Goal: Task Accomplishment & Management: Manage account settings

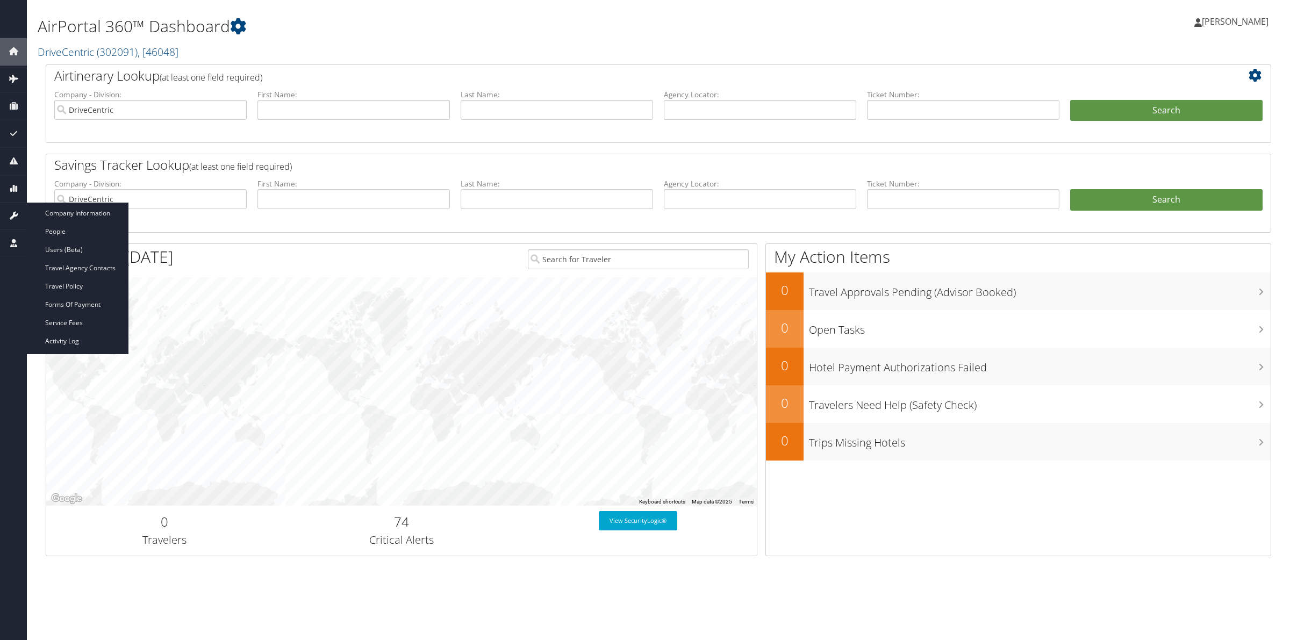
click at [11, 216] on icon at bounding box center [13, 216] width 16 height 16
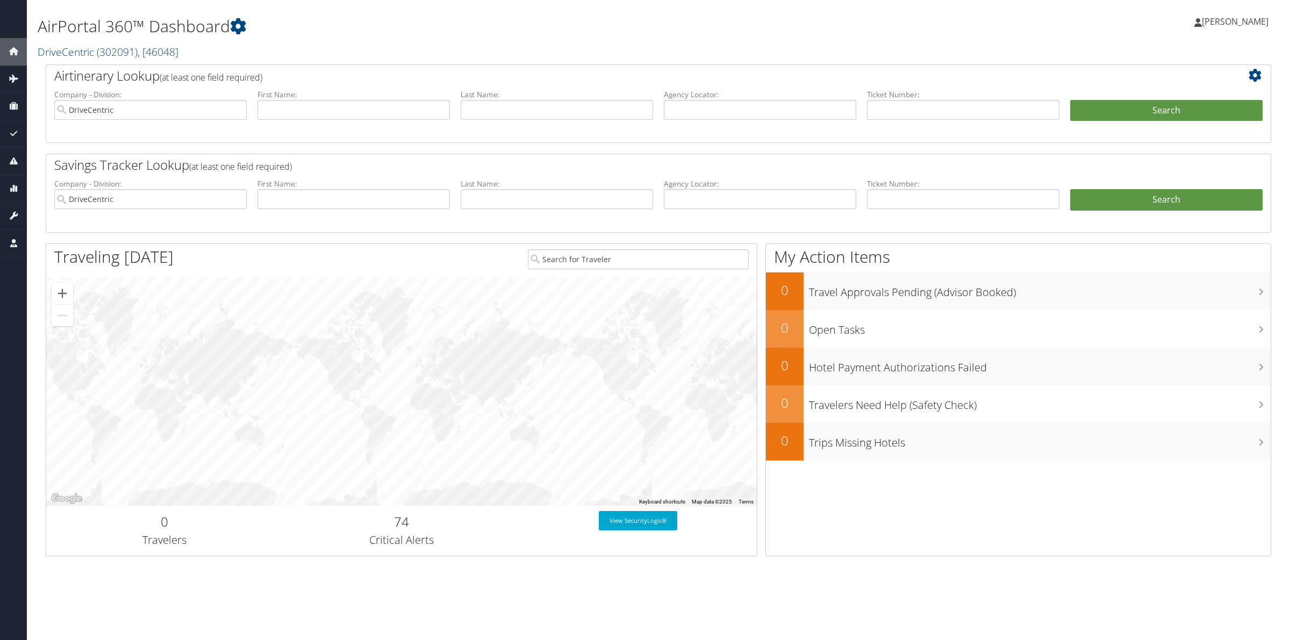
click at [6, 211] on icon at bounding box center [13, 216] width 16 height 16
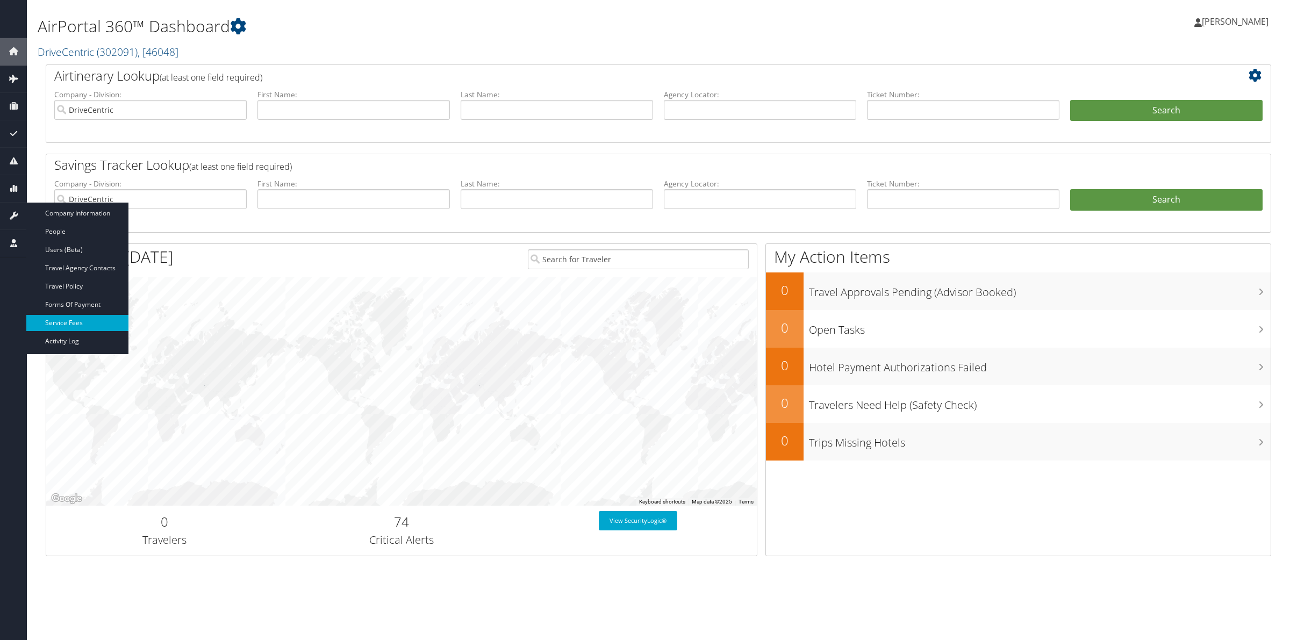
click at [74, 318] on link "Service Fees" at bounding box center [77, 323] width 102 height 16
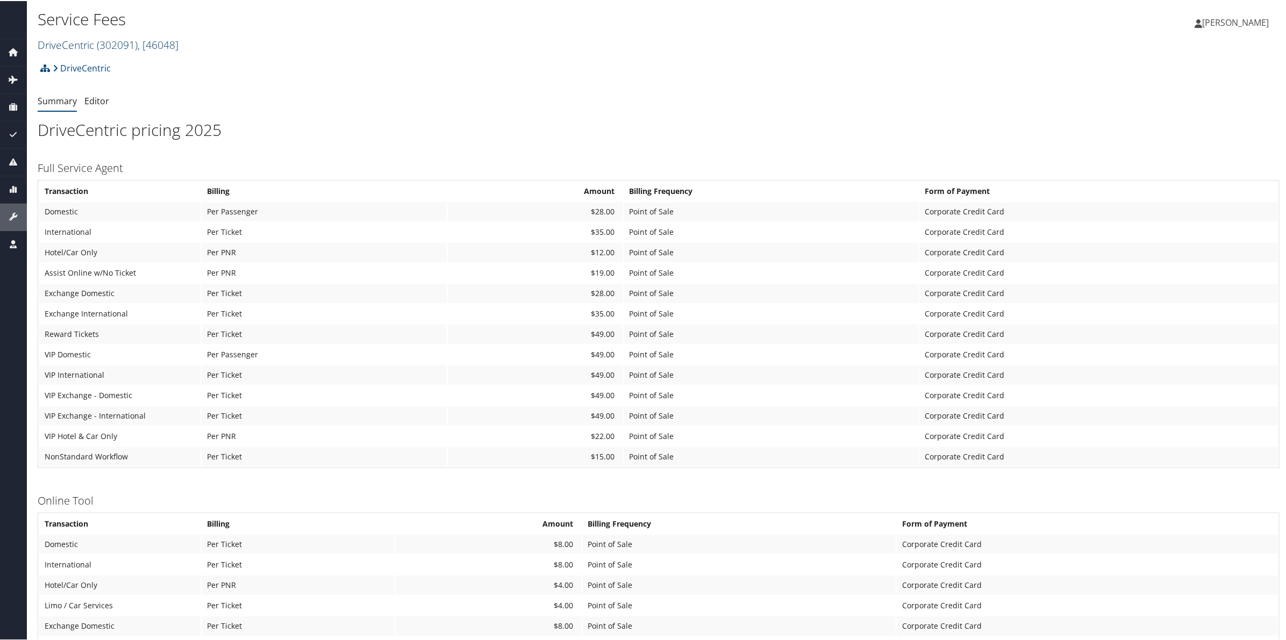
click at [116, 41] on span "( 302091 )" at bounding box center [117, 44] width 41 height 15
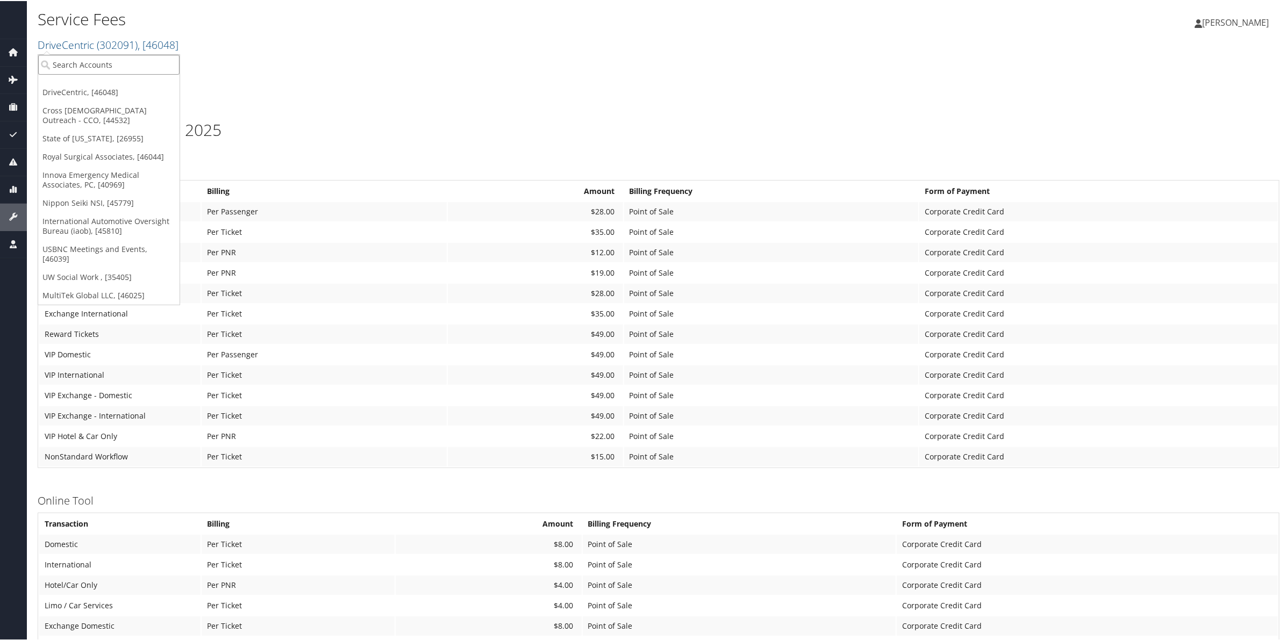
click at [125, 59] on input "search" at bounding box center [108, 64] width 141 height 20
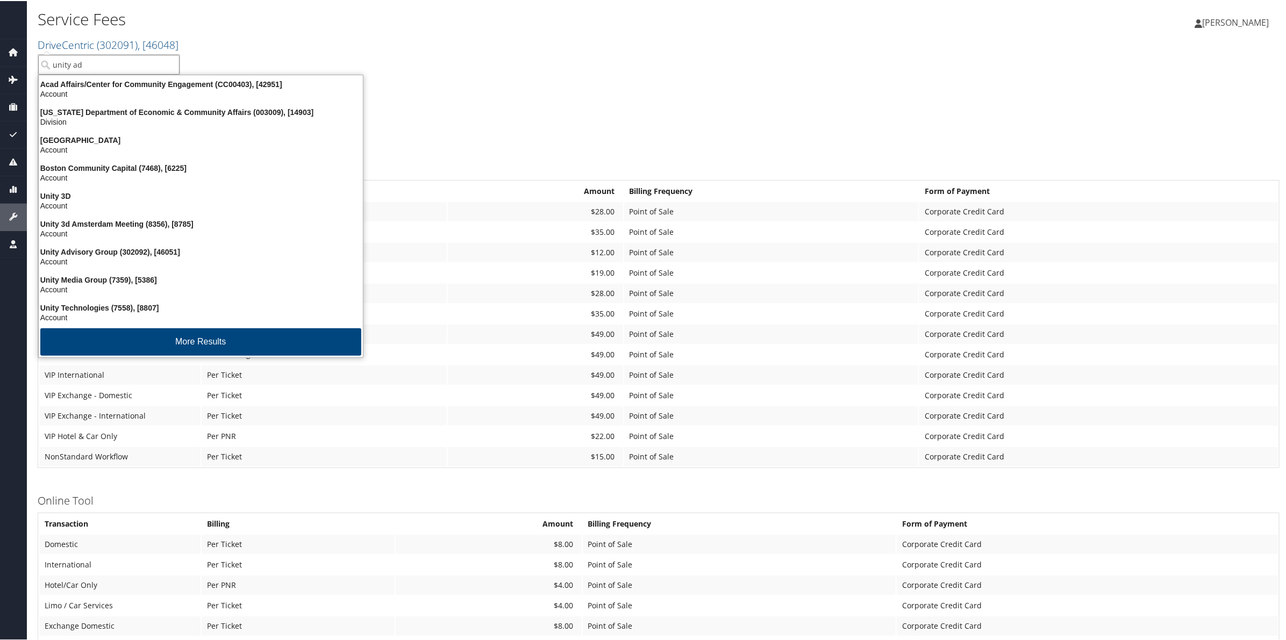
type input "unity adv"
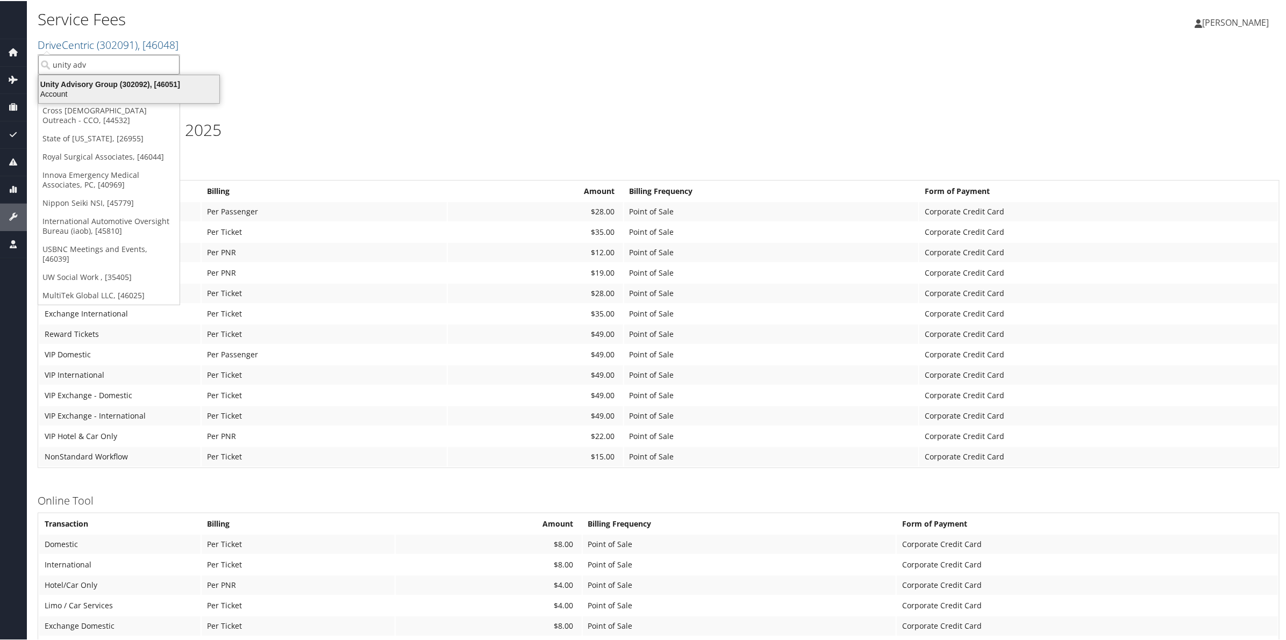
click at [133, 85] on div "Unity Advisory Group (302092), [46051]" at bounding box center [129, 83] width 194 height 10
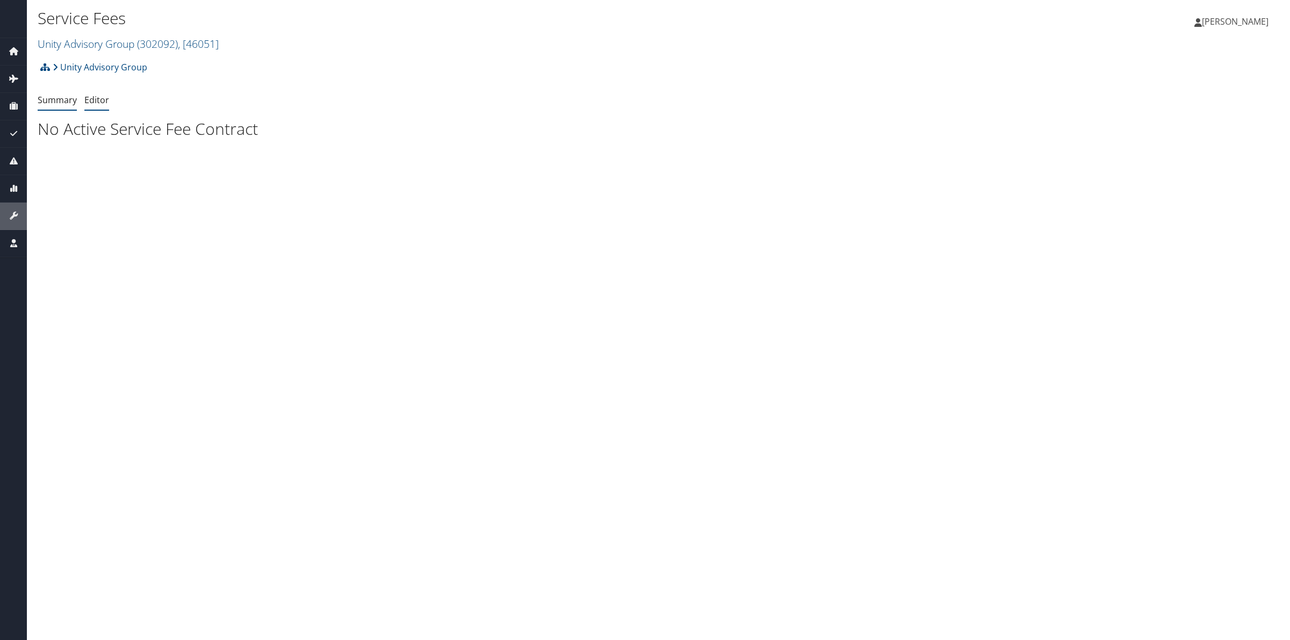
click at [103, 101] on link "Editor" at bounding box center [96, 100] width 25 height 12
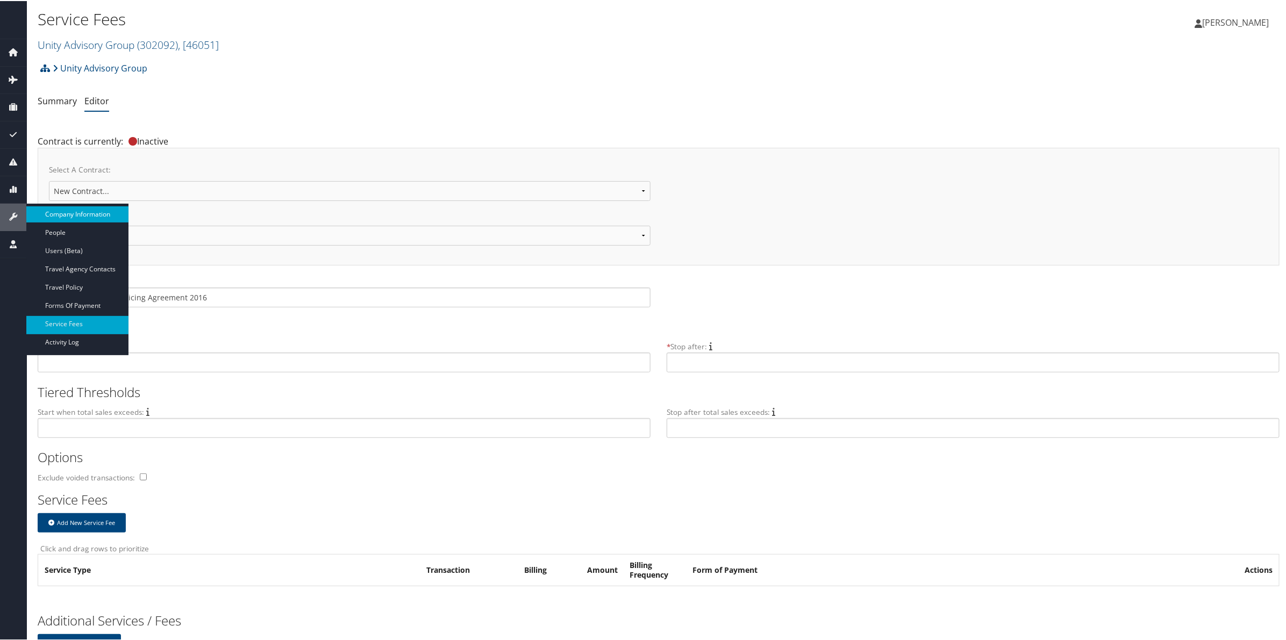
click at [66, 211] on link "Company Information" at bounding box center [77, 213] width 102 height 16
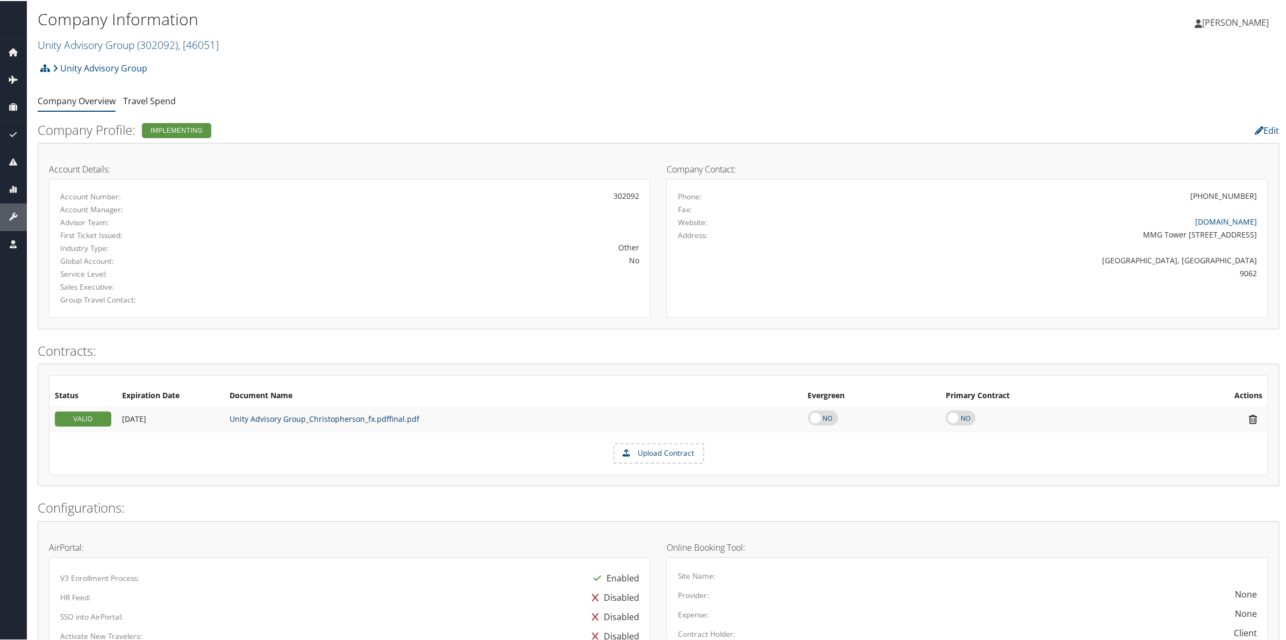
click at [340, 414] on link "Unity Advisory Group_Christopherson_fx.pdffinal.pdf" at bounding box center [325, 418] width 190 height 10
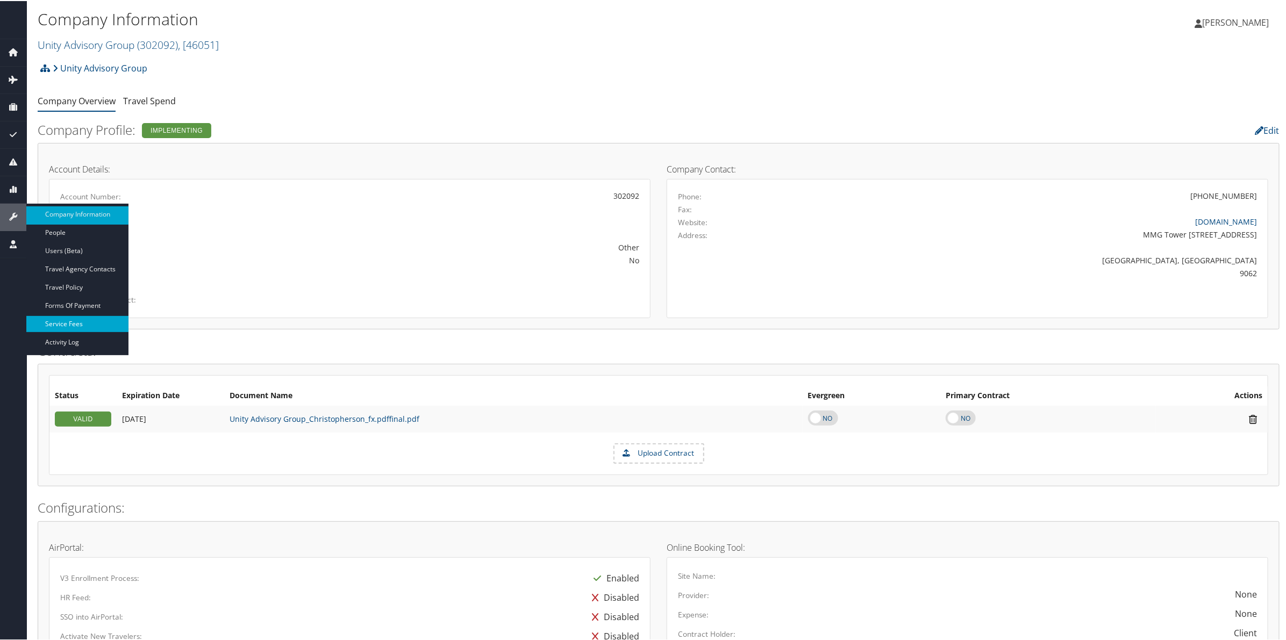
click at [88, 320] on link "Service Fees" at bounding box center [77, 323] width 102 height 16
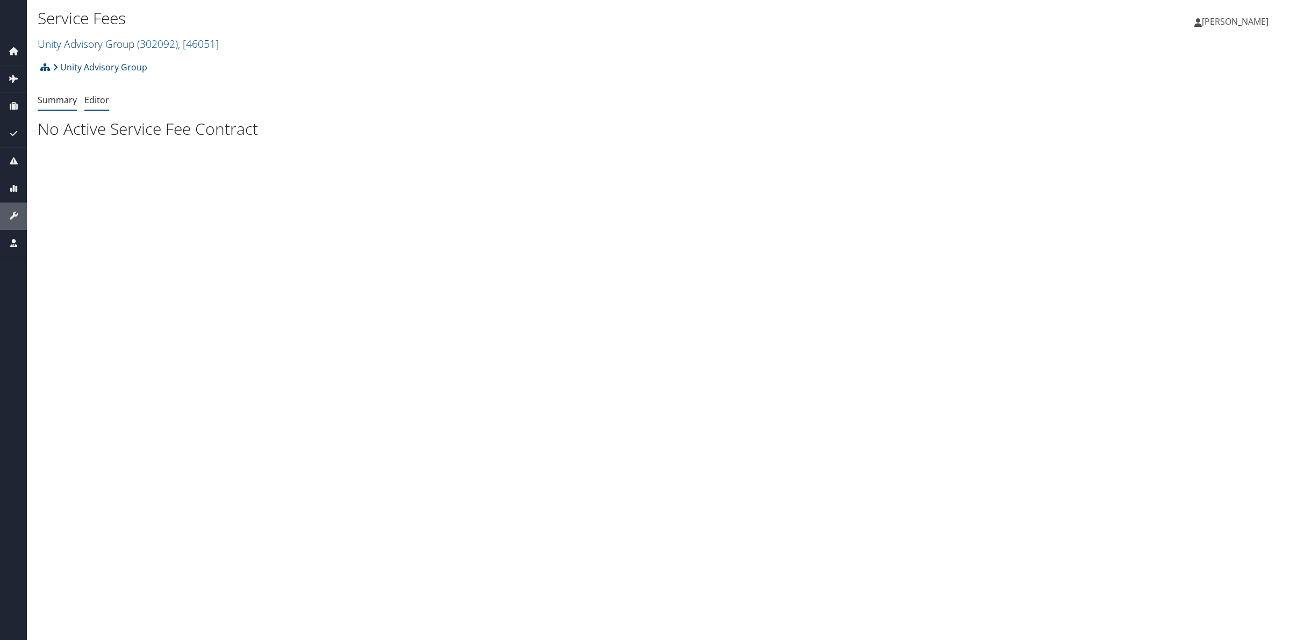
click at [98, 97] on link "Editor" at bounding box center [96, 100] width 25 height 12
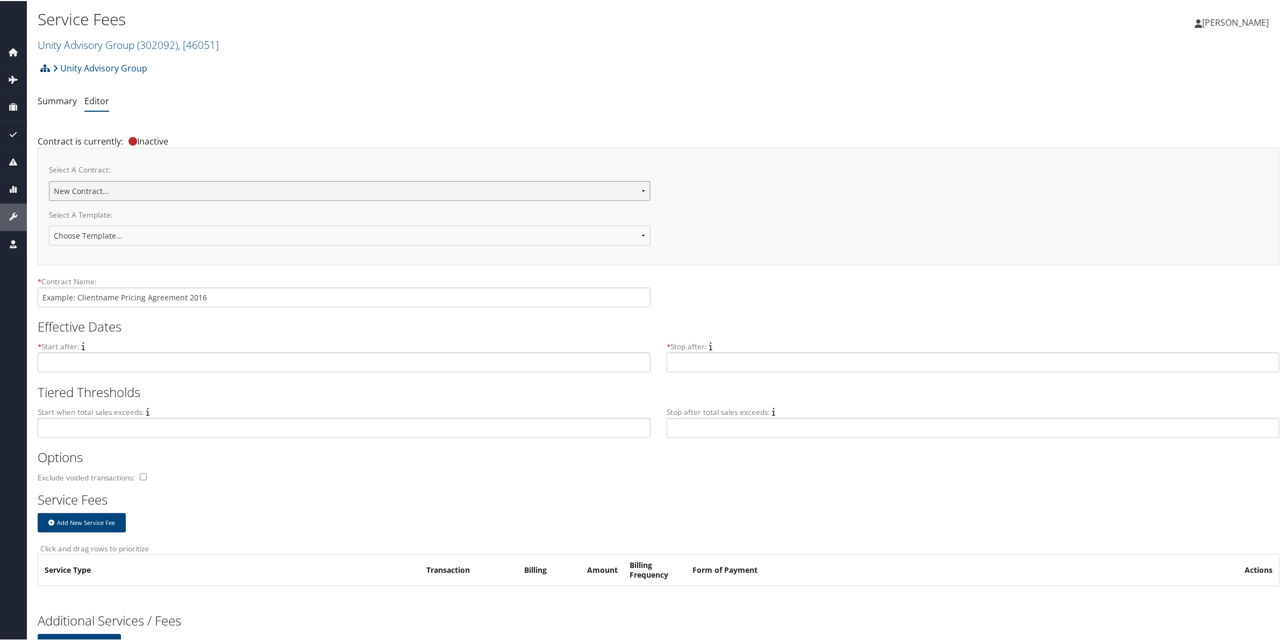
click at [229, 189] on select "Unity Advisory Group New Contract..." at bounding box center [350, 190] width 602 height 20
select select "23112"
click at [49, 180] on select "Unity Advisory Group New Contract..." at bounding box center [350, 190] width 602 height 20
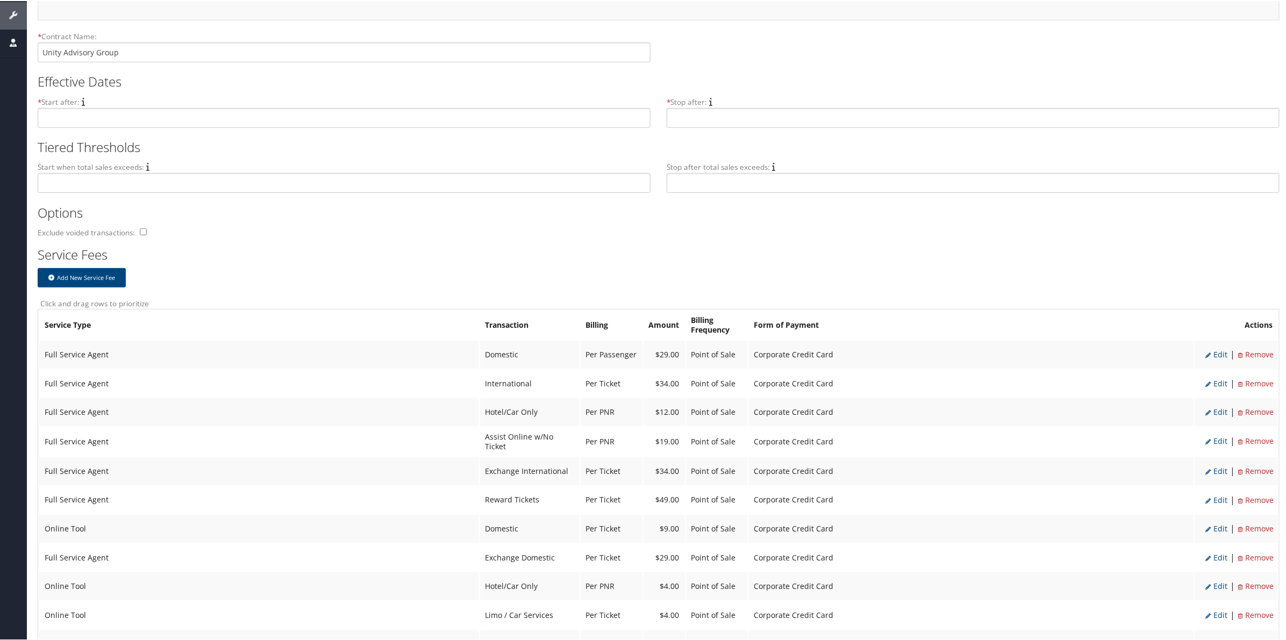
scroll to position [269, 0]
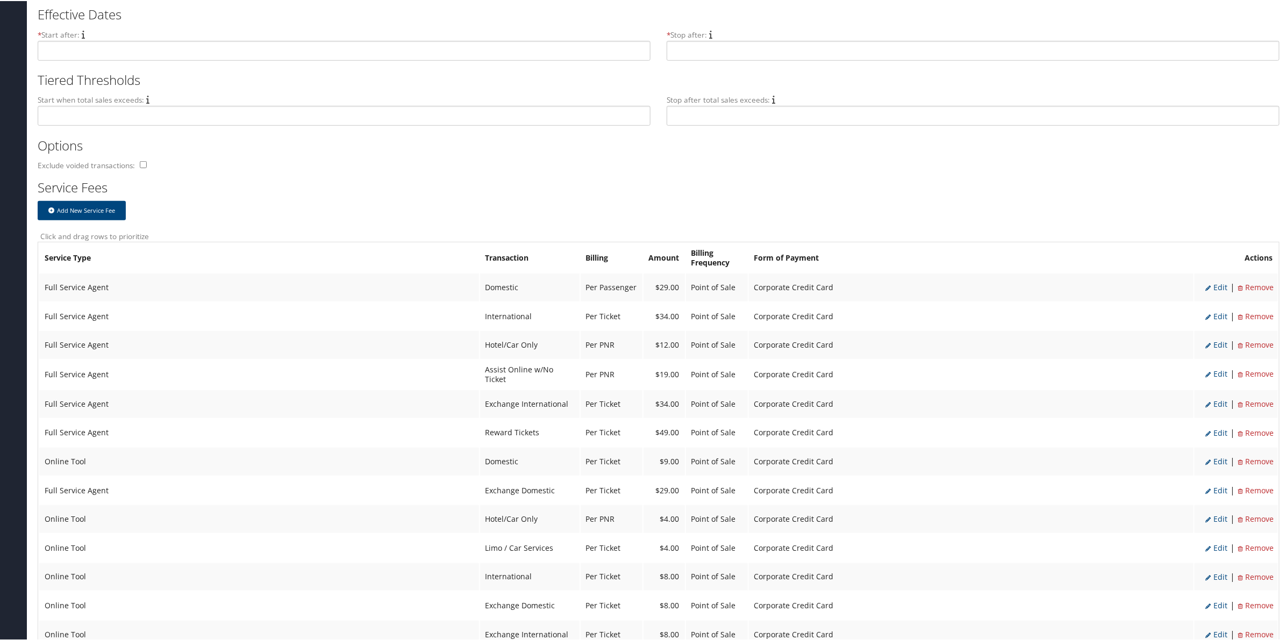
click at [1218, 310] on span "Edit" at bounding box center [1216, 315] width 22 height 10
select select "2"
select select "14"
type input "34.0"
select select "4"
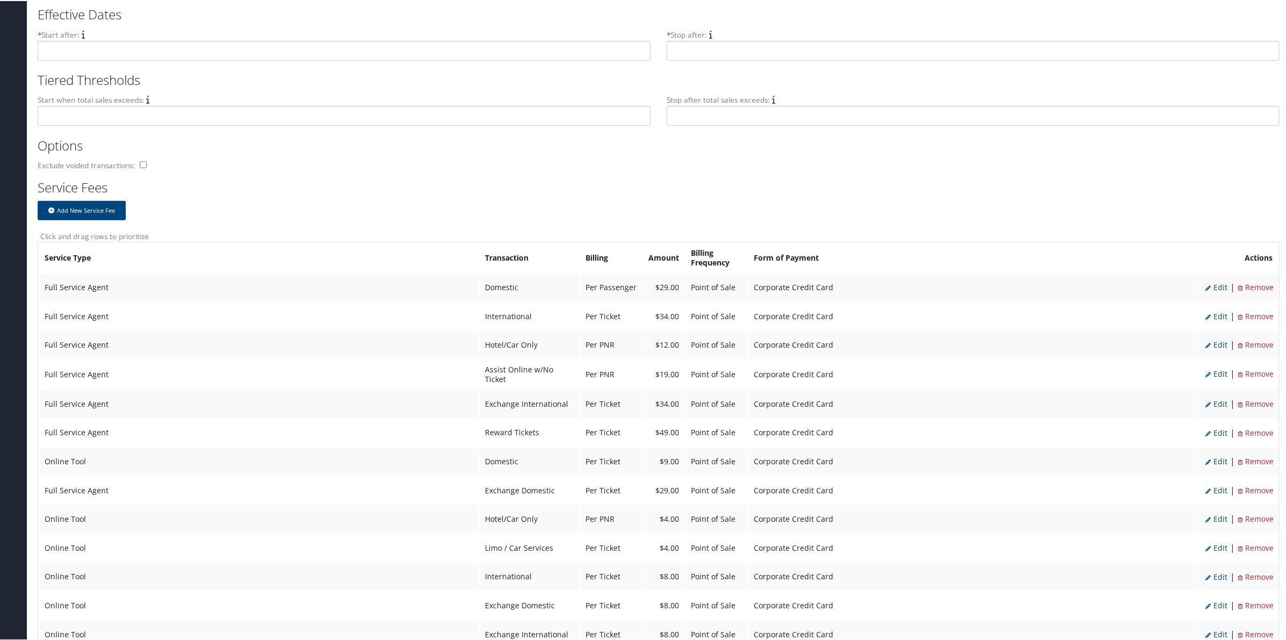
select select "2"
select select "14"
select select "4"
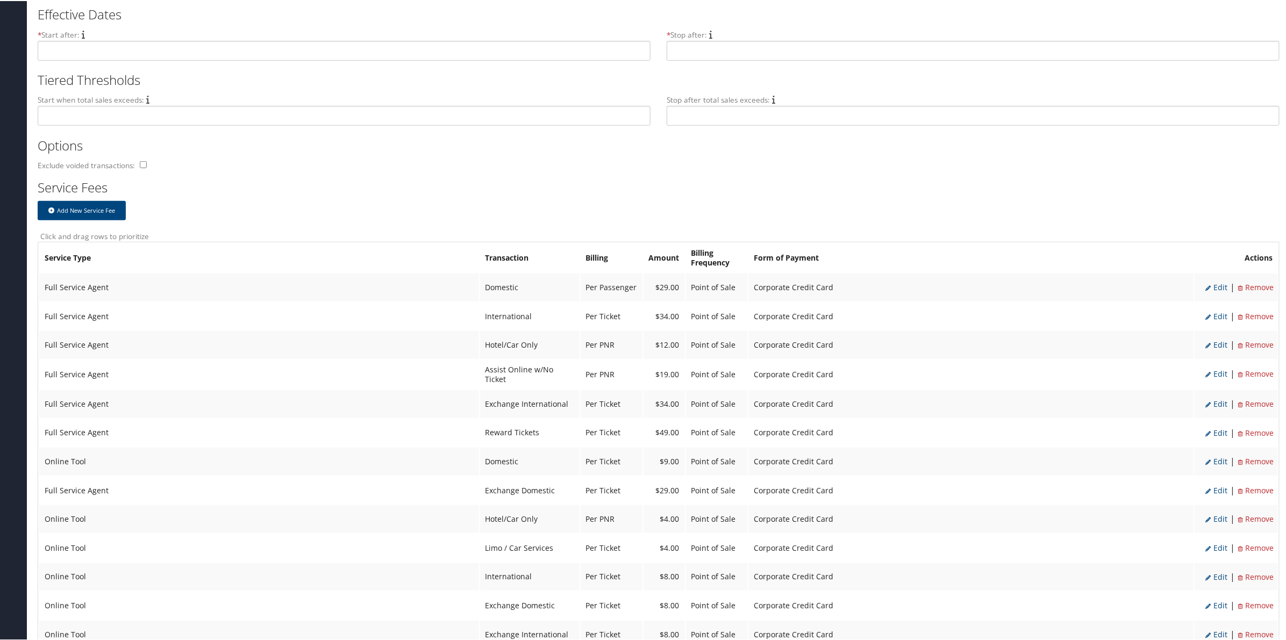
select select "2"
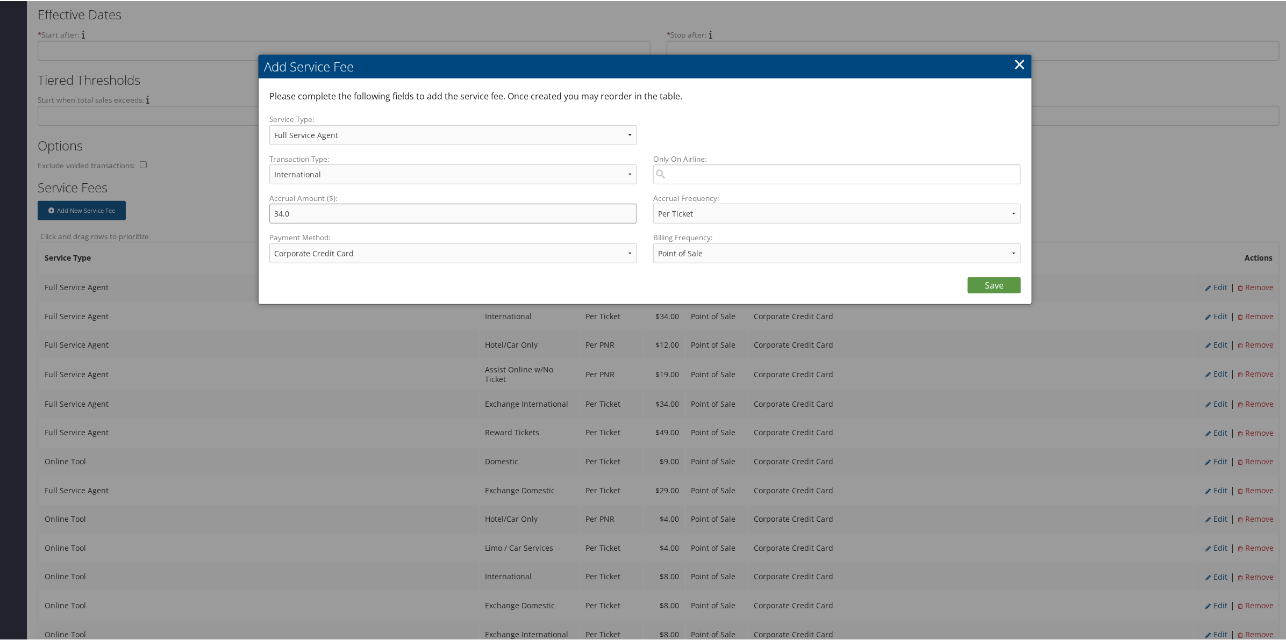
drag, startPoint x: 294, startPoint y: 210, endPoint x: 162, endPoint y: 191, distance: 133.1
click at [162, 191] on body "Menu Dashboards ► AirPortal 360™ (Agent) My Travel Dashboard Trips ► Airtinerar…" at bounding box center [645, 51] width 1290 height 640
type input "35"
click at [990, 296] on div "Please complete the following fields to add the service fee. Once created you m…" at bounding box center [645, 190] width 773 height 225
click at [988, 281] on link "Save" at bounding box center [994, 284] width 53 height 16
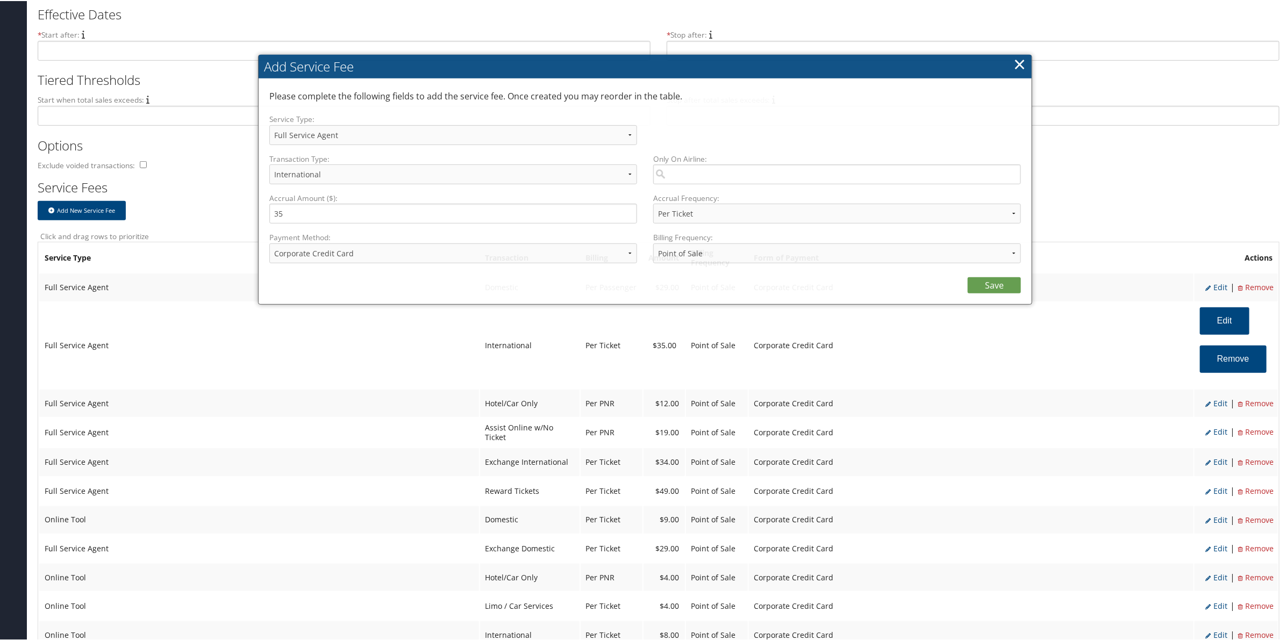
select select "2"
select select "14"
select select "4"
select select "2"
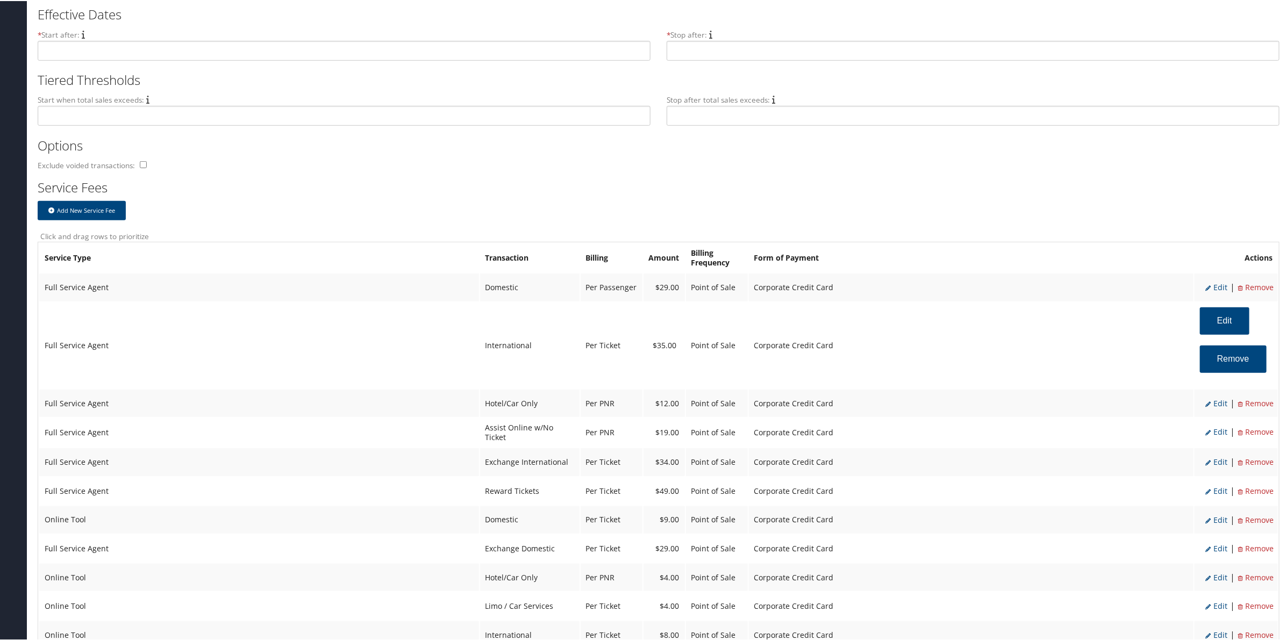
click at [1216, 458] on li "Edit" at bounding box center [1216, 461] width 22 height 14
select select "25"
type input "34.0"
select select "2"
select select "25"
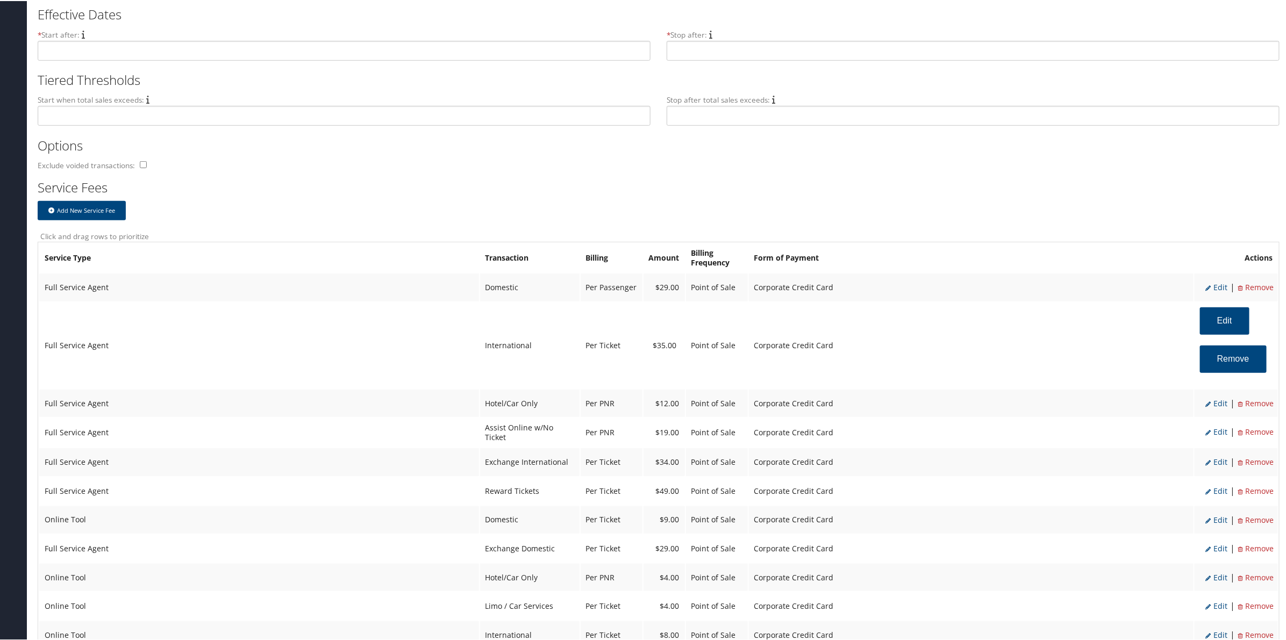
select select "4"
select select "2"
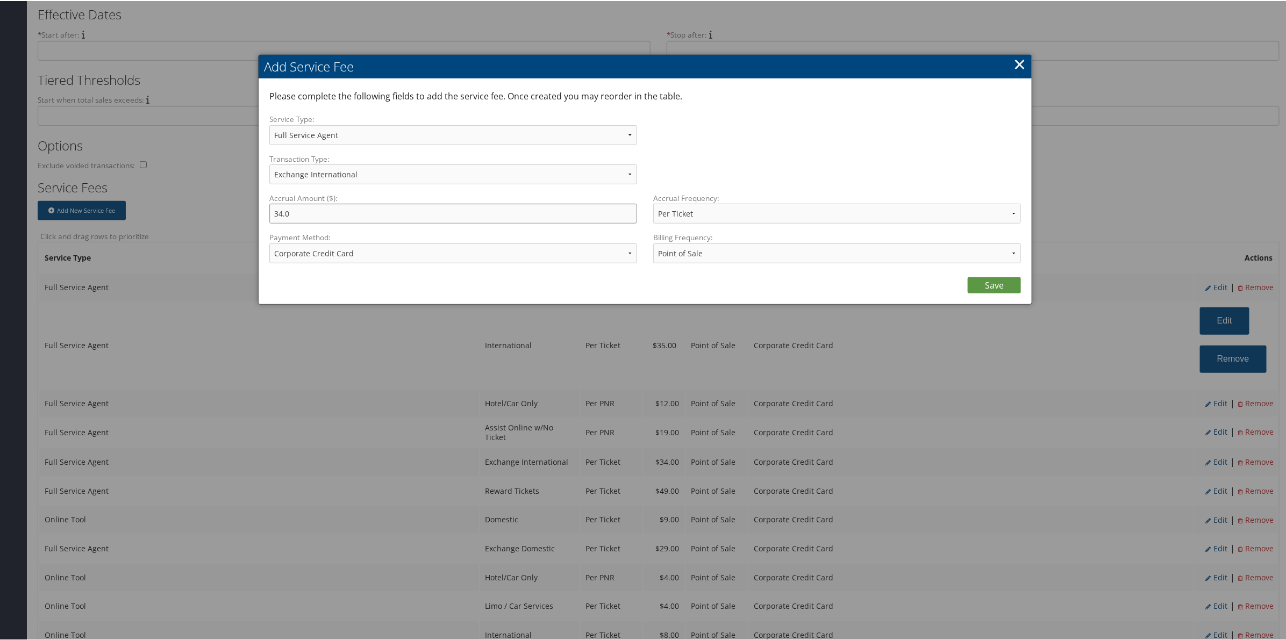
drag, startPoint x: 316, startPoint y: 208, endPoint x: 93, endPoint y: 189, distance: 224.0
click at [93, 189] on body "Menu Dashboards ► AirPortal 360™ (Agent) My Travel Dashboard Trips ► Airtinerar…" at bounding box center [645, 51] width 1290 height 640
type input "35.00"
click at [989, 280] on link "Save" at bounding box center [994, 284] width 53 height 16
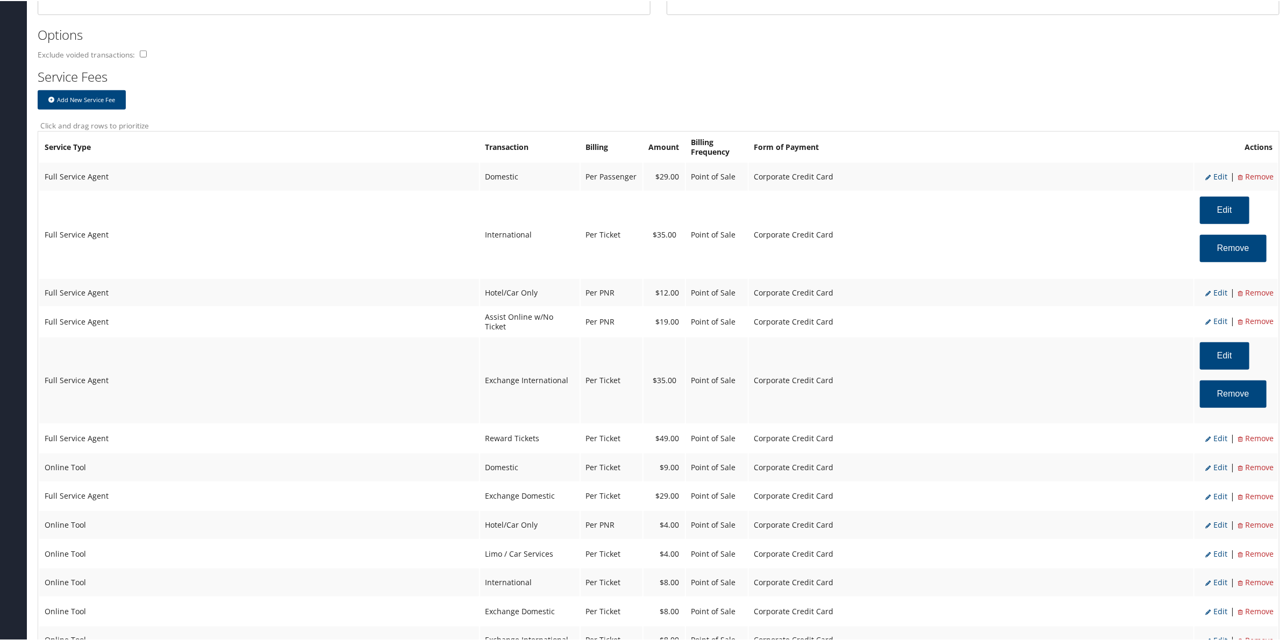
scroll to position [403, 0]
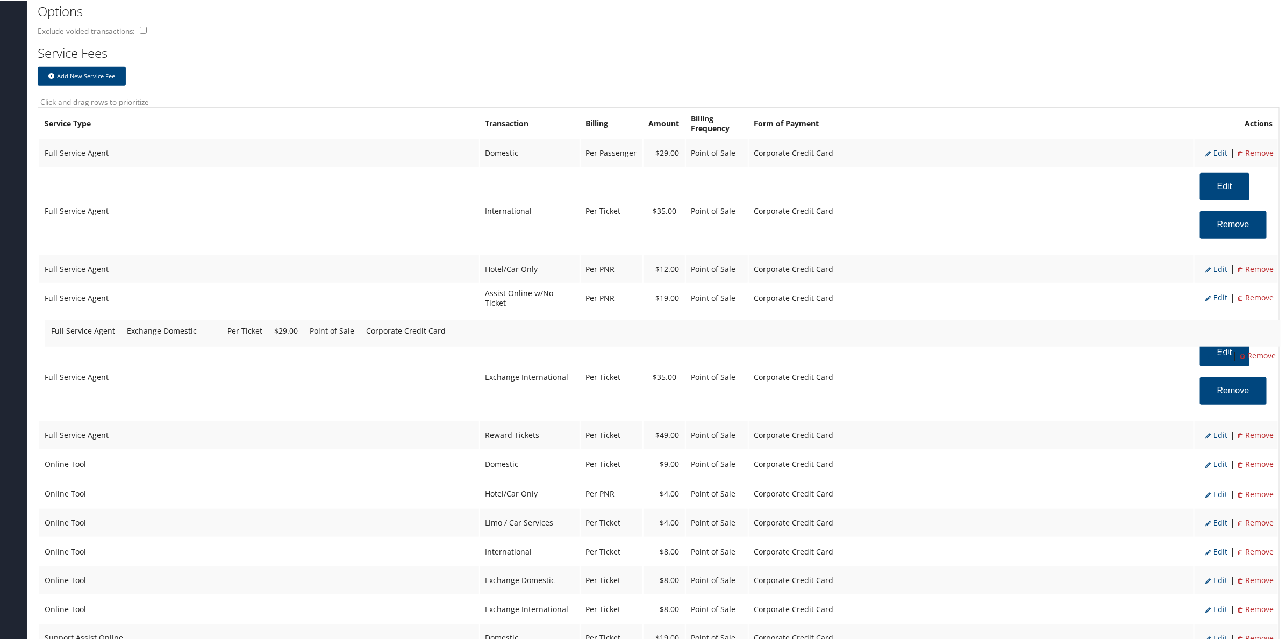
drag, startPoint x: 535, startPoint y: 436, endPoint x: 539, endPoint y: 331, distance: 104.9
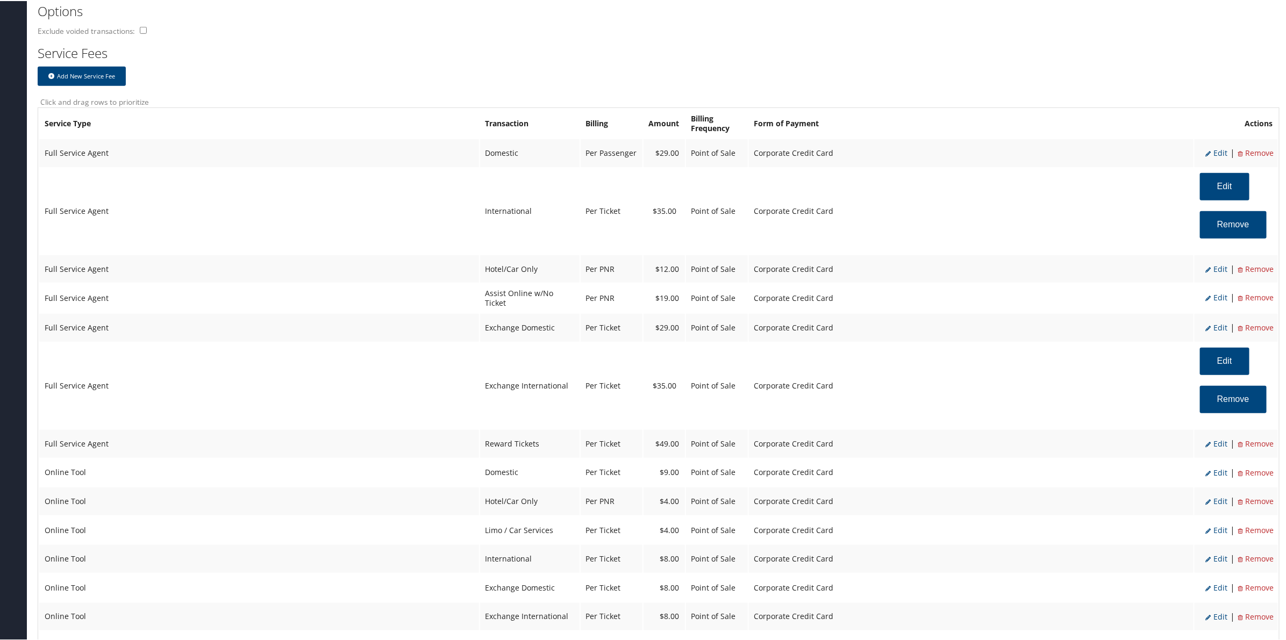
scroll to position [470, 0]
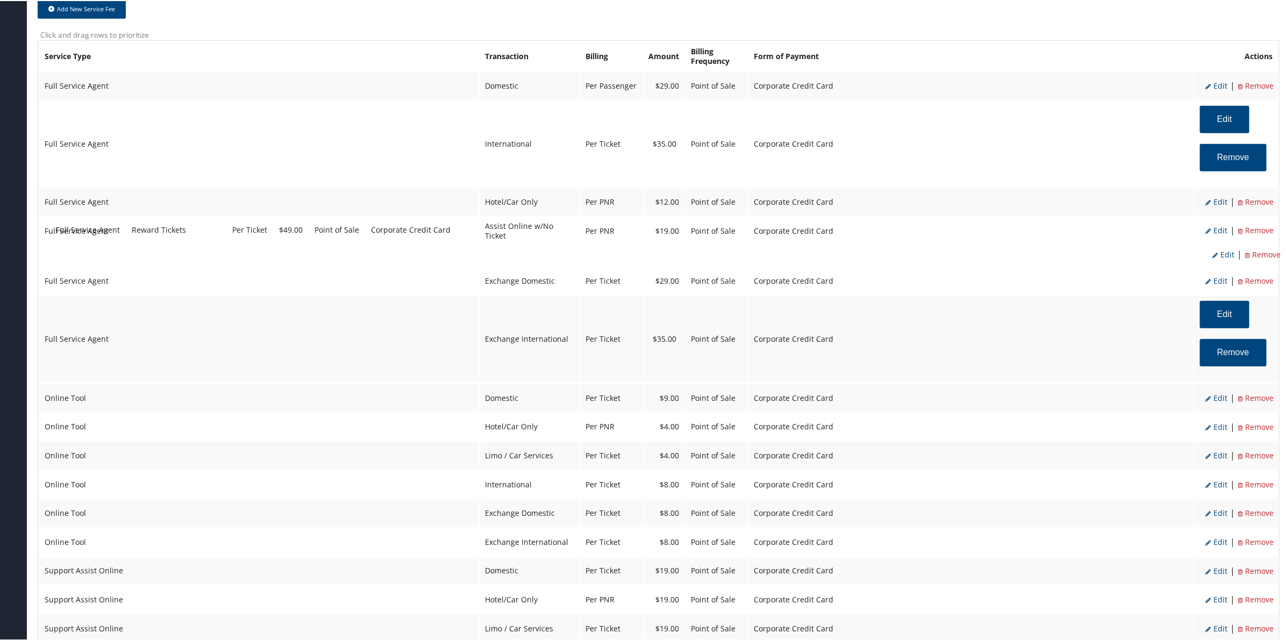
drag, startPoint x: 514, startPoint y: 368, endPoint x: 525, endPoint y: 234, distance: 134.8
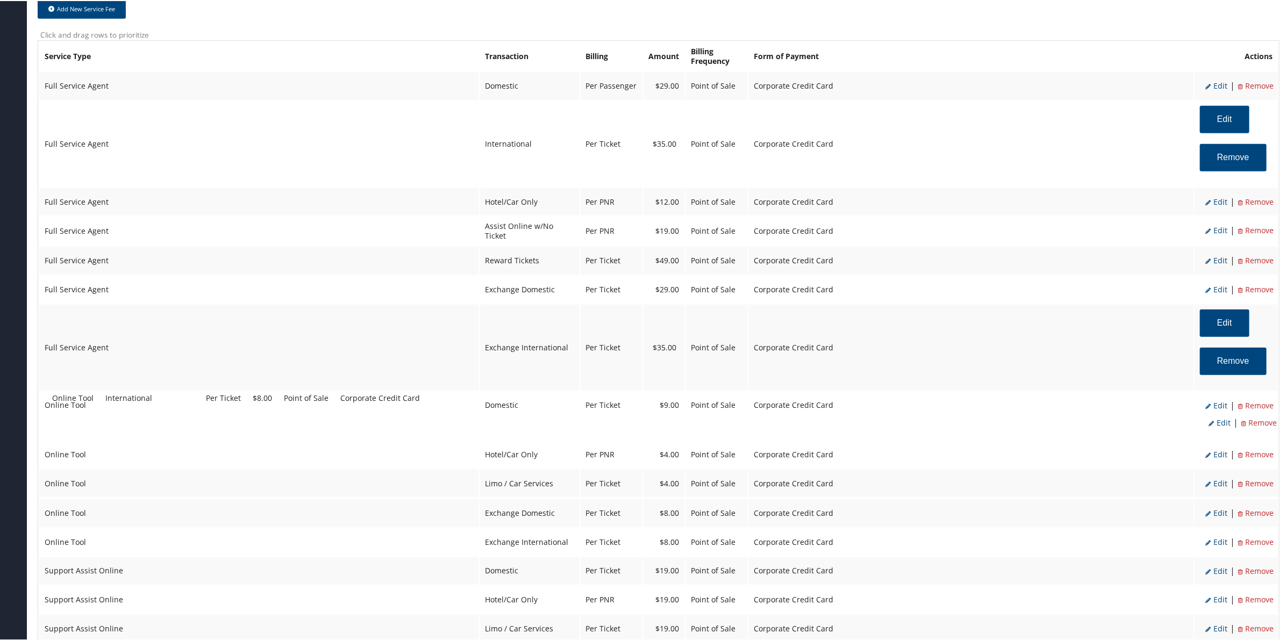
drag, startPoint x: 538, startPoint y: 475, endPoint x: 545, endPoint y: 402, distance: 73.5
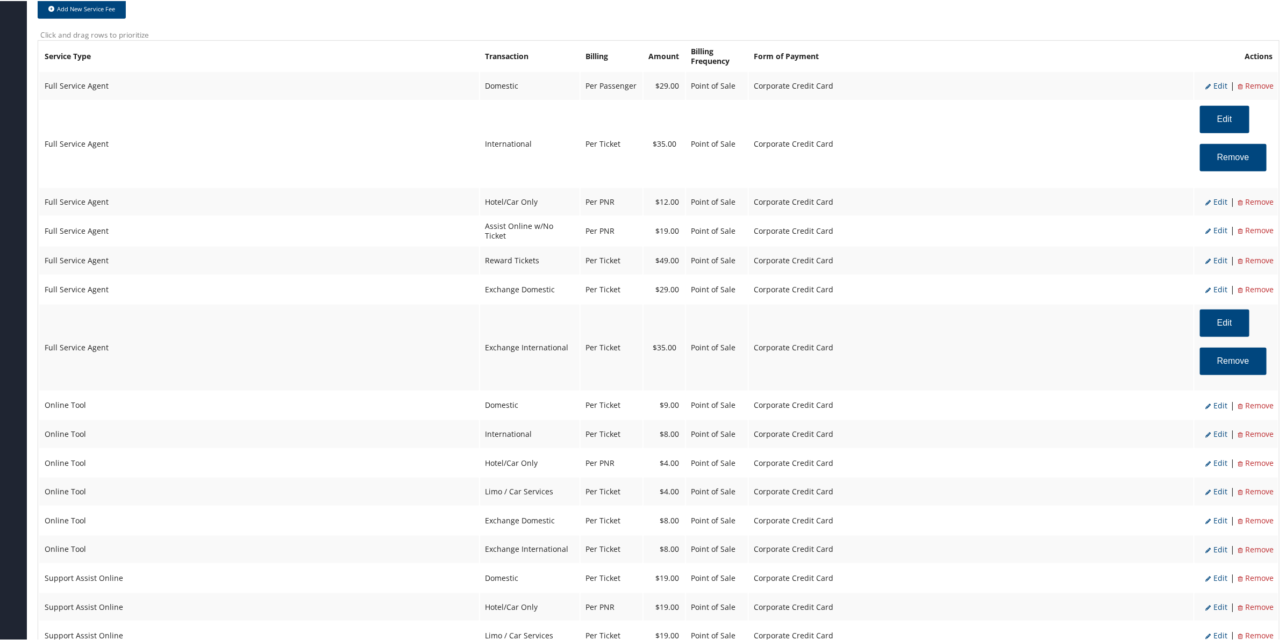
click at [1218, 428] on span "Edit" at bounding box center [1216, 433] width 22 height 10
select select "6"
select select "14"
type input "8.0"
select select "6"
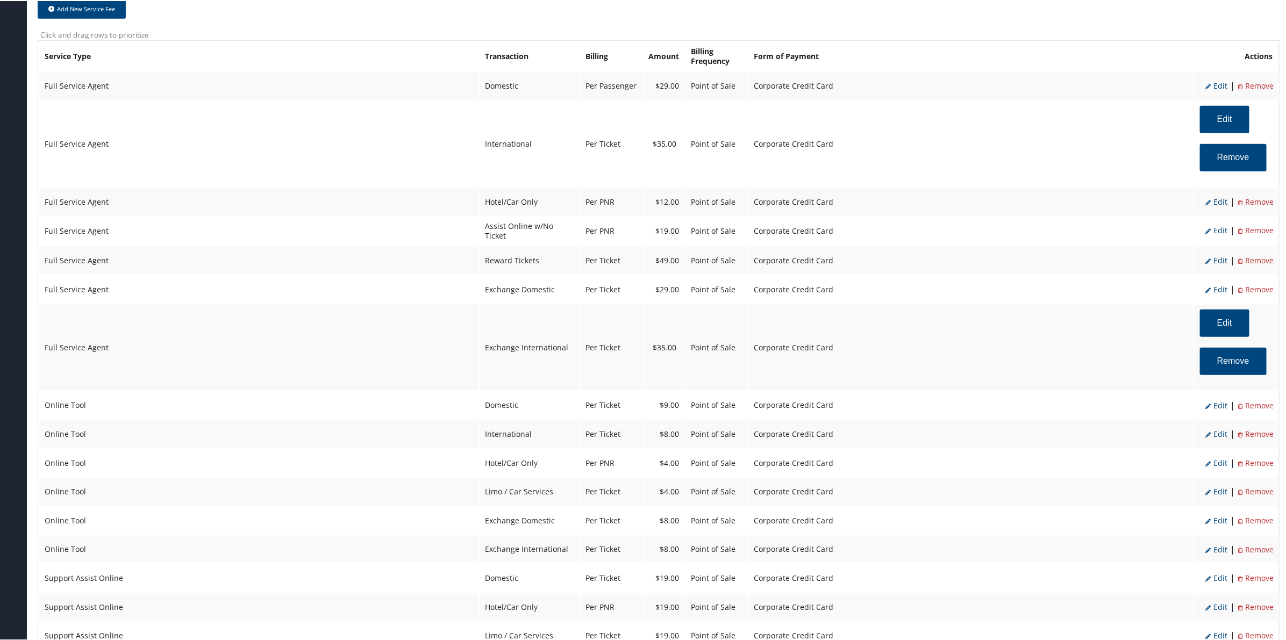
select select "14"
select select "4"
select select "2"
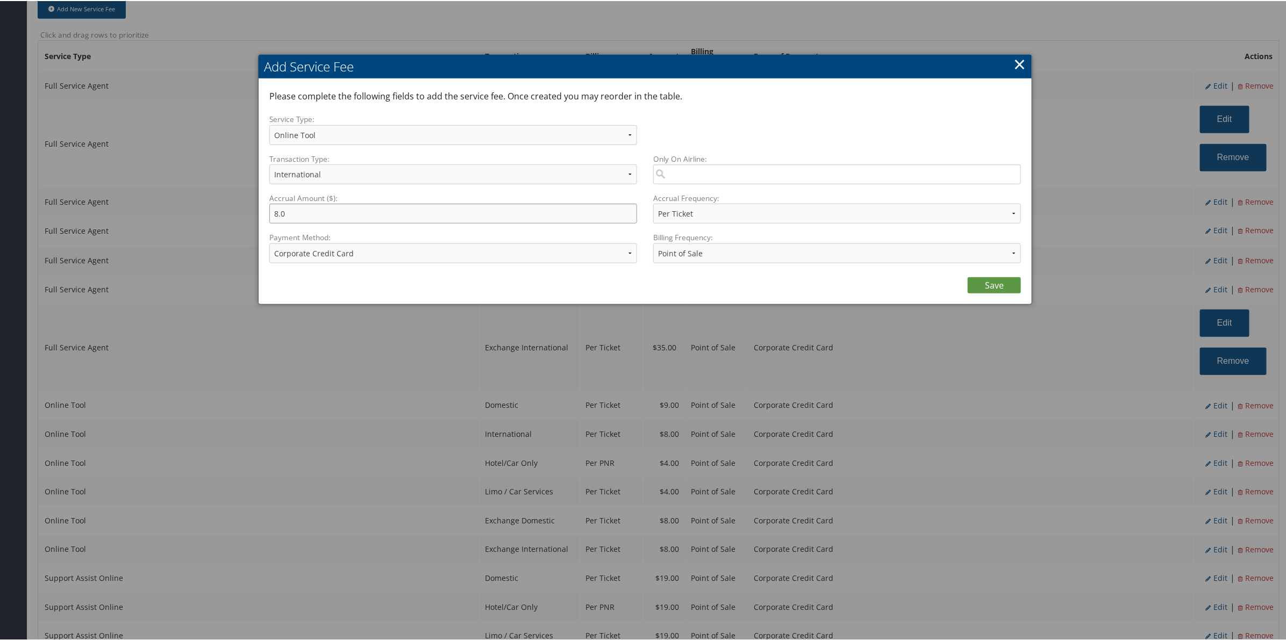
drag, startPoint x: 275, startPoint y: 211, endPoint x: 259, endPoint y: 213, distance: 16.8
click at [259, 213] on div "Please complete the following fields to add the service fee. Once created you m…" at bounding box center [645, 190] width 773 height 225
type input "9.00"
click at [988, 283] on link "Save" at bounding box center [994, 284] width 53 height 16
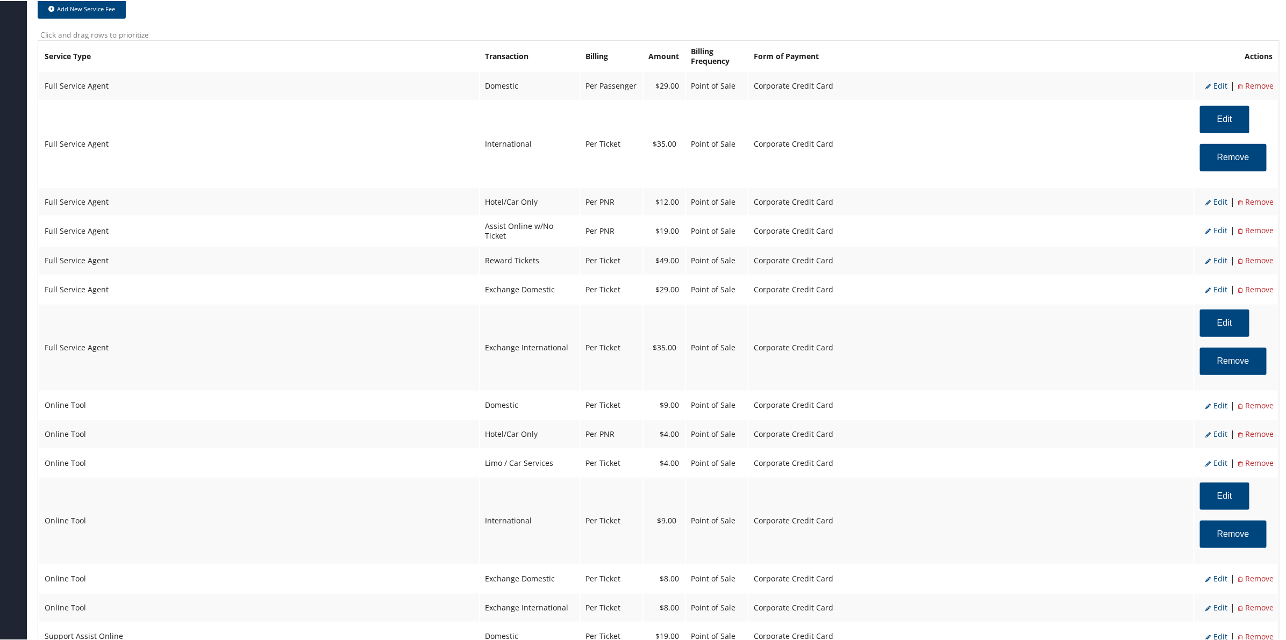
scroll to position [538, 0]
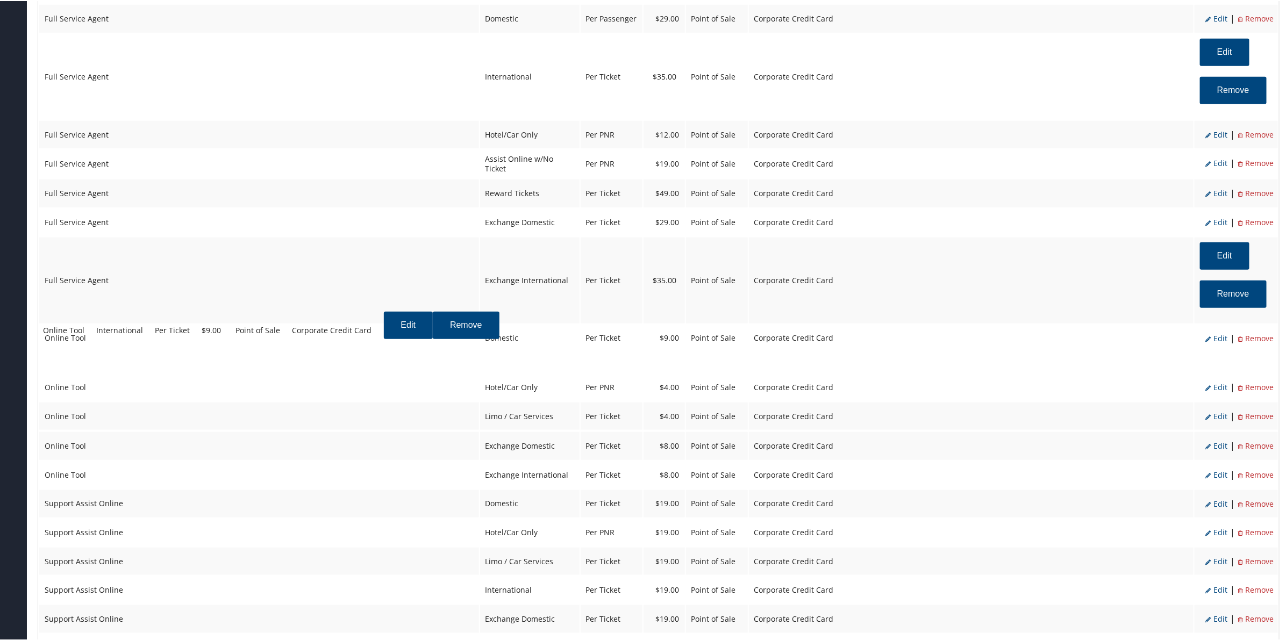
drag, startPoint x: 560, startPoint y: 442, endPoint x: 560, endPoint y: 356, distance: 86.0
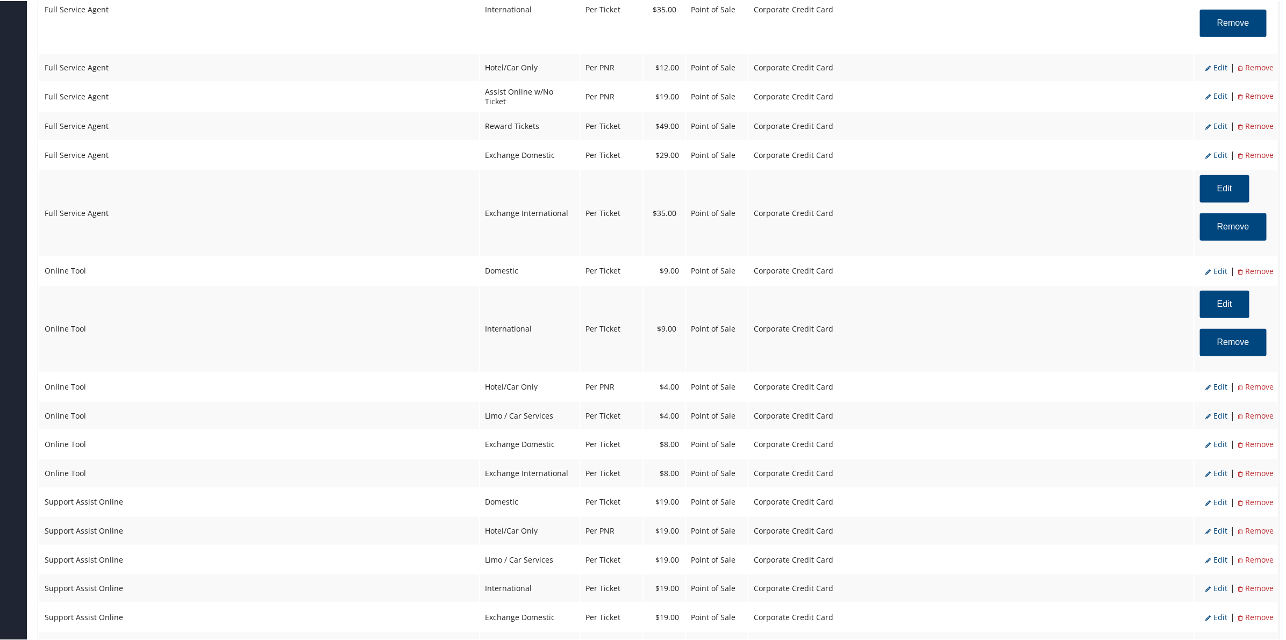
scroll to position [672, 0]
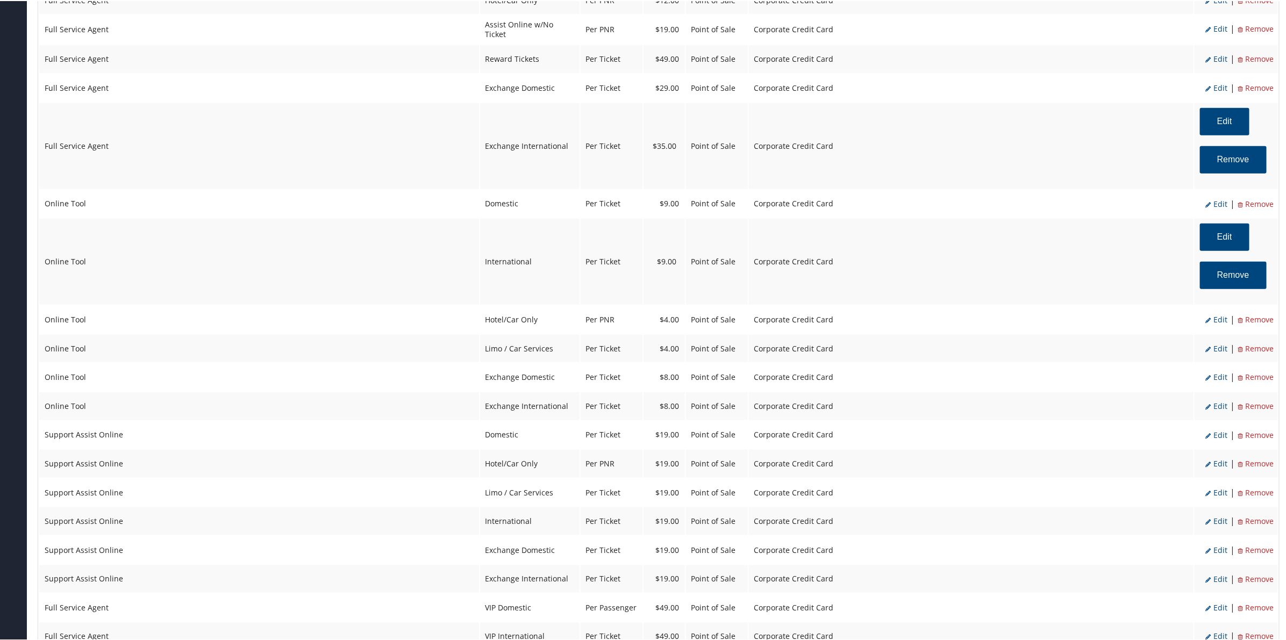
click at [1219, 371] on span "Edit" at bounding box center [1216, 376] width 22 height 10
select select "24"
type input "8.0"
select select "6"
select select "24"
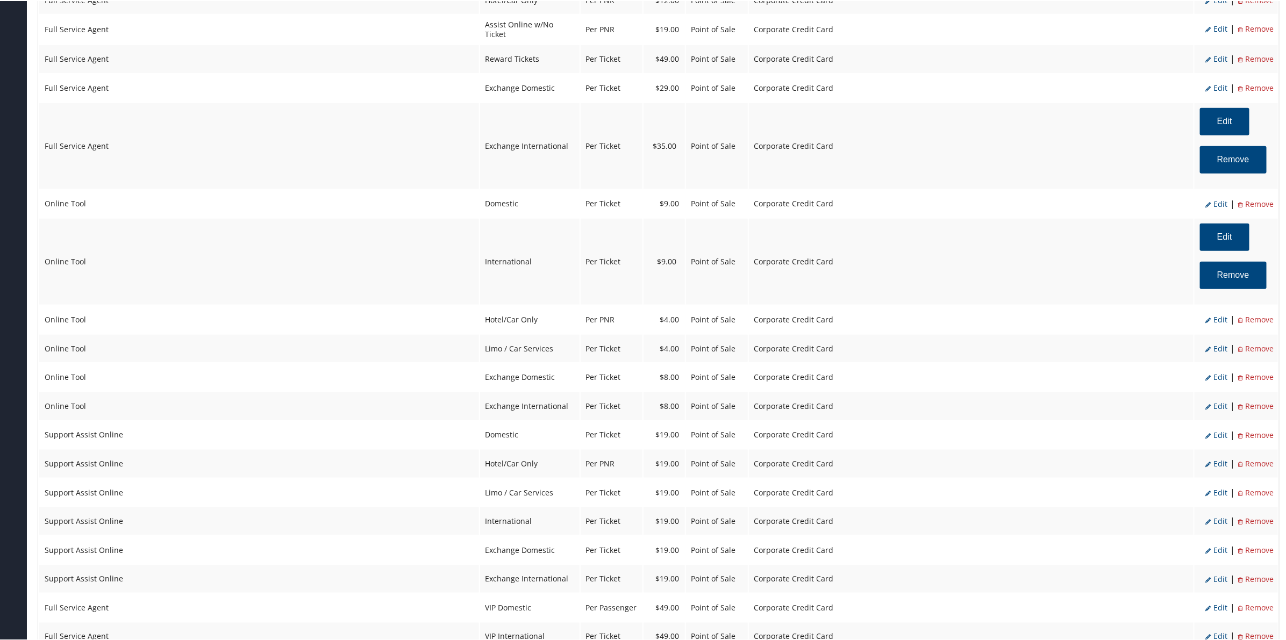
select select "4"
select select "2"
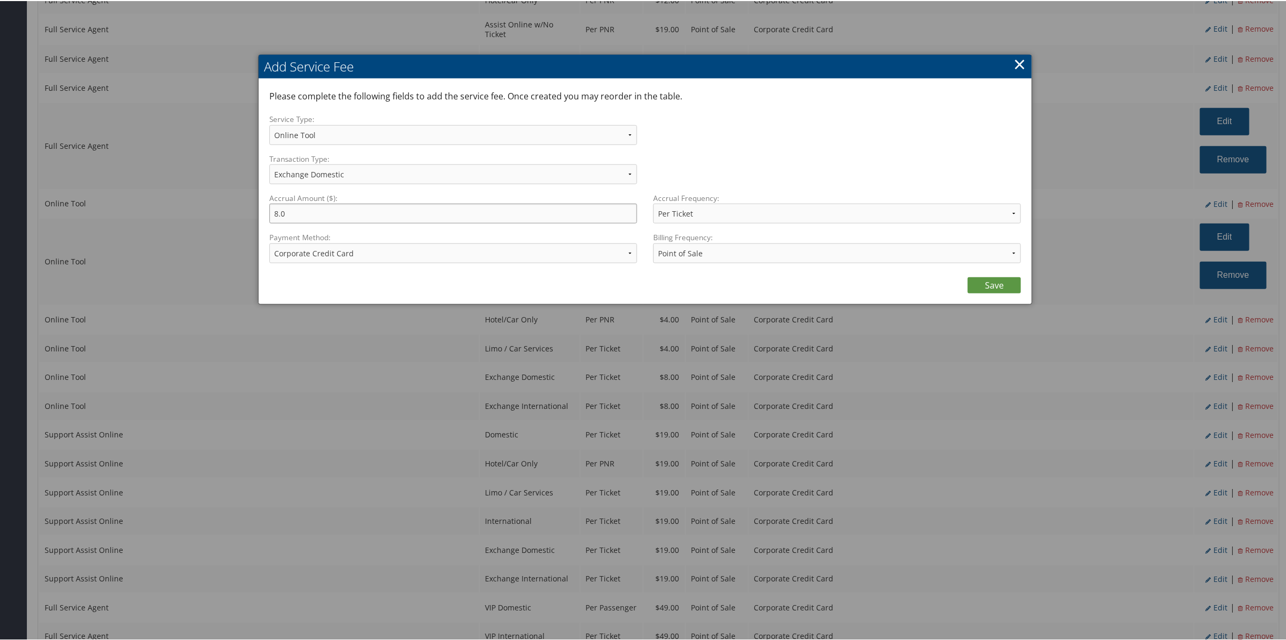
drag, startPoint x: 326, startPoint y: 204, endPoint x: 218, endPoint y: 219, distance: 108.6
type input "9.00"
click at [1003, 285] on link "Save" at bounding box center [994, 284] width 53 height 16
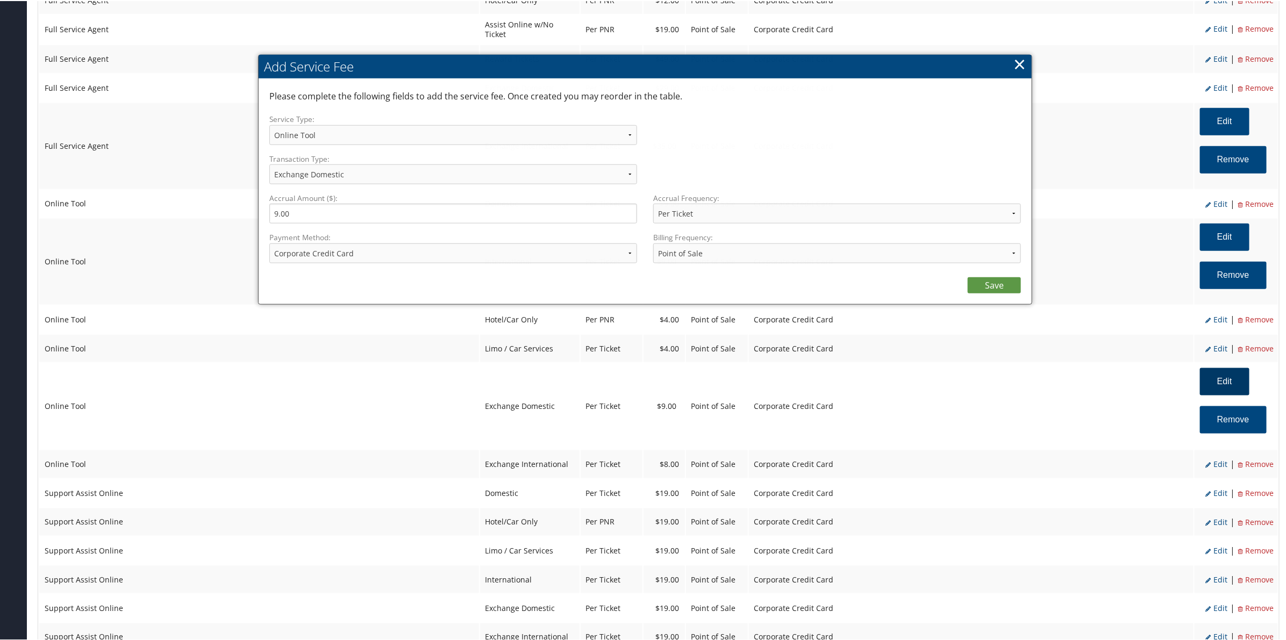
select select "6"
select select "24"
select select "4"
select select "2"
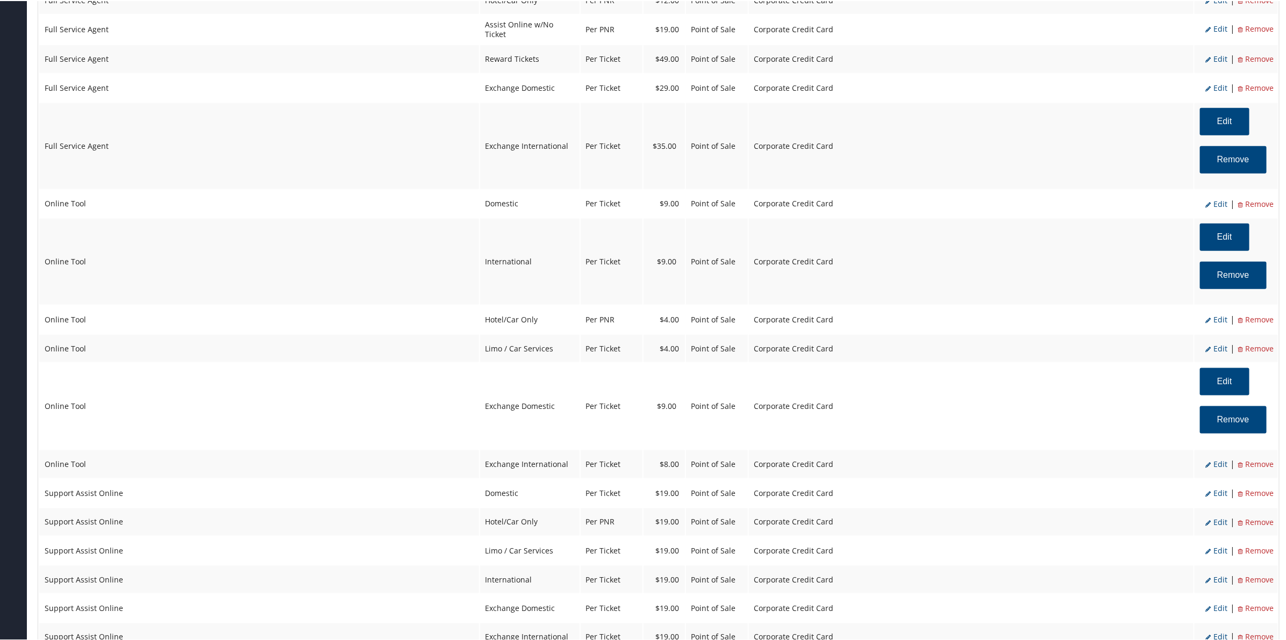
click at [1215, 458] on span "Edit" at bounding box center [1216, 463] width 22 height 10
select select "25"
type input "8.0"
select select "6"
select select "25"
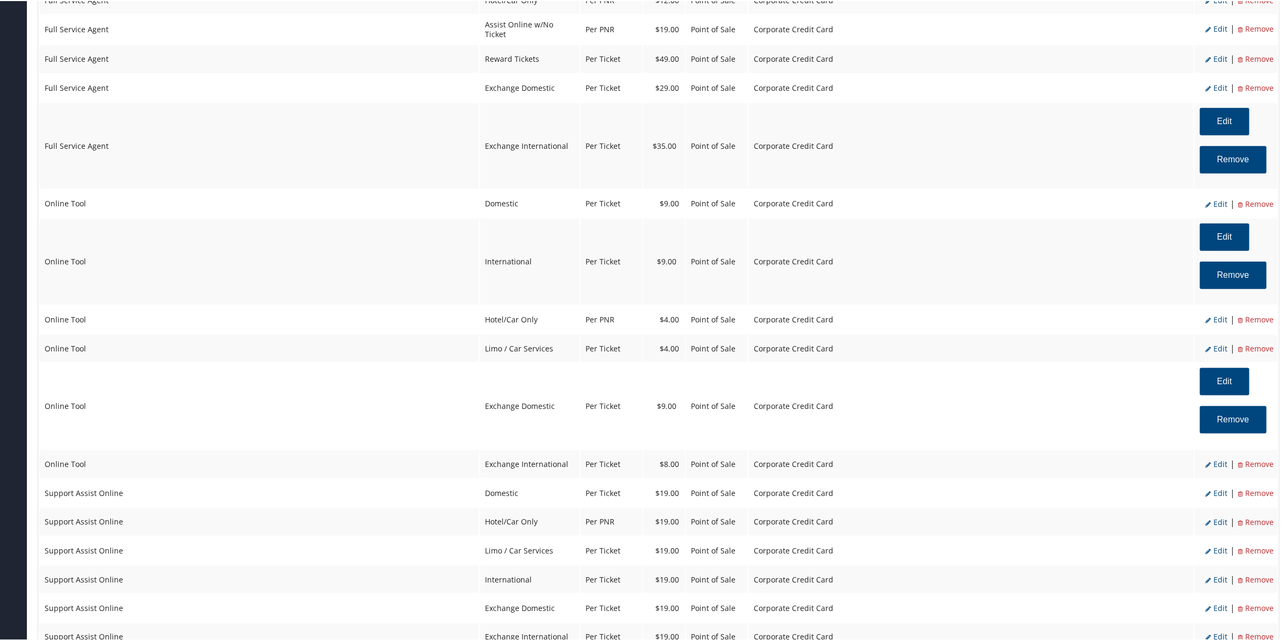
select select "4"
select select "2"
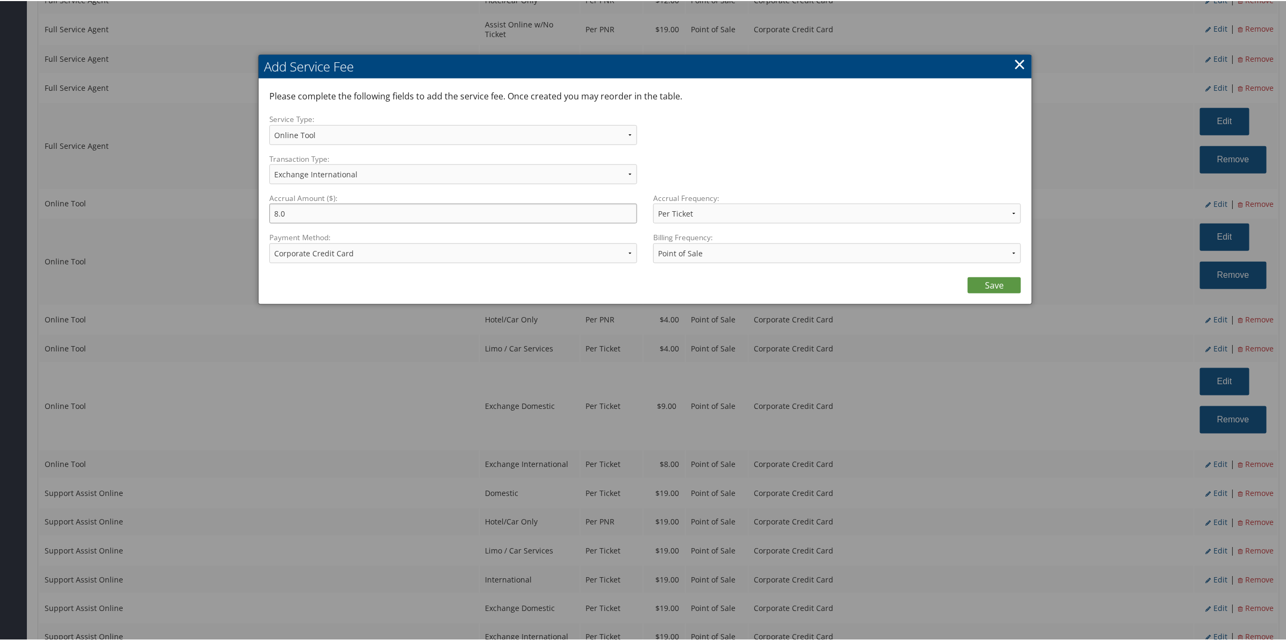
type input "9.00"
click at [985, 278] on link "Save" at bounding box center [994, 284] width 53 height 16
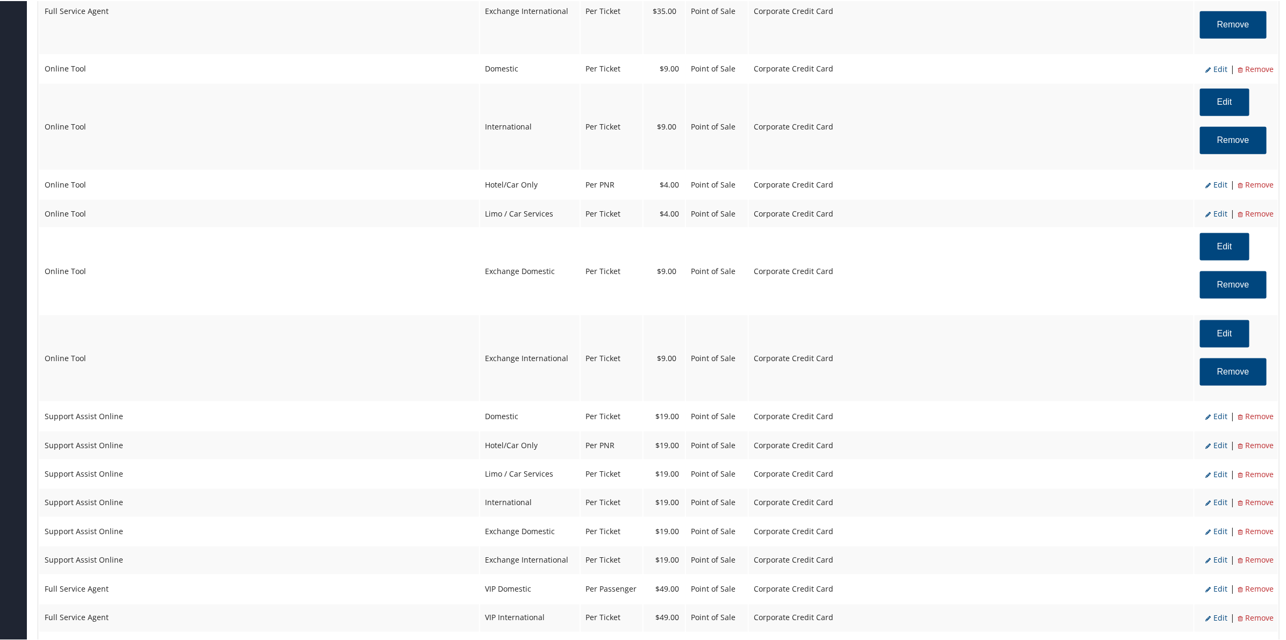
scroll to position [874, 0]
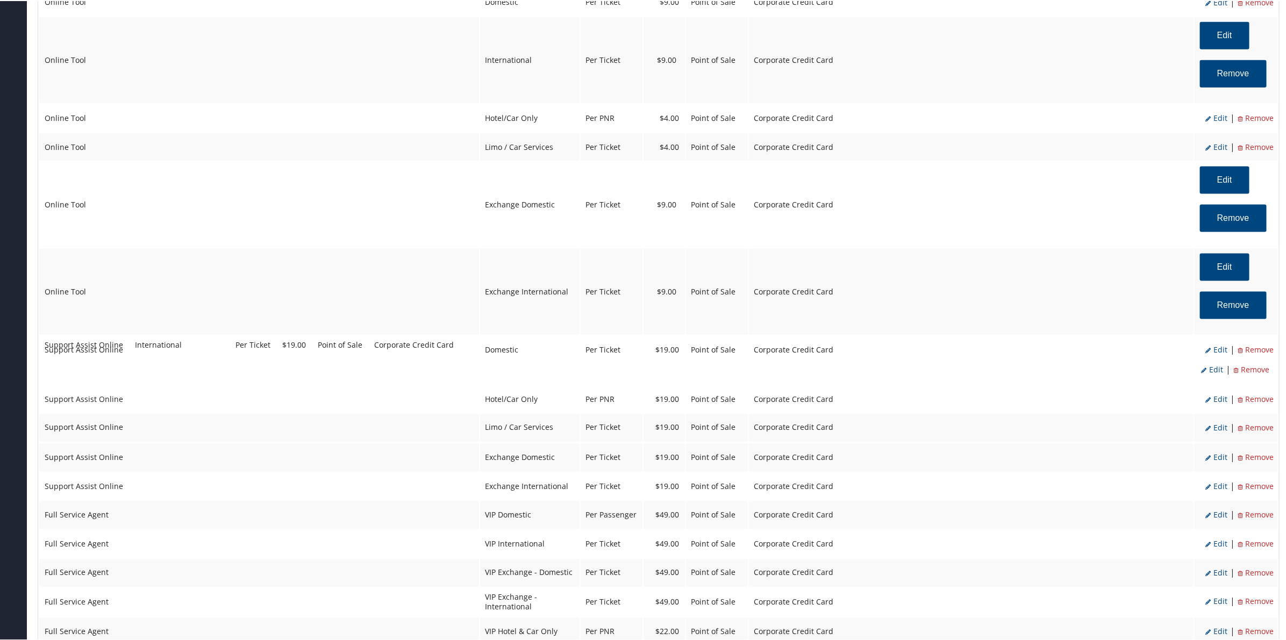
drag, startPoint x: 525, startPoint y: 410, endPoint x: 524, endPoint y: 344, distance: 65.6
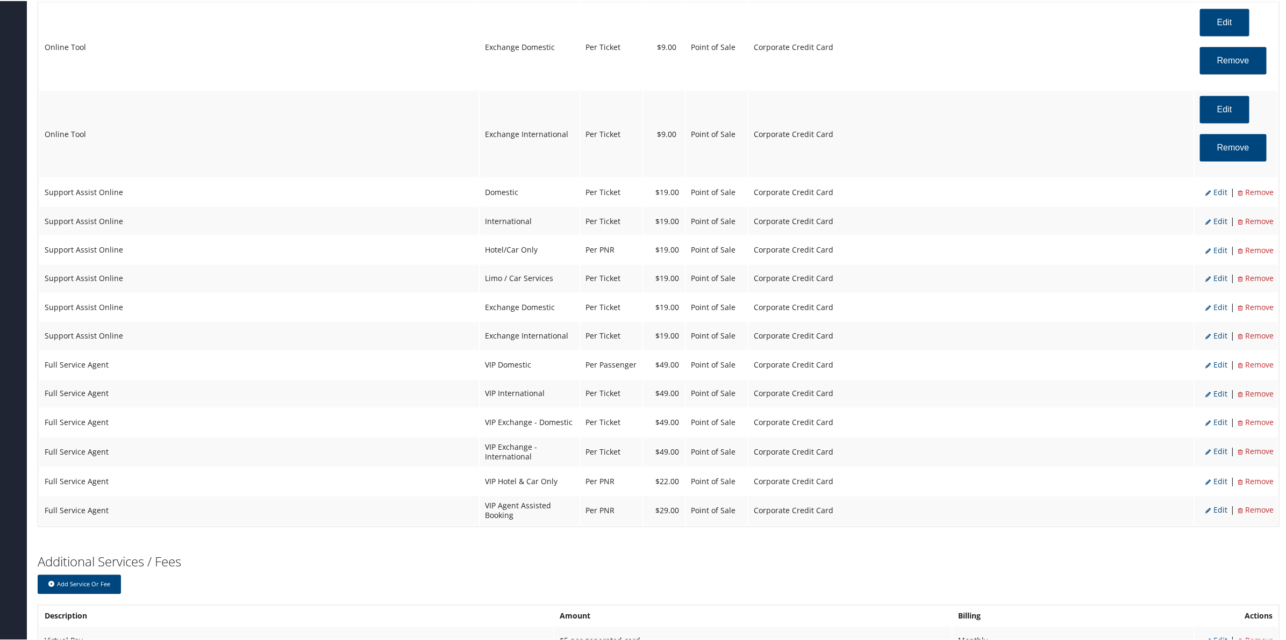
scroll to position [1114, 0]
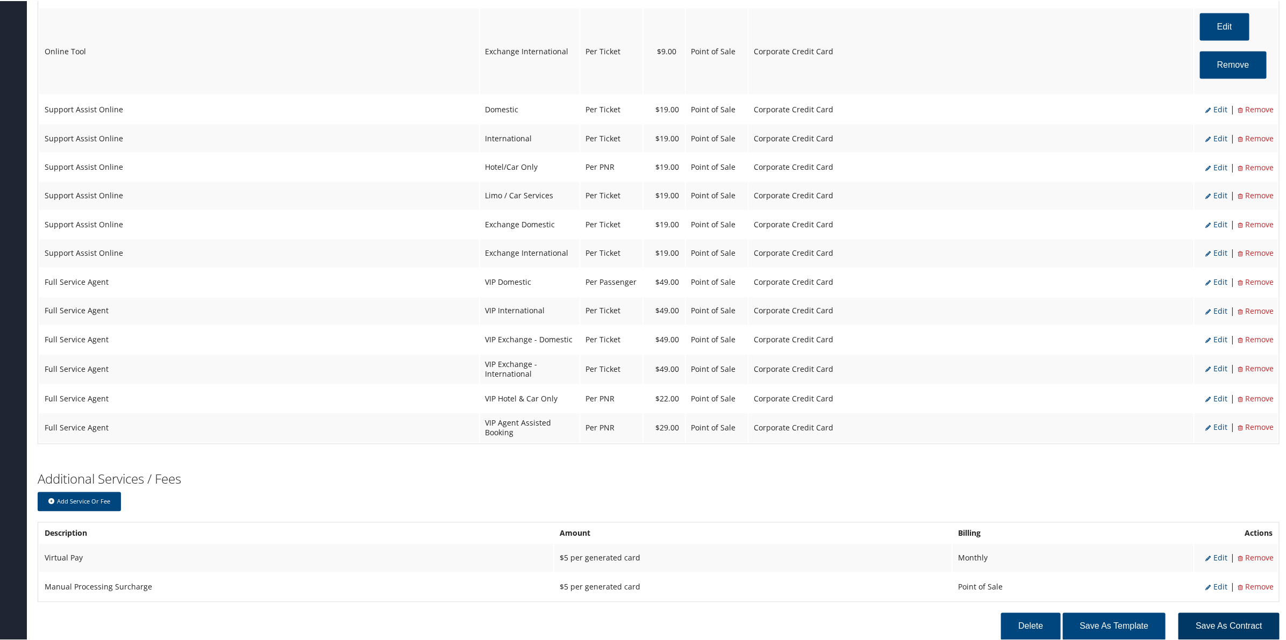
click at [1222, 612] on button "Save as Contract" at bounding box center [1228, 625] width 101 height 27
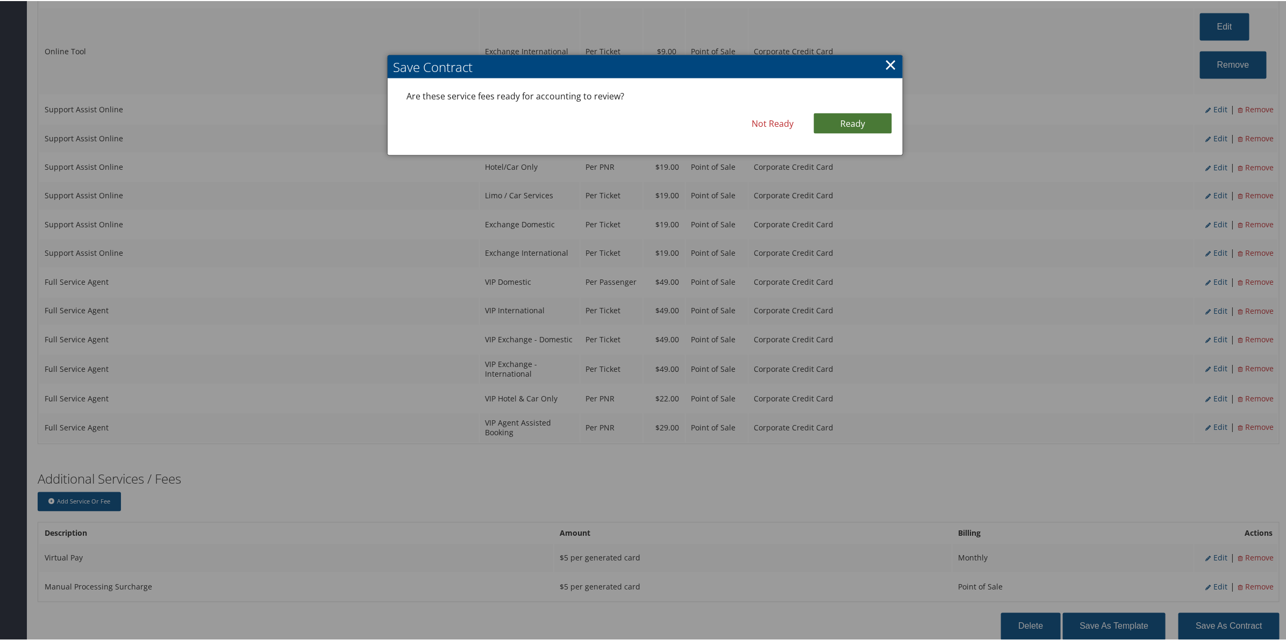
click at [867, 123] on link "Ready" at bounding box center [853, 122] width 78 height 20
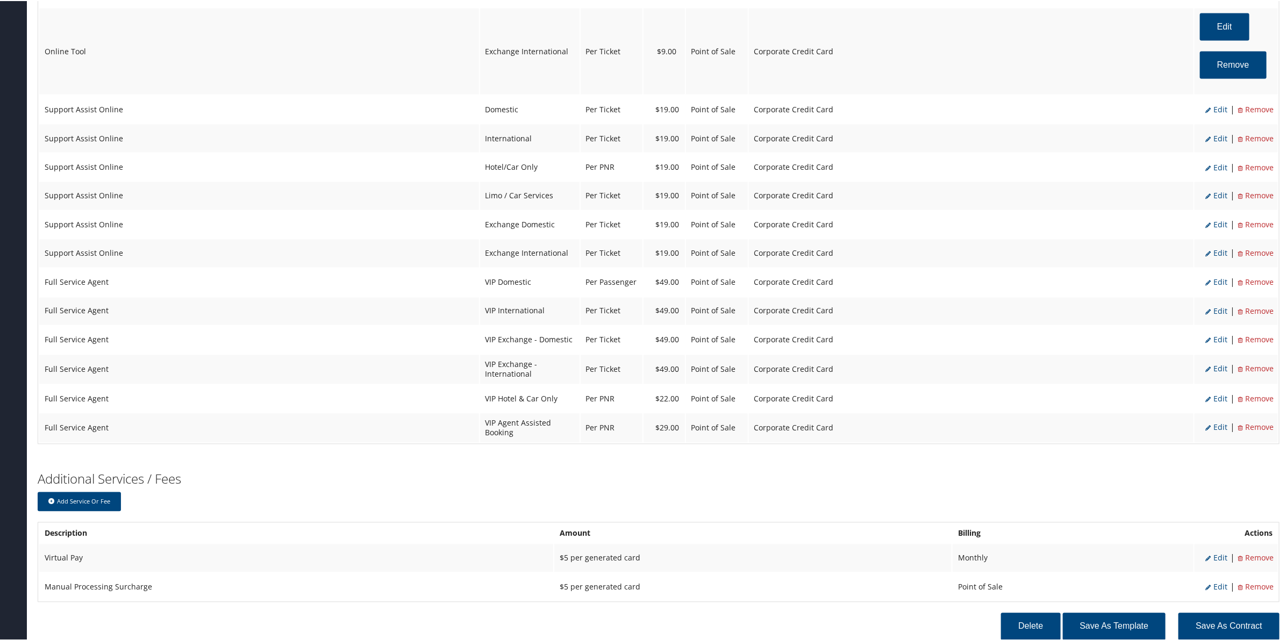
scroll to position [1149, 0]
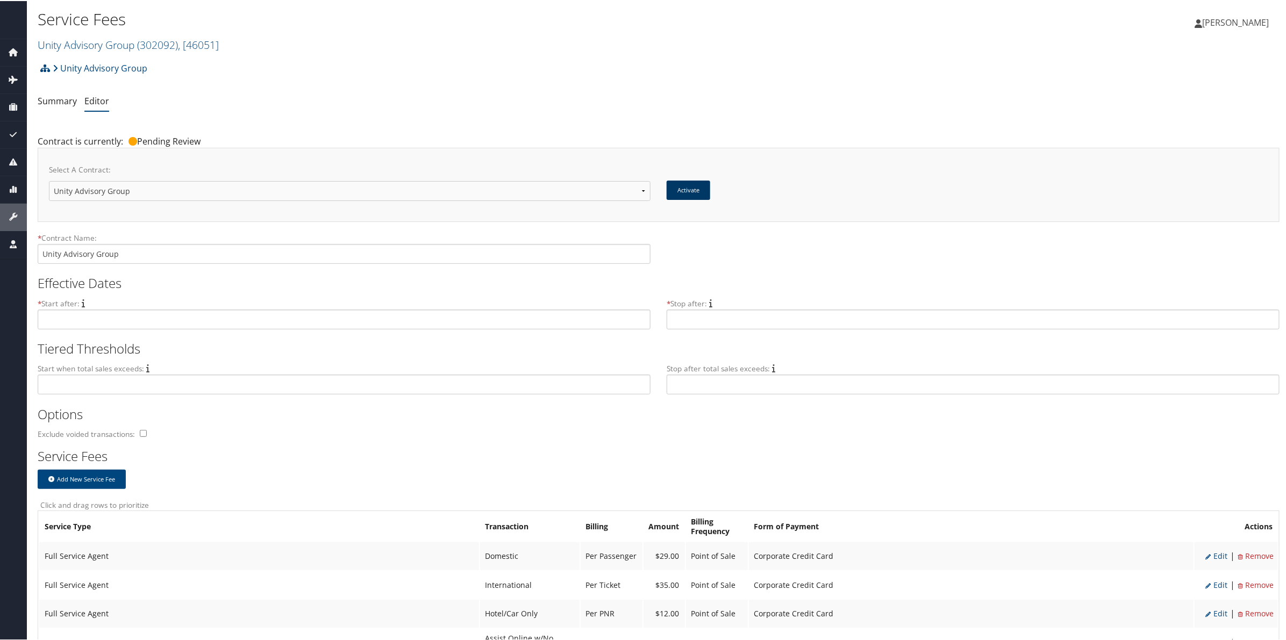
click at [692, 191] on button "Activate" at bounding box center [689, 189] width 44 height 19
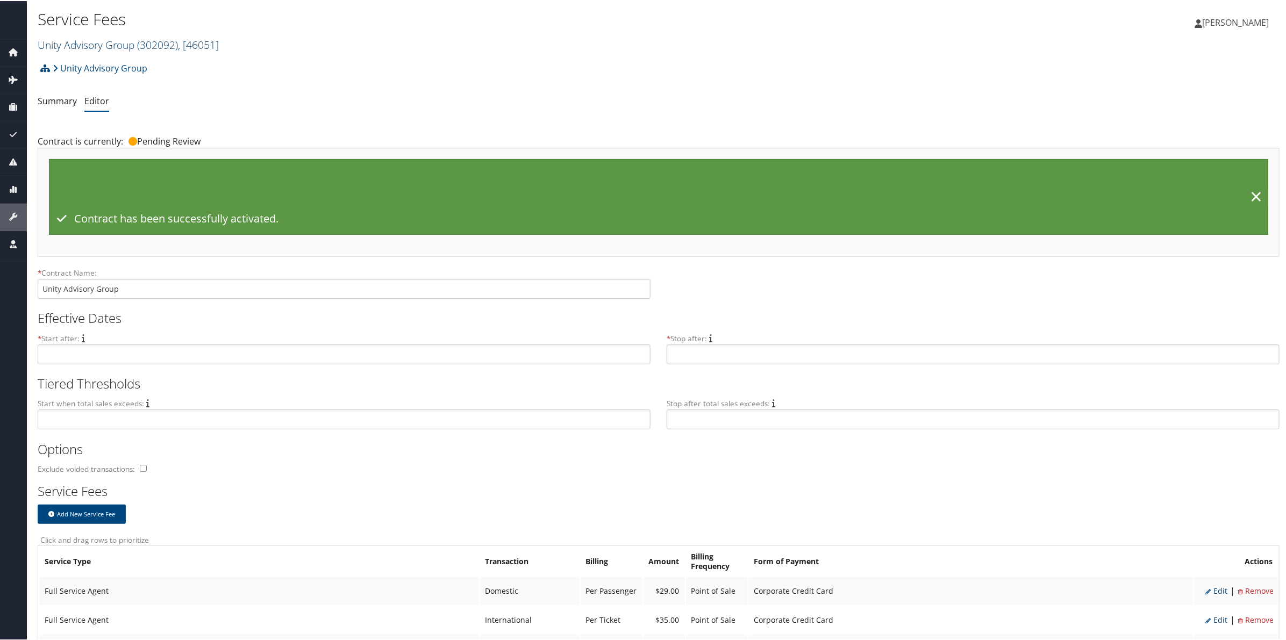
click at [122, 47] on link "Unity Advisory Group ( 302092 ) , [ 46051 ]" at bounding box center [128, 44] width 181 height 15
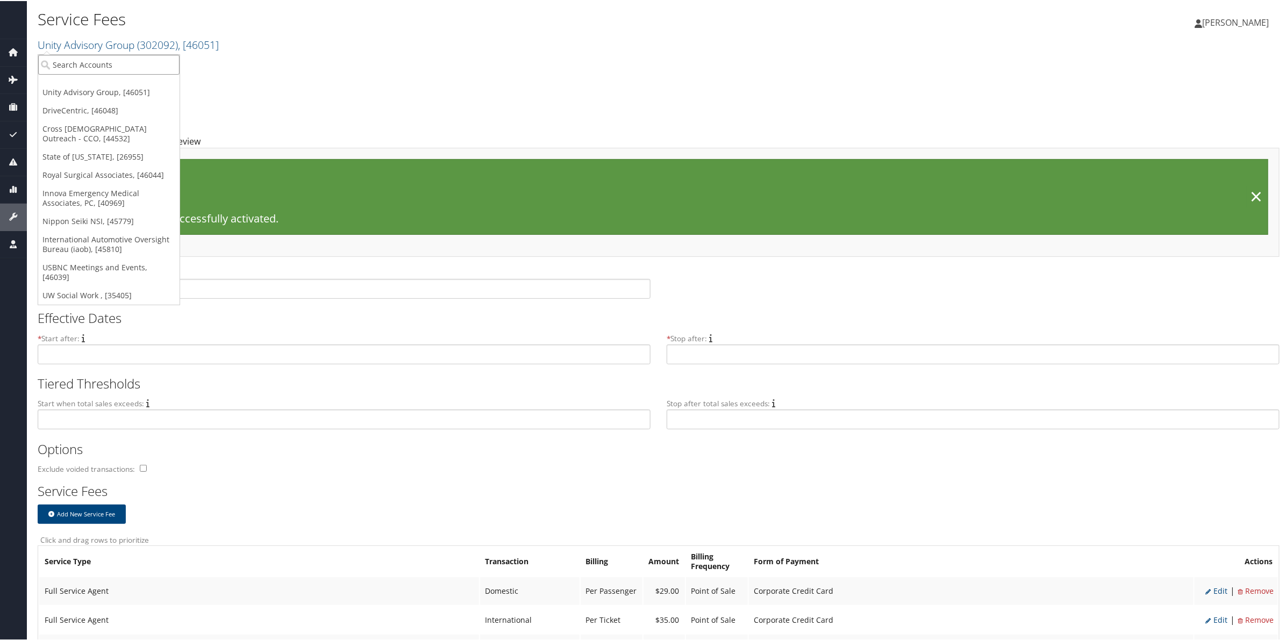
click at [123, 59] on input "search" at bounding box center [108, 64] width 141 height 20
type input "v"
type input "c1"
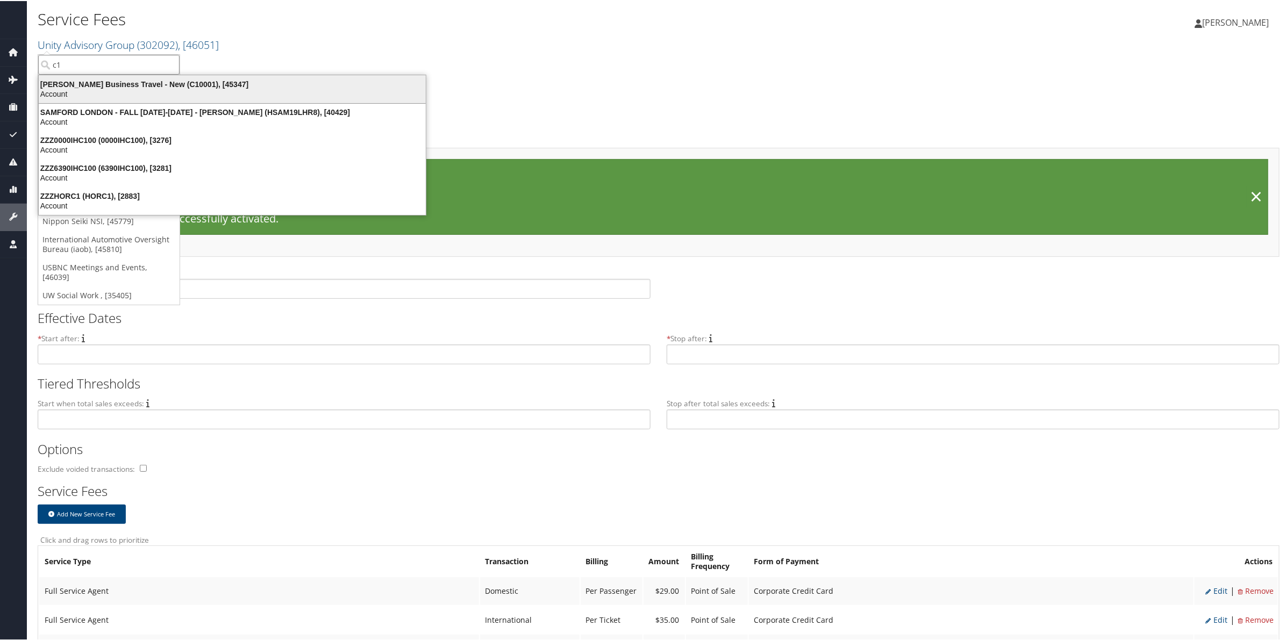
click at [125, 80] on div "Christopherson Business Travel - New (C10001), [45347]" at bounding box center [232, 83] width 400 height 10
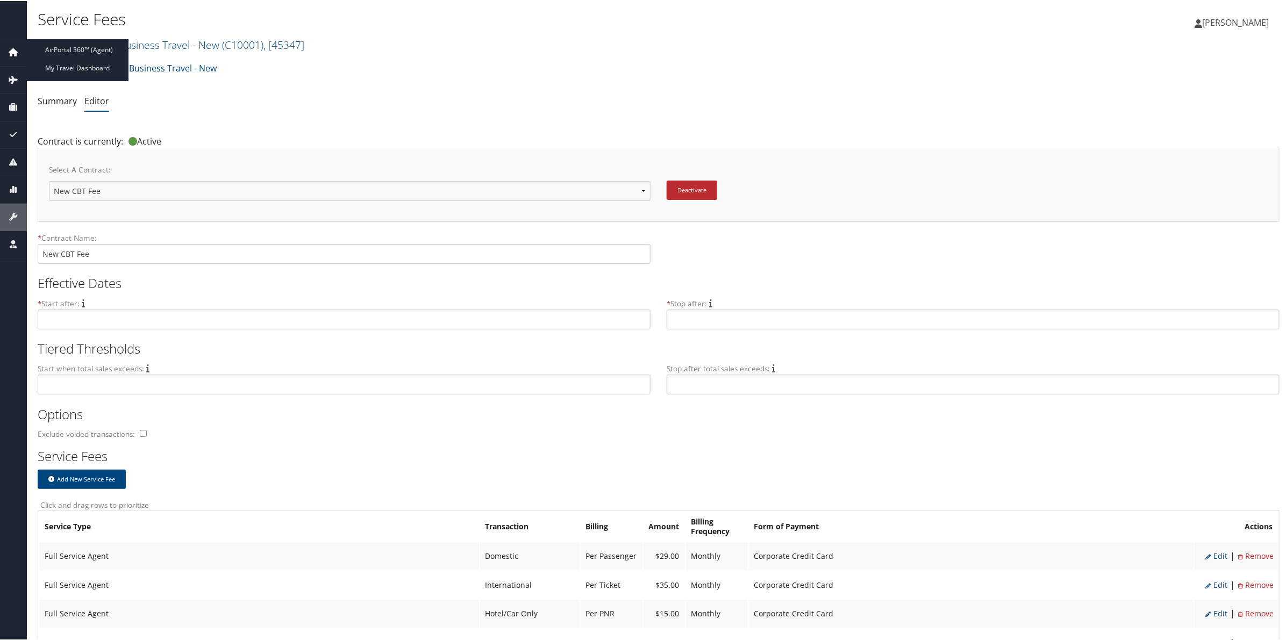
click at [11, 52] on icon at bounding box center [13, 51] width 16 height 16
click at [466, 73] on div "[PERSON_NAME] Business Travel - New Account Structure [PERSON_NAME] Business Tr…" at bounding box center [659, 70] width 1242 height 29
click at [16, 51] on icon at bounding box center [13, 51] width 16 height 16
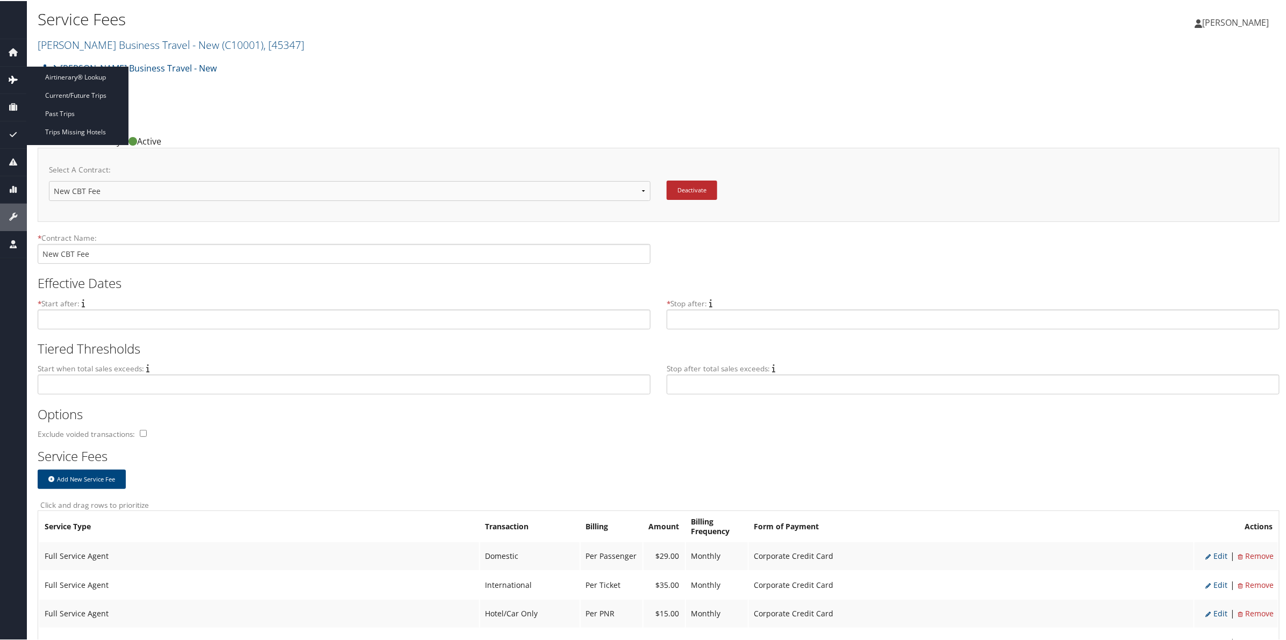
click at [14, 79] on icon at bounding box center [13, 78] width 16 height 16
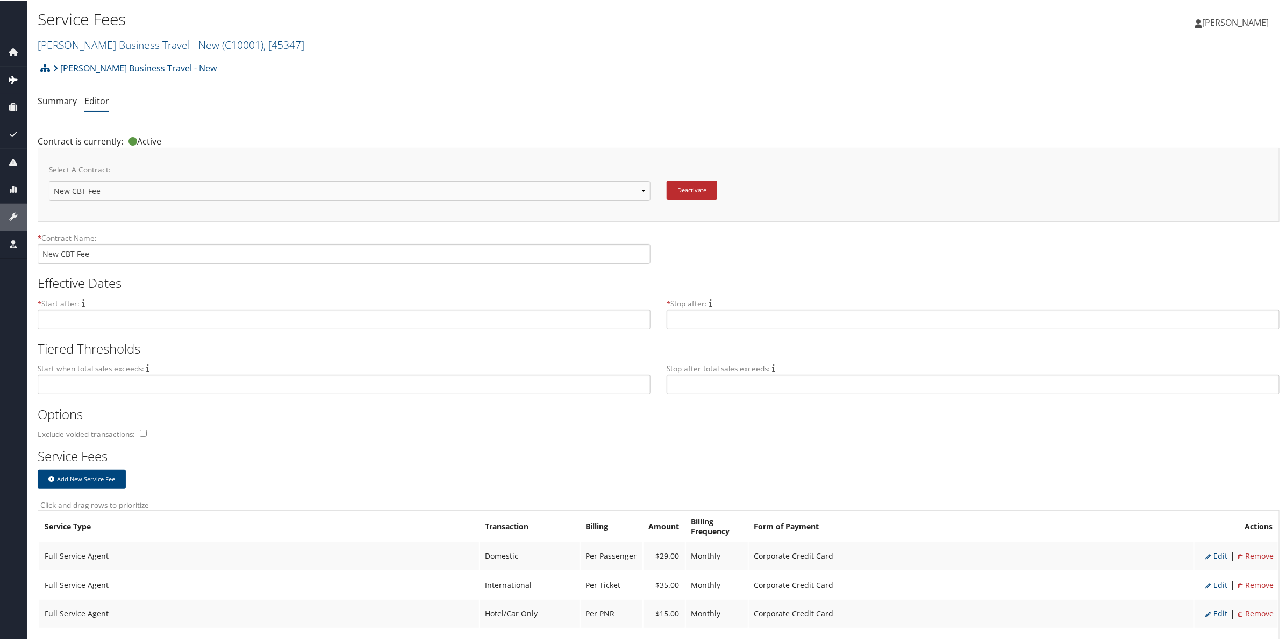
click at [6, 76] on icon at bounding box center [13, 78] width 16 height 16
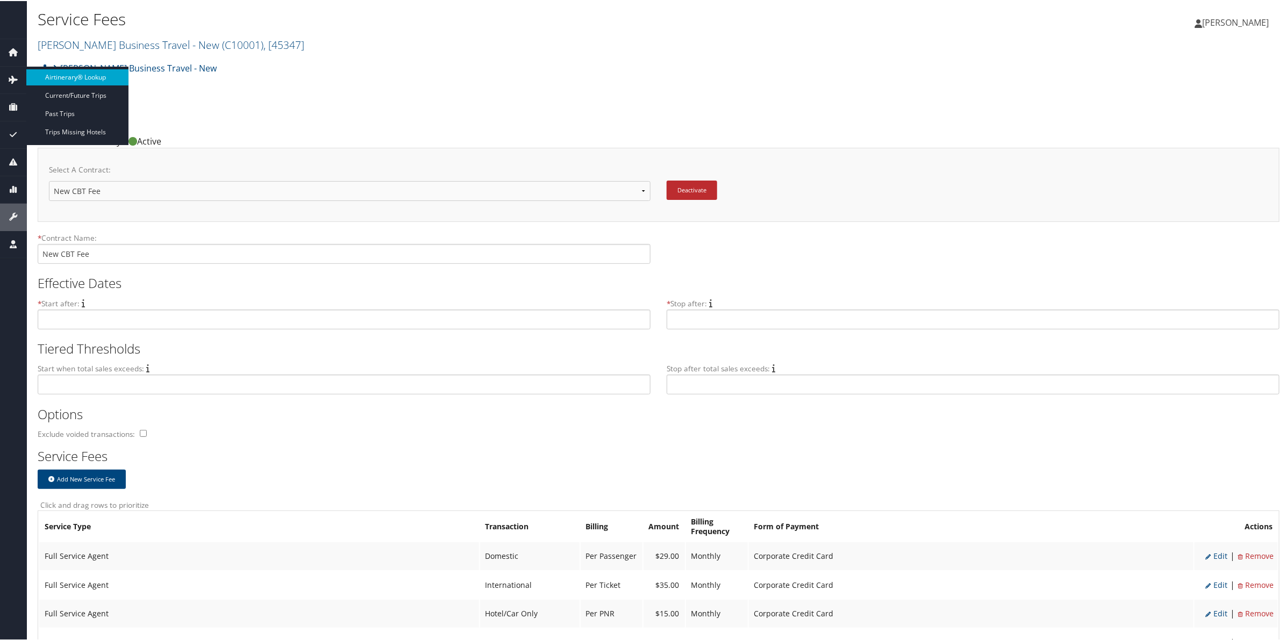
click at [96, 78] on link "Airtinerary® Lookup" at bounding box center [77, 76] width 102 height 16
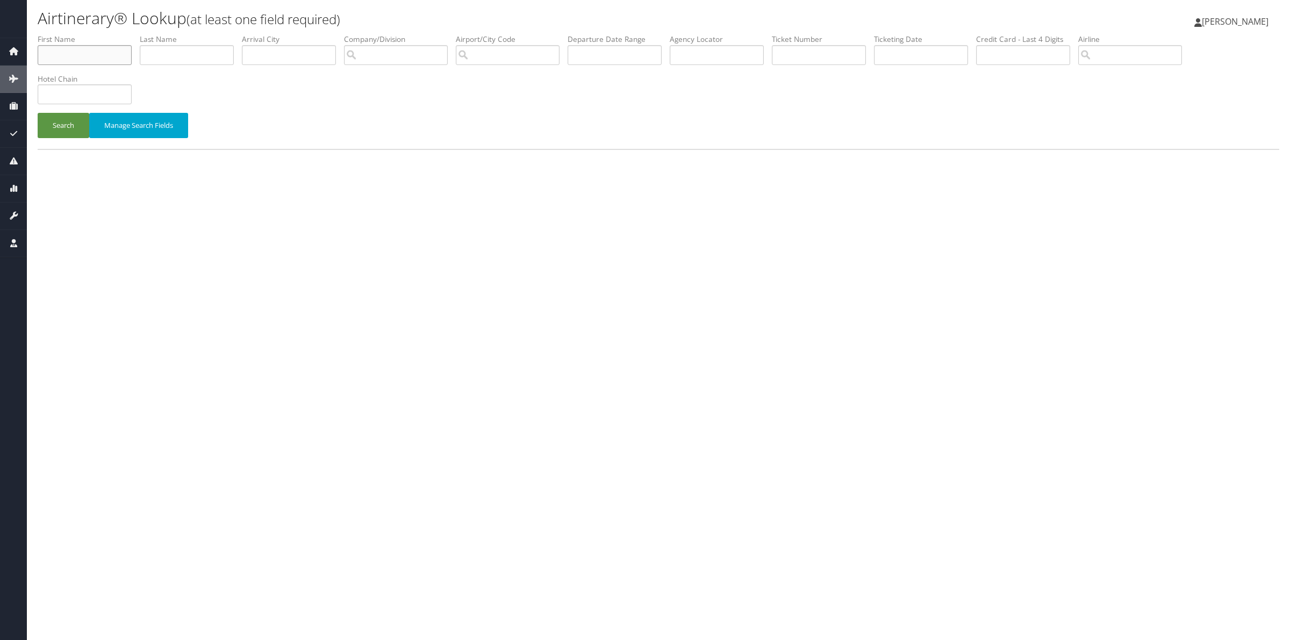
click at [122, 52] on input "text" at bounding box center [85, 55] width 94 height 20
type input "kathy"
type input "vorwaller"
click at [38, 113] on button "Search" at bounding box center [64, 125] width 52 height 25
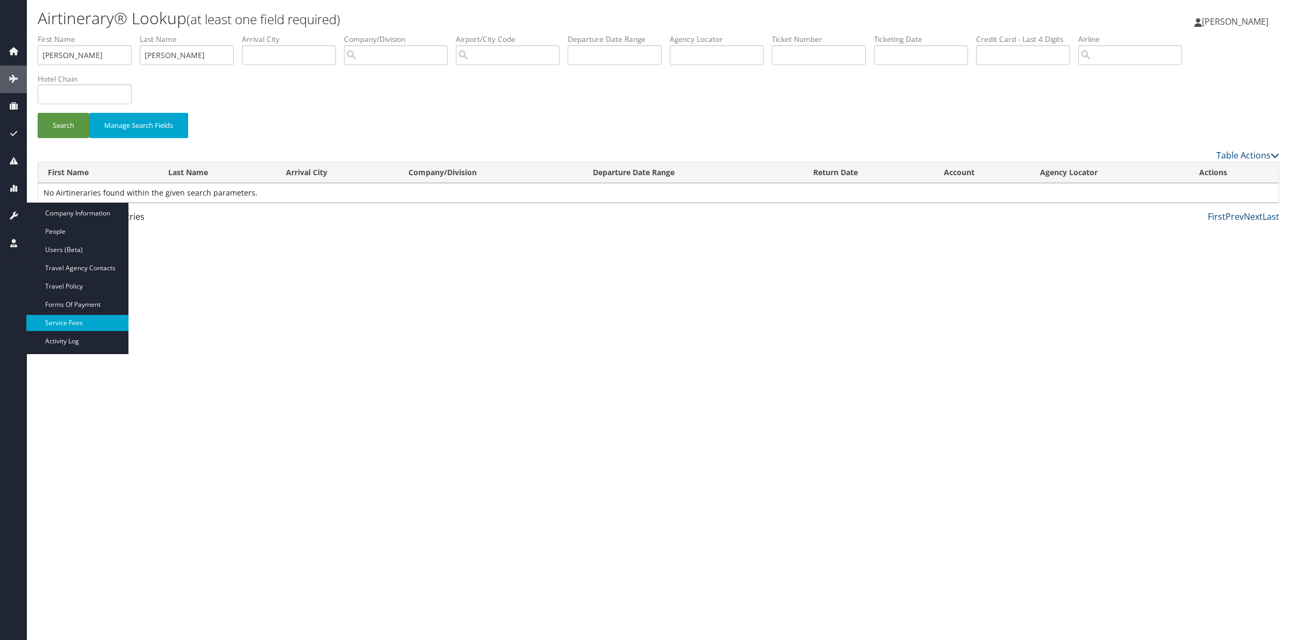
click at [69, 318] on link "Service Fees" at bounding box center [77, 323] width 102 height 16
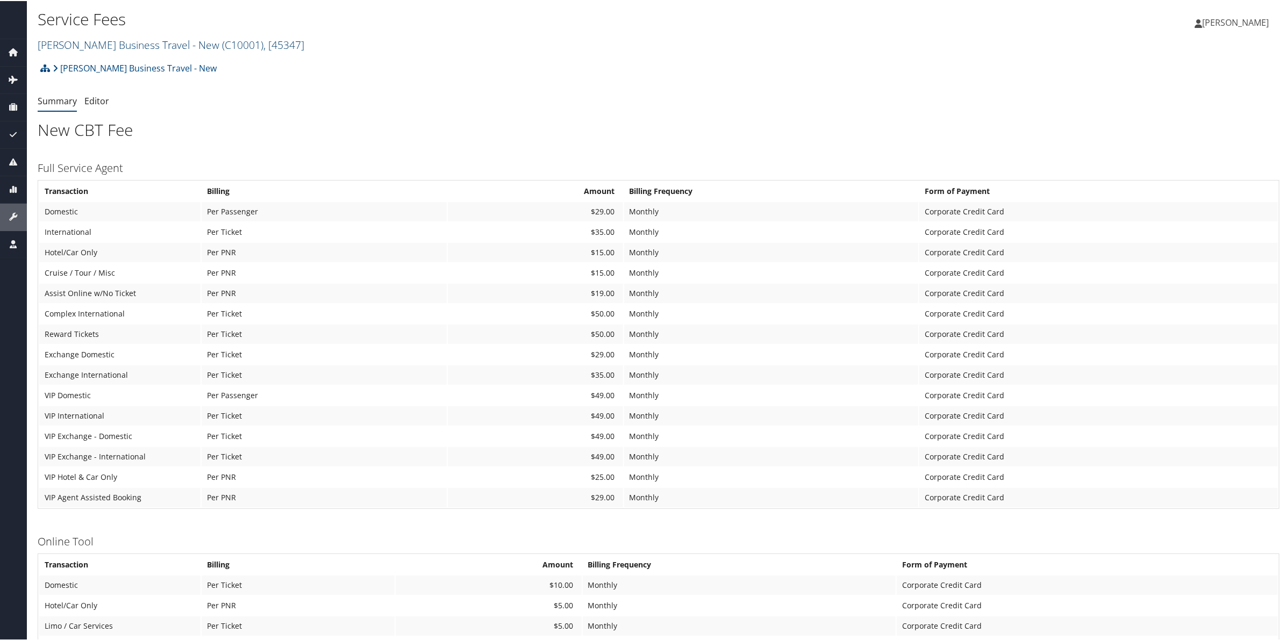
click at [130, 41] on link "[PERSON_NAME] Business Travel - New ( C10001 ) , [ 45347 ]" at bounding box center [171, 44] width 267 height 15
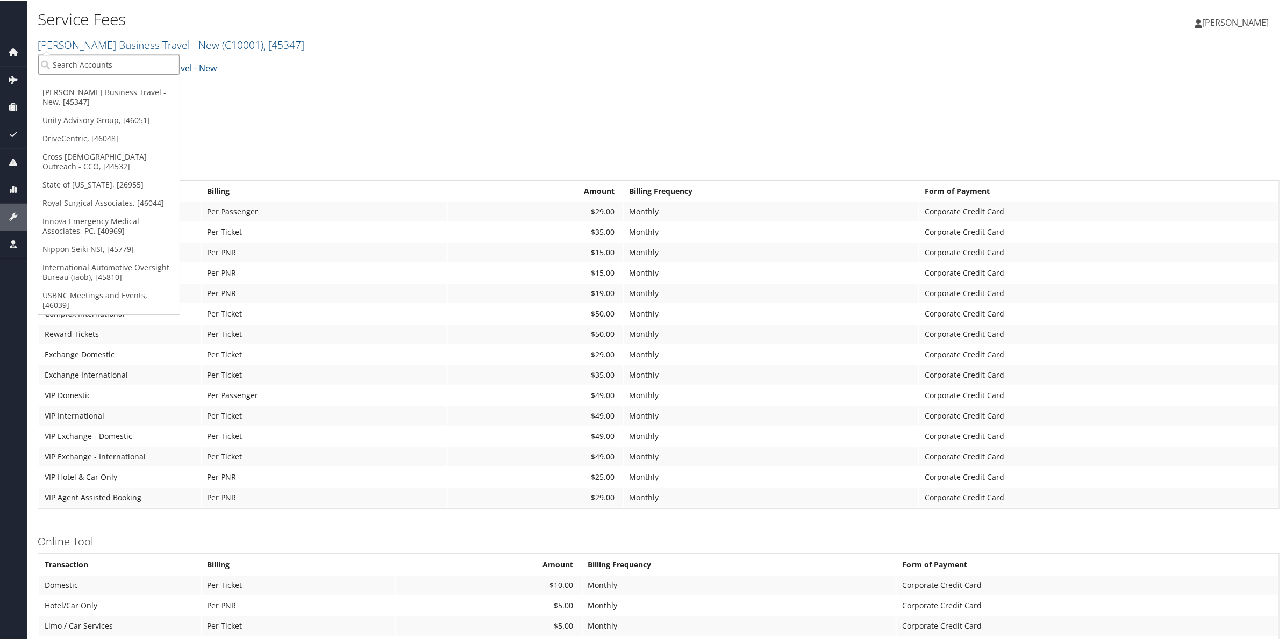
click at [128, 58] on input "search" at bounding box center [108, 64] width 141 height 20
type input "sovos"
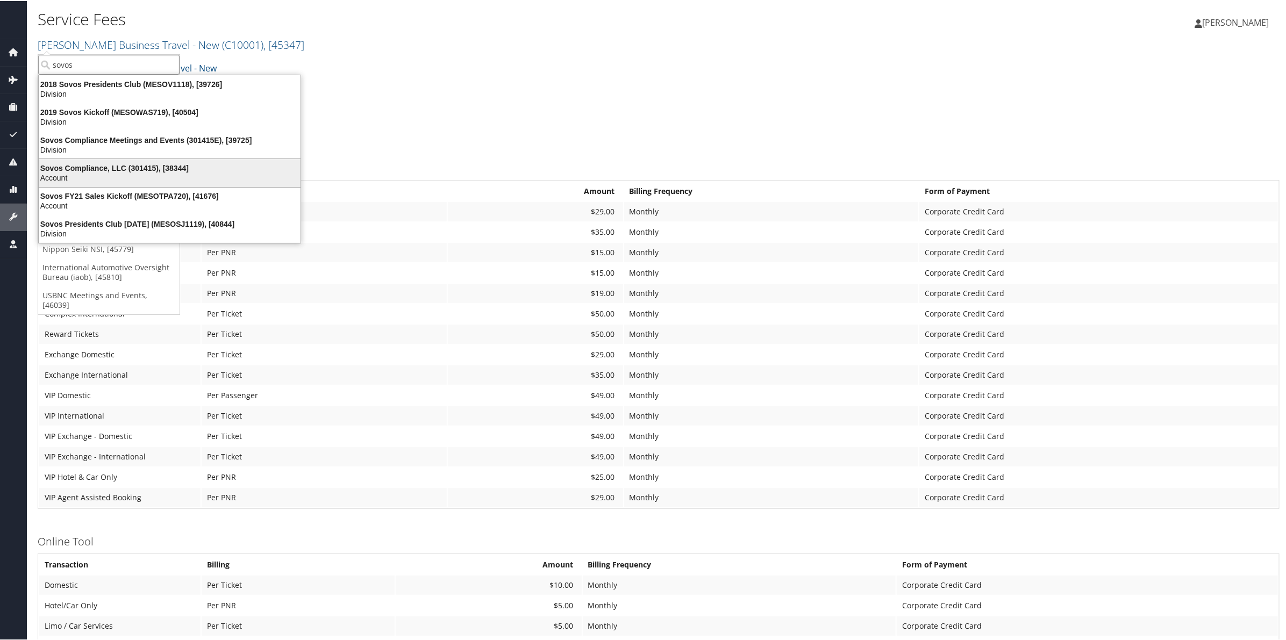
click at [123, 165] on div "Sovos Compliance, LLC (301415), [38344]" at bounding box center [169, 167] width 275 height 10
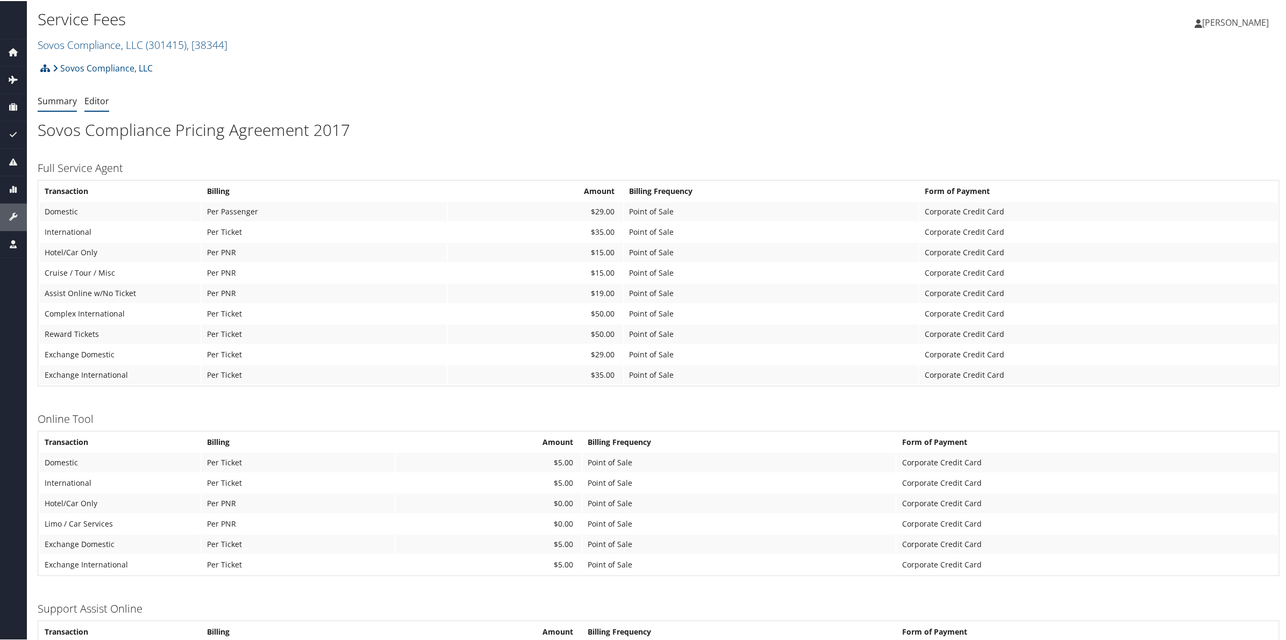
click at [97, 98] on link "Editor" at bounding box center [96, 100] width 25 height 12
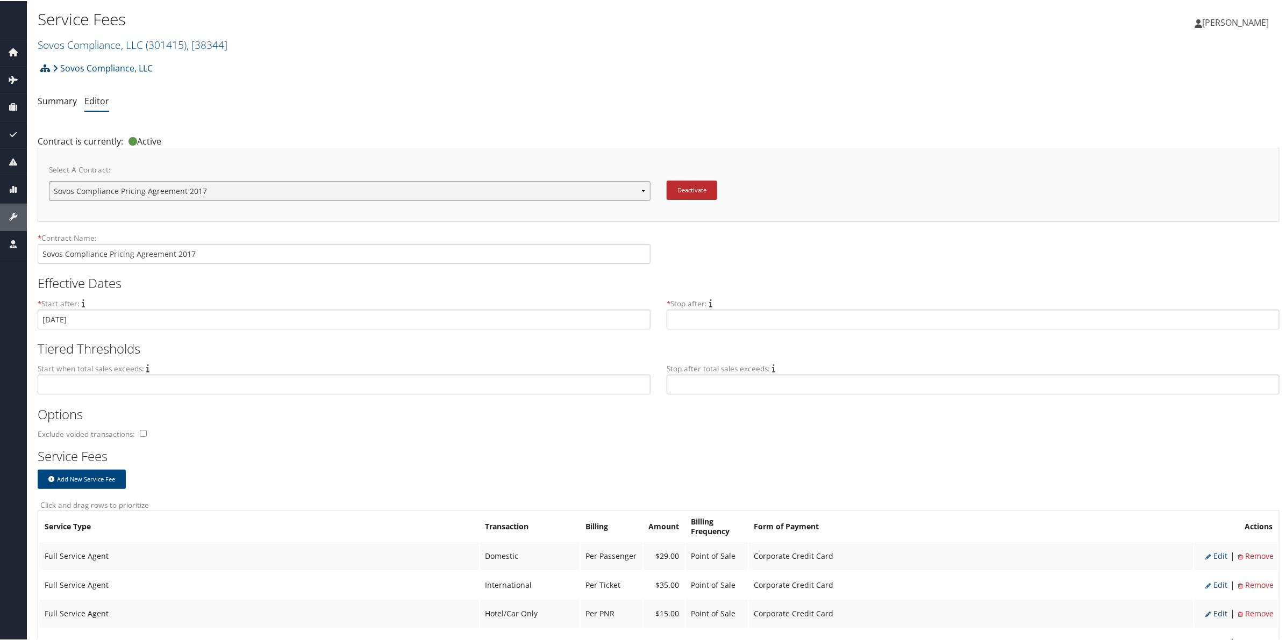
click at [196, 187] on select "Sovos Compliance Pricing Agreement 2017 New Contract..." at bounding box center [350, 190] width 602 height 20
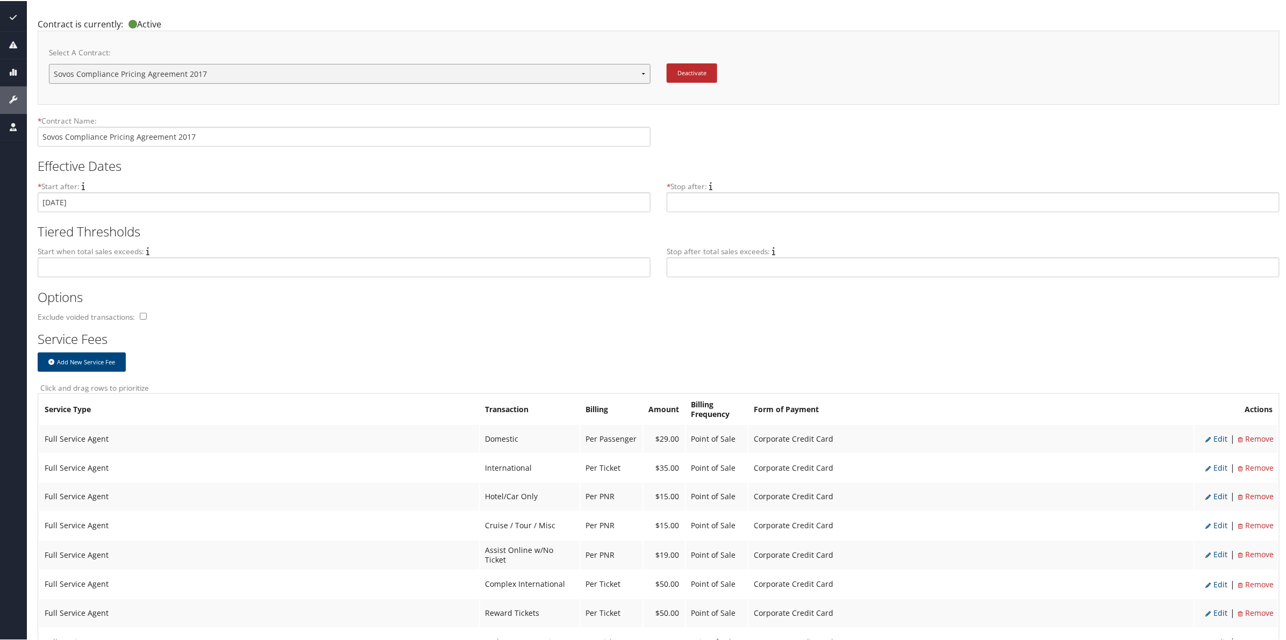
scroll to position [336, 0]
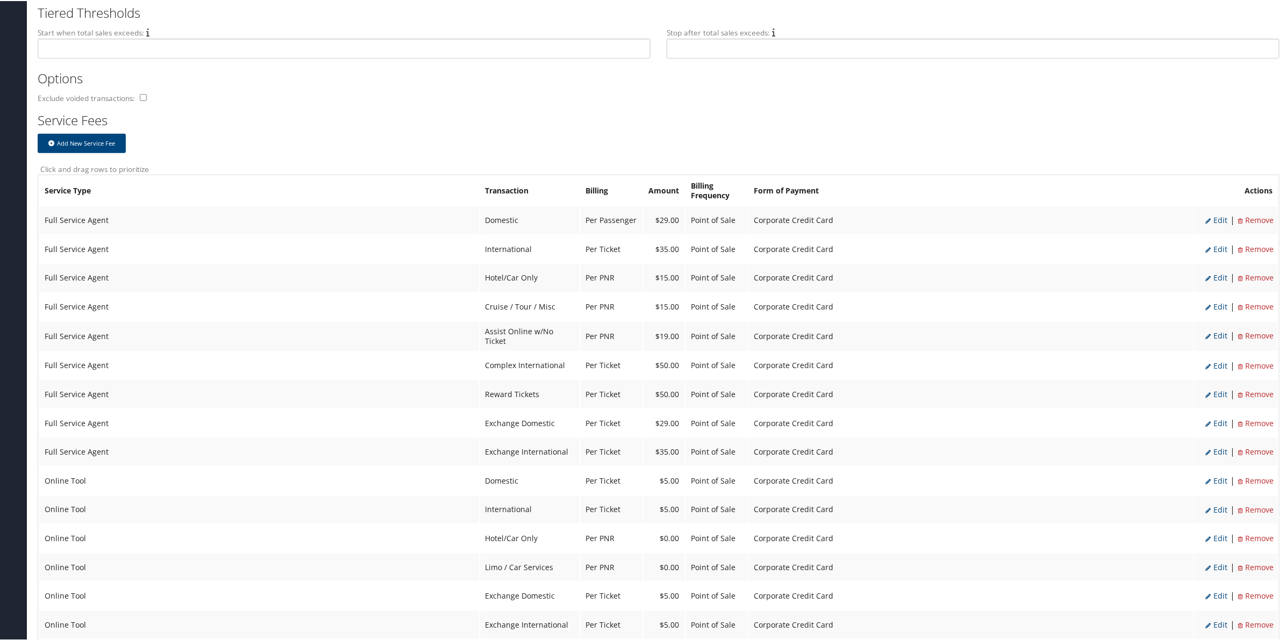
click at [1219, 218] on span "Edit" at bounding box center [1216, 219] width 22 height 10
select select "2"
type input "29.0"
select select "20"
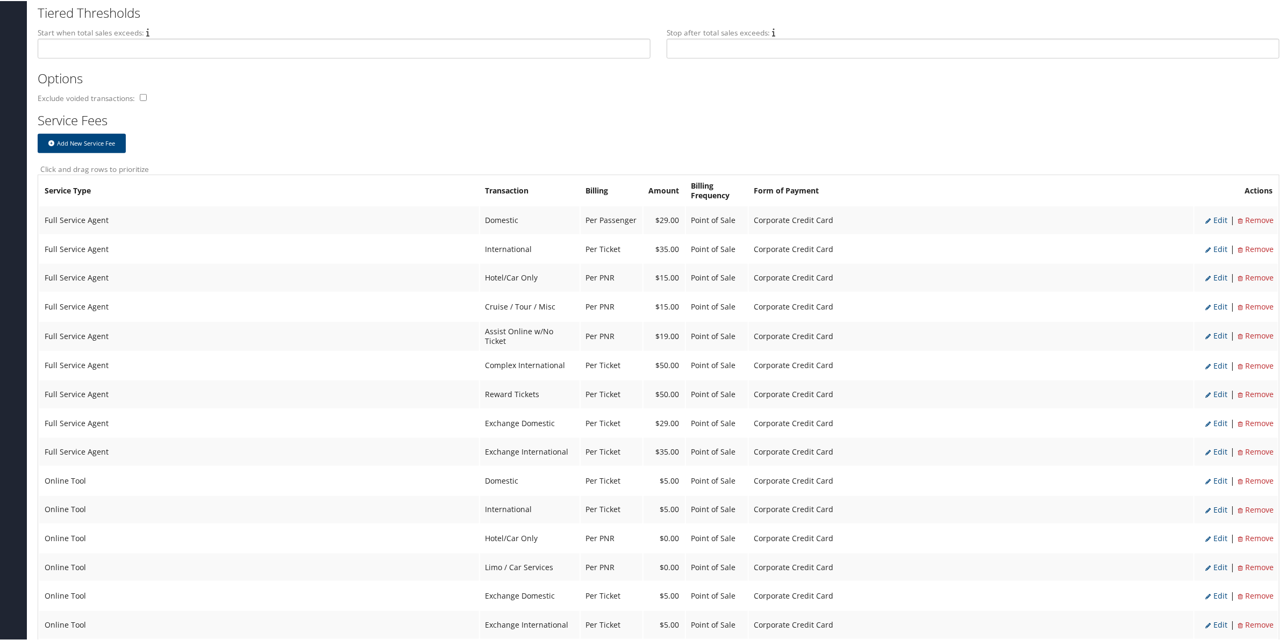
select select "2"
select select "20"
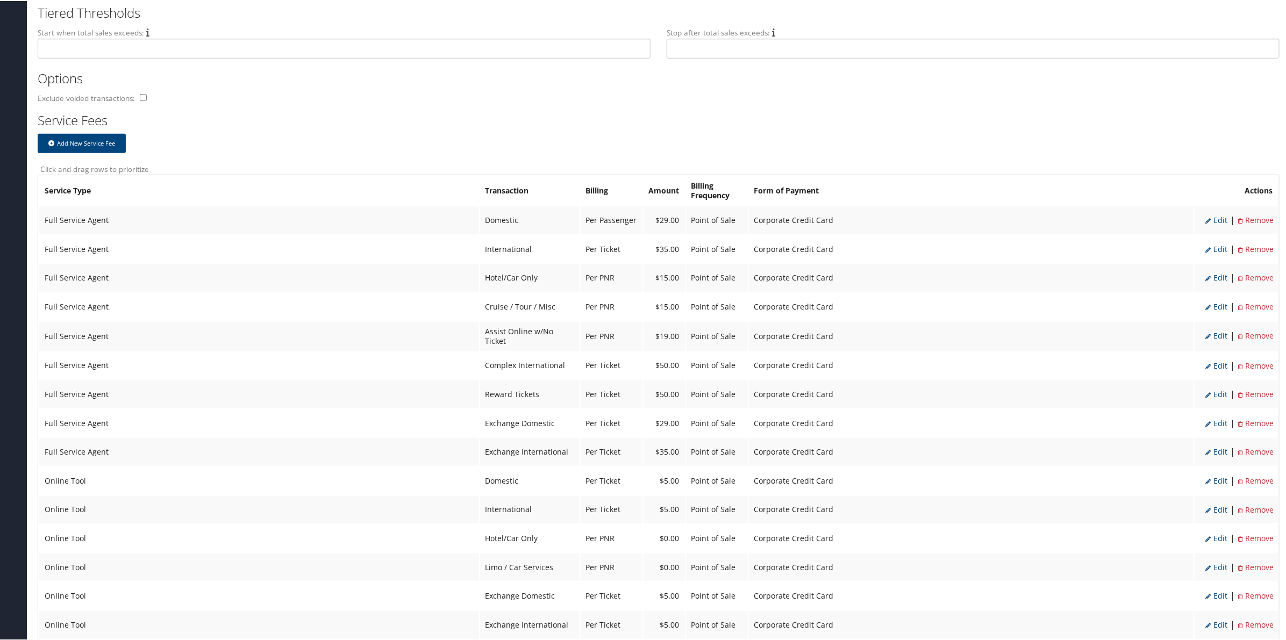
select select "2"
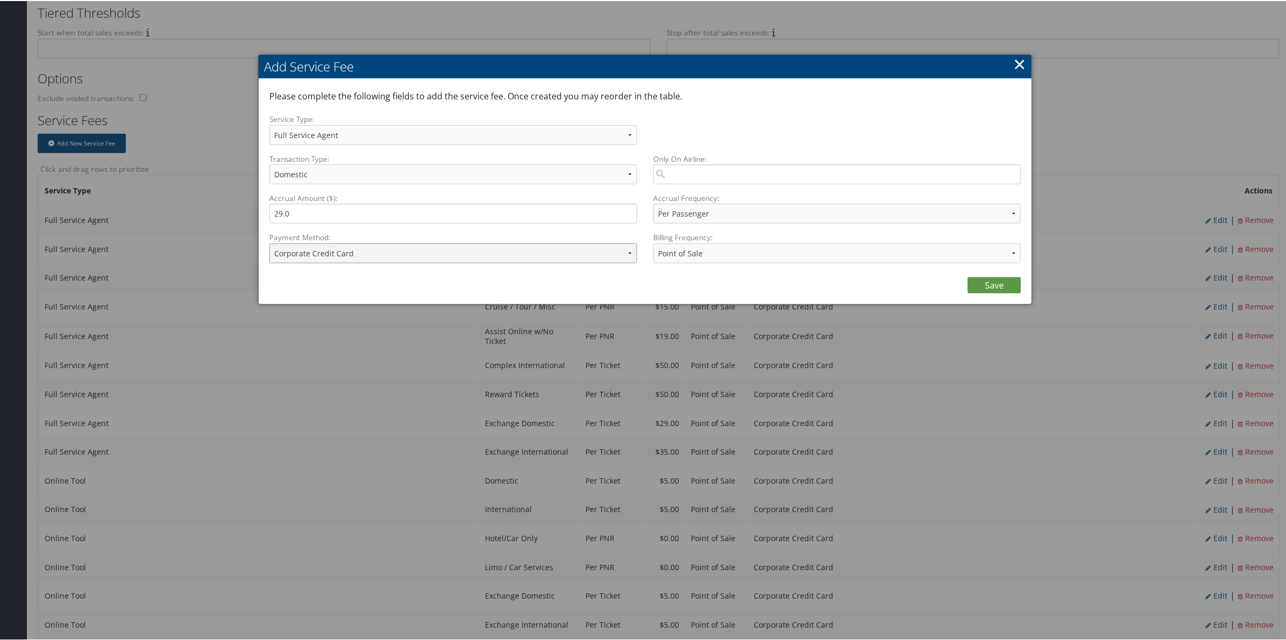
click at [381, 250] on select "ACH Transfer Cash / Check (AR) Corporate Credit Card Ghost Credit Card Hotel Gu…" at bounding box center [453, 252] width 368 height 20
select select "15_682"
click at [269, 242] on select "ACH Transfer Cash / Check (AR) Corporate Credit Card Ghost Credit Card Hotel Gu…" at bounding box center [453, 252] width 368 height 20
click at [987, 283] on link "Save" at bounding box center [994, 284] width 53 height 16
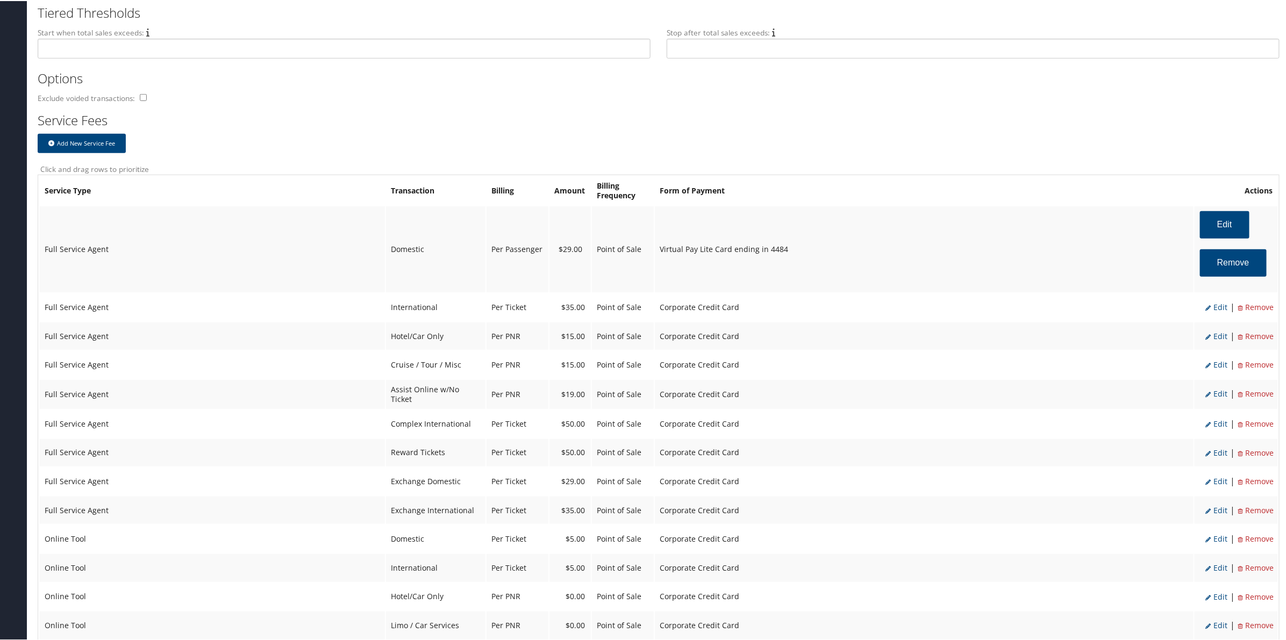
click at [1219, 303] on span "Edit" at bounding box center [1216, 306] width 22 height 10
select select "2"
select select "14"
select select "4"
select select "2"
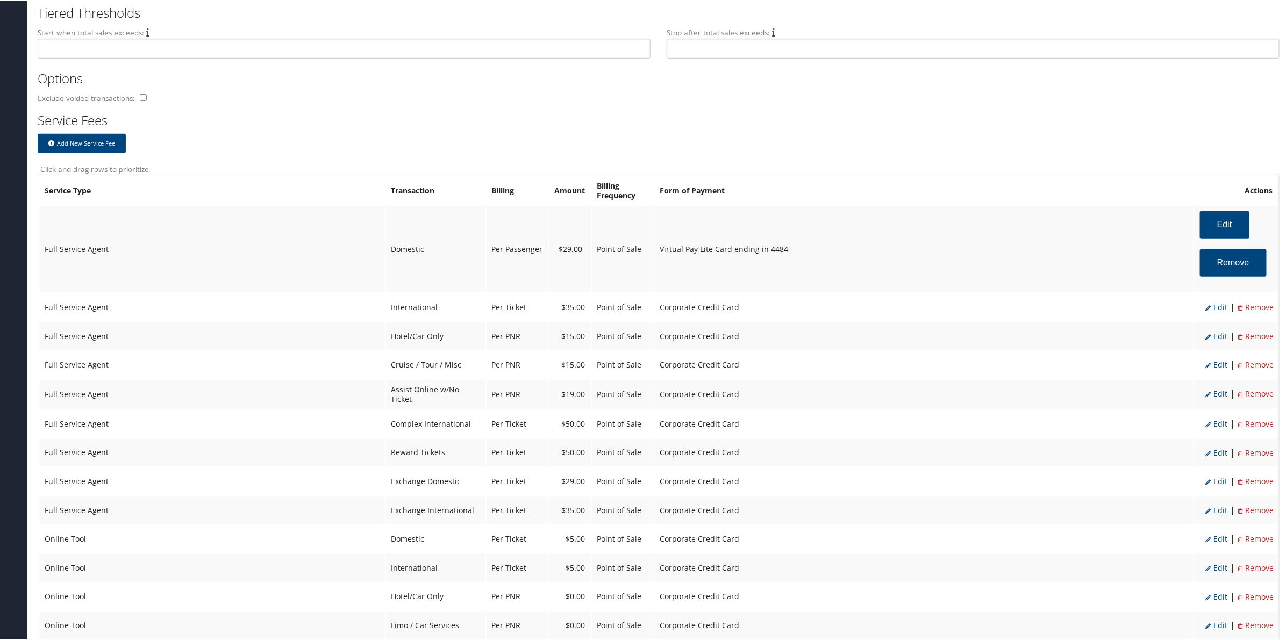
select select "2"
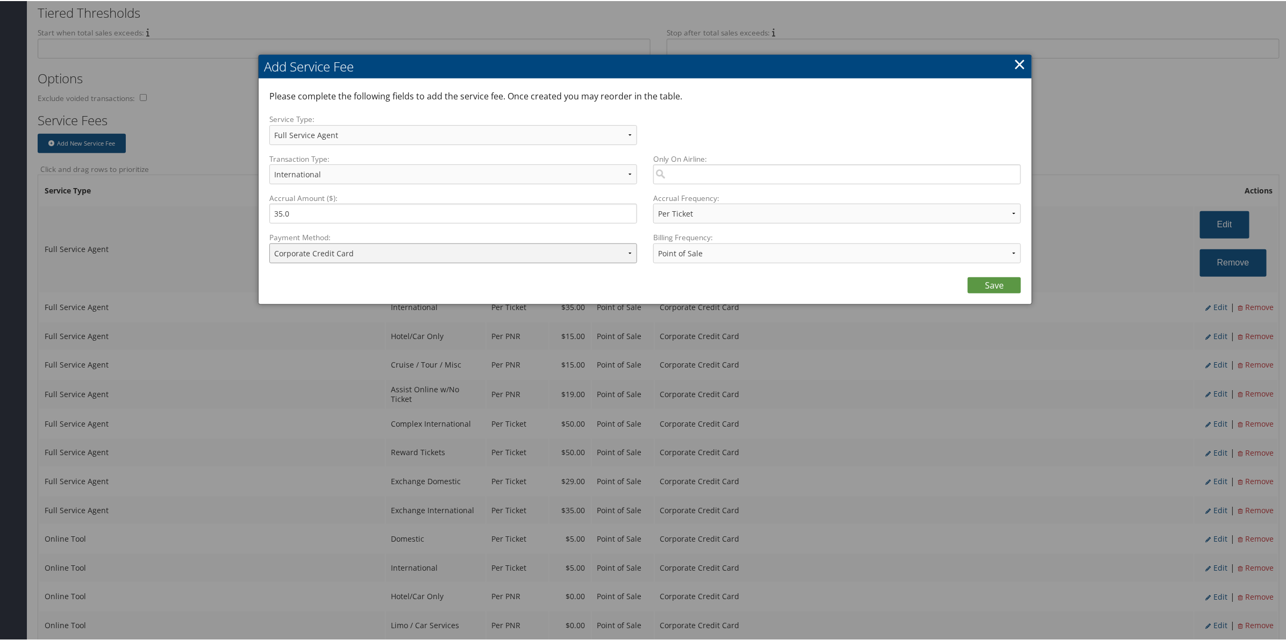
drag, startPoint x: 489, startPoint y: 254, endPoint x: 485, endPoint y: 260, distance: 7.0
click at [489, 254] on select "ACH Transfer Cash / Check (AR) Corporate Credit Card Ghost Credit Card Hotel Gu…" at bounding box center [453, 252] width 368 height 20
select select "15_682"
click at [269, 242] on select "ACH Transfer Cash / Check (AR) Corporate Credit Card Ghost Credit Card Hotel Gu…" at bounding box center [453, 252] width 368 height 20
drag, startPoint x: 993, startPoint y: 286, endPoint x: 1197, endPoint y: 339, distance: 210.6
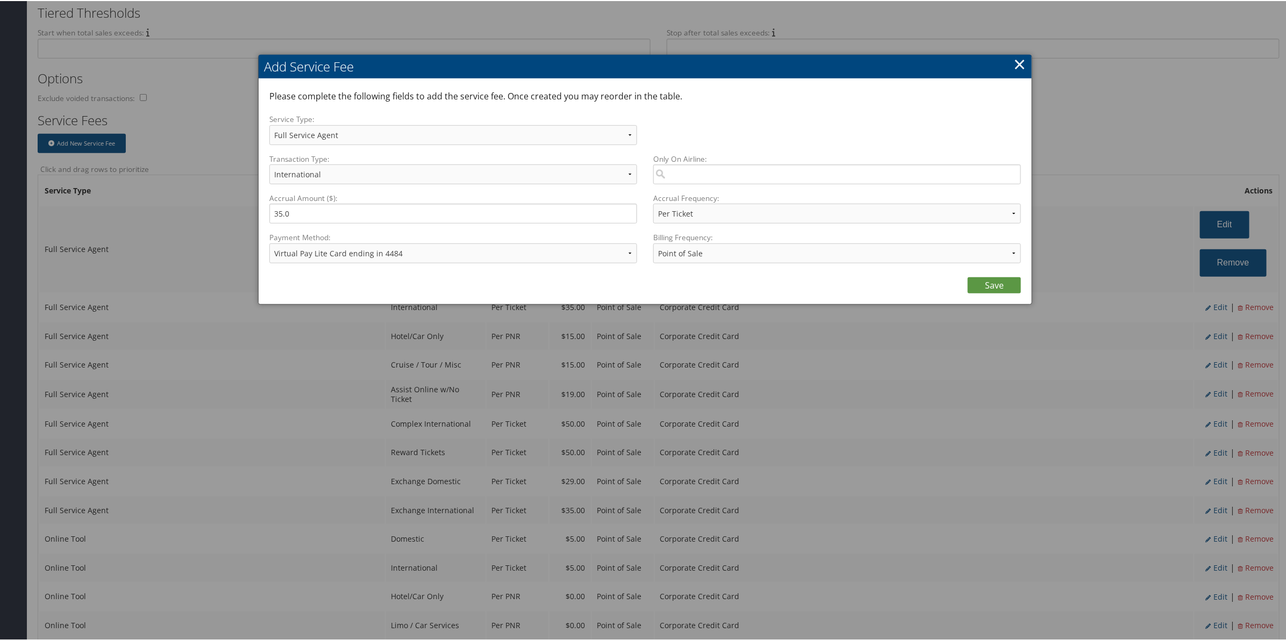
click at [996, 286] on link "Save" at bounding box center [994, 284] width 53 height 16
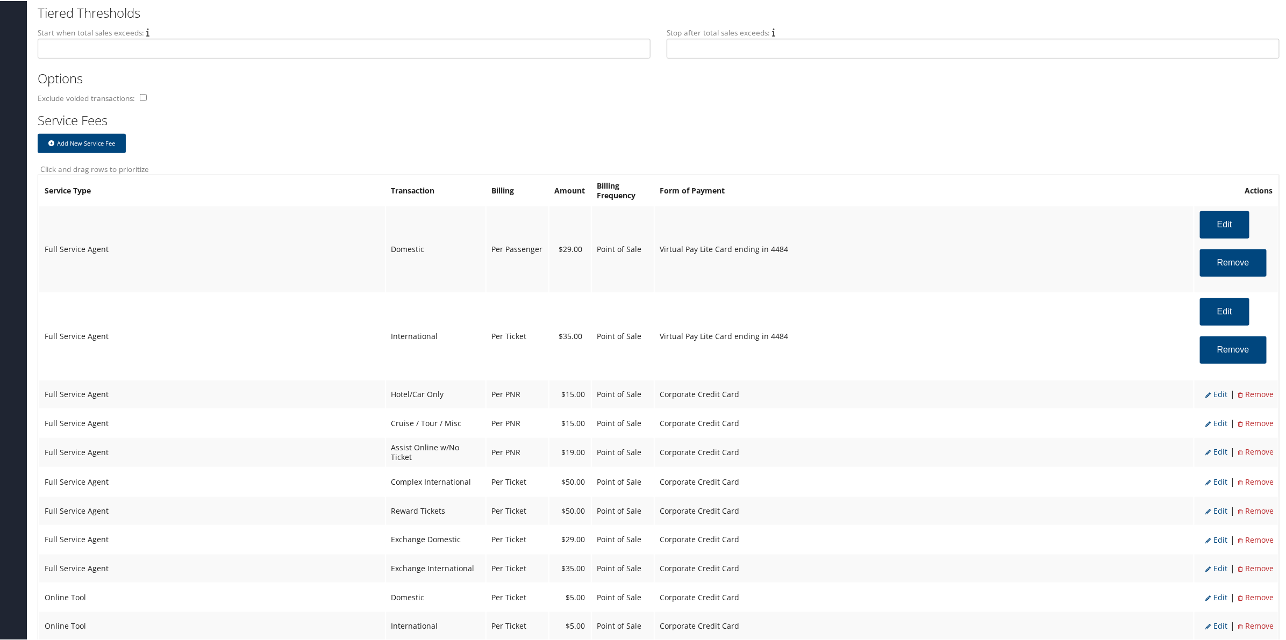
click at [1213, 390] on span "Edit" at bounding box center [1216, 393] width 22 height 10
select select "2"
select select "6"
select select "2"
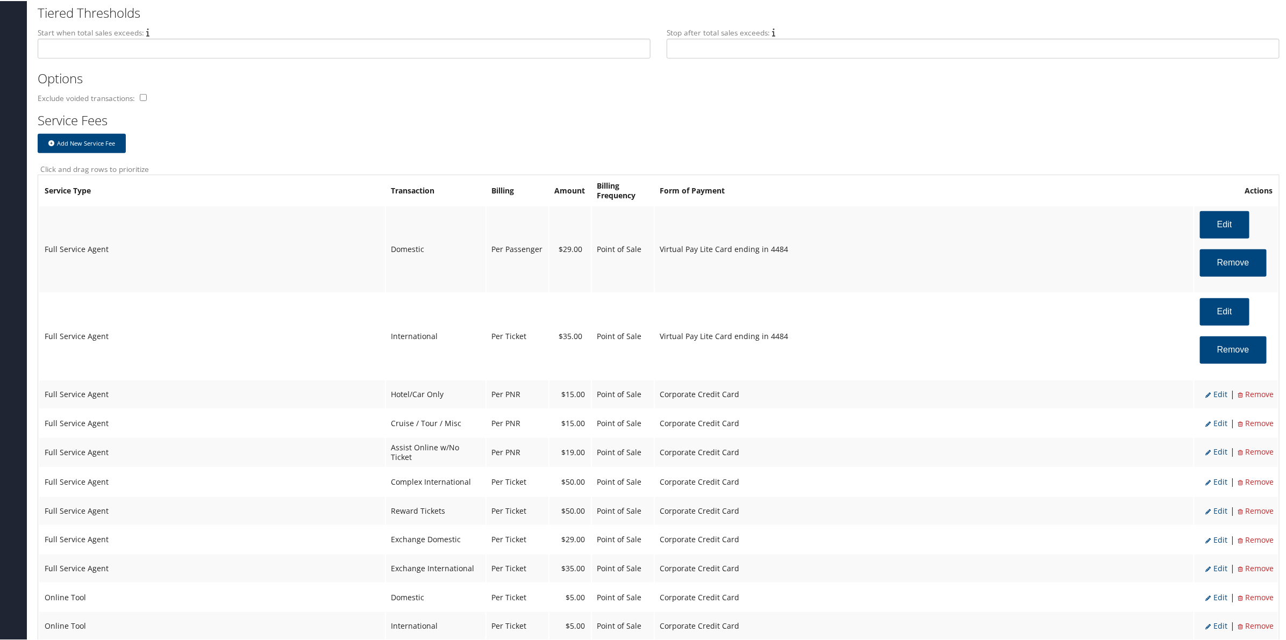
select select "2"
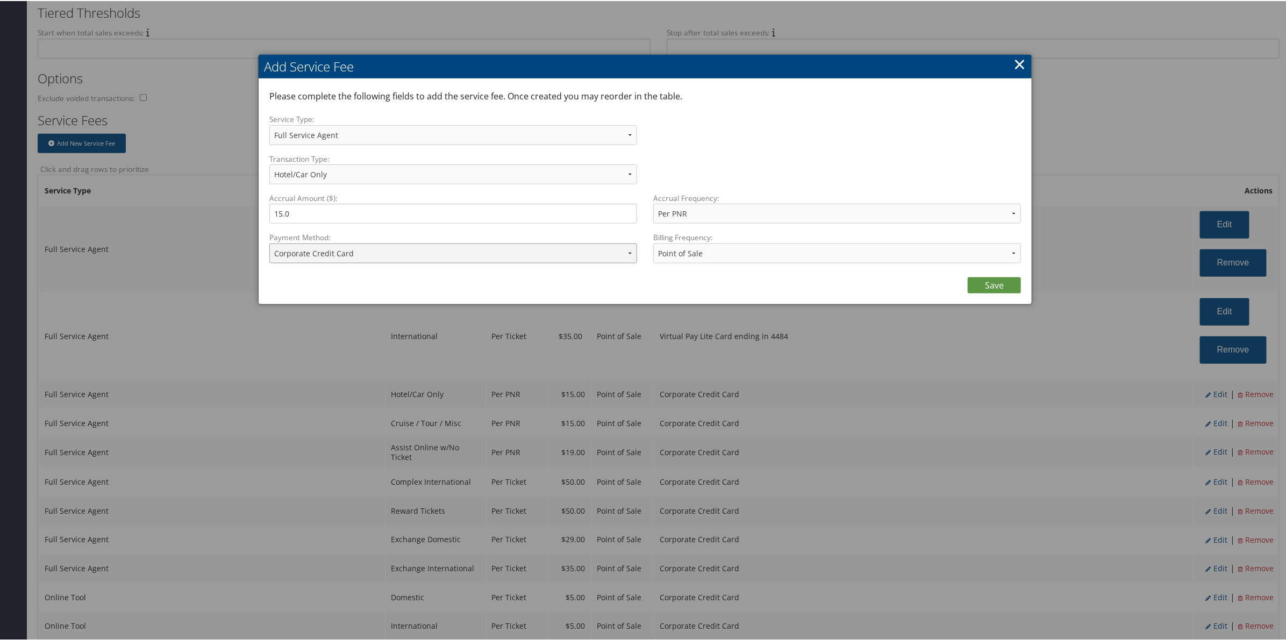
click at [439, 253] on select "ACH Transfer Cash / Check (AR) Corporate Credit Card Ghost Credit Card Hotel Gu…" at bounding box center [453, 252] width 368 height 20
select select "15_682"
click at [269, 242] on select "ACH Transfer Cash / Check (AR) Corporate Credit Card Ghost Credit Card Hotel Gu…" at bounding box center [453, 252] width 368 height 20
click at [994, 283] on link "Save" at bounding box center [994, 284] width 53 height 16
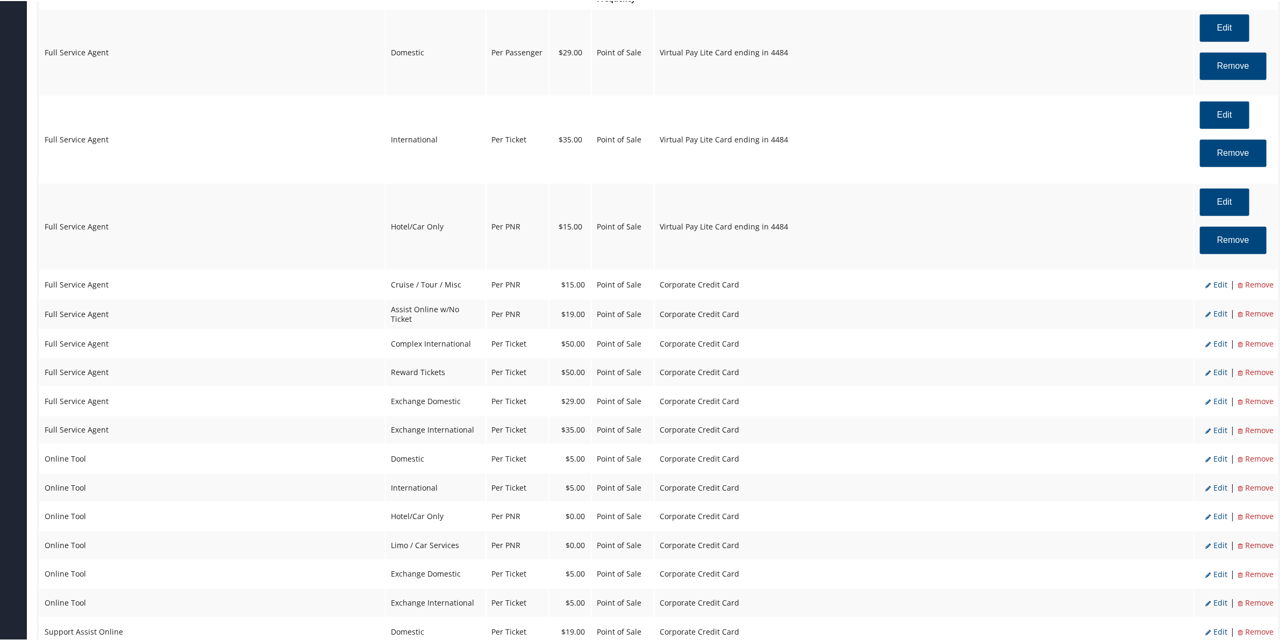
scroll to position [605, 0]
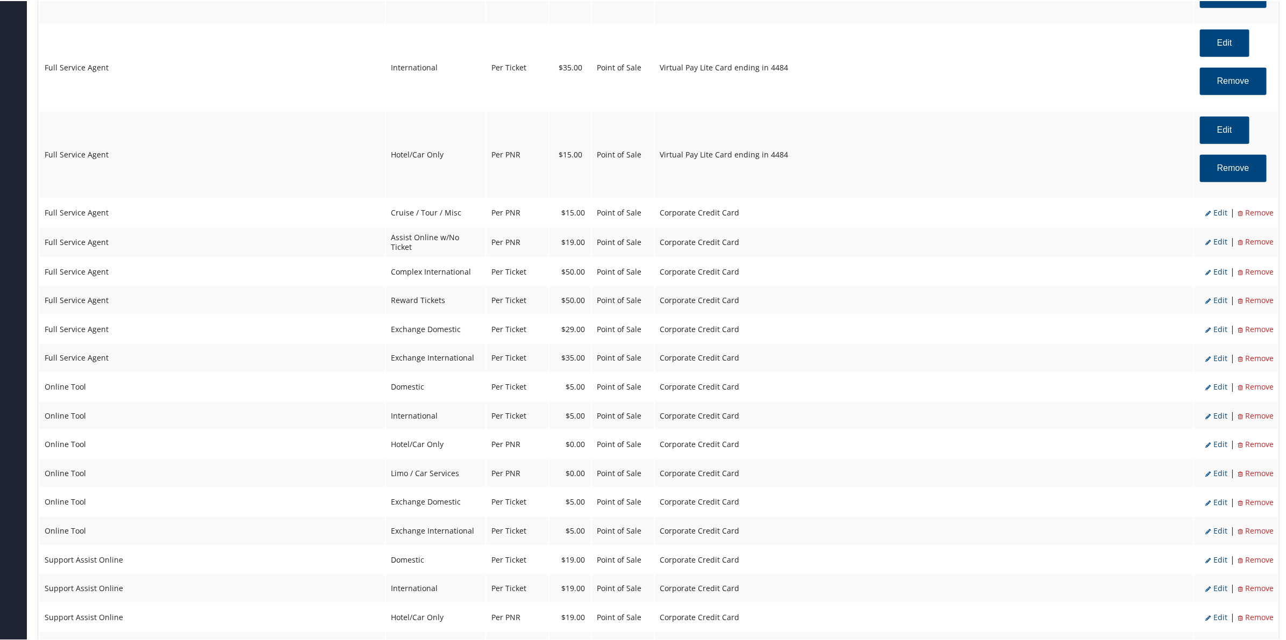
click at [1214, 208] on span "Edit" at bounding box center [1216, 211] width 22 height 10
select select "12"
select select "2"
select select "12"
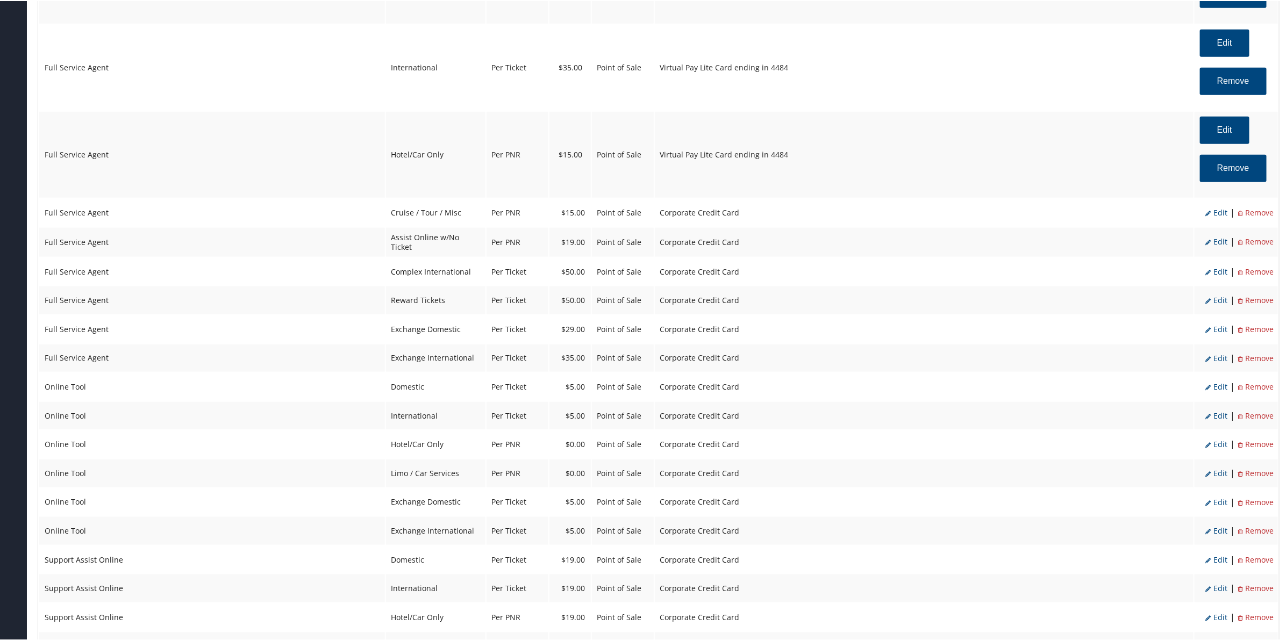
select select "2"
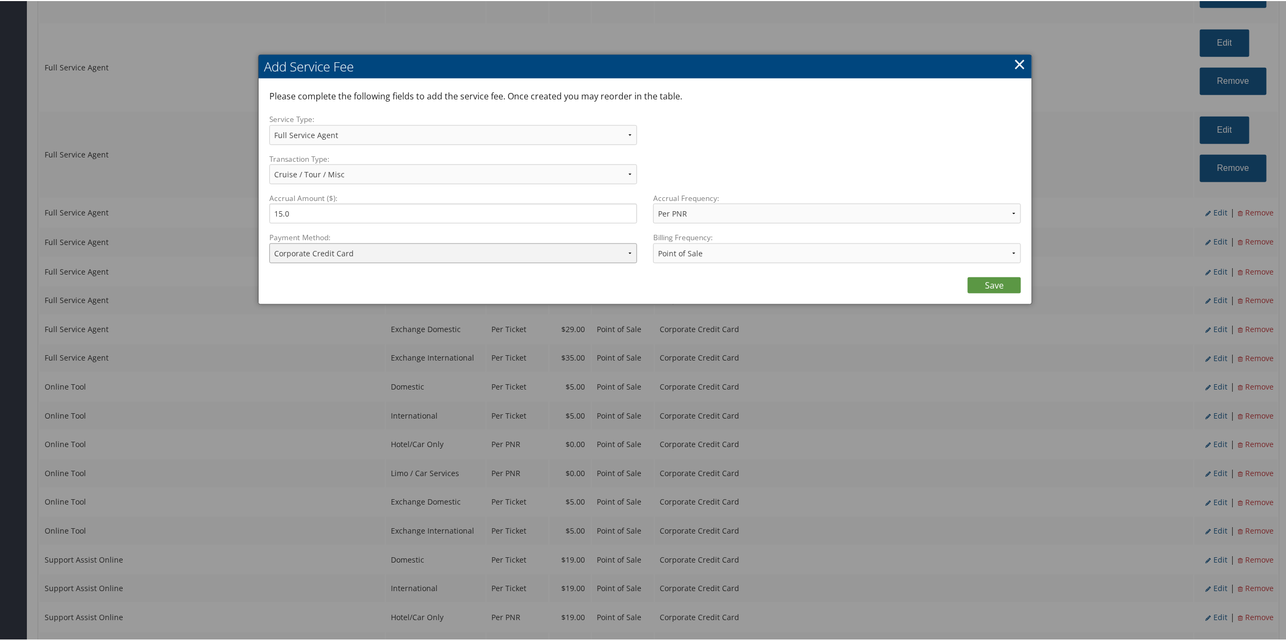
drag, startPoint x: 366, startPoint y: 254, endPoint x: 375, endPoint y: 259, distance: 10.1
click at [375, 259] on select "ACH Transfer Cash / Check (AR) Corporate Credit Card Ghost Credit Card Hotel Gu…" at bounding box center [453, 252] width 368 height 20
select select "15_682"
click at [269, 242] on select "ACH Transfer Cash / Check (AR) Corporate Credit Card Ghost Credit Card Hotel Gu…" at bounding box center [453, 252] width 368 height 20
click at [985, 283] on link "Save" at bounding box center [994, 284] width 53 height 16
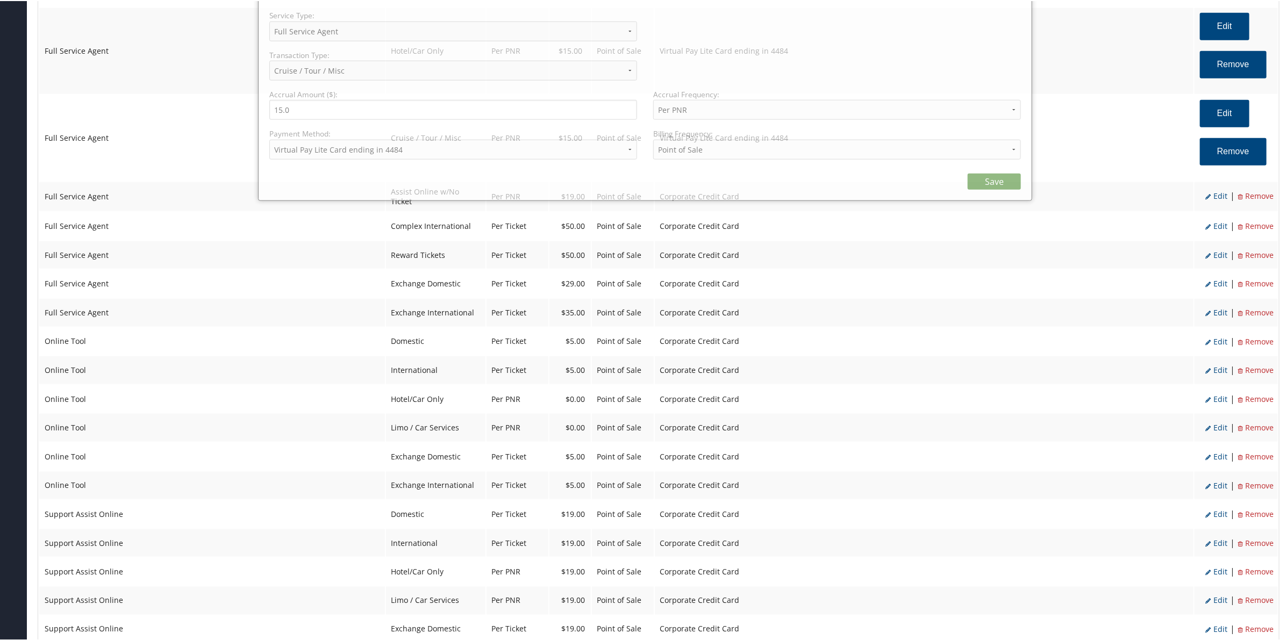
select select "2"
select select "12"
select select "2"
select select "15_682"
select select "2"
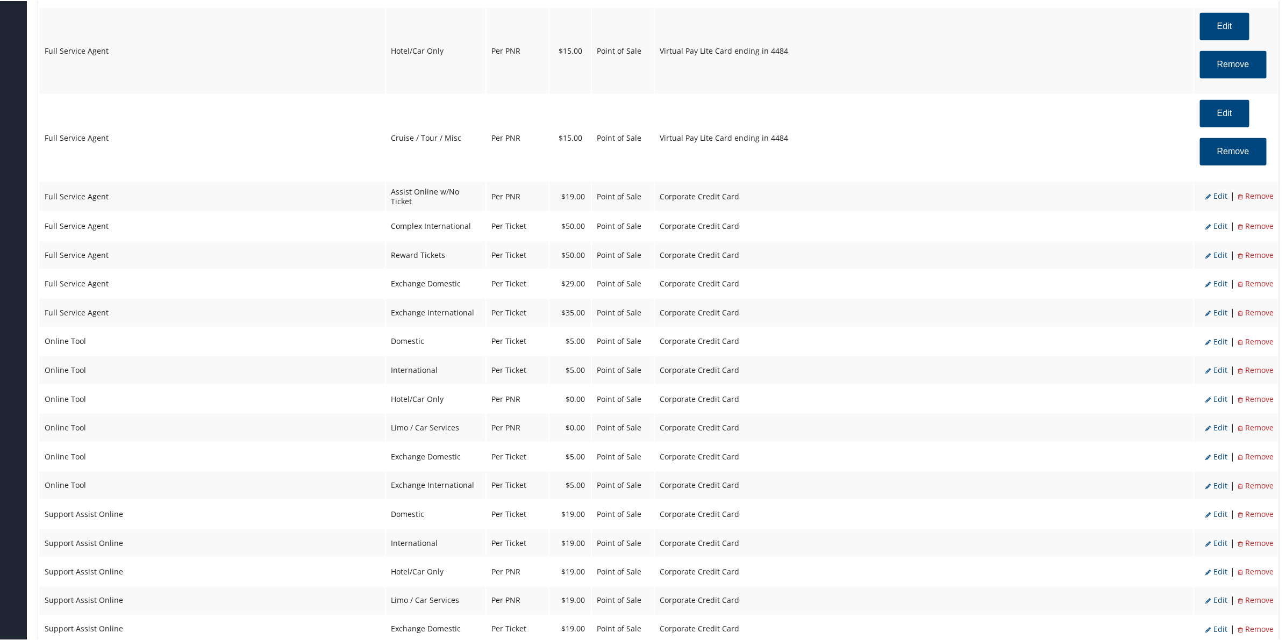
scroll to position [739, 0]
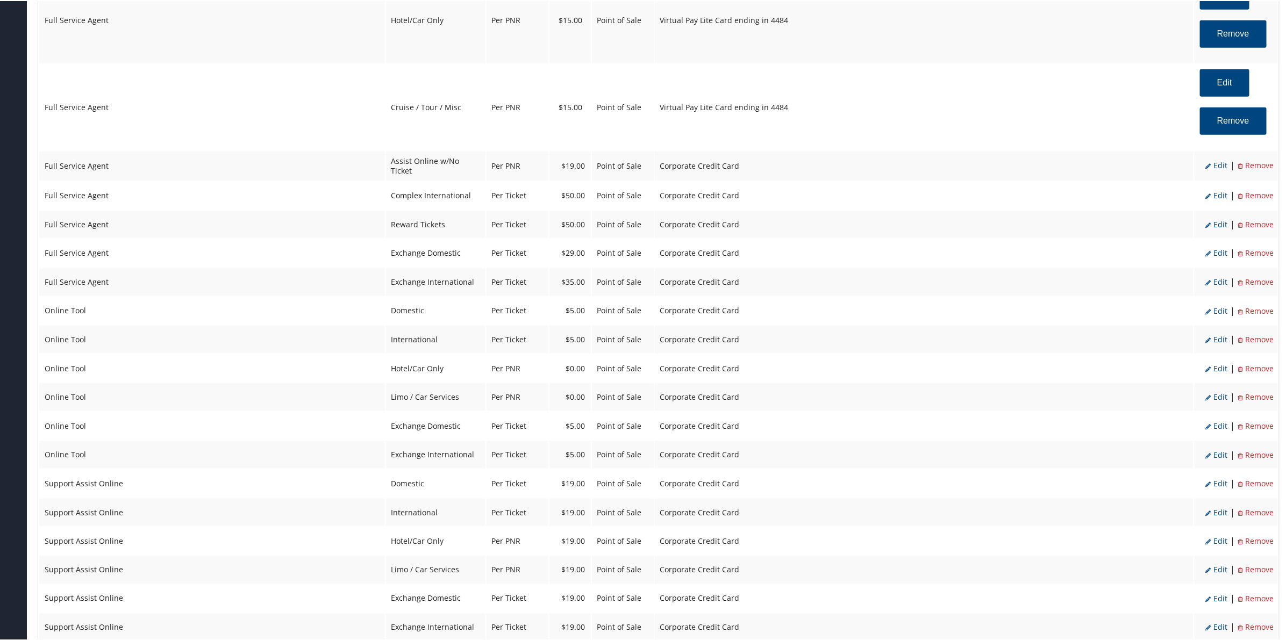
click at [1213, 161] on span "Edit" at bounding box center [1216, 164] width 22 height 10
select select "22"
type input "19.0"
select select "2"
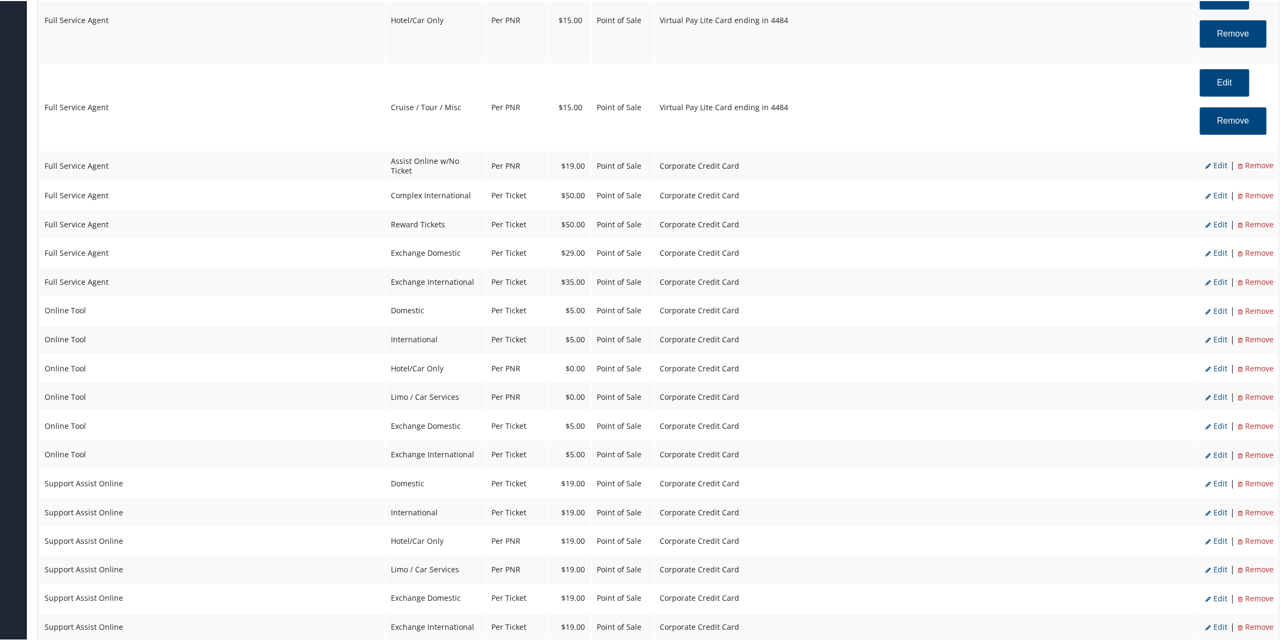
select select "2"
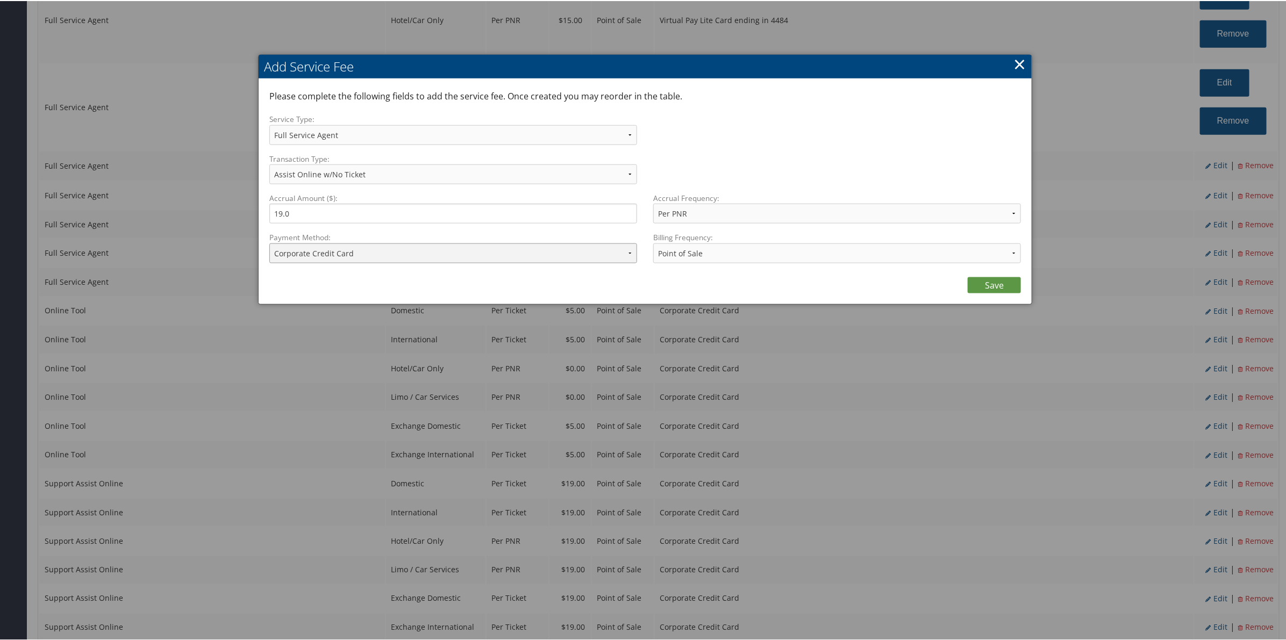
drag, startPoint x: 385, startPoint y: 251, endPoint x: 389, endPoint y: 261, distance: 10.9
click at [387, 253] on select "ACH Transfer Cash / Check (AR) Corporate Credit Card Ghost Credit Card Hotel Gu…" at bounding box center [453, 252] width 368 height 20
select select "15_682"
click at [269, 242] on select "ACH Transfer Cash / Check (AR) Corporate Credit Card Ghost Credit Card Hotel Gu…" at bounding box center [453, 252] width 368 height 20
click at [1004, 285] on link "Save" at bounding box center [994, 284] width 53 height 16
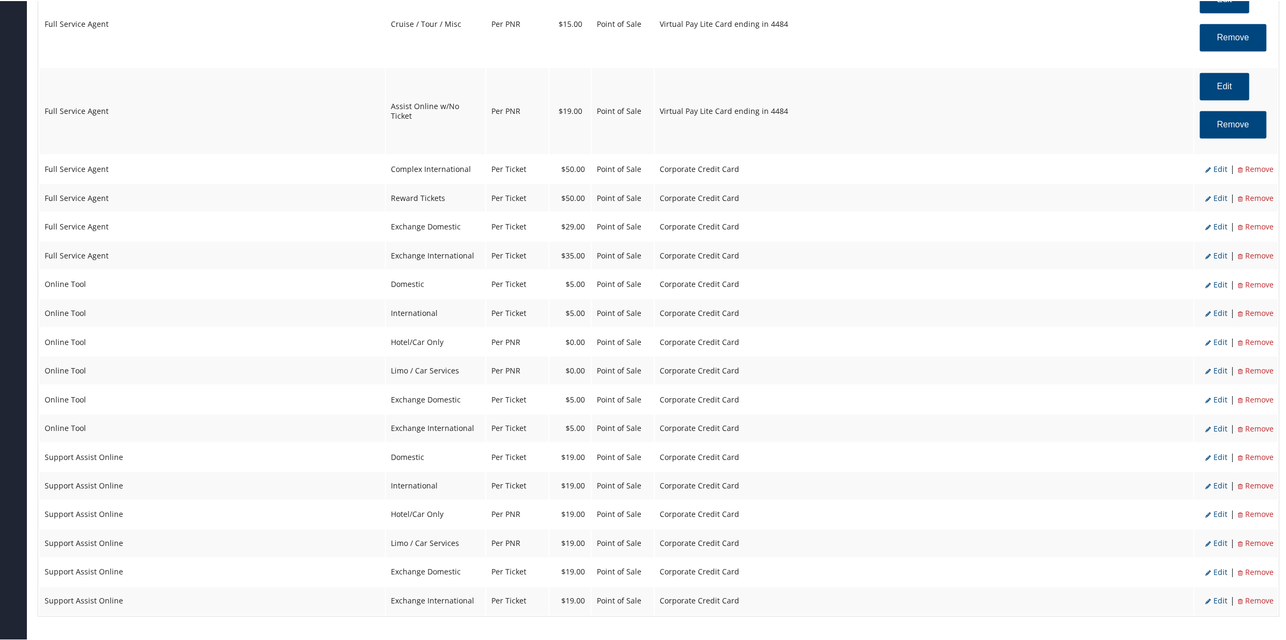
scroll to position [874, 0]
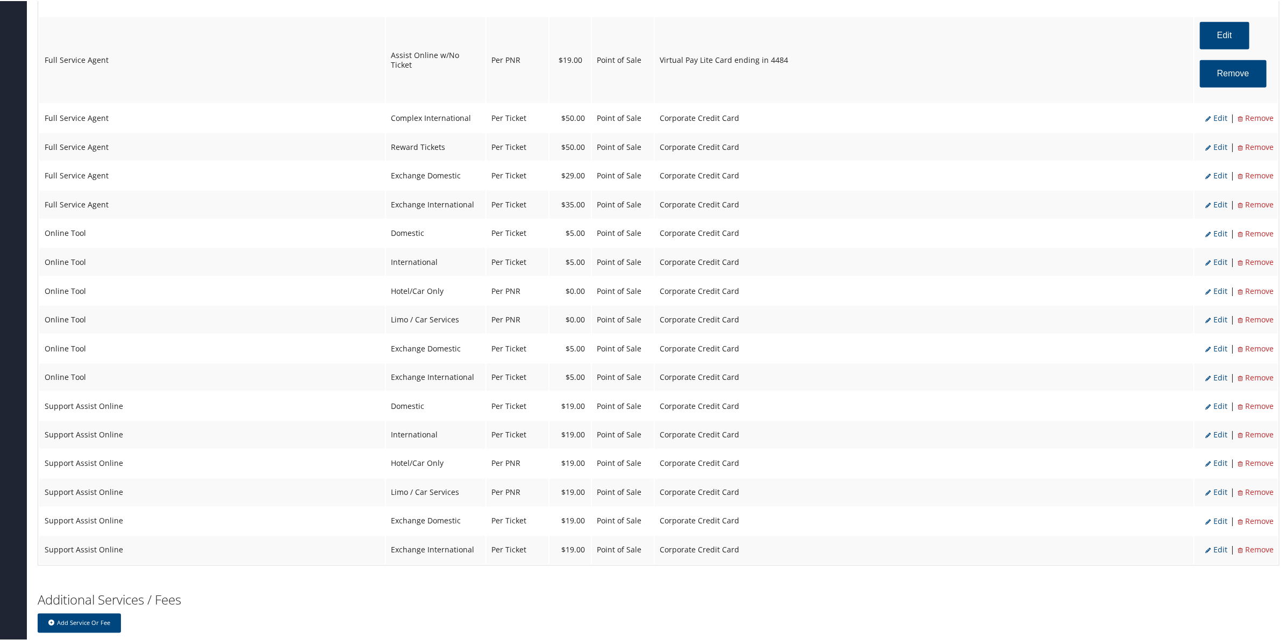
click at [1222, 122] on span "Edit" at bounding box center [1216, 117] width 22 height 10
select select "2"
select select "8"
select select "4"
select select "2"
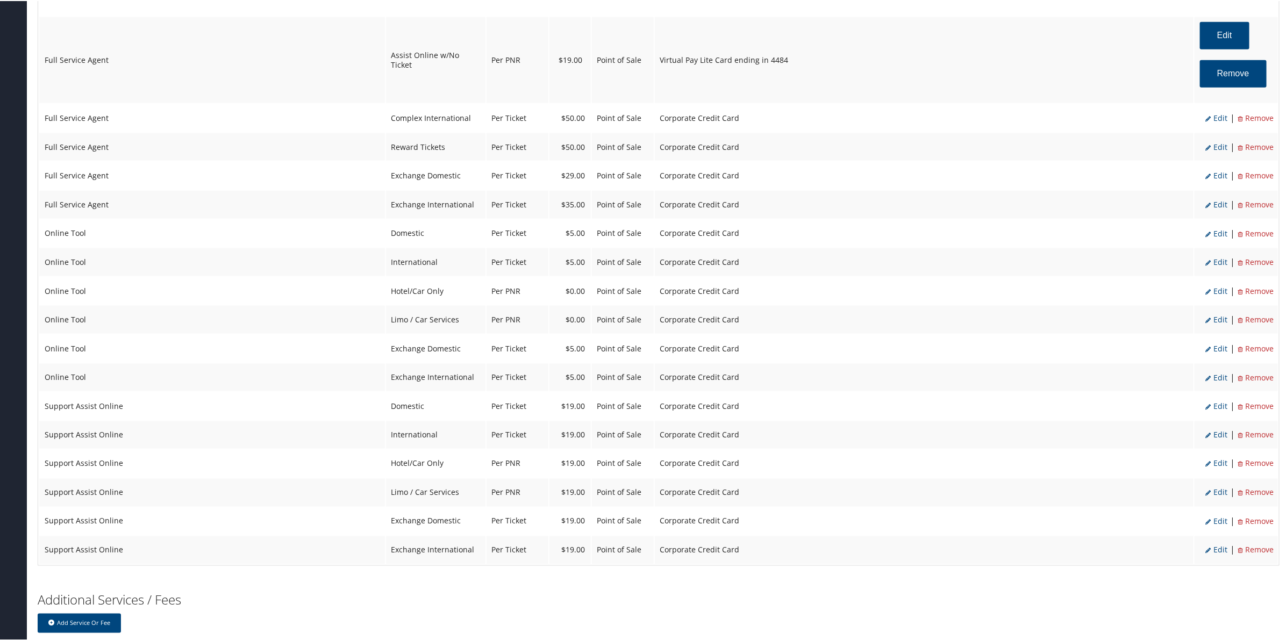
select select "2"
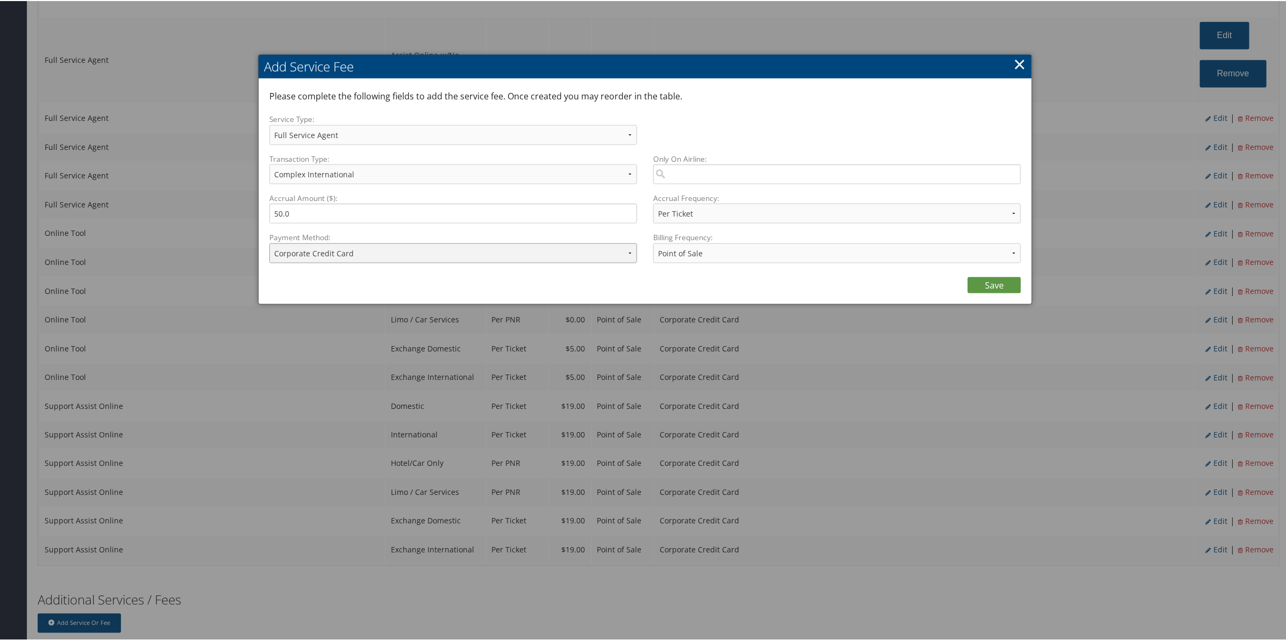
click at [453, 253] on select "ACH Transfer Cash / Check (AR) Corporate Credit Card Ghost Credit Card Hotel Gu…" at bounding box center [453, 252] width 368 height 20
select select "15"
click at [269, 242] on select "ACH Transfer Cash / Check (AR) Corporate Credit Card Ghost Credit Card Hotel Gu…" at bounding box center [453, 252] width 368 height 20
click at [990, 283] on link "Save" at bounding box center [994, 284] width 53 height 16
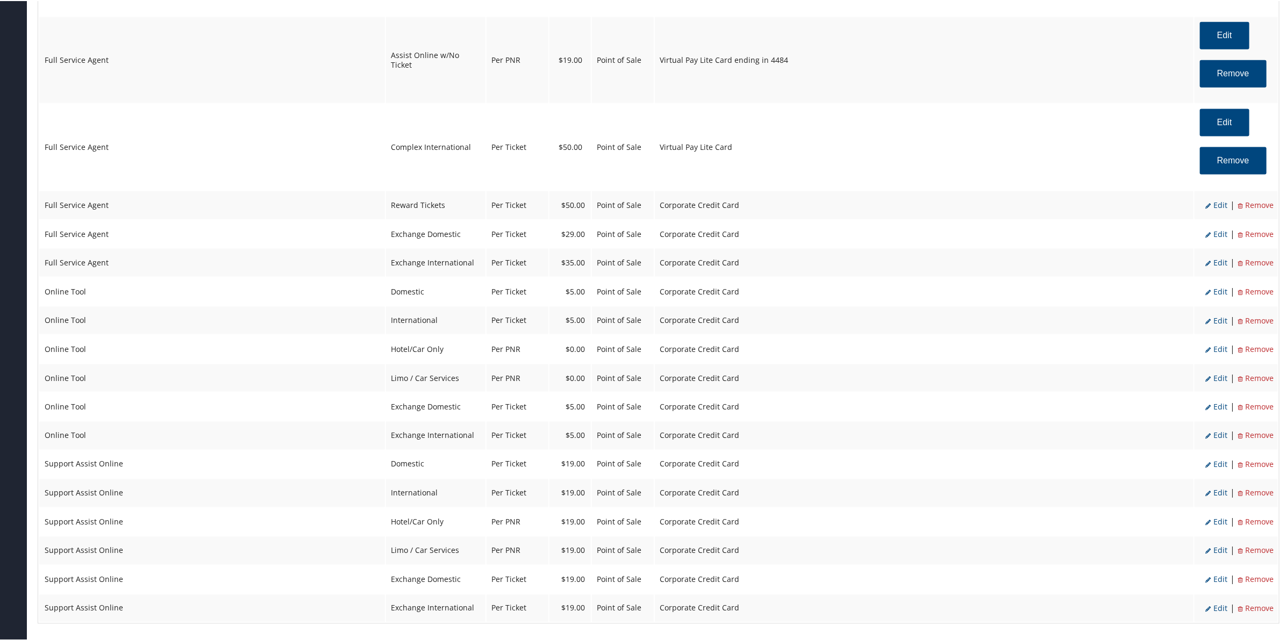
scroll to position [806, 0]
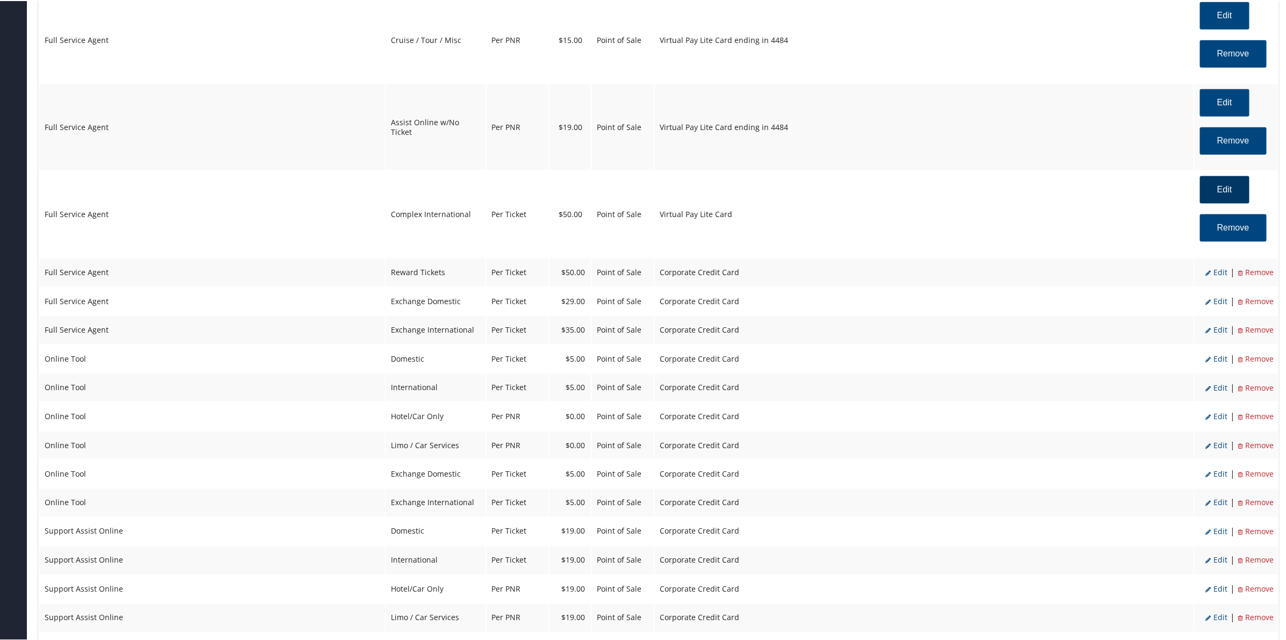
click at [1215, 190] on button "Edit" at bounding box center [1224, 188] width 49 height 27
select select "2"
select select "8"
select select "4"
select select "15"
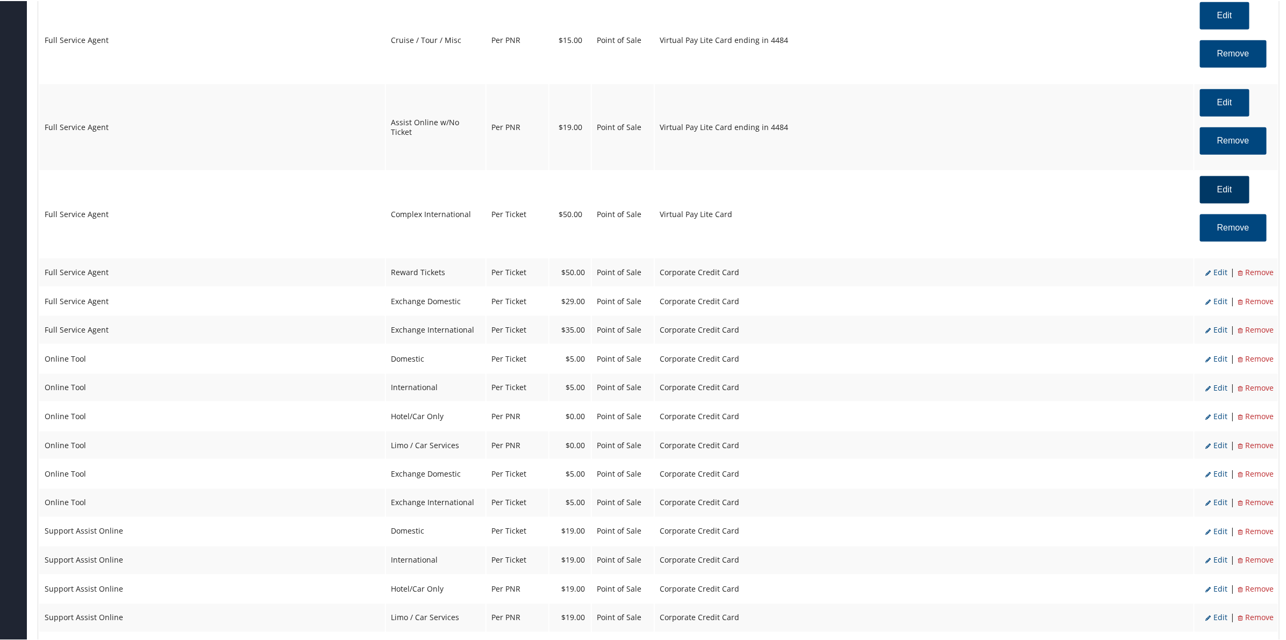
select select "2"
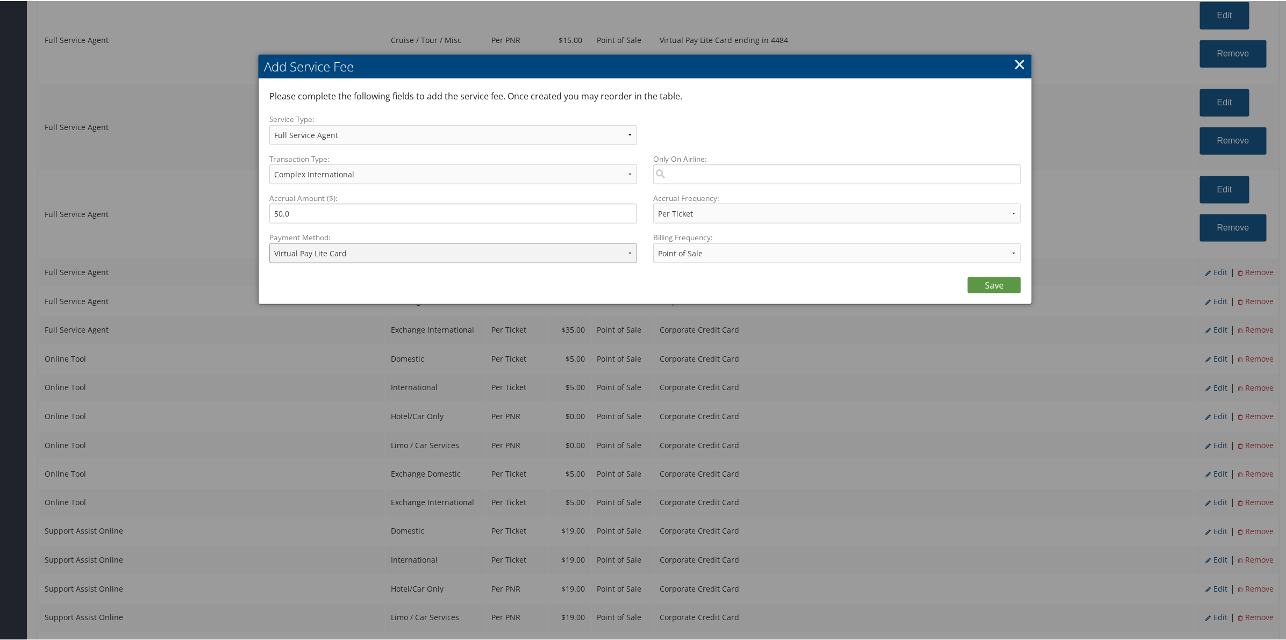
click at [390, 253] on select "ACH Transfer Cash / Check (AR) Corporate Credit Card Ghost Credit Card Hotel Gu…" at bounding box center [453, 252] width 368 height 20
select select "15_682"
click at [269, 242] on select "ACH Transfer Cash / Check (AR) Corporate Credit Card Ghost Credit Card Hotel Gu…" at bounding box center [453, 252] width 368 height 20
click at [992, 285] on link "Save" at bounding box center [994, 284] width 53 height 16
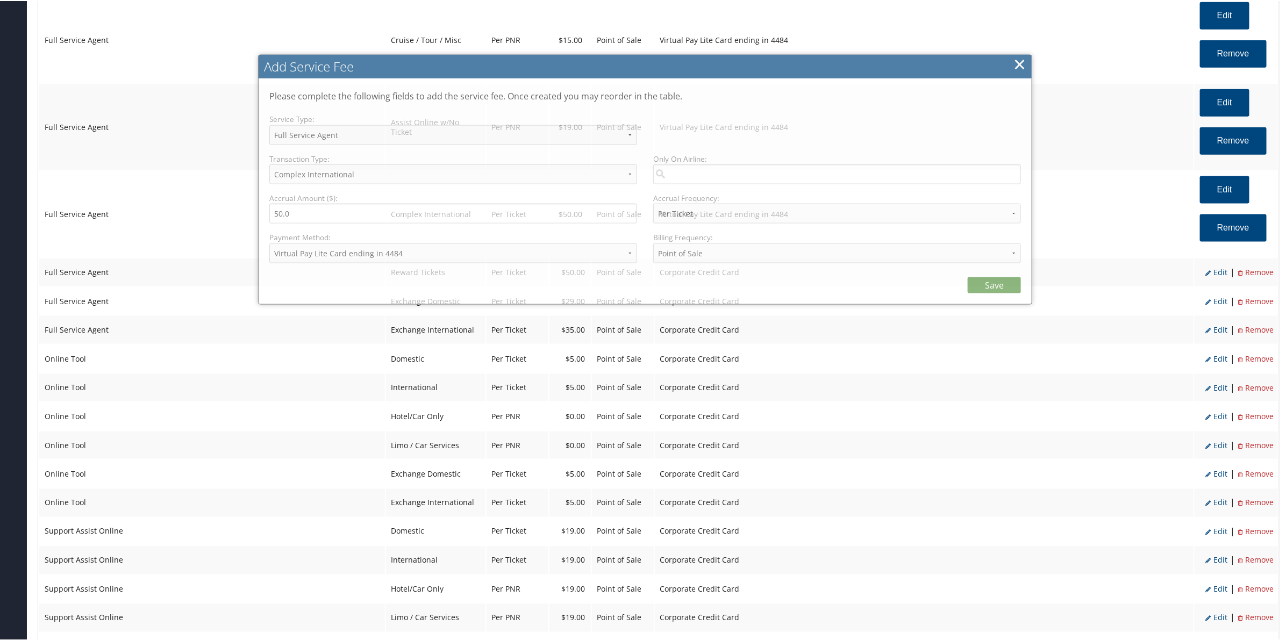
select select "2"
select select "8"
select select "4"
select select "15_682"
select select "2"
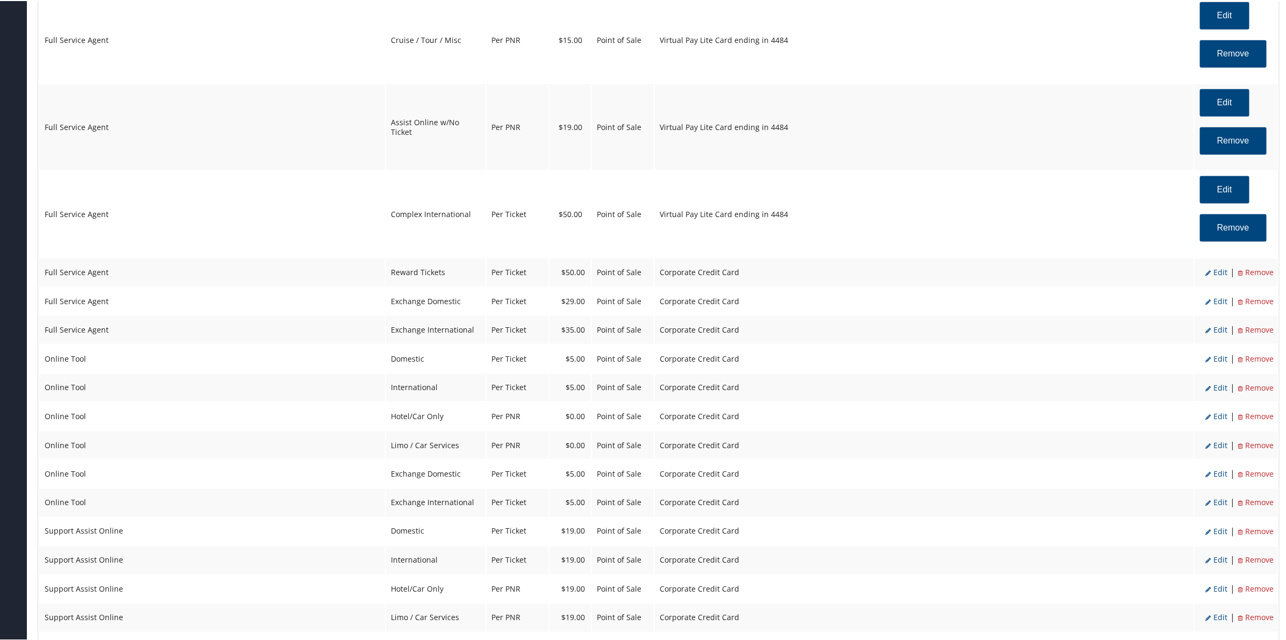
click at [1216, 273] on span "Edit" at bounding box center [1216, 271] width 22 height 10
select select "16"
select select "2"
select select "16"
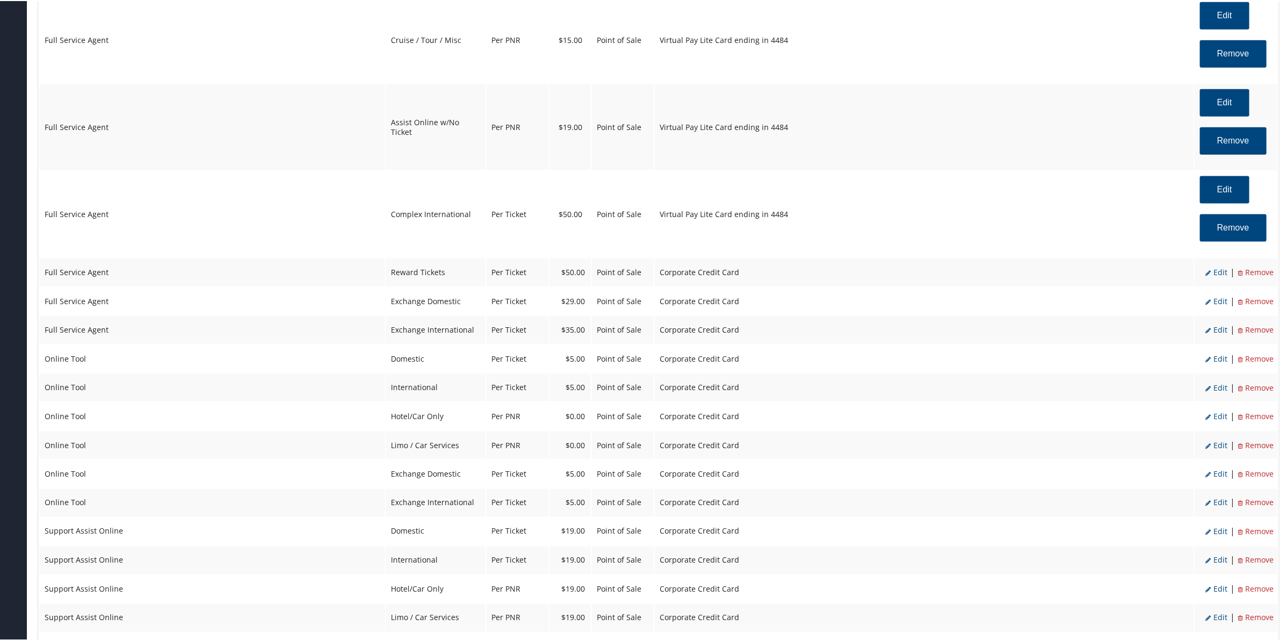
select select "4"
select select "2"
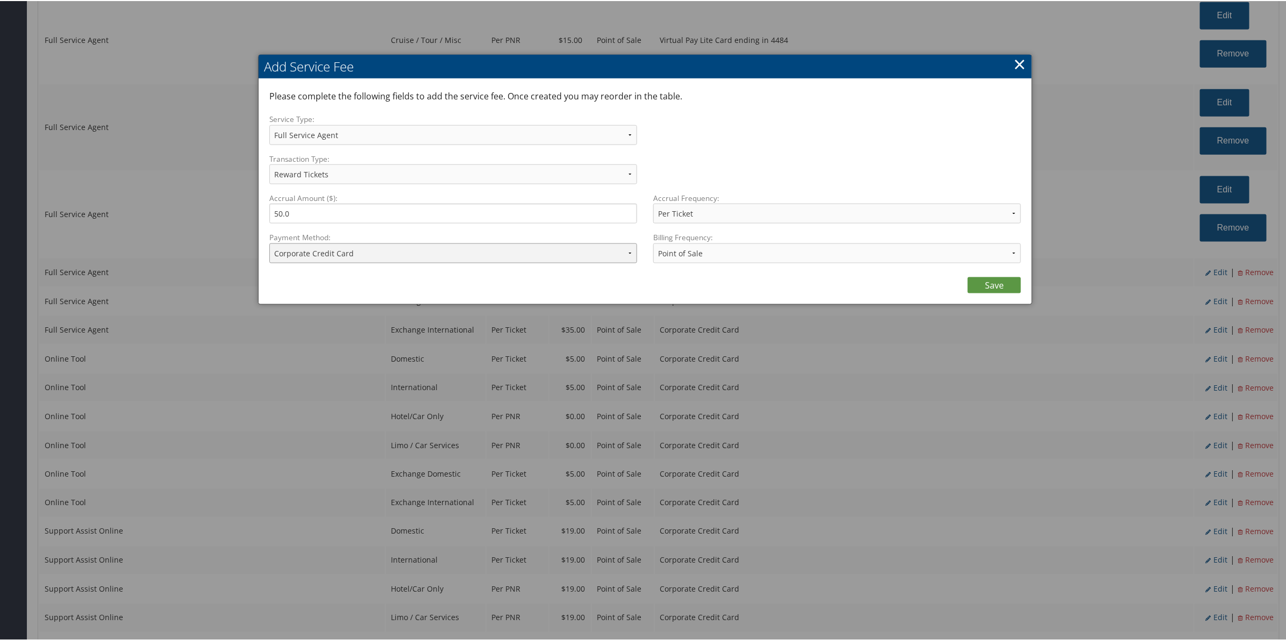
click at [342, 251] on select "ACH Transfer Cash / Check (AR) Corporate Credit Card Ghost Credit Card Hotel Gu…" at bounding box center [453, 252] width 368 height 20
select select "15_682"
click at [269, 242] on select "ACH Transfer Cash / Check (AR) Corporate Credit Card Ghost Credit Card Hotel Gu…" at bounding box center [453, 252] width 368 height 20
click at [996, 285] on link "Save" at bounding box center [994, 284] width 53 height 16
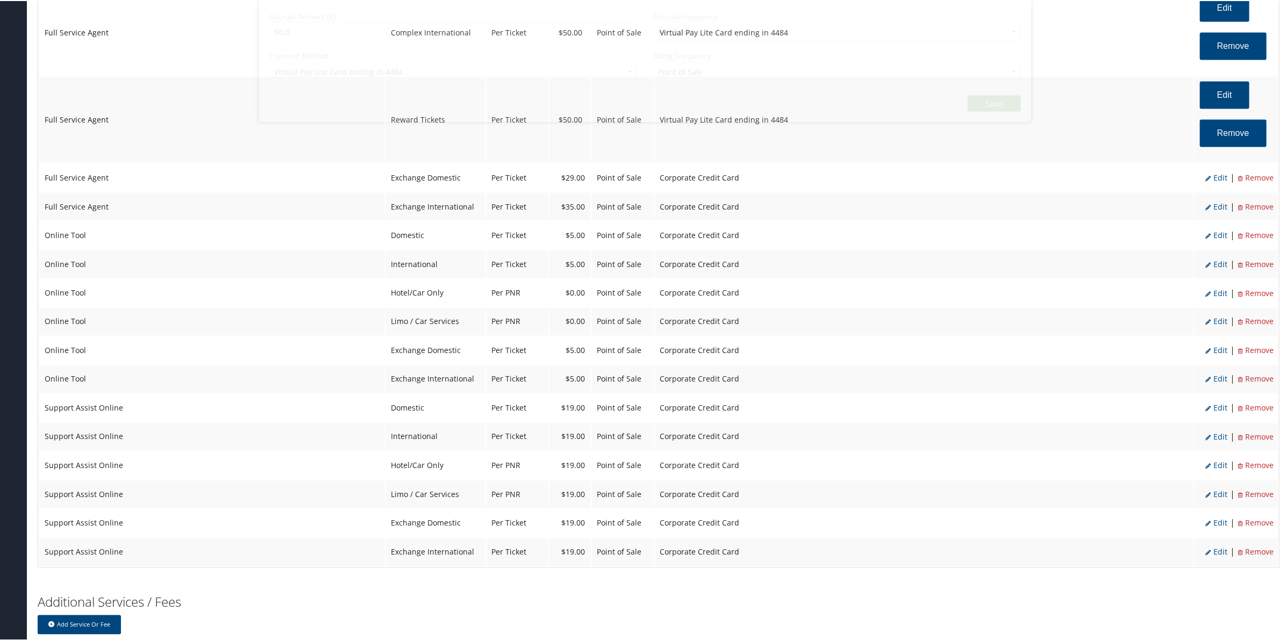
select select "2"
select select "16"
select select "4"
select select "15_682"
select select "2"
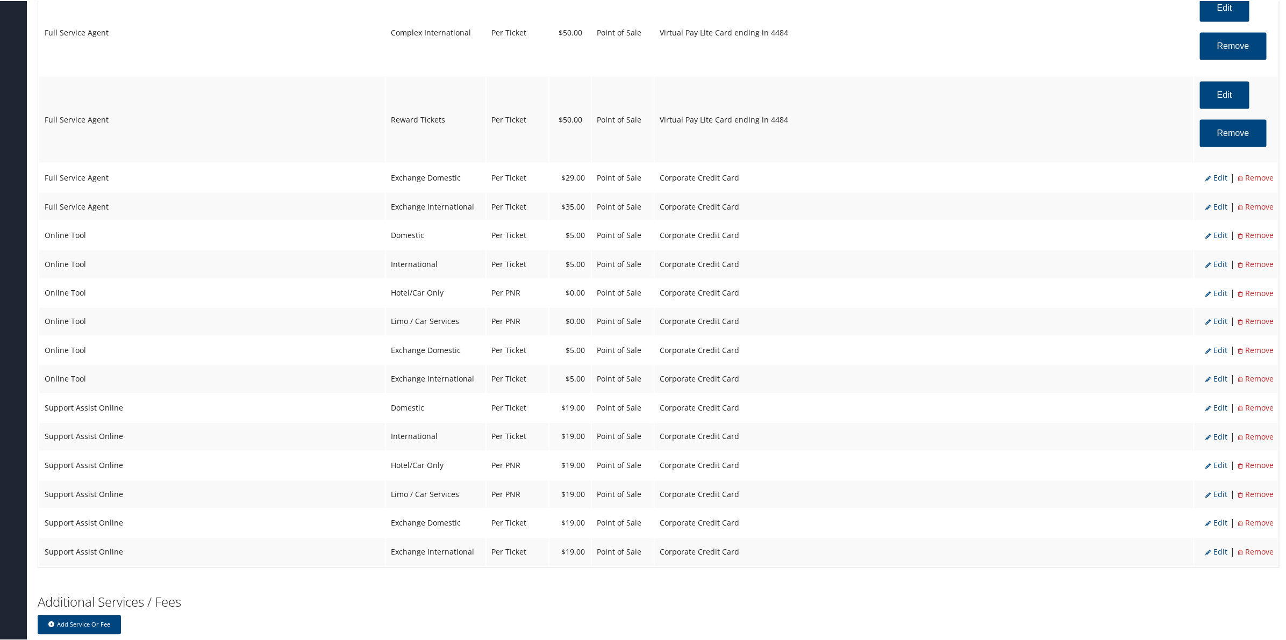
scroll to position [1008, 0]
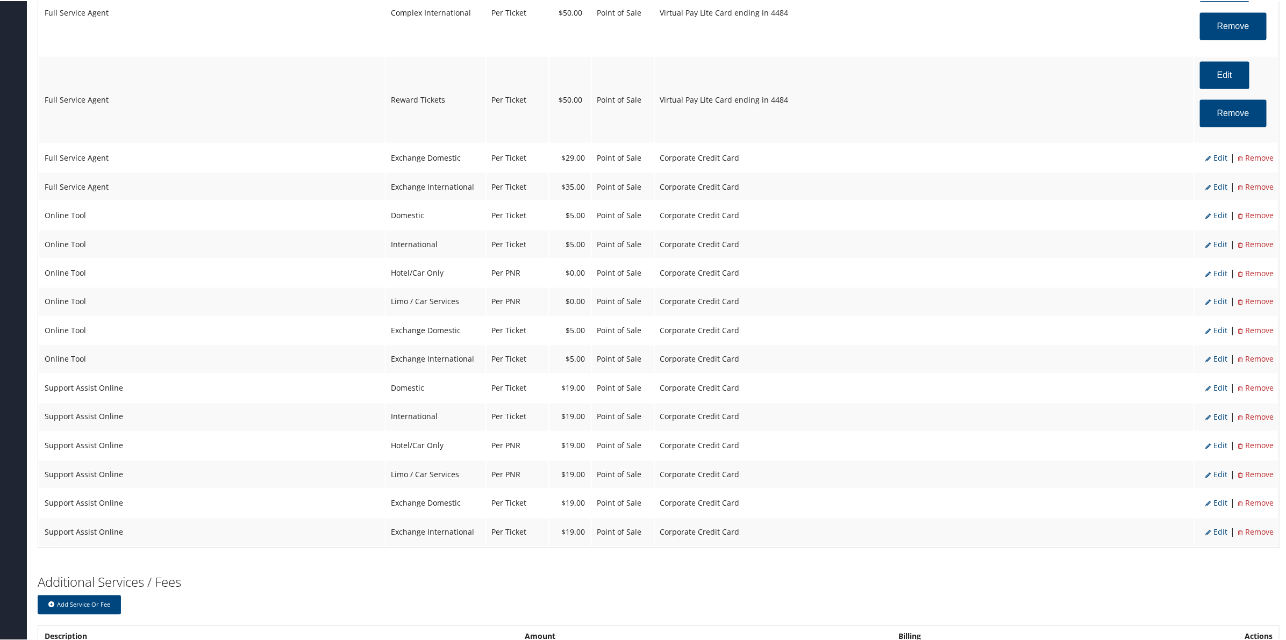
click at [1217, 156] on span "Edit" at bounding box center [1216, 157] width 22 height 10
select select "24"
type input "29.0"
select select "2"
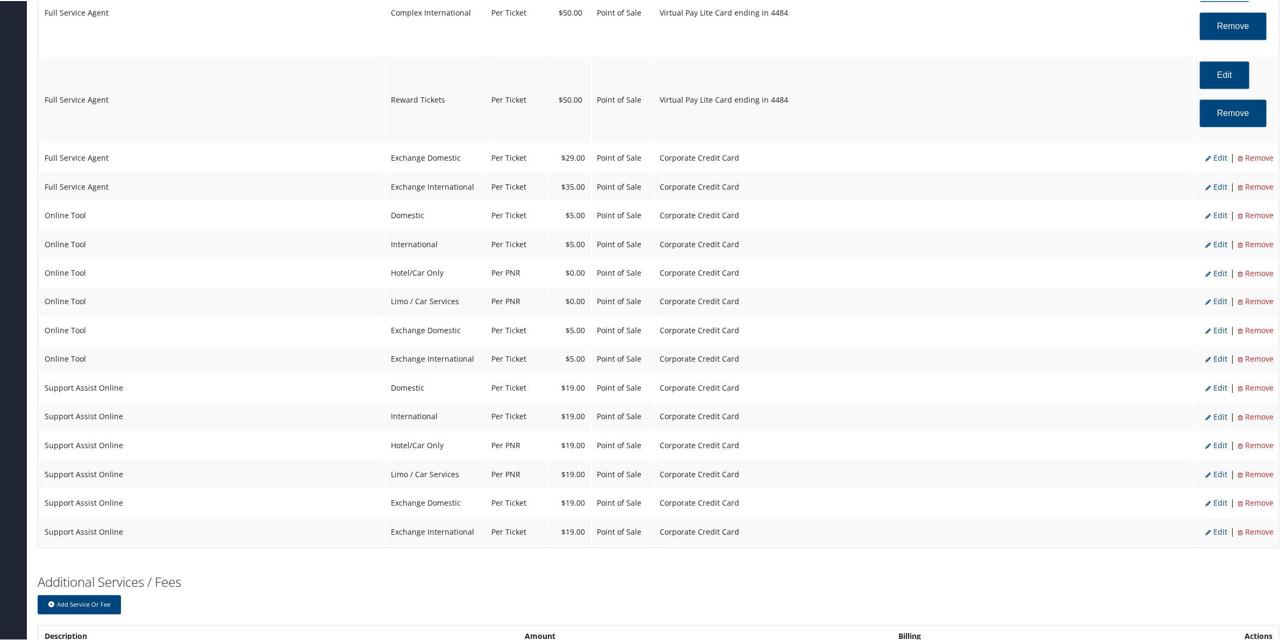
select select "24"
select select "4"
select select "2"
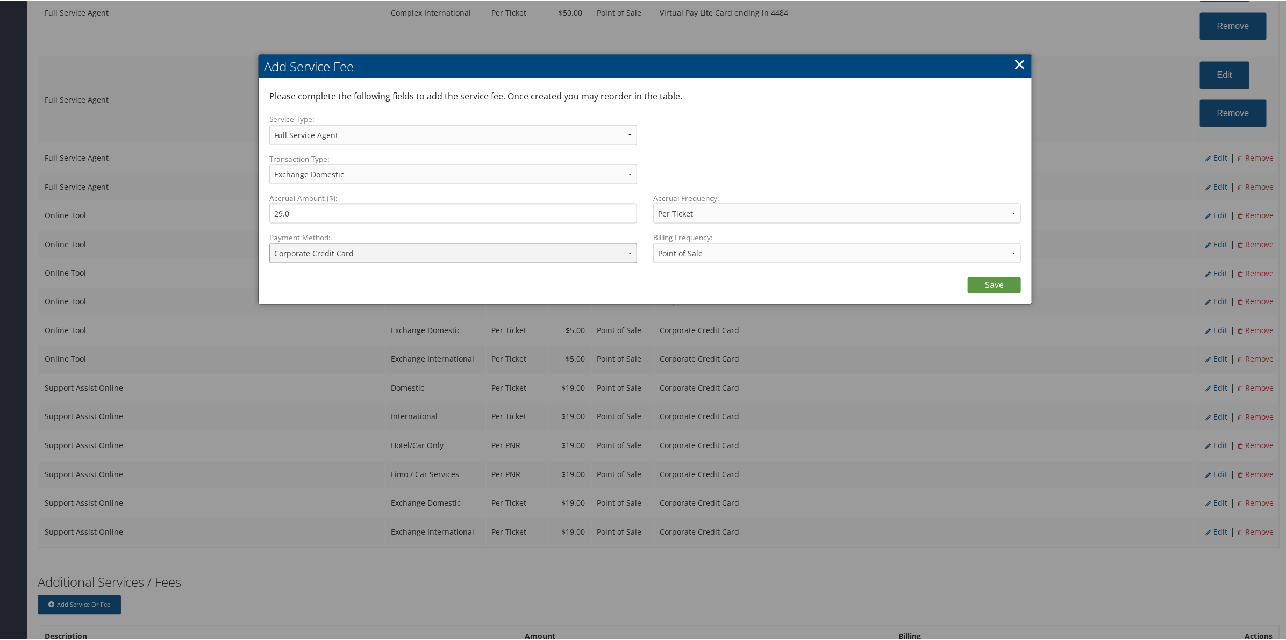
drag, startPoint x: 425, startPoint y: 251, endPoint x: 420, endPoint y: 261, distance: 11.1
click at [425, 256] on select "ACH Transfer Cash / Check (AR) Corporate Credit Card Ghost Credit Card Hotel Gu…" at bounding box center [453, 252] width 368 height 20
select select "15_682"
click at [269, 242] on select "ACH Transfer Cash / Check (AR) Corporate Credit Card Ghost Credit Card Hotel Gu…" at bounding box center [453, 252] width 368 height 20
click at [984, 273] on div "Save" at bounding box center [645, 282] width 752 height 22
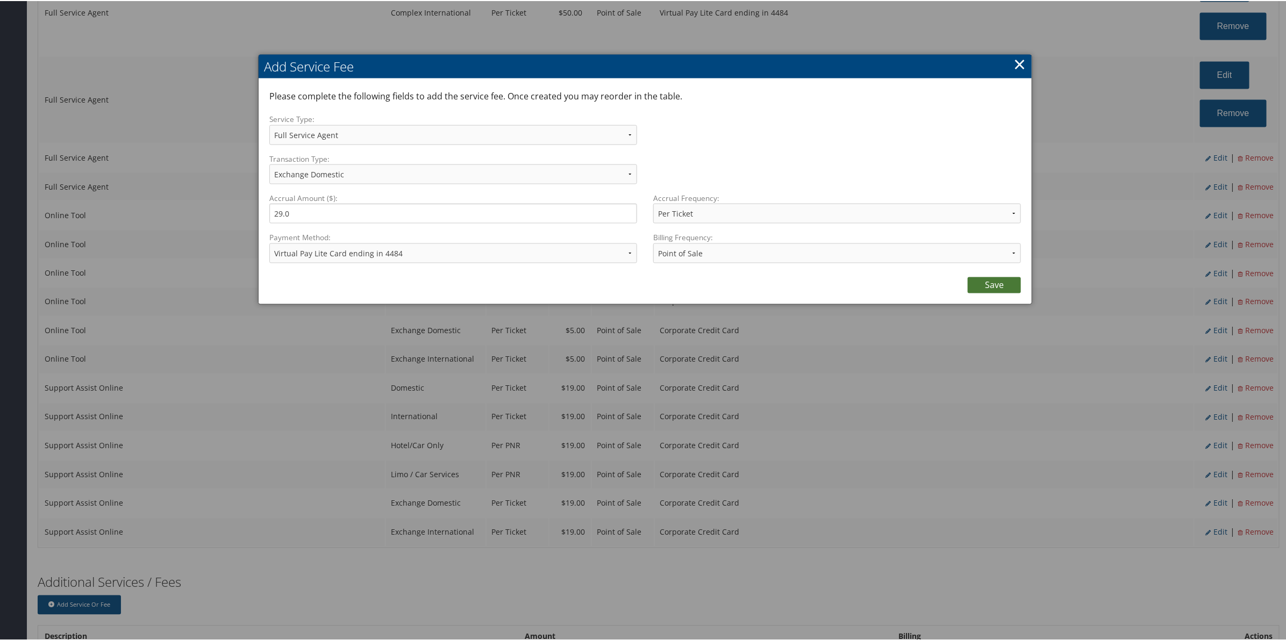
click at [992, 284] on link "Save" at bounding box center [994, 284] width 53 height 16
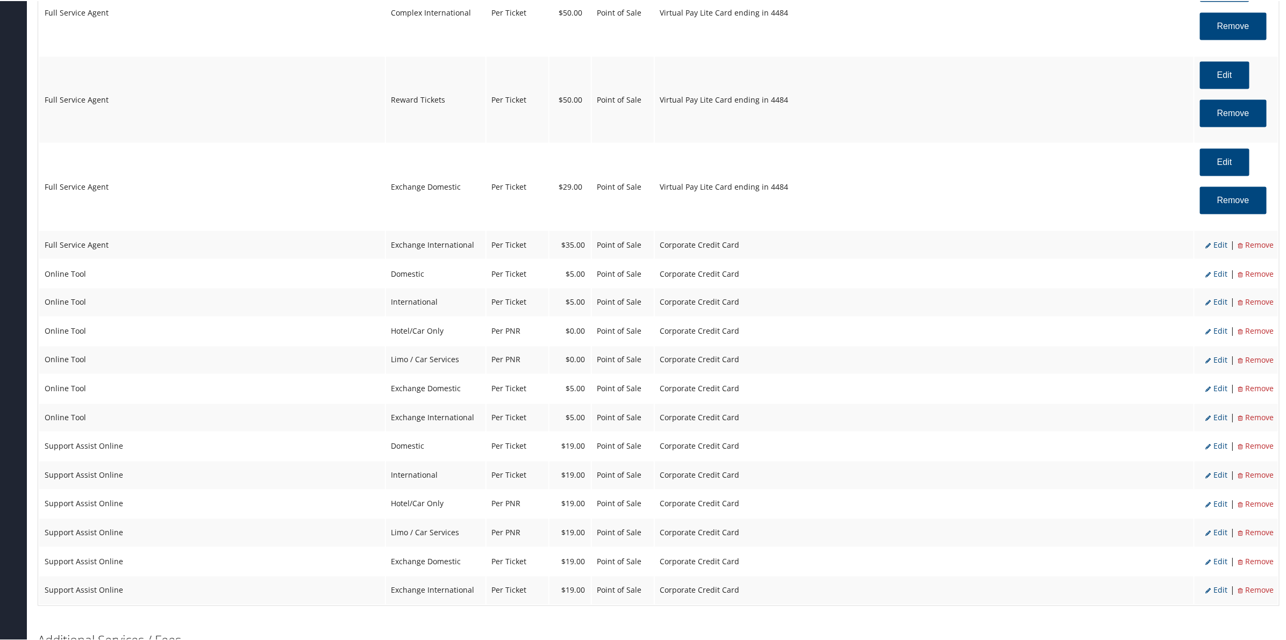
click at [1216, 249] on span "Edit" at bounding box center [1216, 244] width 22 height 10
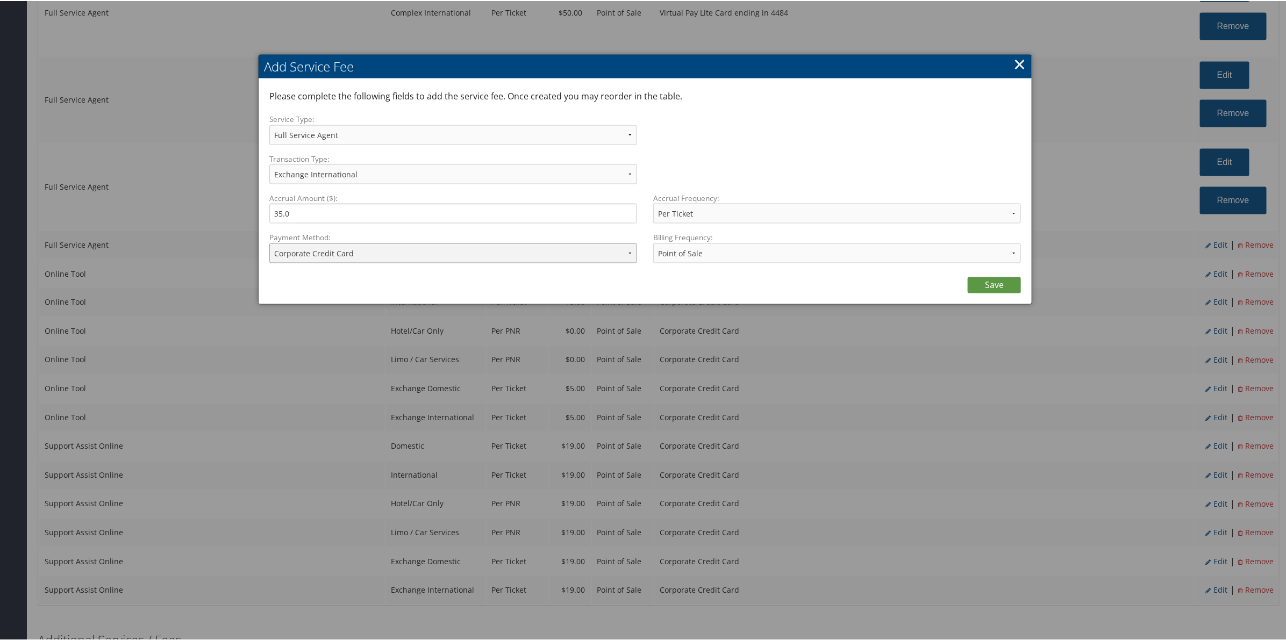
click at [356, 248] on select "ACH Transfer Cash / Check (AR) Corporate Credit Card Ghost Credit Card Hotel Gu…" at bounding box center [453, 252] width 368 height 20
select select "15_682"
click at [269, 242] on select "ACH Transfer Cash / Check (AR) Corporate Credit Card Ghost Credit Card Hotel Gu…" at bounding box center [453, 252] width 368 height 20
click at [993, 285] on link "Save" at bounding box center [994, 284] width 53 height 16
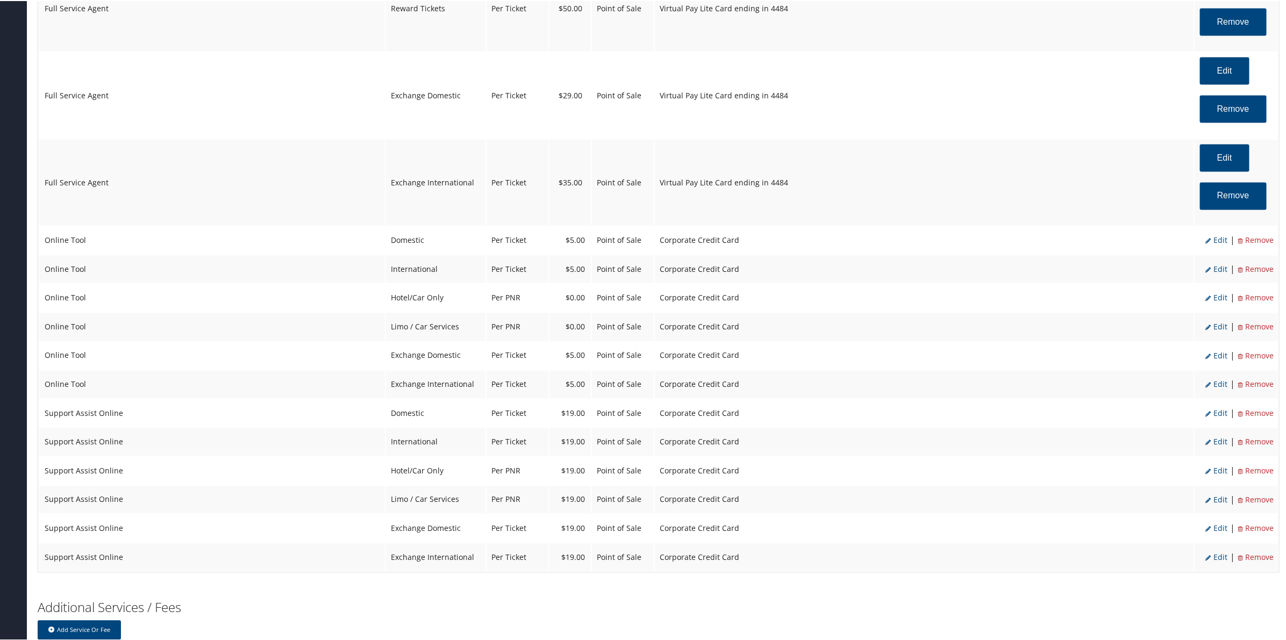
scroll to position [1191, 0]
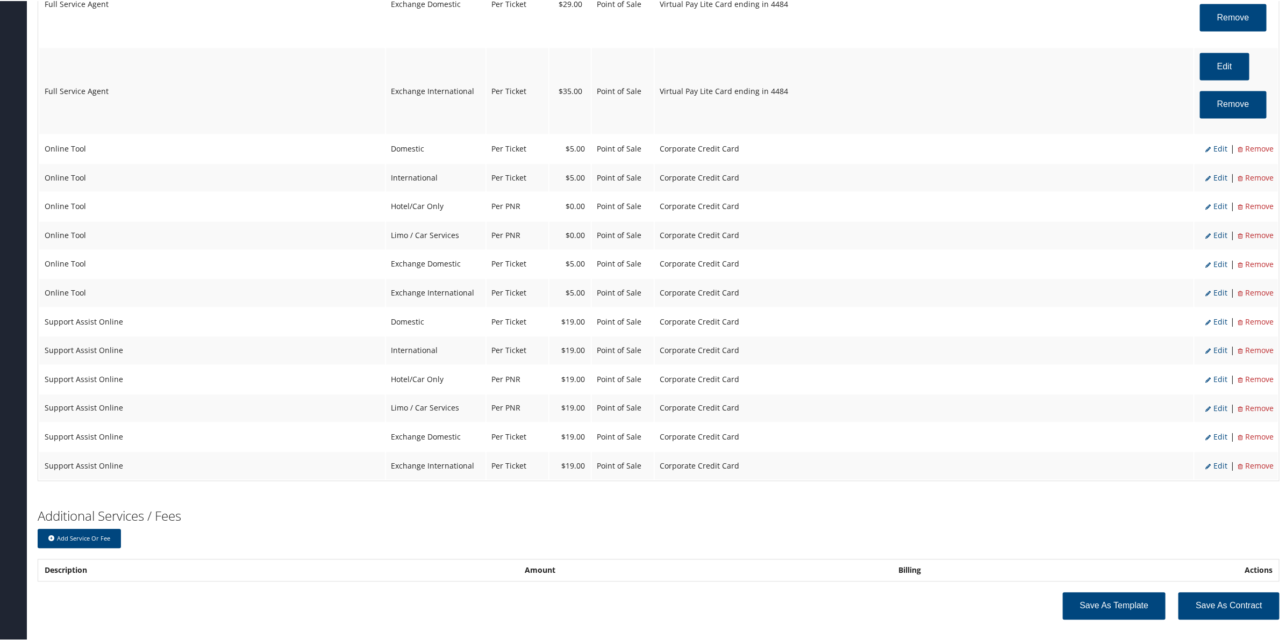
click at [1219, 148] on span "Edit" at bounding box center [1216, 148] width 22 height 10
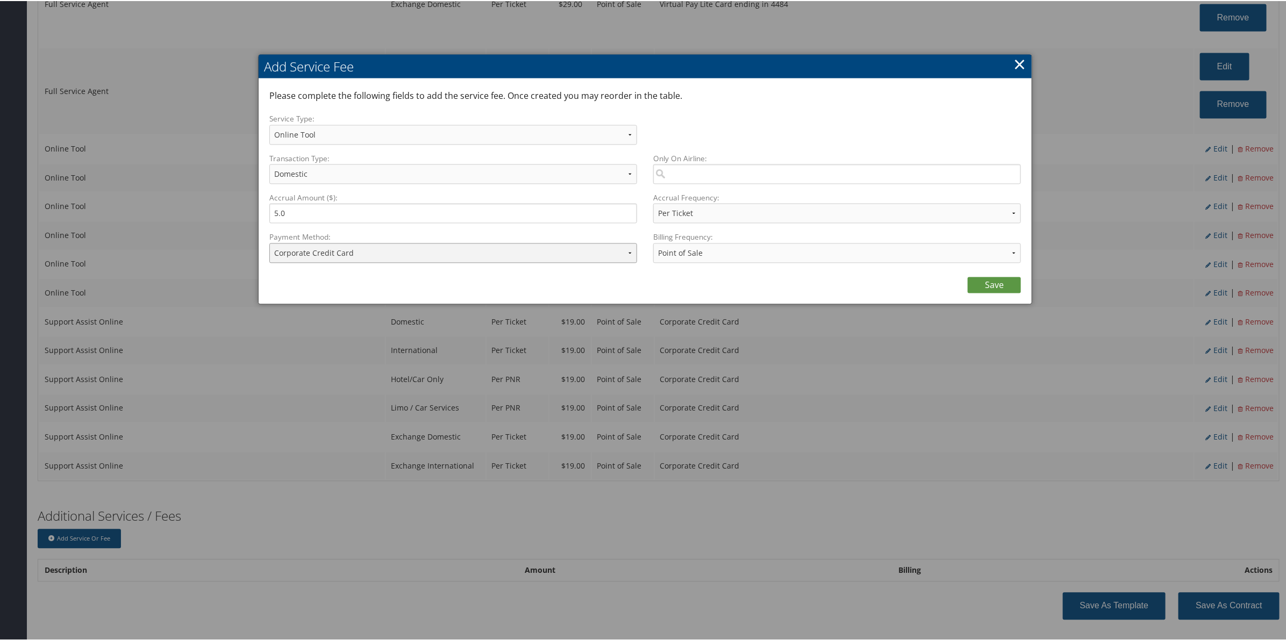
click at [437, 254] on select "ACH Transfer Cash / Check (AR) Corporate Credit Card Ghost Credit Card Hotel Gu…" at bounding box center [453, 252] width 368 height 20
select select "15_682"
click at [269, 242] on select "ACH Transfer Cash / Check (AR) Corporate Credit Card Ghost Credit Card Hotel Gu…" at bounding box center [453, 252] width 368 height 20
click at [1005, 287] on link "Save" at bounding box center [994, 284] width 53 height 16
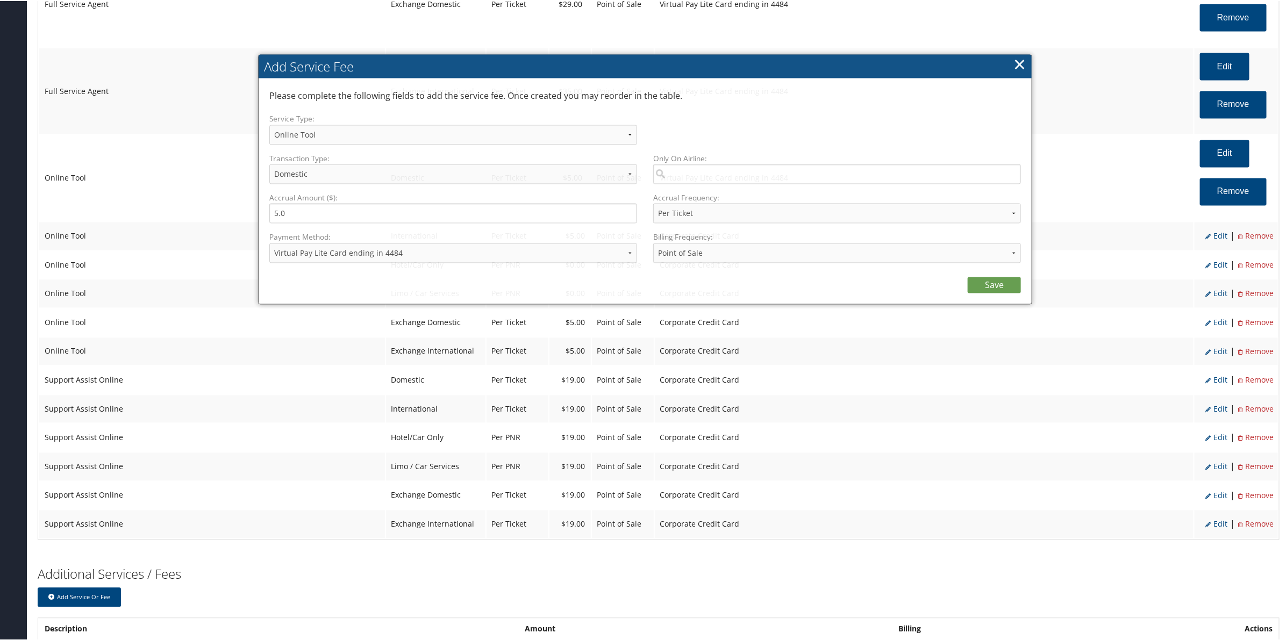
select select "6"
select select "2"
select select "4"
select select "15_682"
select select "2"
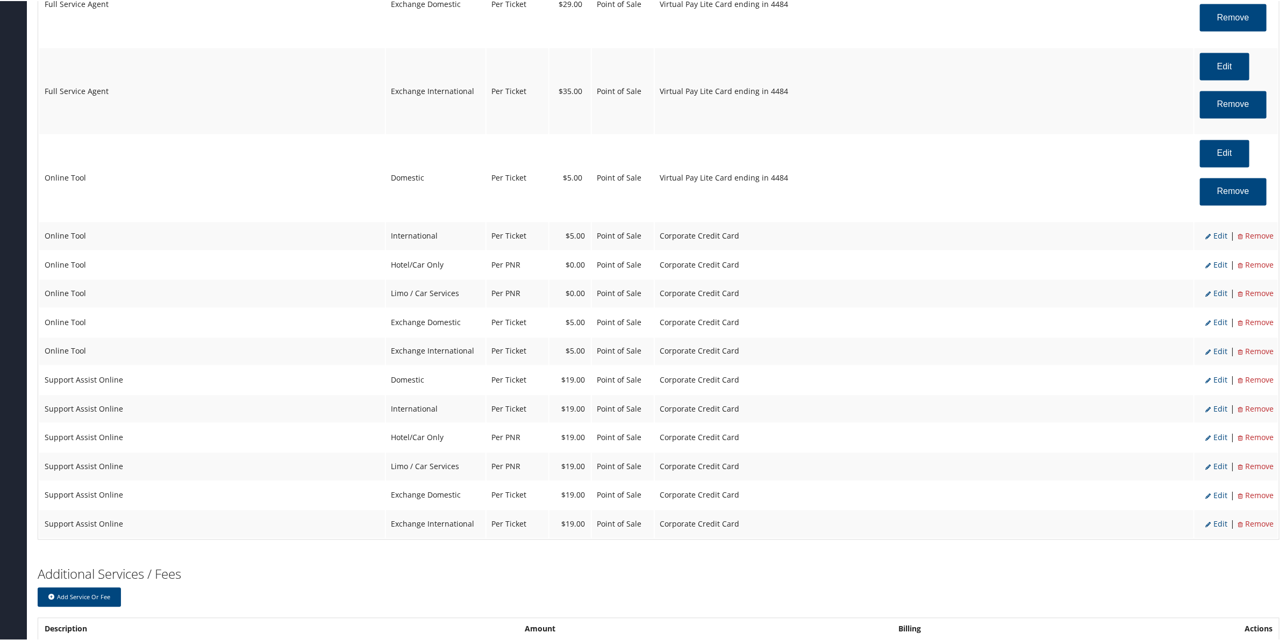
click at [1215, 234] on span "Edit" at bounding box center [1216, 235] width 22 height 10
select select "14"
select select "2"
select select "6"
select select "14"
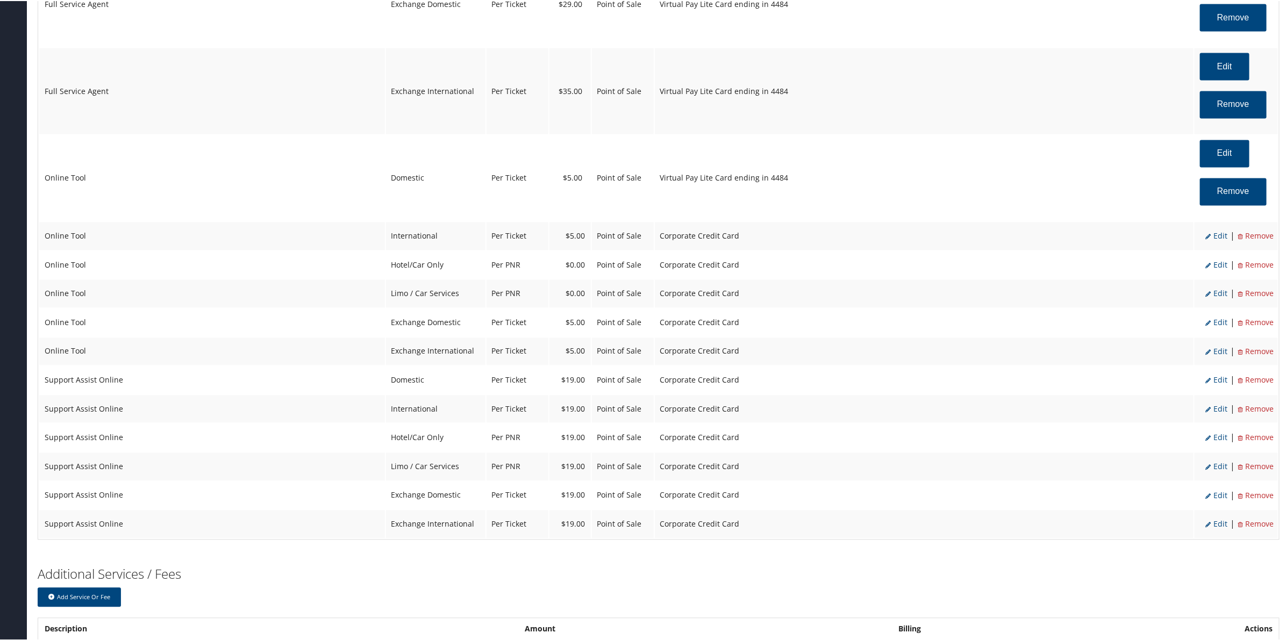
select select "4"
select select "2"
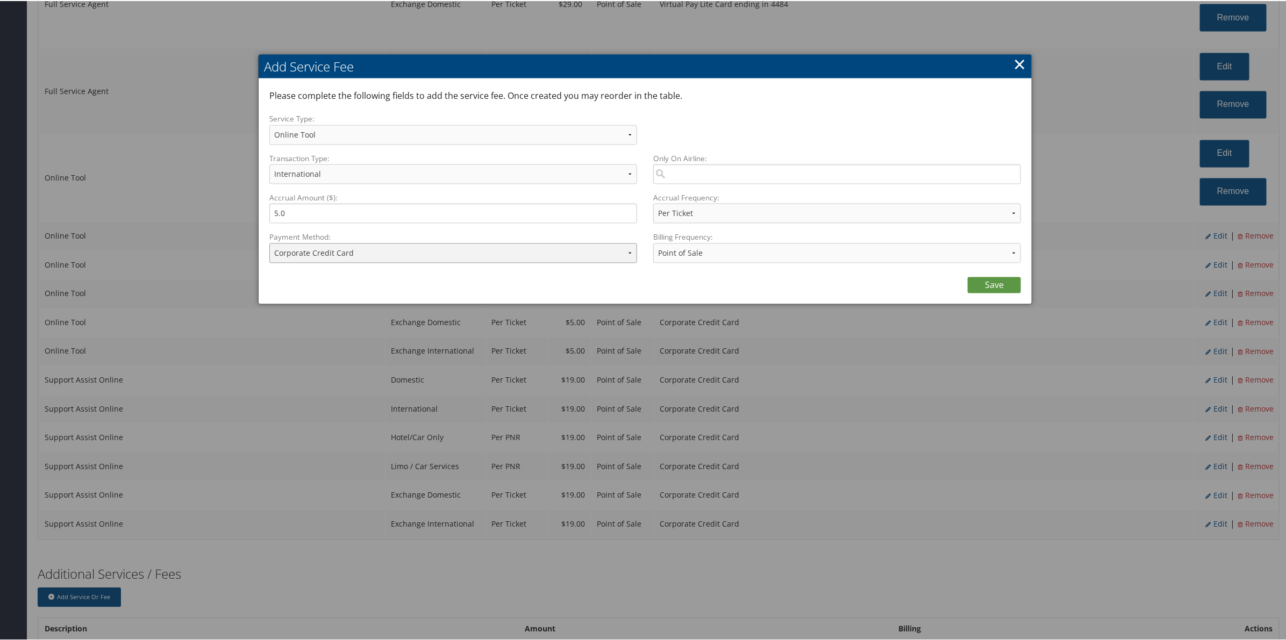
drag, startPoint x: 382, startPoint y: 253, endPoint x: 383, endPoint y: 261, distance: 8.8
click at [383, 253] on select "ACH Transfer Cash / Check (AR) Corporate Credit Card Ghost Credit Card Hotel Gu…" at bounding box center [453, 252] width 368 height 20
select select "15_682"
click at [269, 242] on select "ACH Transfer Cash / Check (AR) Corporate Credit Card Ghost Credit Card Hotel Gu…" at bounding box center [453, 252] width 368 height 20
click at [991, 278] on link "Save" at bounding box center [994, 284] width 53 height 16
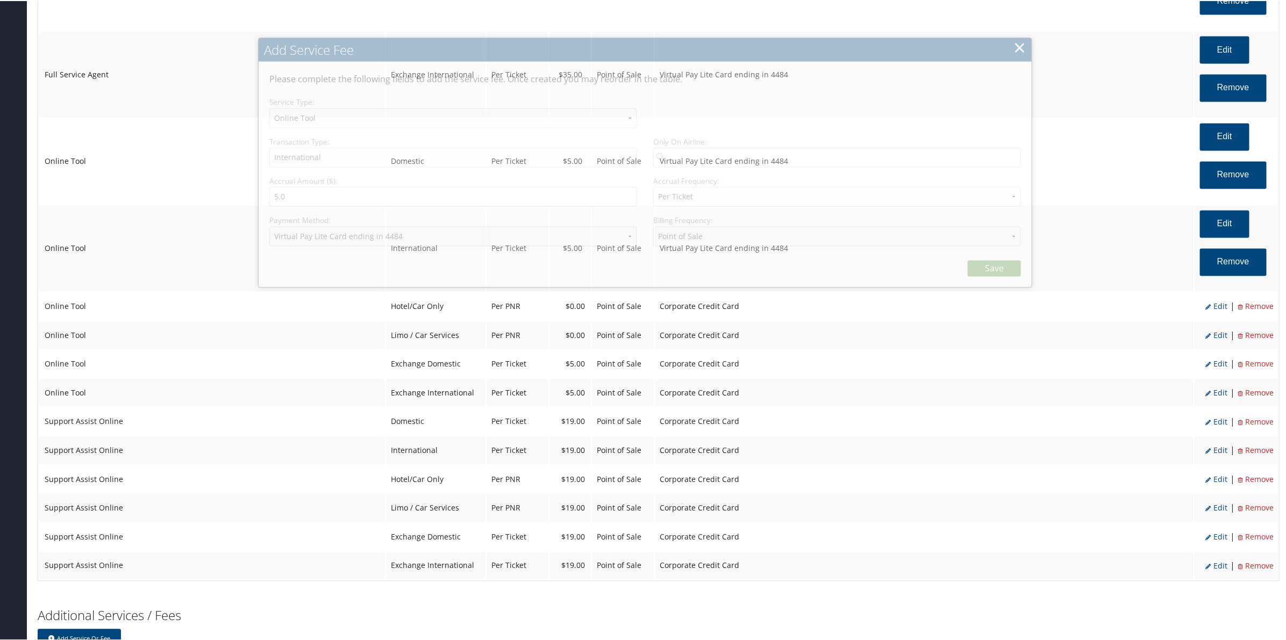
select select "6"
select select "14"
select select "4"
select select "15_682"
select select "2"
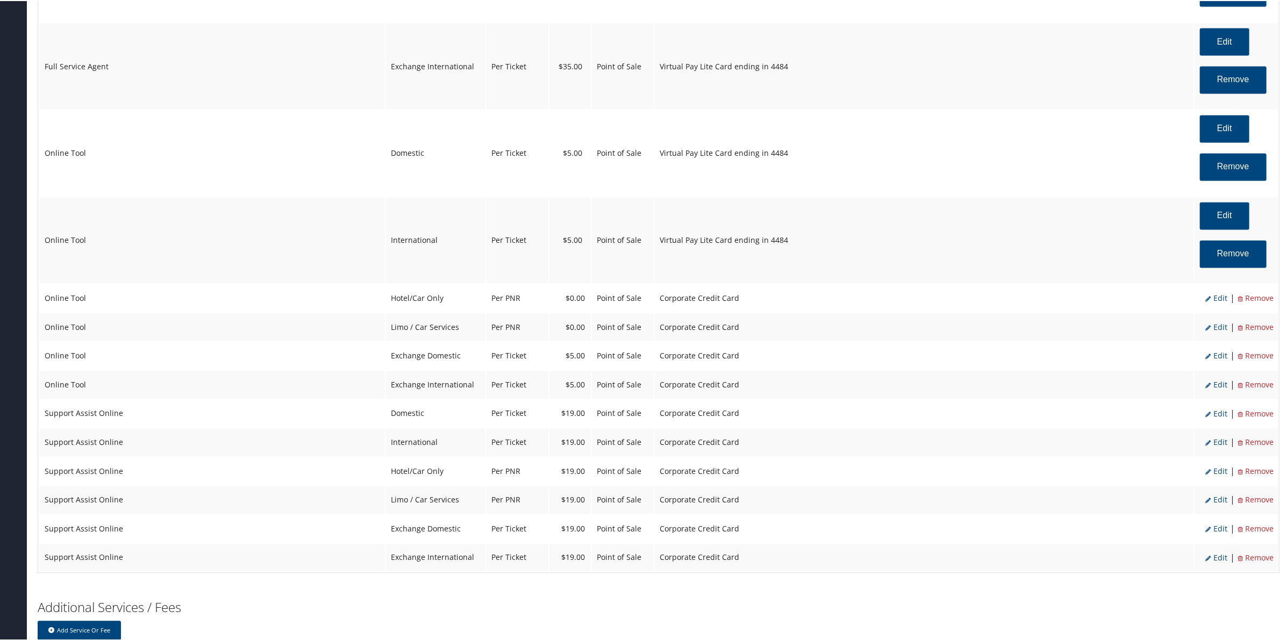
scroll to position [1245, 0]
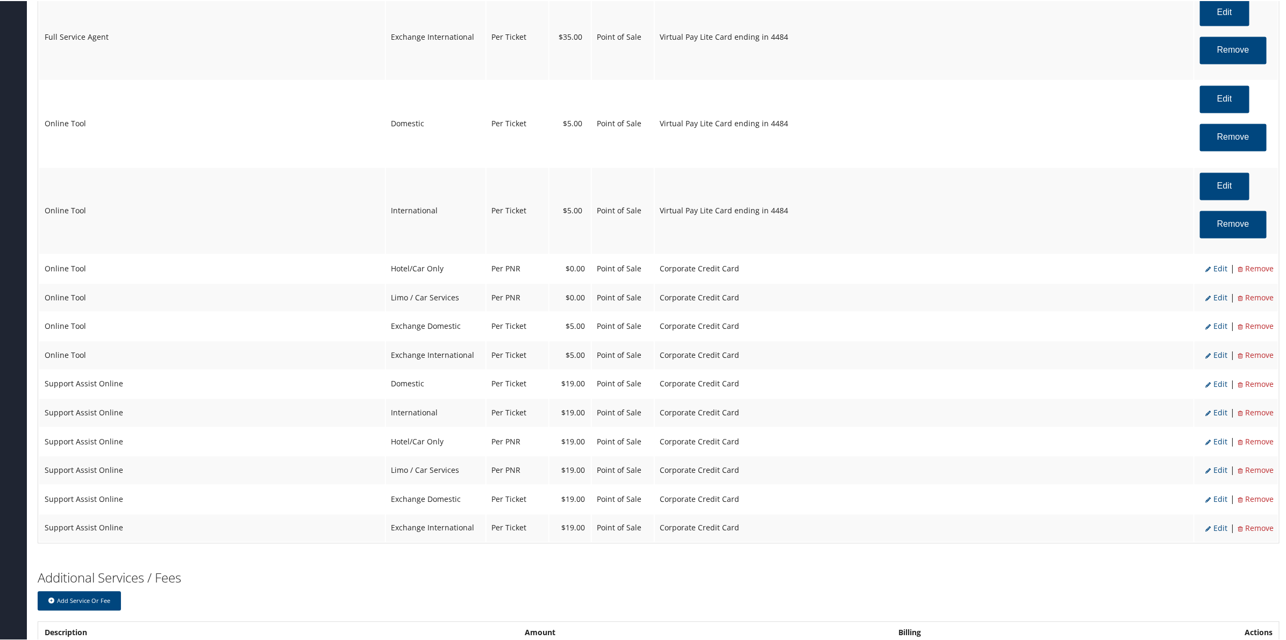
click at [1217, 269] on span "Edit" at bounding box center [1216, 268] width 22 height 10
select select "6"
type input "0.0"
select select "2"
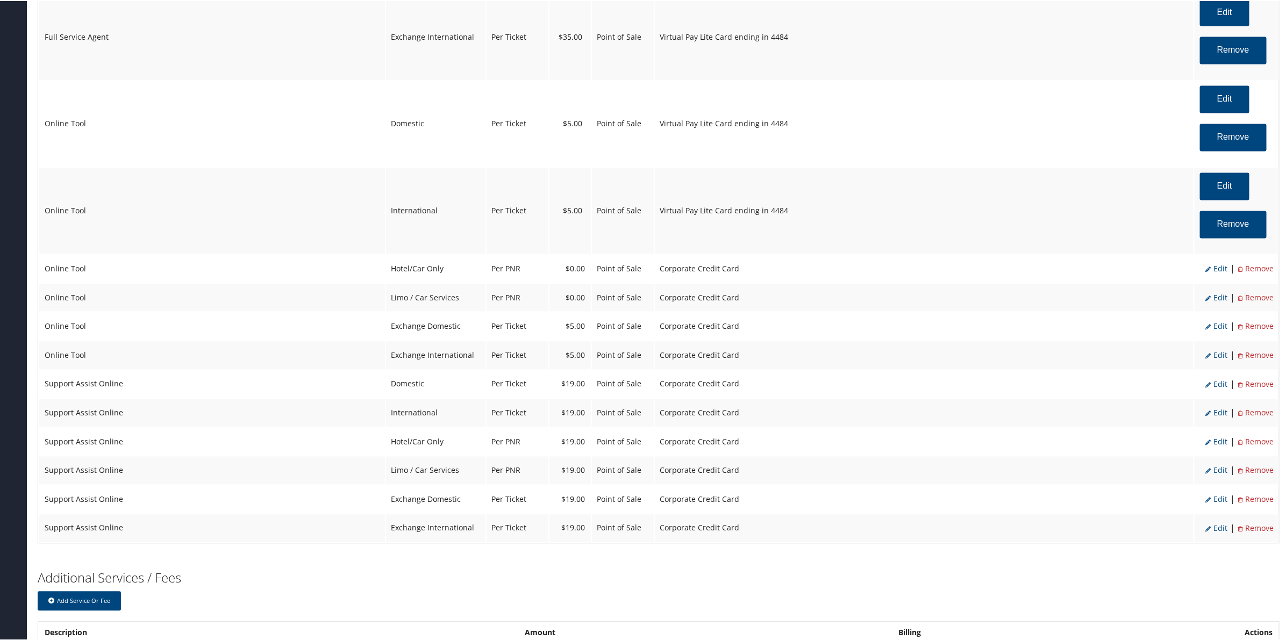
select select "6"
select select "2"
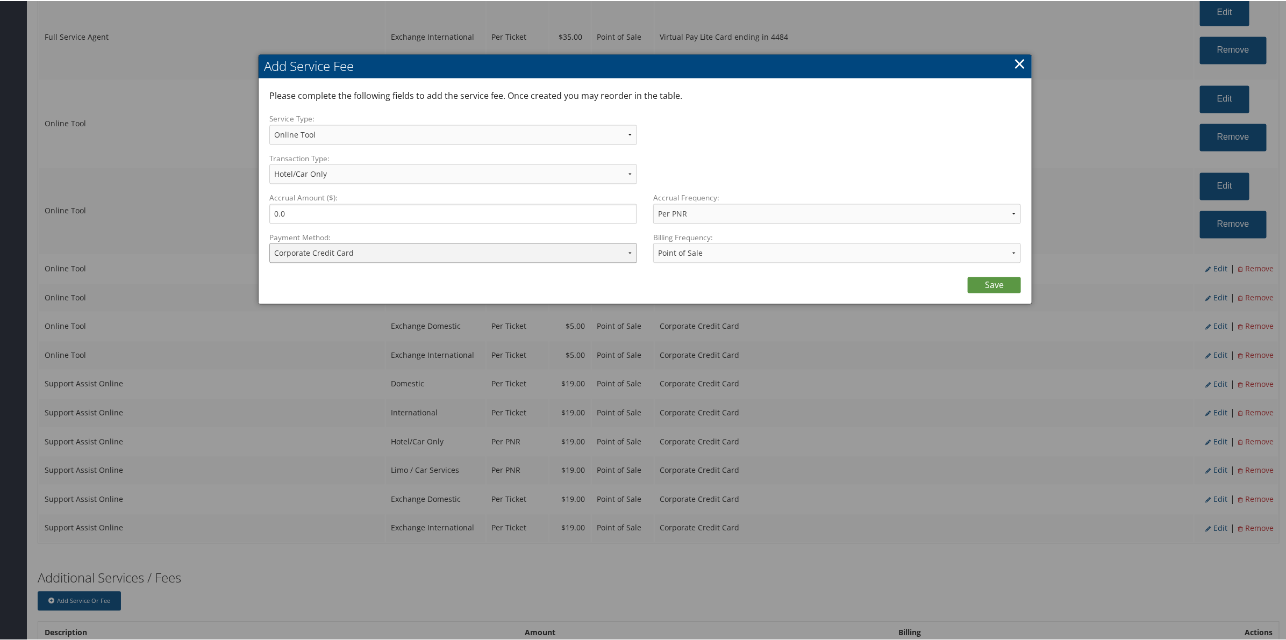
click at [331, 248] on select "ACH Transfer Cash / Check (AR) Corporate Credit Card Ghost Credit Card Hotel Gu…" at bounding box center [453, 252] width 368 height 20
select select "15_682"
click at [269, 242] on select "ACH Transfer Cash / Check (AR) Corporate Credit Card Ghost Credit Card Hotel Gu…" at bounding box center [453, 252] width 368 height 20
drag, startPoint x: 996, startPoint y: 281, endPoint x: 1037, endPoint y: 288, distance: 41.0
click at [997, 281] on link "Save" at bounding box center [994, 284] width 53 height 16
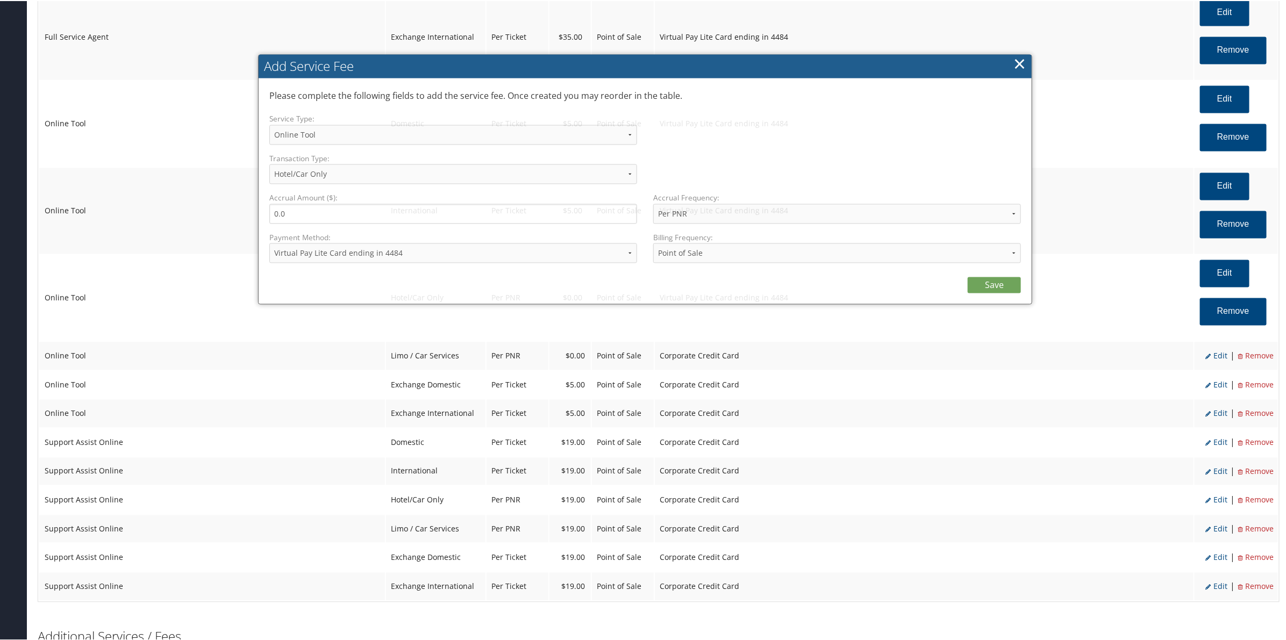
select select "6"
select select "2"
select select "15_682"
select select "2"
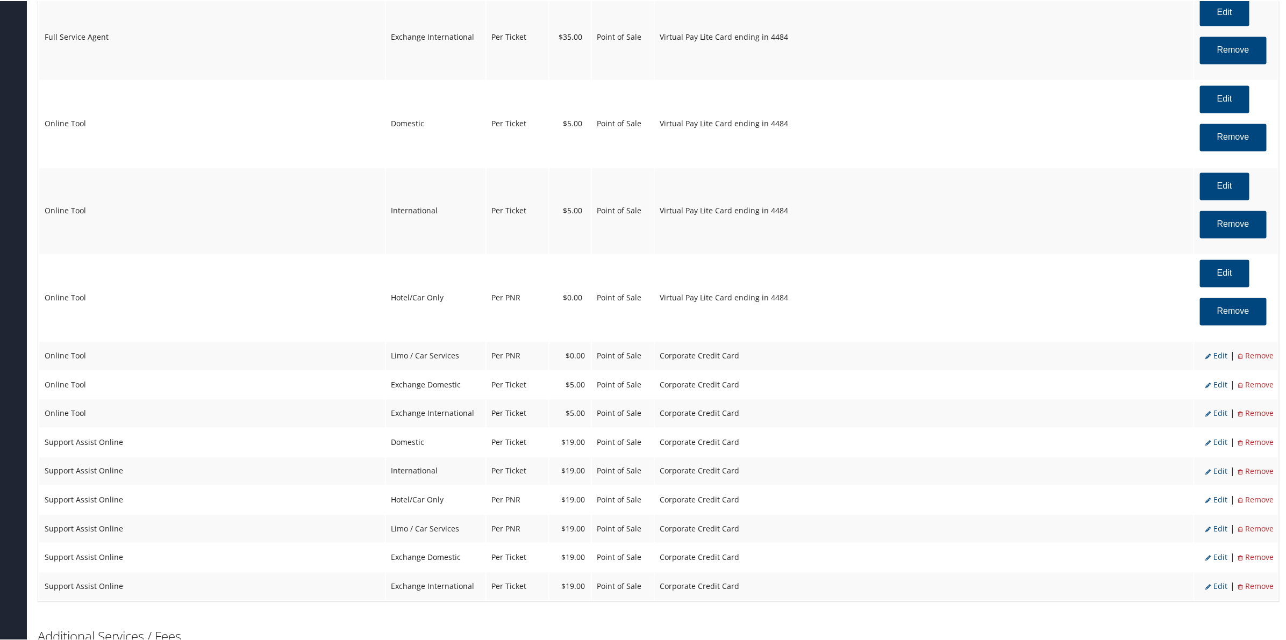
click at [1218, 360] on span "Edit" at bounding box center [1216, 355] width 22 height 10
select select "26"
select select "2"
select select "6"
select select "26"
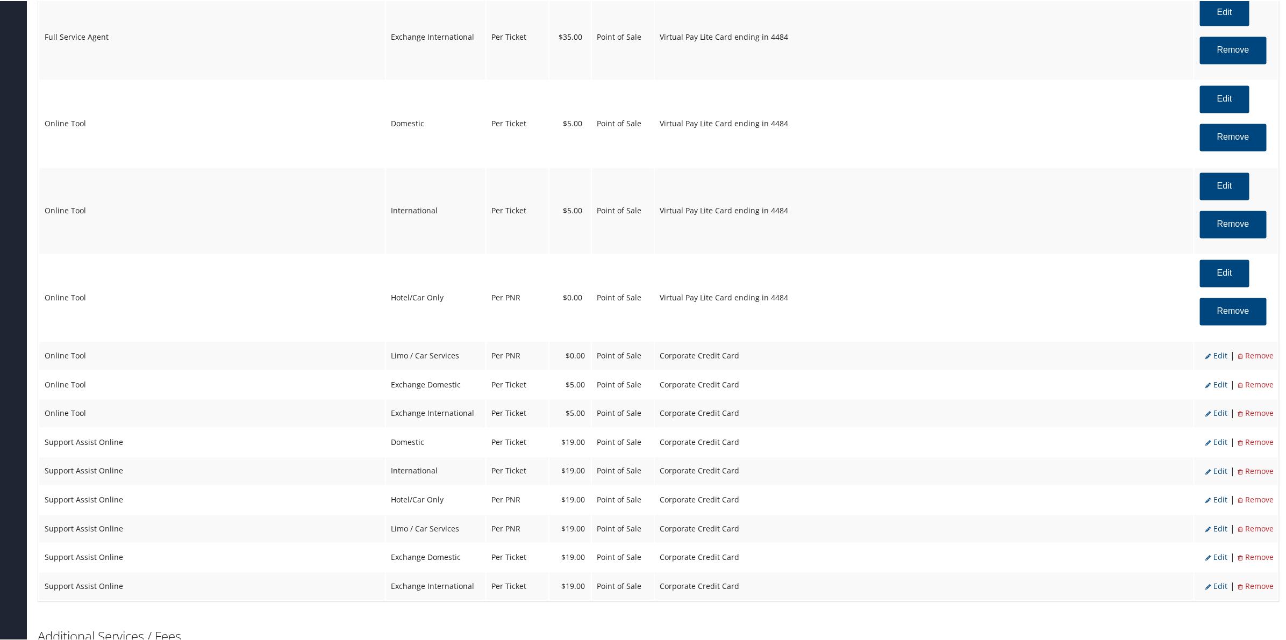
select select "2"
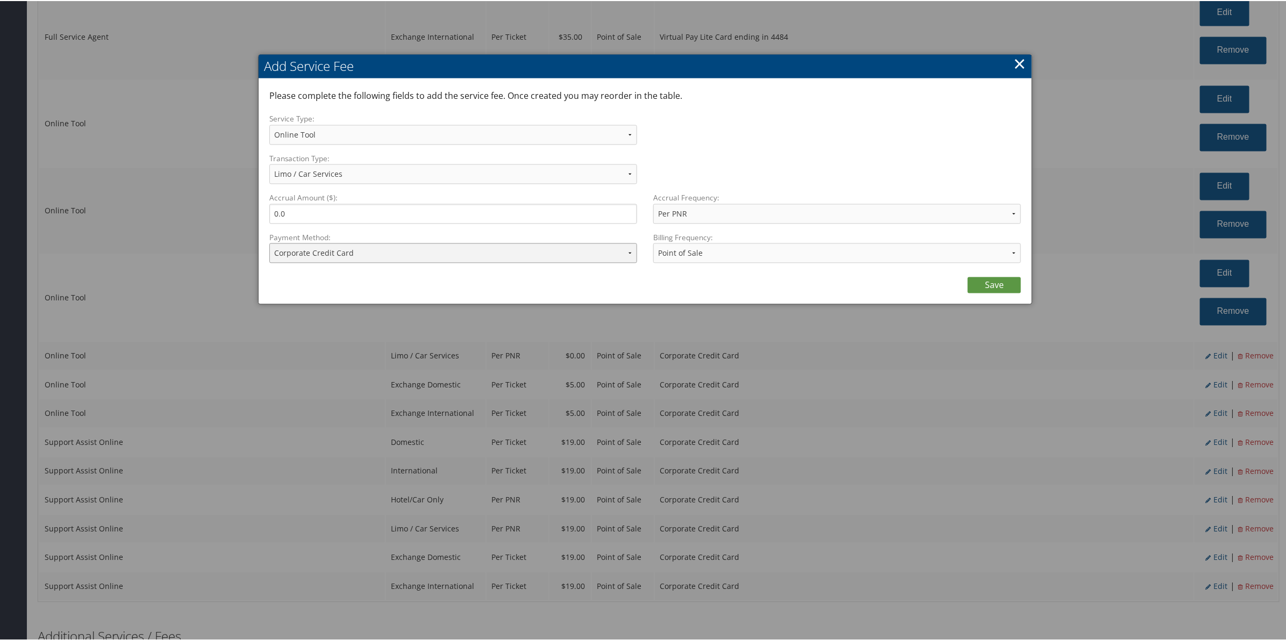
click at [403, 253] on select "ACH Transfer Cash / Check (AR) Corporate Credit Card Ghost Credit Card Hotel Gu…" at bounding box center [453, 252] width 368 height 20
select select "15_682"
click at [269, 242] on select "ACH Transfer Cash / Check (AR) Corporate Credit Card Ghost Credit Card Hotel Gu…" at bounding box center [453, 252] width 368 height 20
click at [995, 276] on div "Save" at bounding box center [645, 282] width 752 height 22
click at [995, 280] on link "Save" at bounding box center [994, 284] width 53 height 16
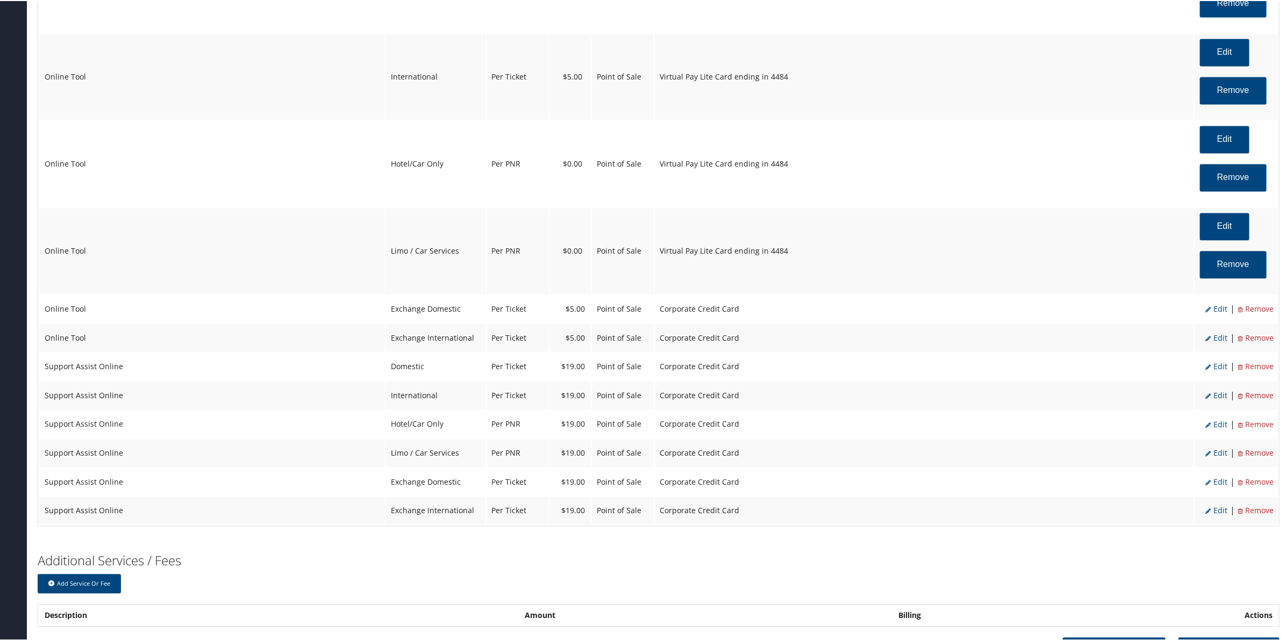
scroll to position [1433, 0]
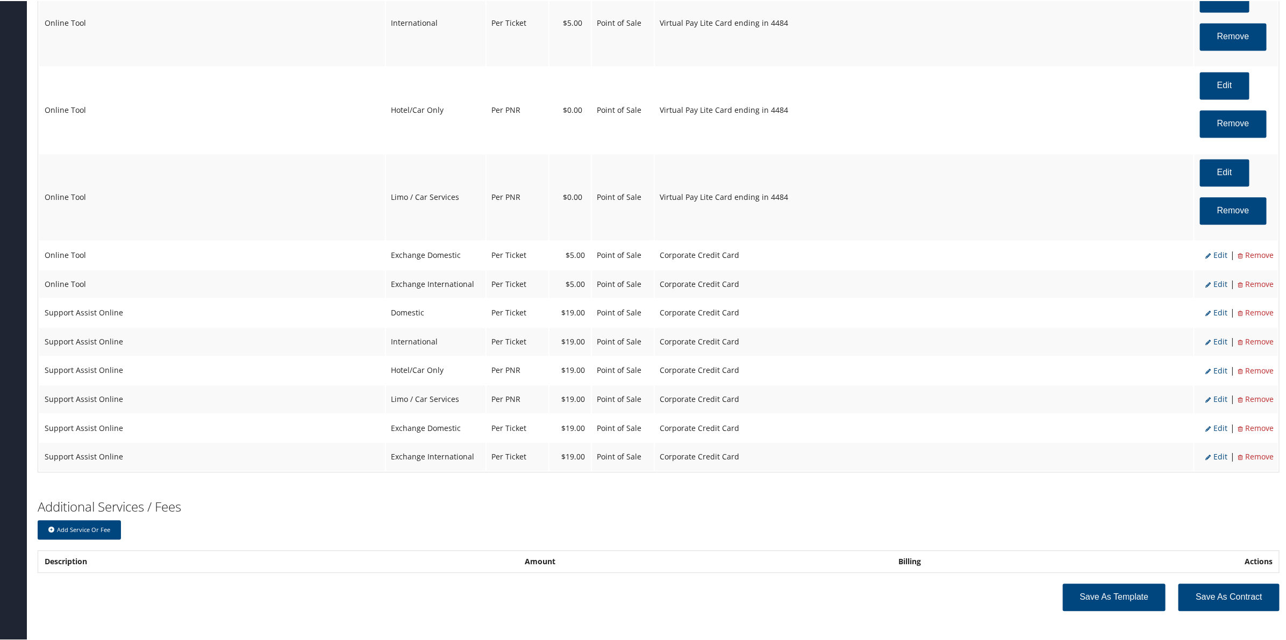
click at [1216, 258] on span "Edit" at bounding box center [1216, 254] width 22 height 10
select select "24"
type input "5.0"
select select "4"
select select "2"
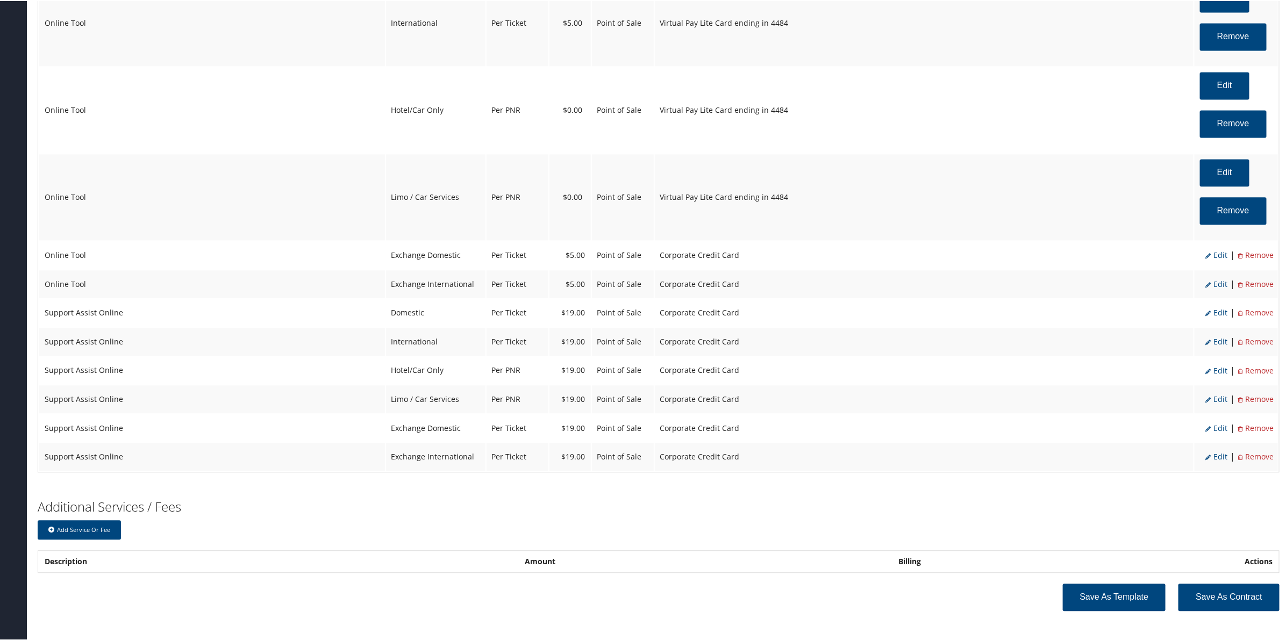
select select "6"
select select "24"
select select "4"
select select "2"
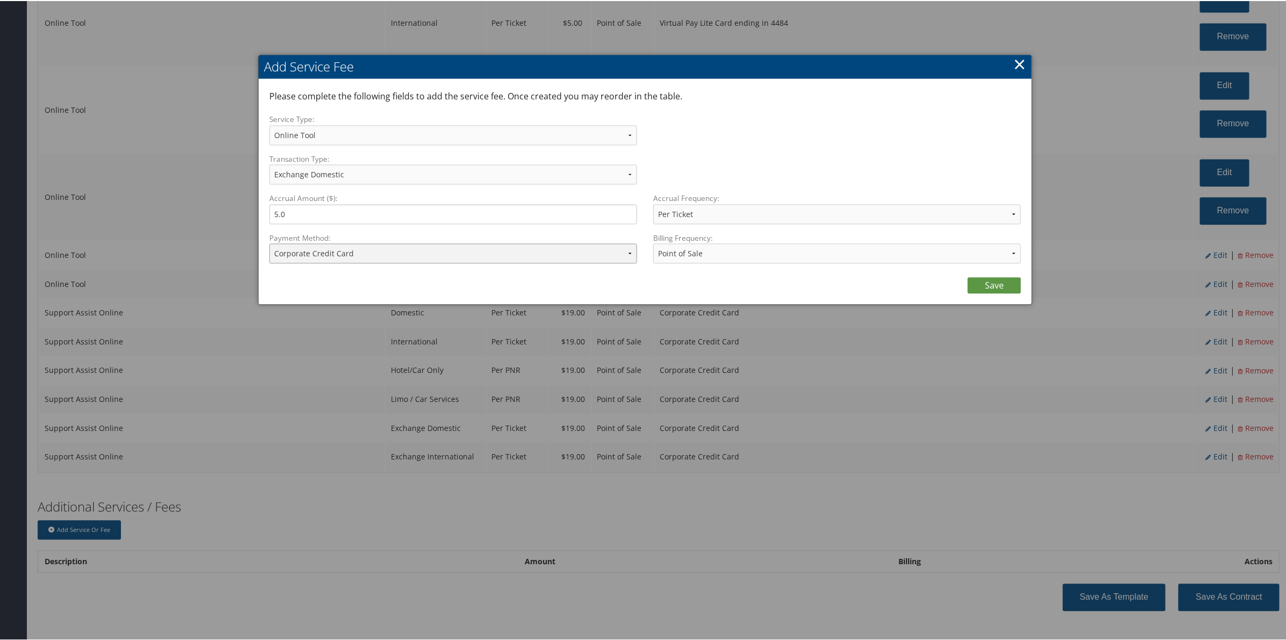
click at [398, 258] on select "ACH Transfer Cash / Check (AR) Corporate Credit Card Ghost Credit Card Hotel Gu…" at bounding box center [453, 252] width 368 height 20
select select "15_682"
click at [269, 242] on select "ACH Transfer Cash / Check (AR) Corporate Credit Card Ghost Credit Card Hotel Gu…" at bounding box center [453, 252] width 368 height 20
click at [1001, 285] on link "Save" at bounding box center [994, 284] width 53 height 16
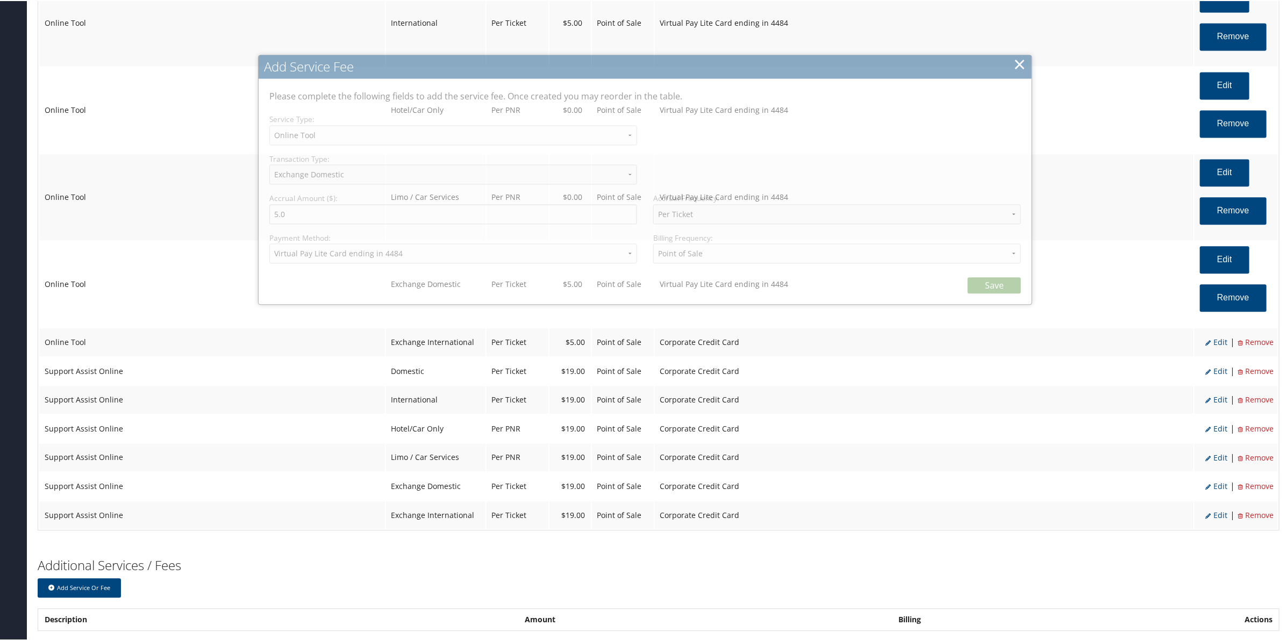
select select "6"
select select "24"
select select "4"
select select "15_682"
select select "2"
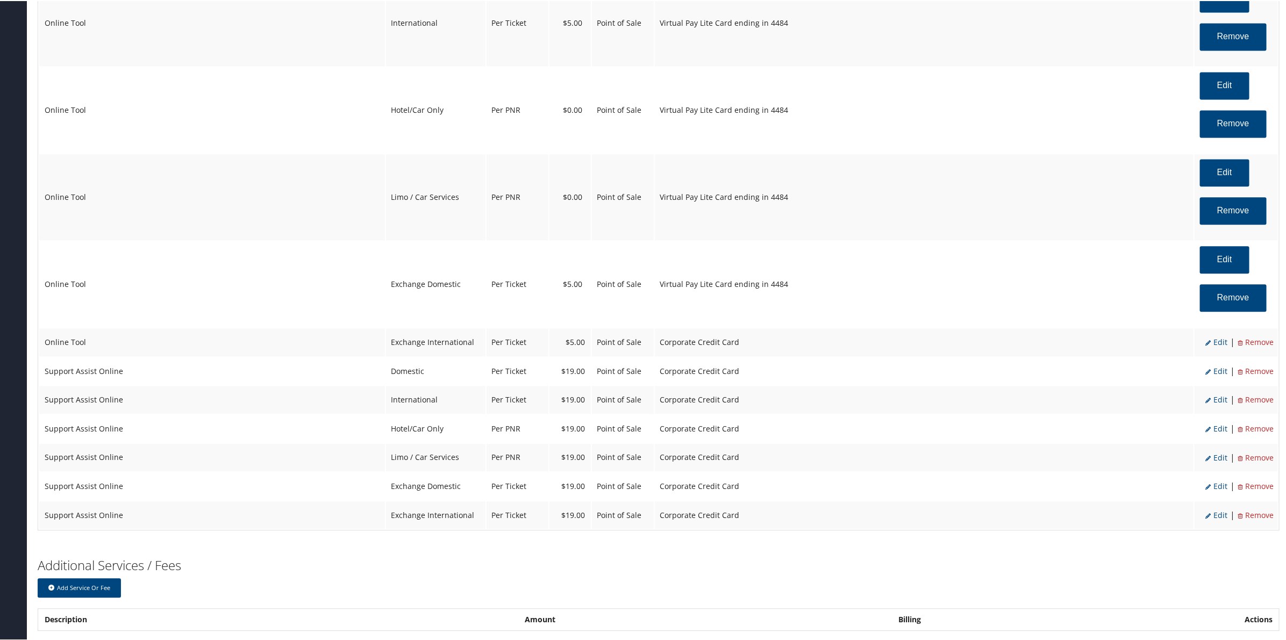
click at [1216, 346] on span "Edit" at bounding box center [1216, 341] width 22 height 10
select select "25"
select select "2"
select select "6"
select select "25"
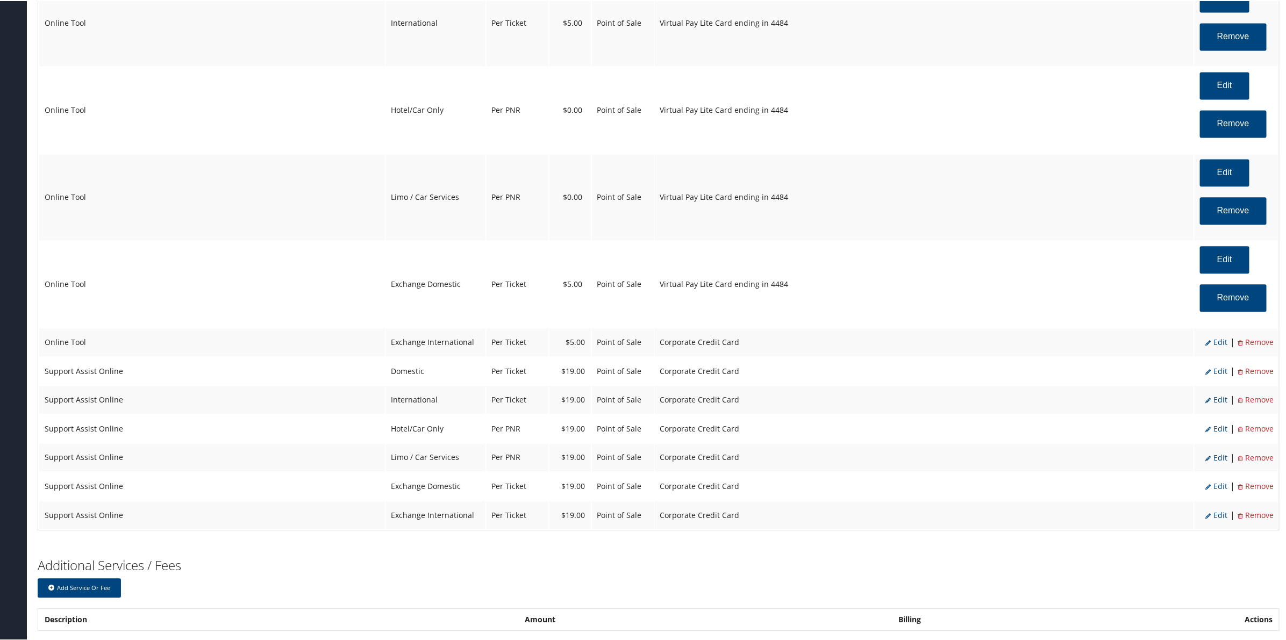
select select "4"
select select "2"
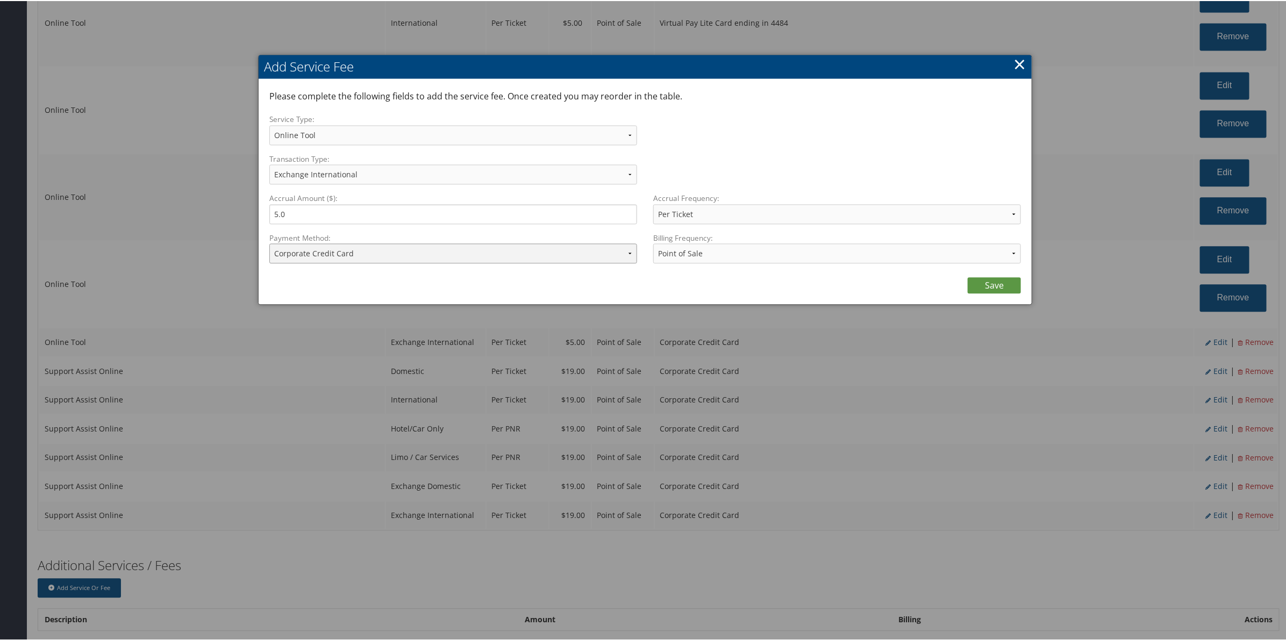
click at [324, 251] on select "ACH Transfer Cash / Check (AR) Corporate Credit Card Ghost Credit Card Hotel Gu…" at bounding box center [453, 252] width 368 height 20
select select "15_682"
click at [269, 242] on select "ACH Transfer Cash / Check (AR) Corporate Credit Card Ghost Credit Card Hotel Gu…" at bounding box center [453, 252] width 368 height 20
click at [982, 281] on link "Save" at bounding box center [994, 284] width 53 height 16
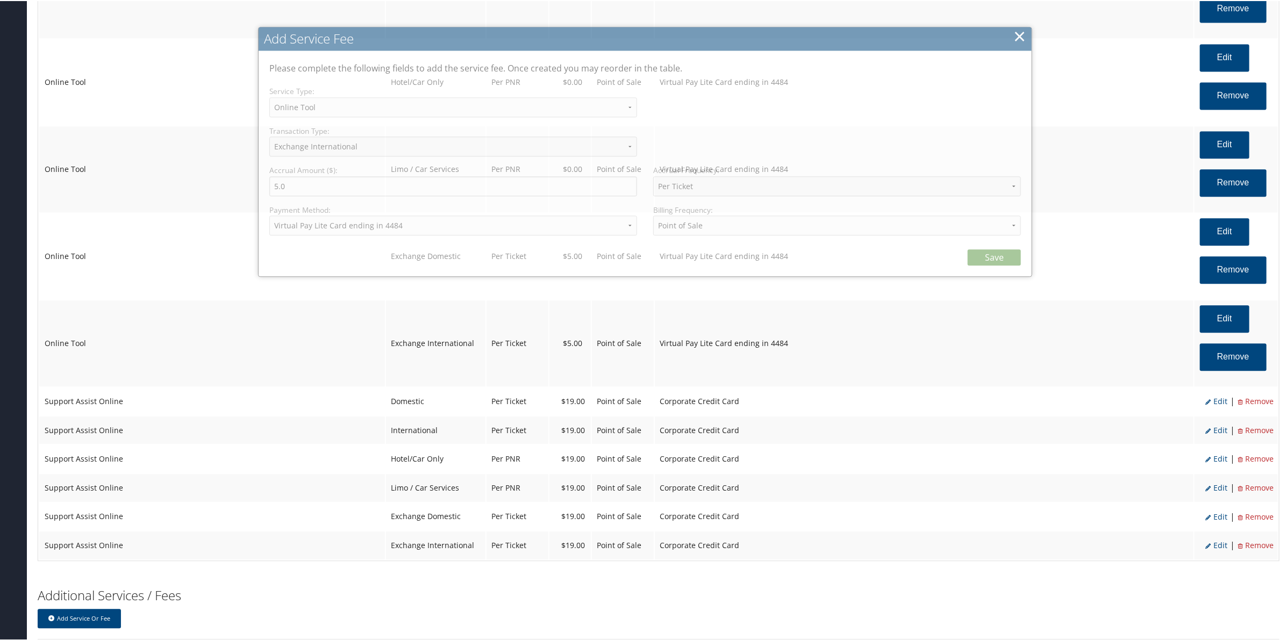
select select "6"
select select "25"
select select "4"
select select "15_682"
select select "2"
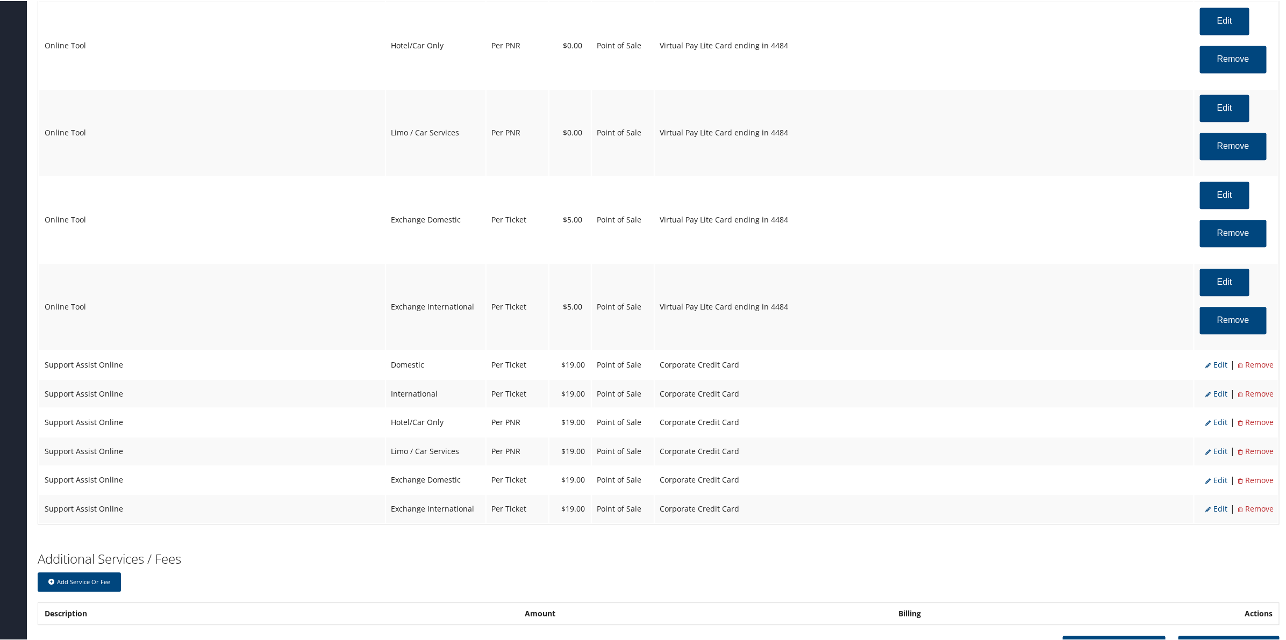
scroll to position [1501, 0]
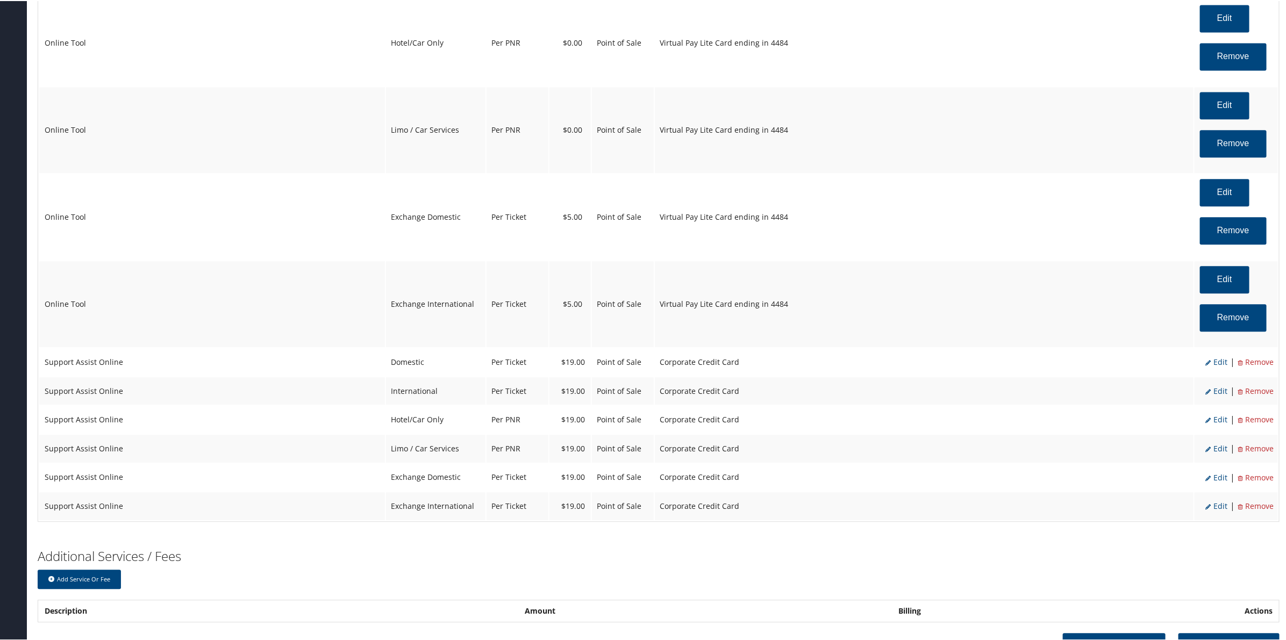
click at [1219, 361] on span "Edit" at bounding box center [1216, 361] width 22 height 10
select select "12"
select select "2"
type input "19.0"
select select "2"
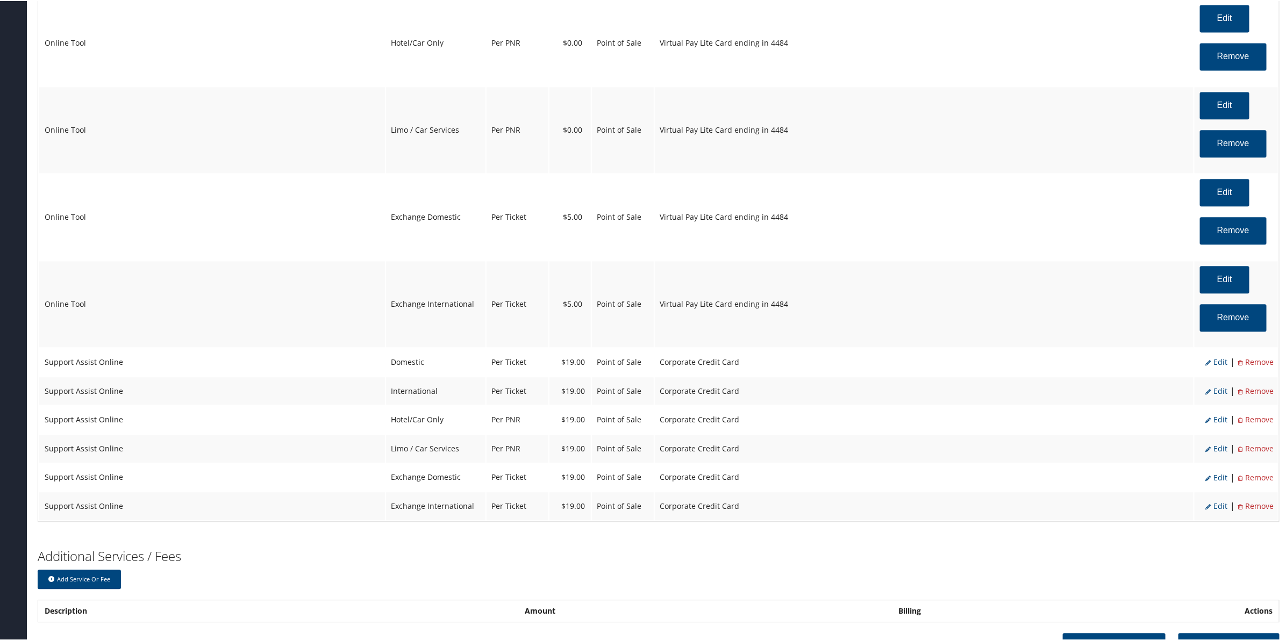
select select "12"
select select "2"
select select "4"
select select "2"
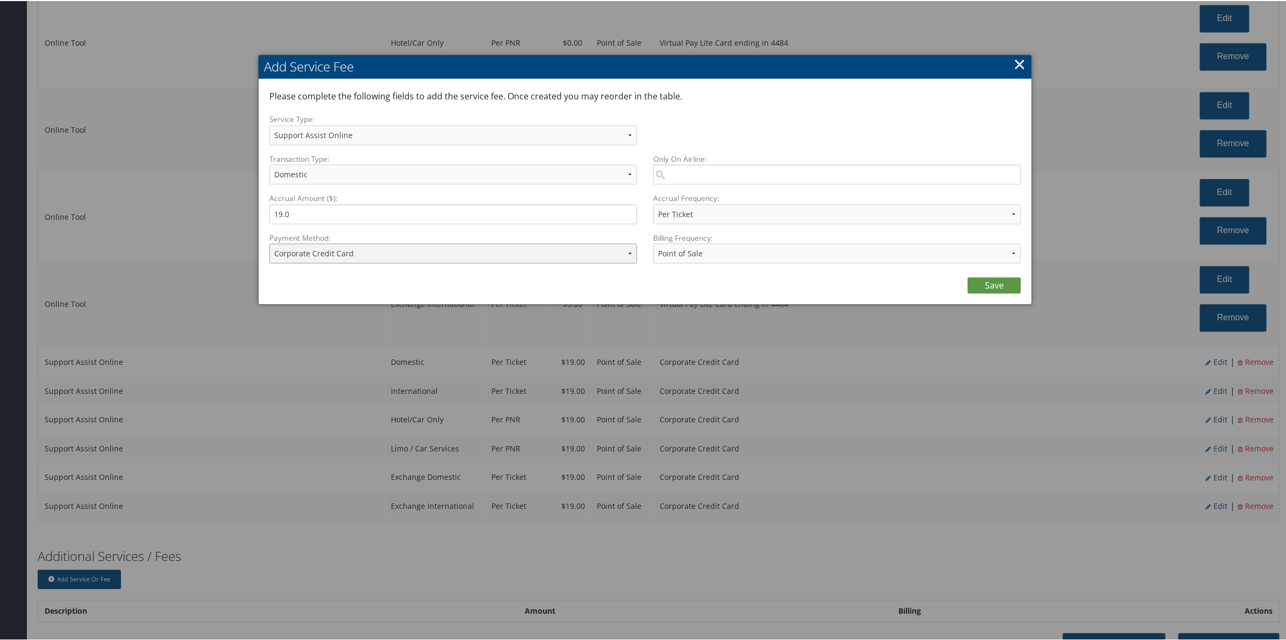
click at [415, 256] on select "ACH Transfer Cash / Check (AR) Corporate Credit Card Ghost Credit Card Hotel Gu…" at bounding box center [453, 252] width 368 height 20
select select "15_682"
click at [269, 242] on select "ACH Transfer Cash / Check (AR) Corporate Credit Card Ghost Credit Card Hotel Gu…" at bounding box center [453, 252] width 368 height 20
click at [990, 288] on link "Save" at bounding box center [994, 284] width 53 height 16
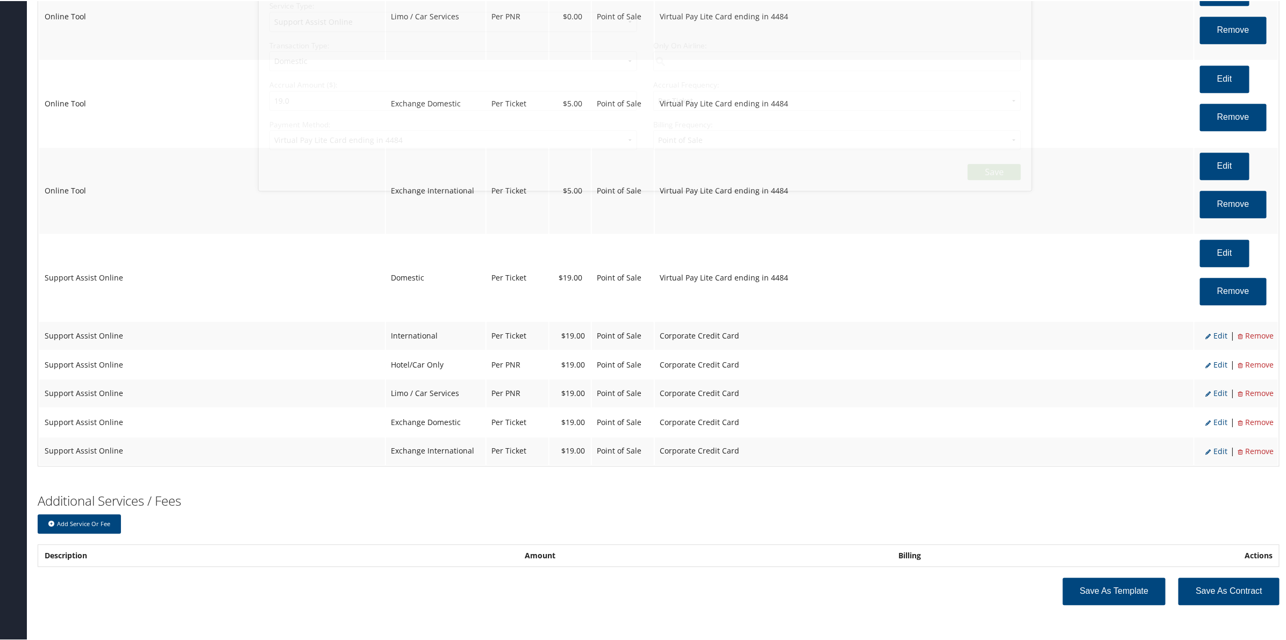
select select "12"
select select "2"
select select "4"
select select "15_682"
select select "2"
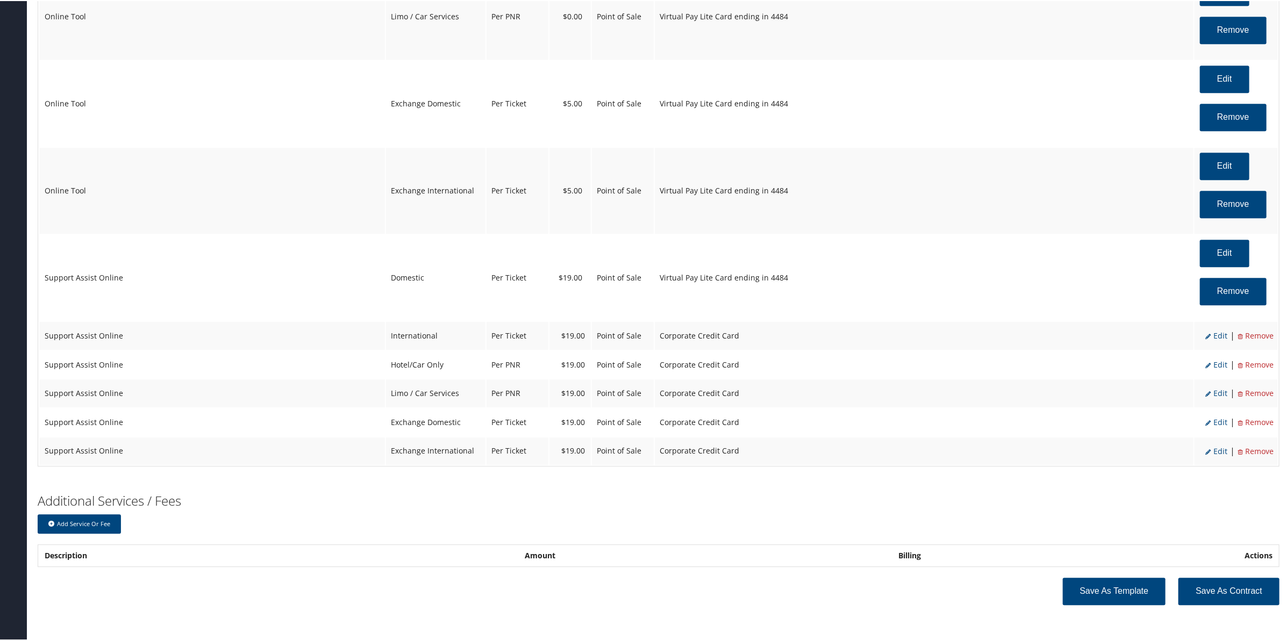
scroll to position [1616, 0]
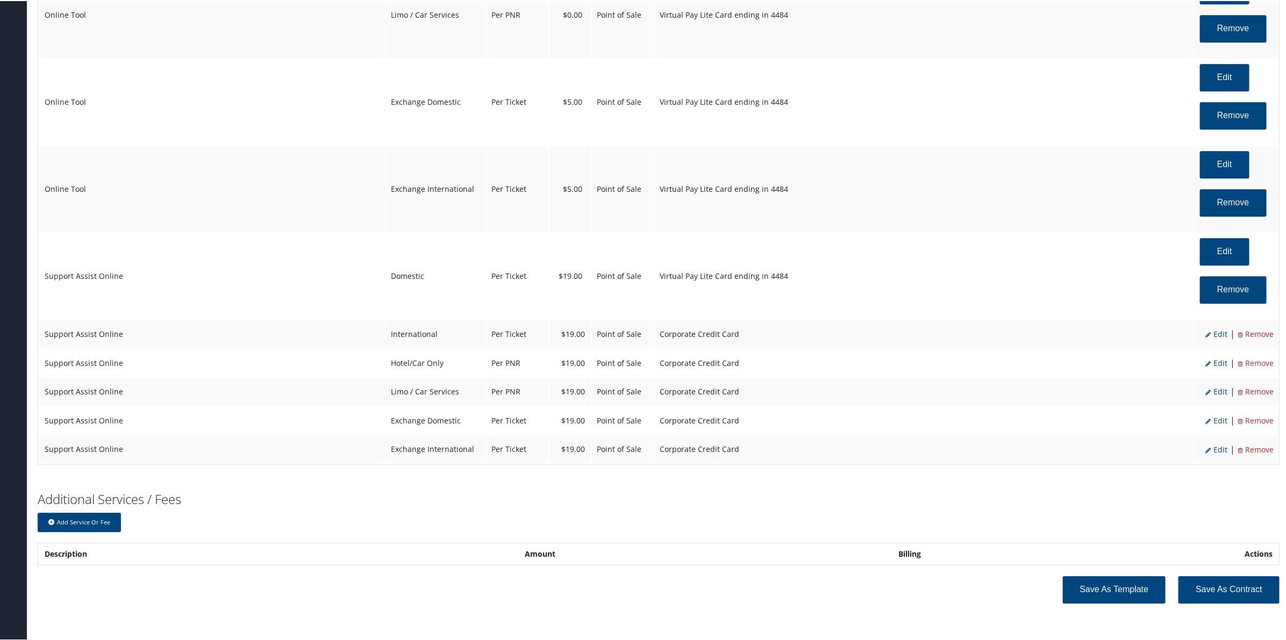
click at [1216, 338] on span "Edit" at bounding box center [1216, 333] width 22 height 10
select select "14"
select select "2"
select select "12"
select select "14"
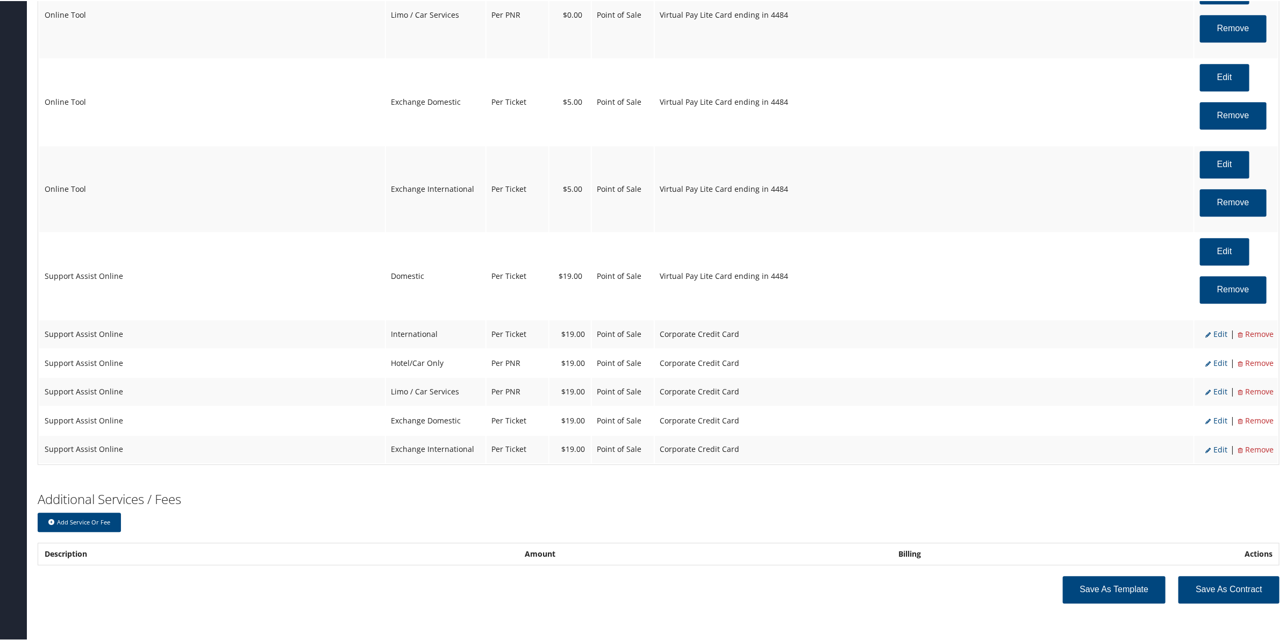
select select "4"
select select "2"
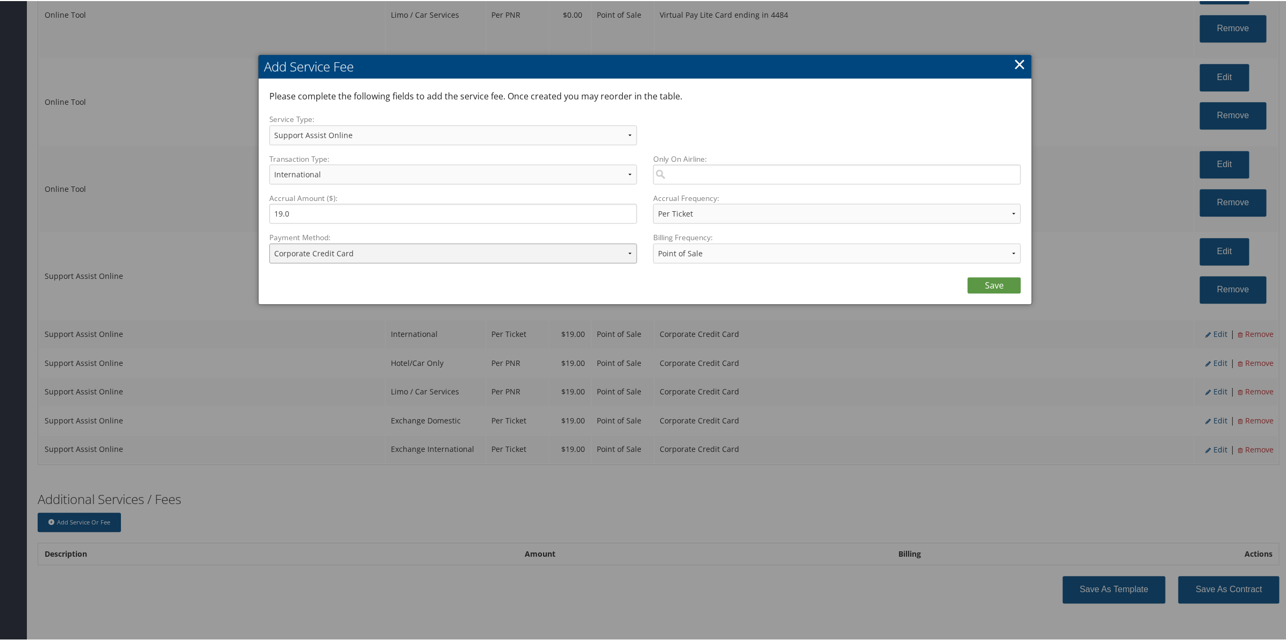
click at [301, 248] on select "ACH Transfer Cash / Check (AR) Corporate Credit Card Ghost Credit Card Hotel Gu…" at bounding box center [453, 252] width 368 height 20
select select "15_682"
click at [269, 242] on select "ACH Transfer Cash / Check (AR) Corporate Credit Card Ghost Credit Card Hotel Gu…" at bounding box center [453, 252] width 368 height 20
click at [987, 291] on link "Save" at bounding box center [994, 284] width 53 height 16
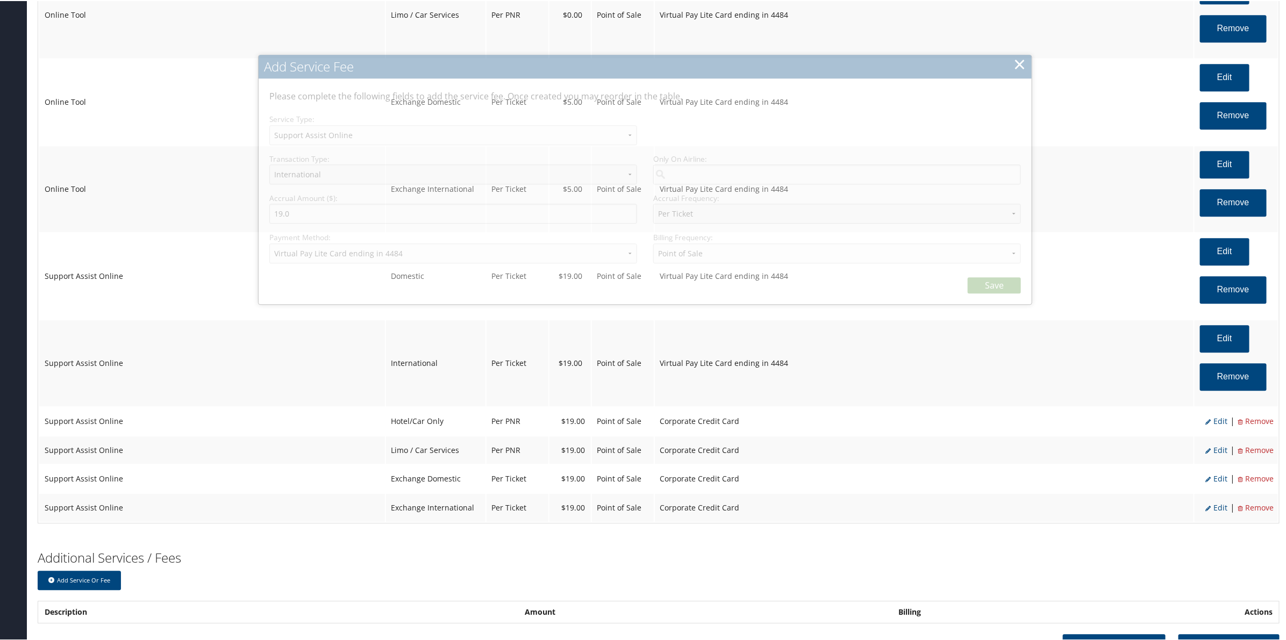
select select "12"
select select "14"
select select "4"
select select "15_682"
select select "2"
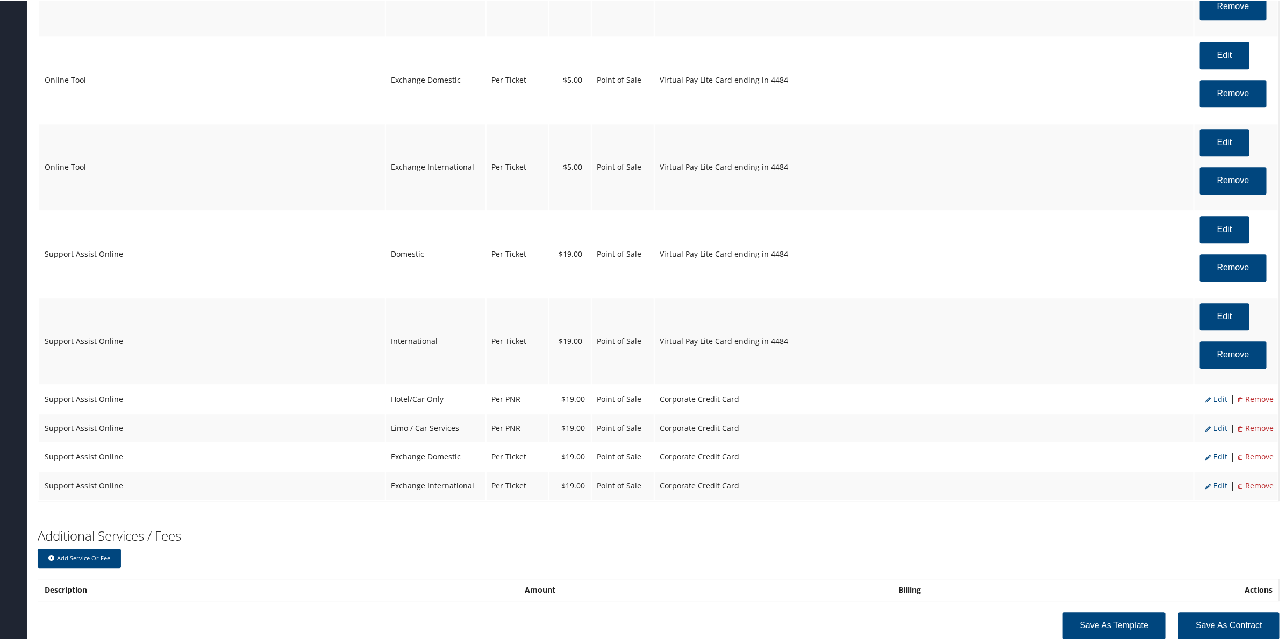
scroll to position [1676, 0]
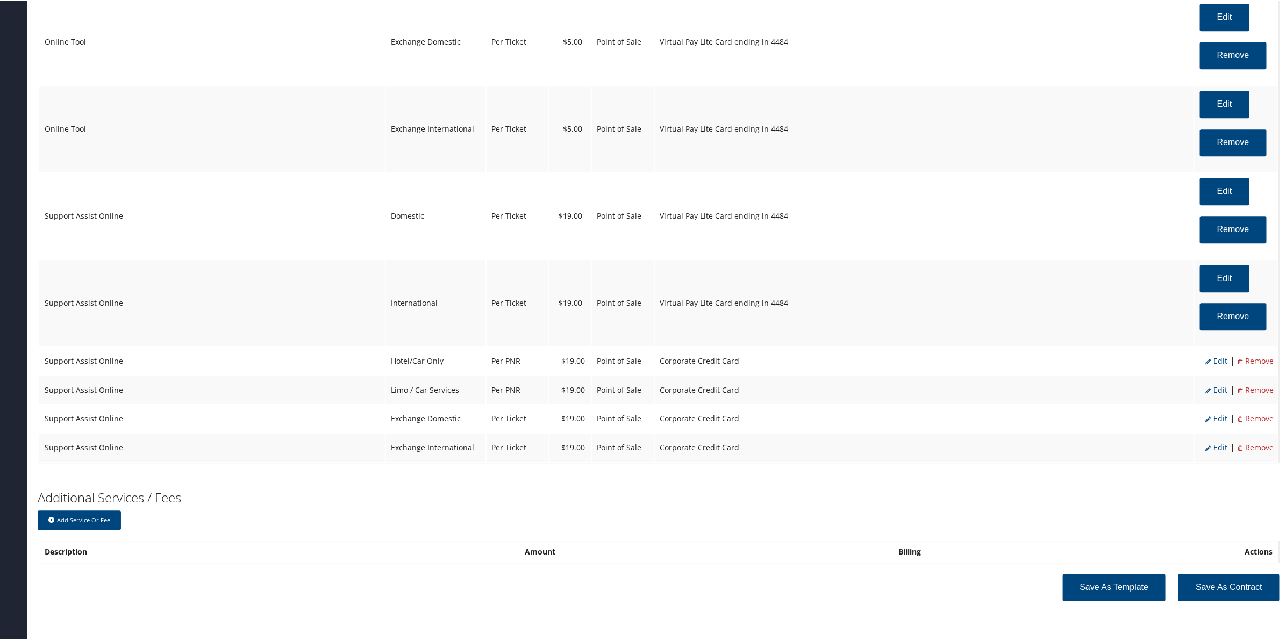
click at [1211, 363] on span "Edit" at bounding box center [1216, 360] width 22 height 10
select select "6"
select select "2"
select select "12"
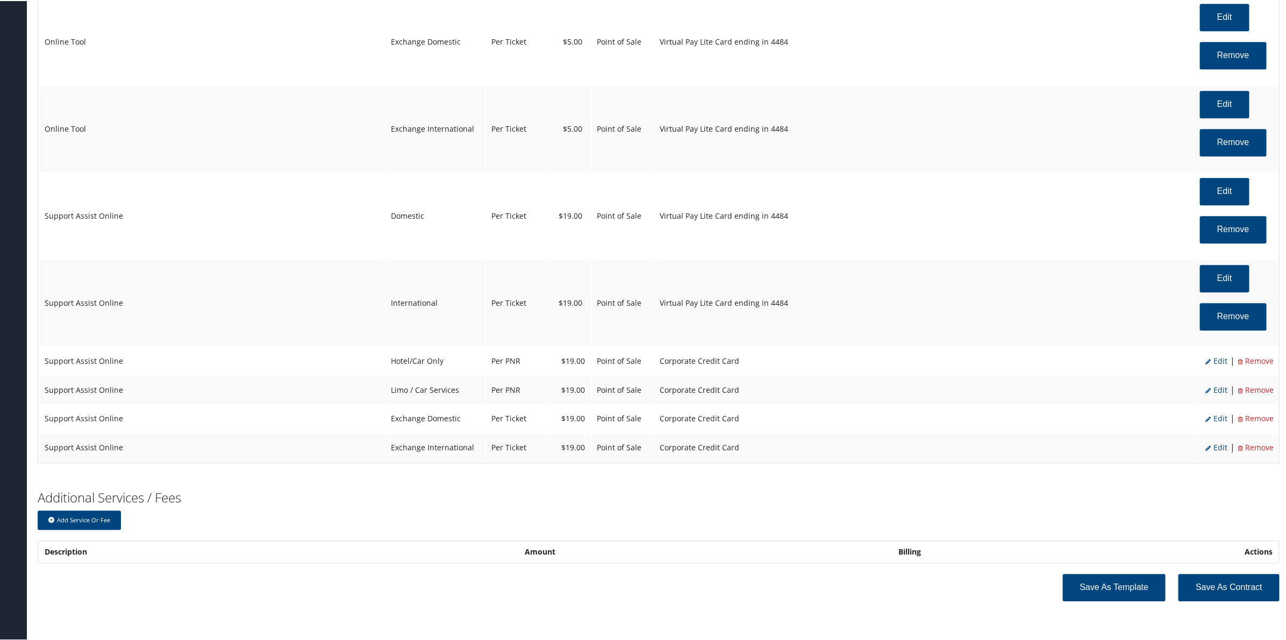
select select "6"
select select "2"
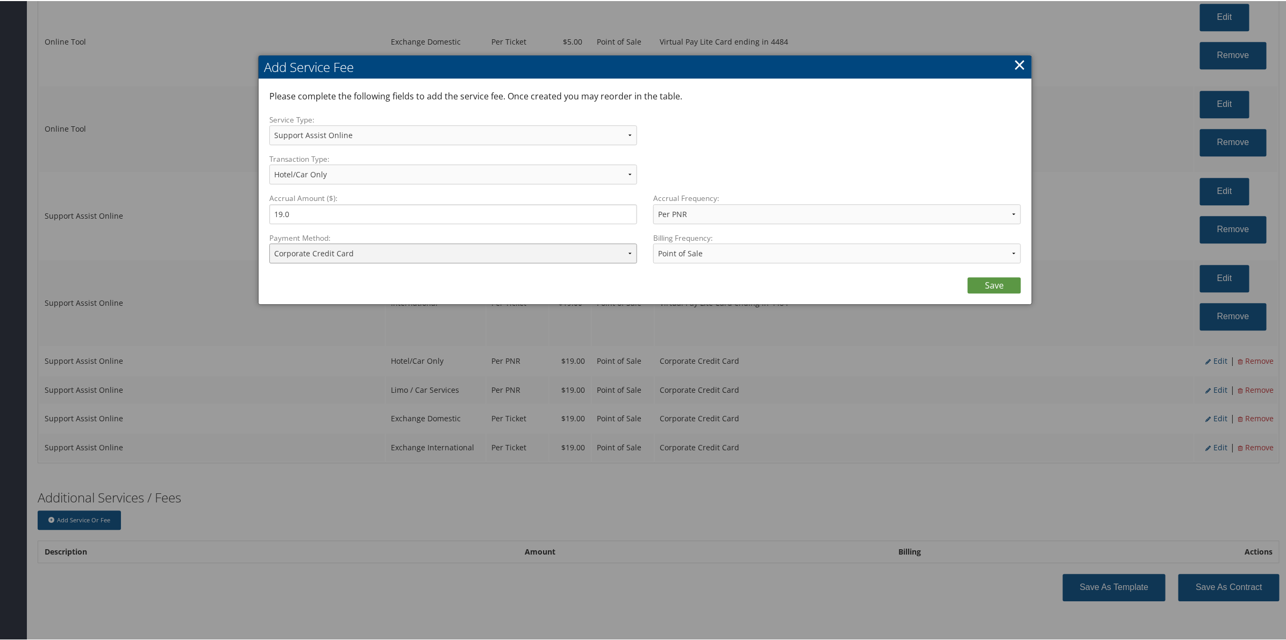
click at [395, 261] on select "ACH Transfer Cash / Check (AR) Corporate Credit Card Ghost Credit Card Hotel Gu…" at bounding box center [453, 252] width 368 height 20
select select "15_682"
click at [269, 242] on select "ACH Transfer Cash / Check (AR) Corporate Credit Card Ghost Credit Card Hotel Gu…" at bounding box center [453, 252] width 368 height 20
click at [996, 280] on link "Save" at bounding box center [994, 284] width 53 height 16
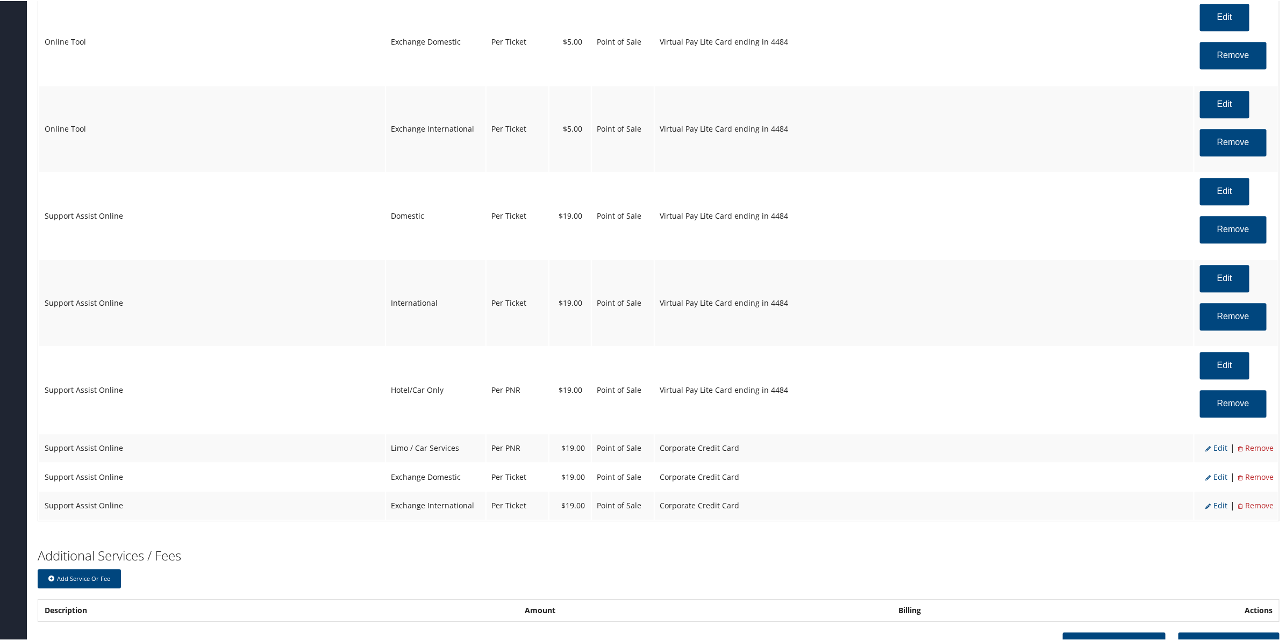
click at [1216, 451] on span "Edit" at bounding box center [1216, 447] width 22 height 10
select select "12"
select select "26"
select select "2"
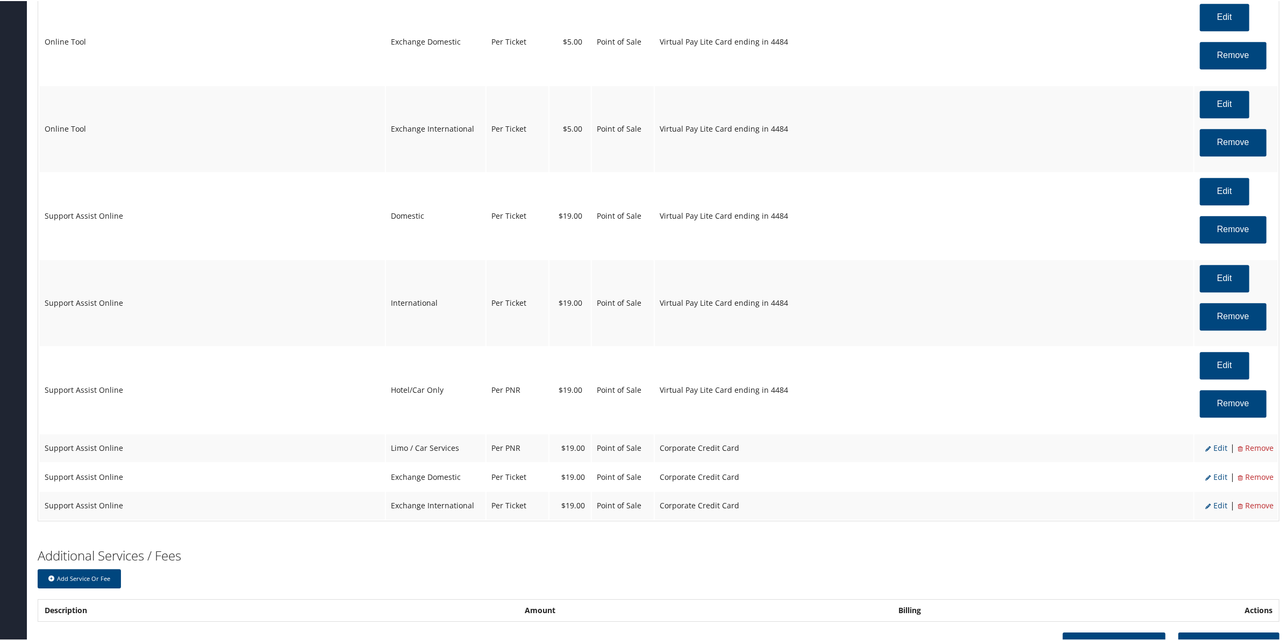
select select "2"
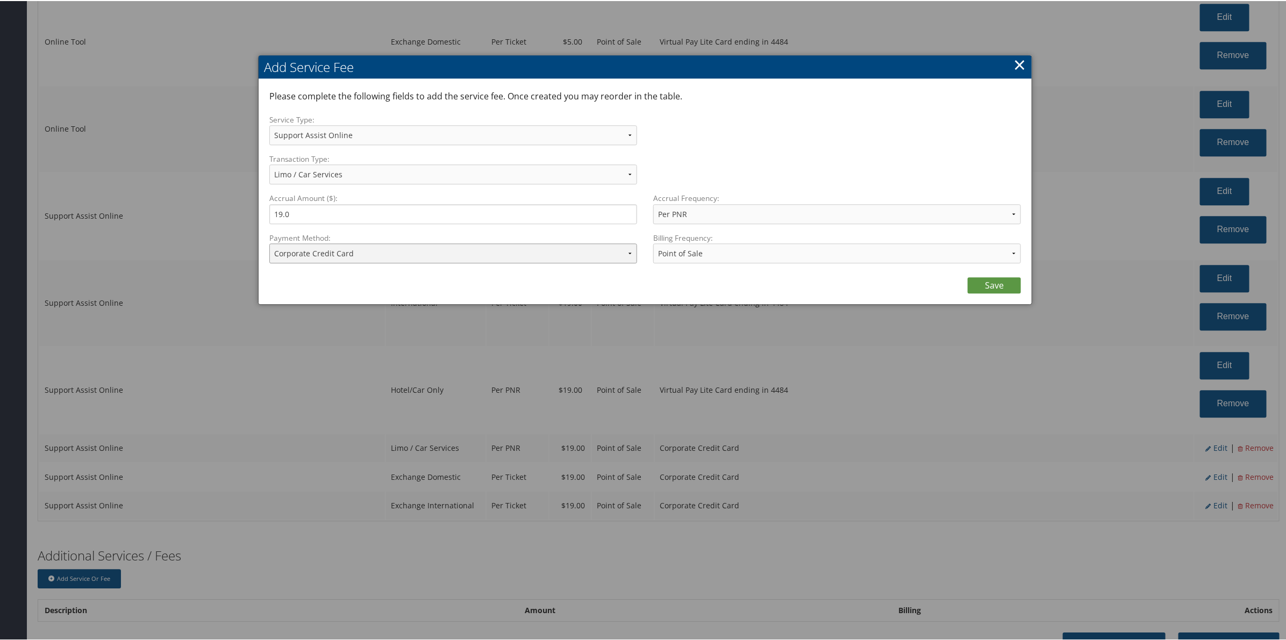
click at [399, 254] on select "ACH Transfer Cash / Check (AR) Corporate Credit Card Ghost Credit Card Hotel Gu…" at bounding box center [453, 252] width 368 height 20
select select "15_682"
click at [269, 242] on select "ACH Transfer Cash / Check (AR) Corporate Credit Card Ghost Credit Card Hotel Gu…" at bounding box center [453, 252] width 368 height 20
click at [993, 289] on link "Save" at bounding box center [994, 284] width 53 height 16
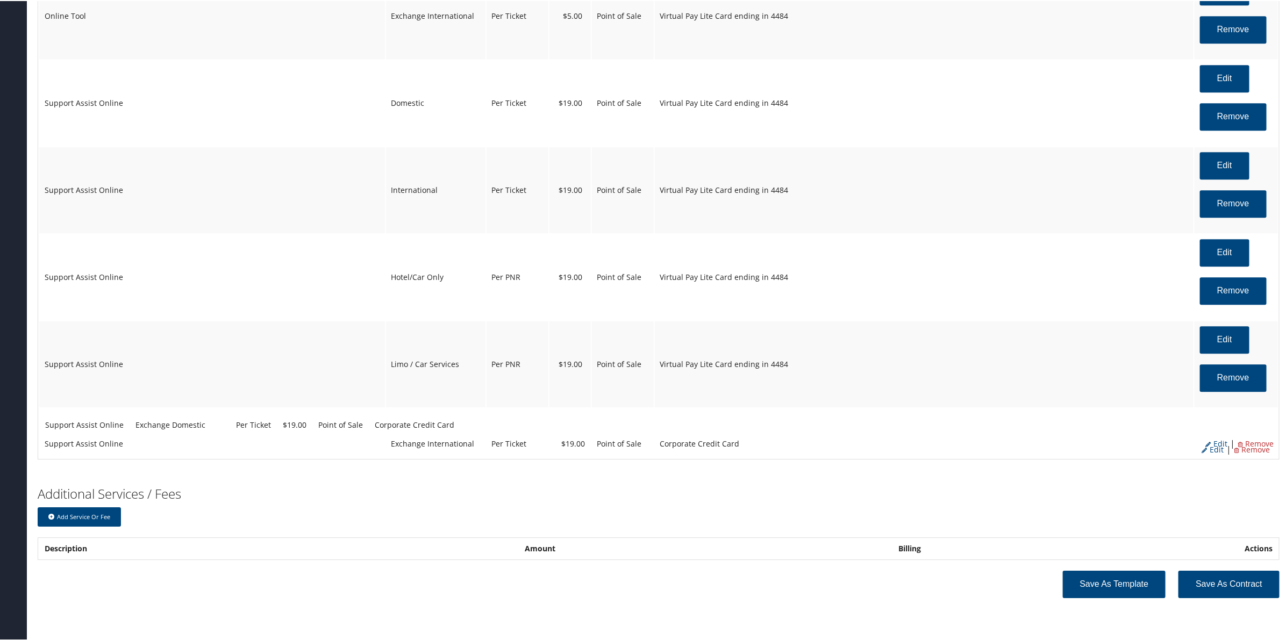
scroll to position [1797, 0]
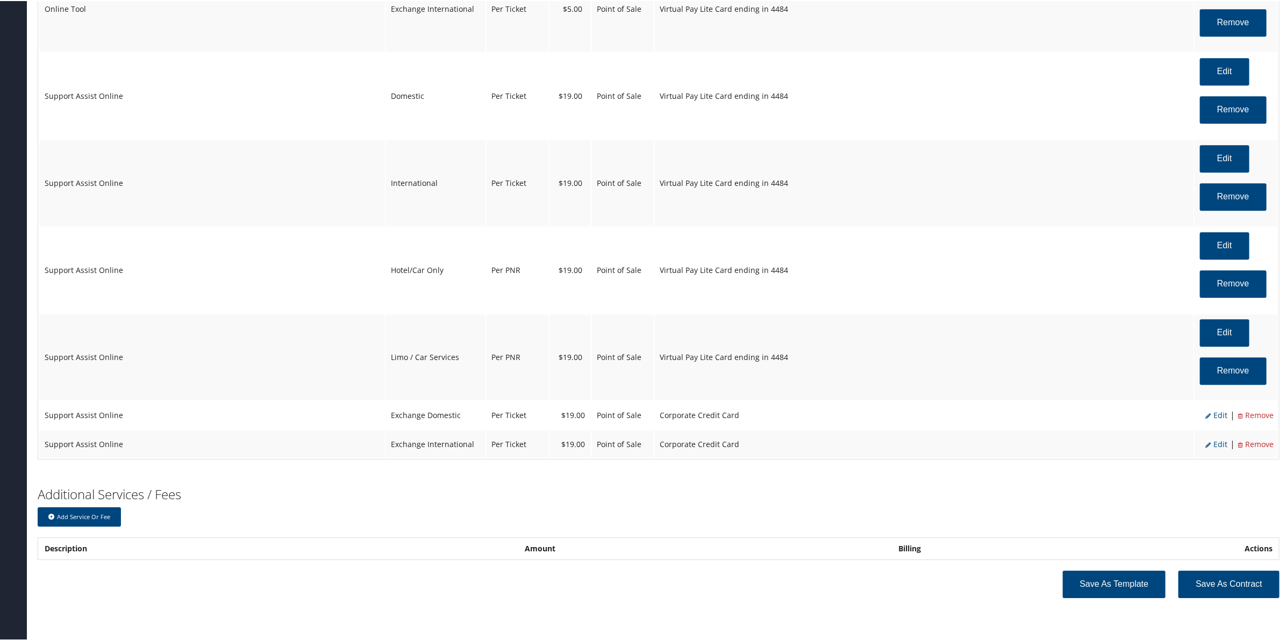
click at [1219, 422] on li "Edit" at bounding box center [1216, 415] width 22 height 14
select select "24"
select select "4"
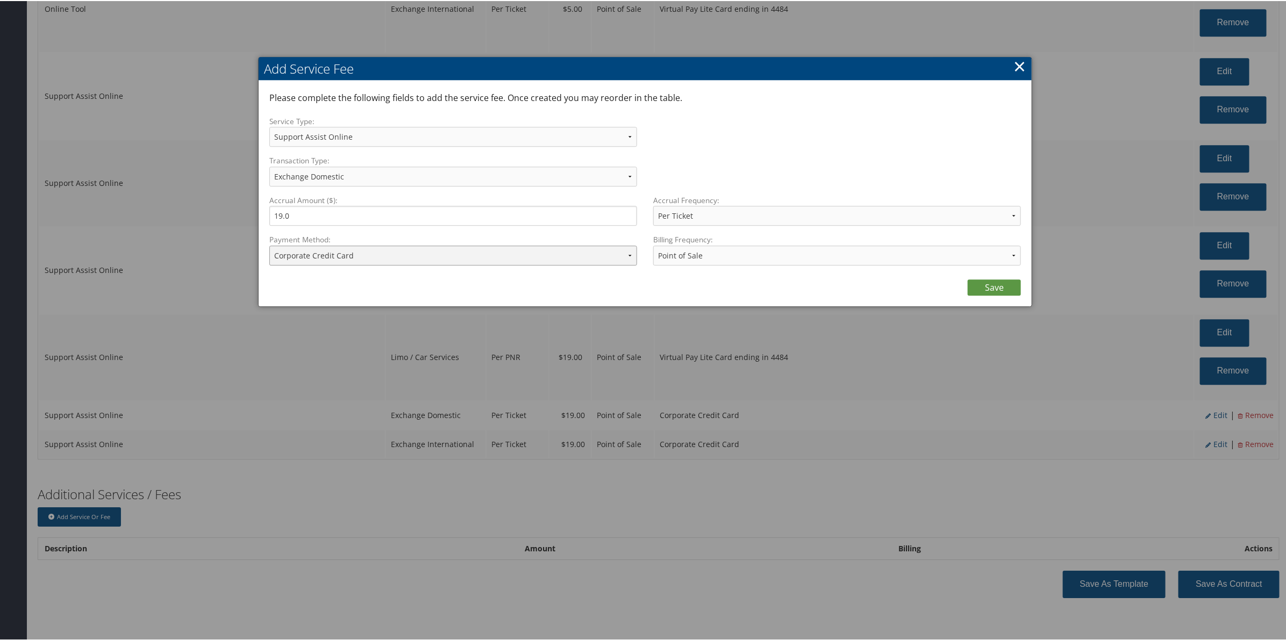
drag, startPoint x: 356, startPoint y: 247, endPoint x: 355, endPoint y: 256, distance: 9.2
click at [355, 253] on select "ACH Transfer Cash / Check (AR) Corporate Credit Card Ghost Credit Card Hotel Gu…" at bounding box center [453, 255] width 368 height 20
click at [269, 245] on select "ACH Transfer Cash / Check (AR) Corporate Credit Card Ghost Credit Card Hotel Gu…" at bounding box center [453, 255] width 368 height 20
click at [998, 284] on link "Save" at bounding box center [994, 286] width 53 height 16
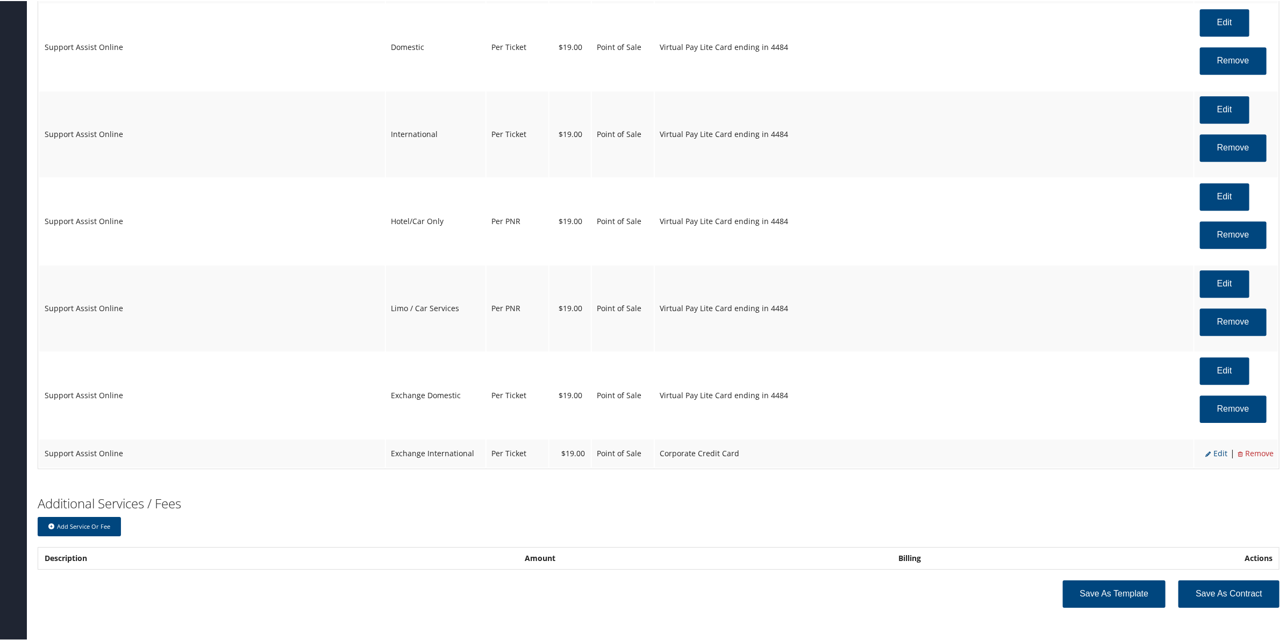
scroll to position [1858, 0]
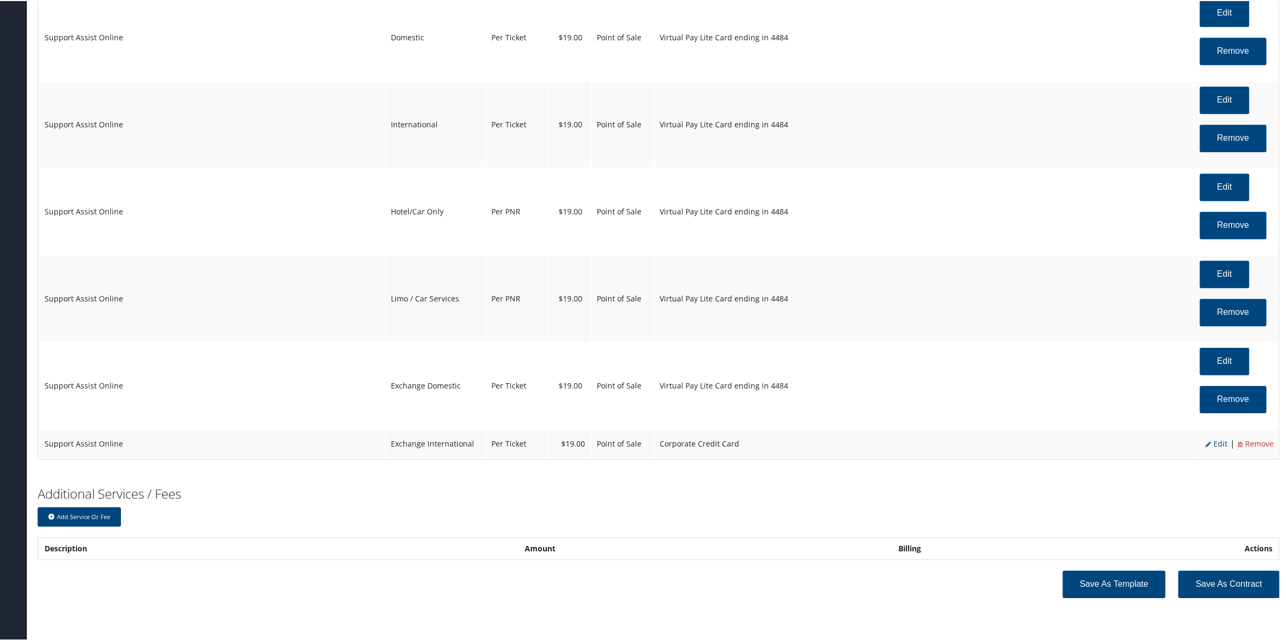
click at [1218, 444] on span "Edit" at bounding box center [1216, 443] width 22 height 10
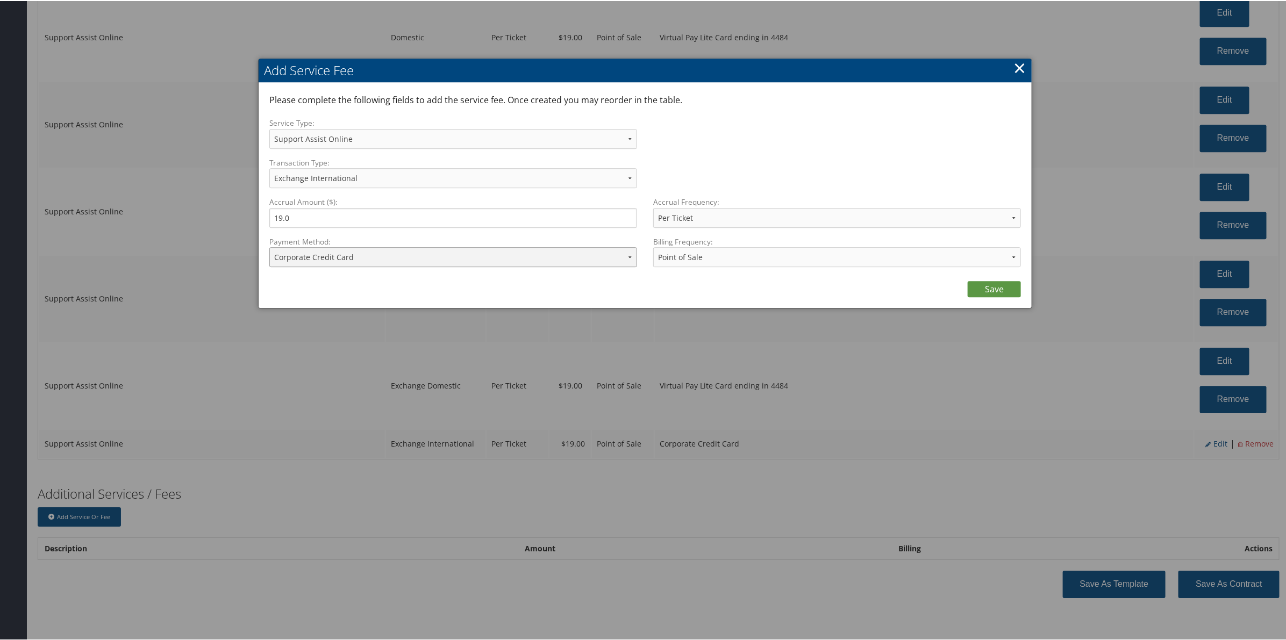
click at [366, 255] on select "ACH Transfer Cash / Check (AR) Corporate Credit Card Ghost Credit Card Hotel Gu…" at bounding box center [453, 256] width 368 height 20
click at [269, 246] on select "ACH Transfer Cash / Check (AR) Corporate Credit Card Ghost Credit Card Hotel Gu…" at bounding box center [453, 256] width 368 height 20
click at [1002, 287] on link "Save" at bounding box center [994, 288] width 53 height 16
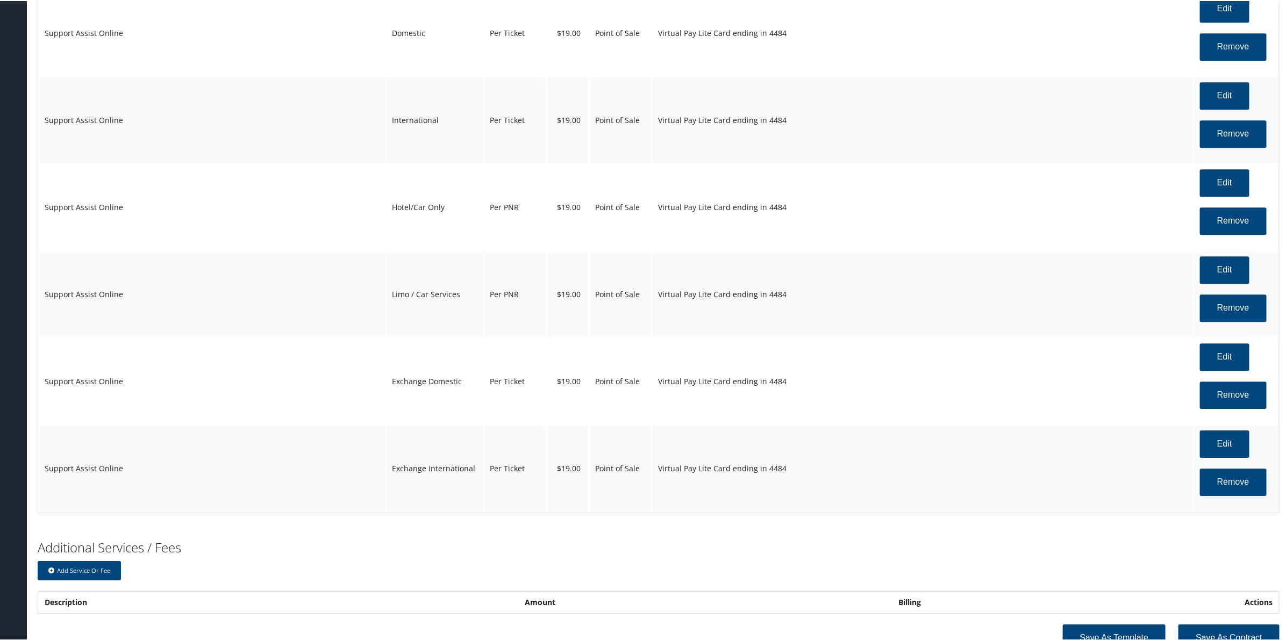
scroll to position [1919, 0]
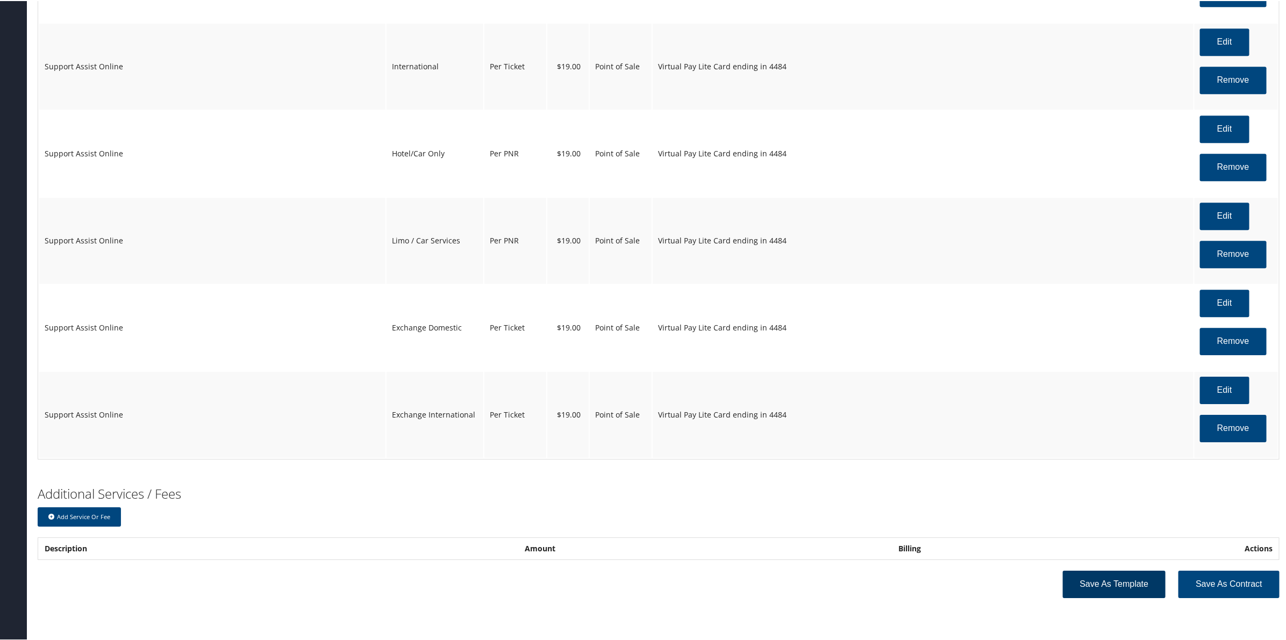
drag, startPoint x: 1111, startPoint y: 582, endPoint x: 1098, endPoint y: 579, distance: 13.2
click at [1098, 580] on button "Save as Template" at bounding box center [1114, 583] width 103 height 27
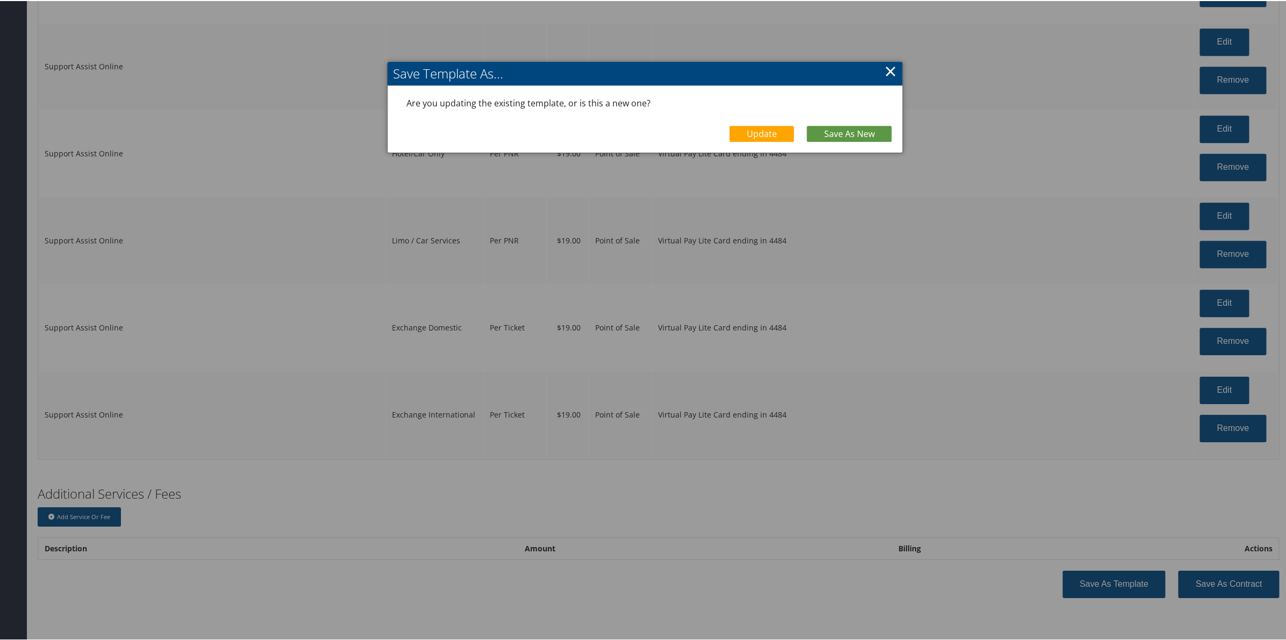
drag, startPoint x: 880, startPoint y: 69, endPoint x: 889, endPoint y: 65, distance: 9.6
click at [881, 69] on div "Save Template As... Are you updating the existing template, or is this a new on…" at bounding box center [645, 106] width 516 height 91
click at [891, 62] on link "×" at bounding box center [890, 70] width 12 height 22
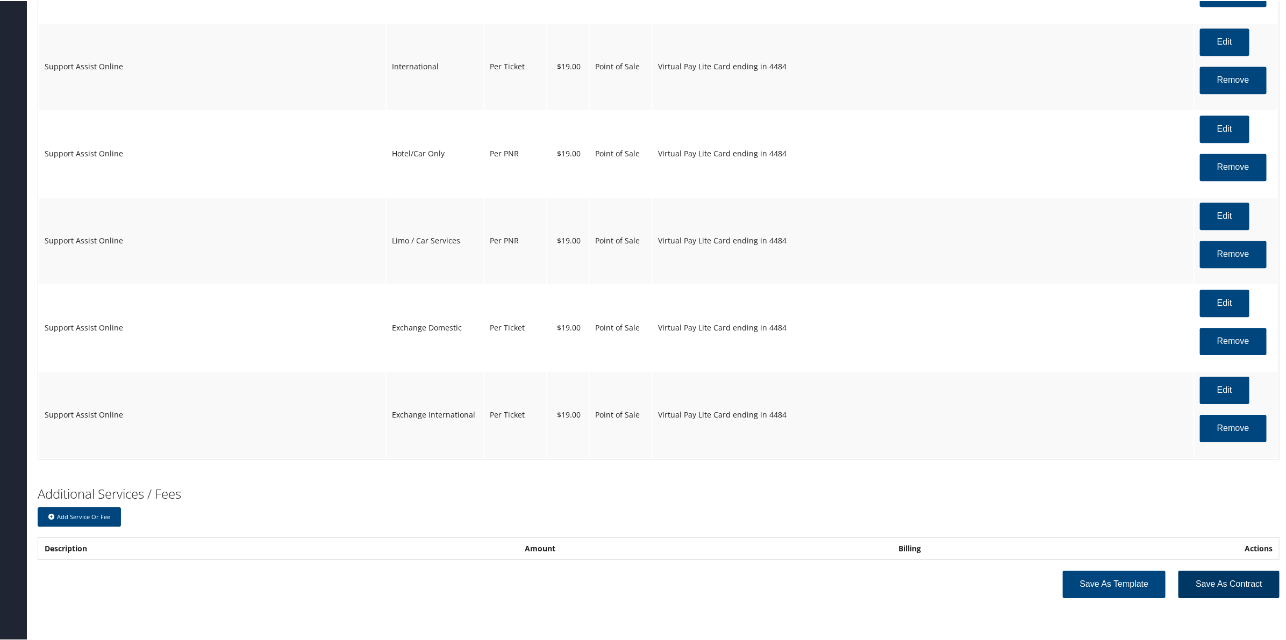
click at [1215, 580] on button "Save as Contract" at bounding box center [1228, 583] width 101 height 27
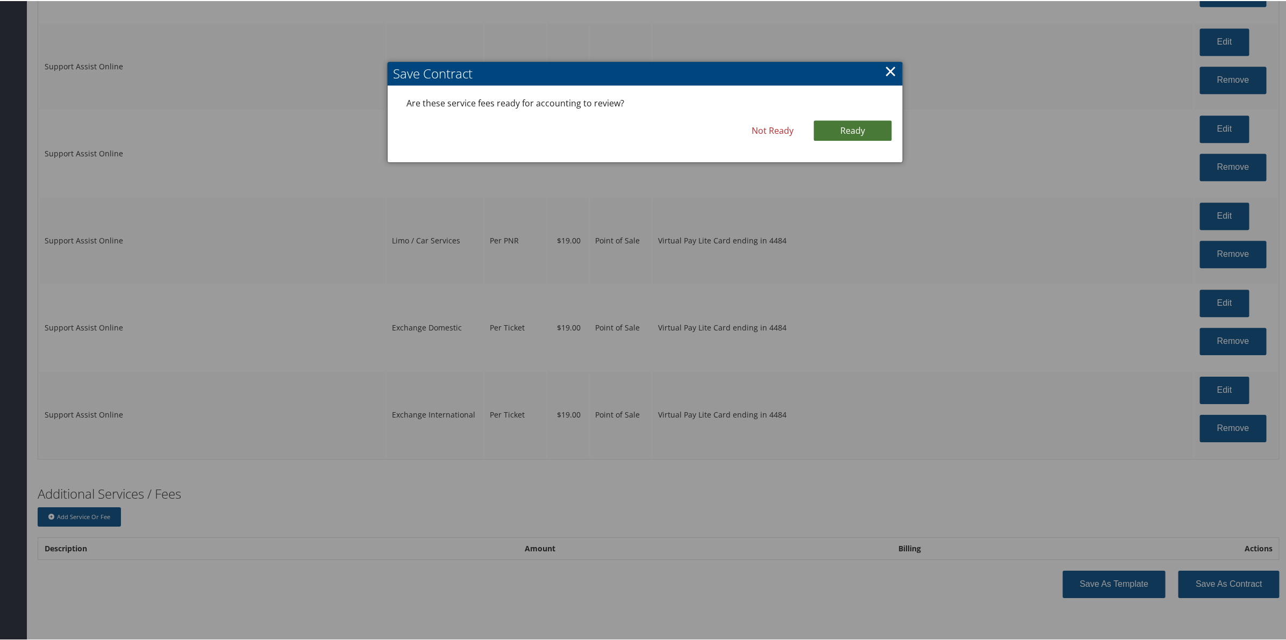
click at [827, 119] on link "Ready" at bounding box center [853, 129] width 78 height 20
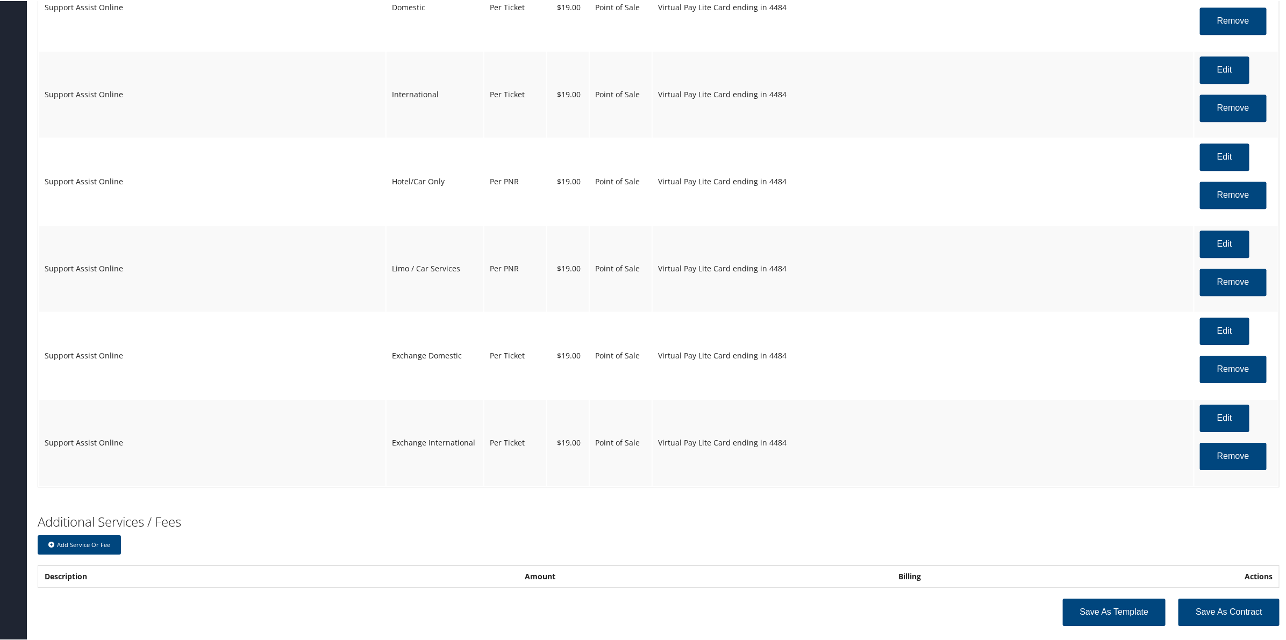
scroll to position [1954, 0]
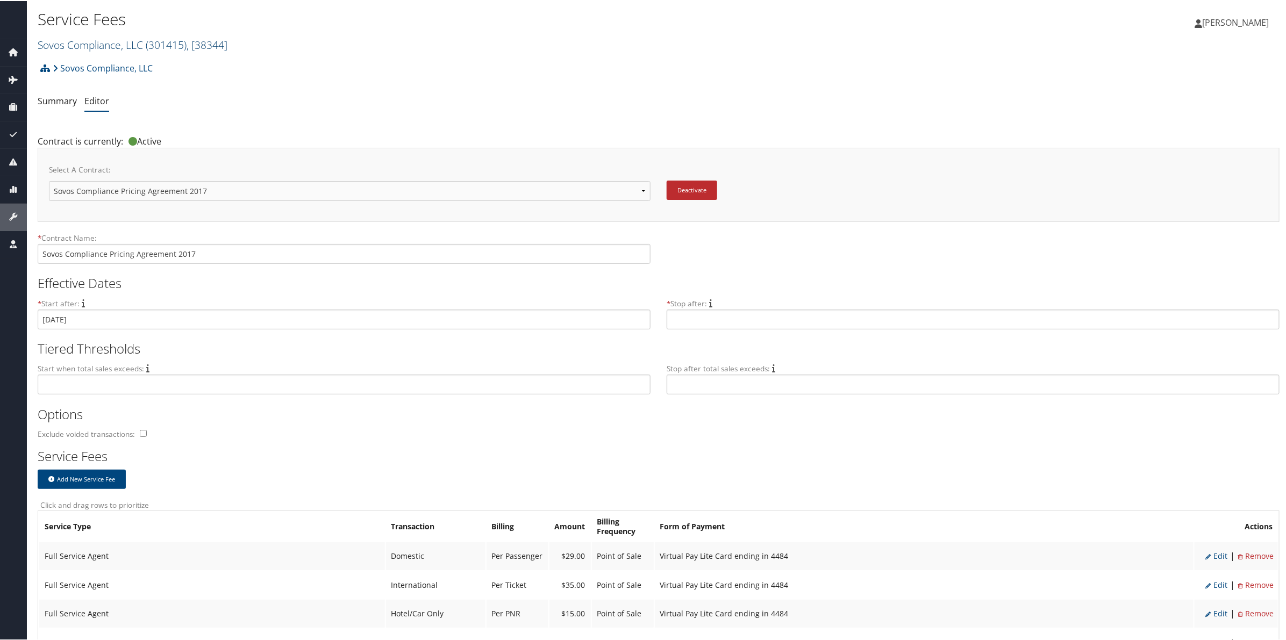
click at [183, 46] on span "( 301415 )" at bounding box center [166, 44] width 41 height 15
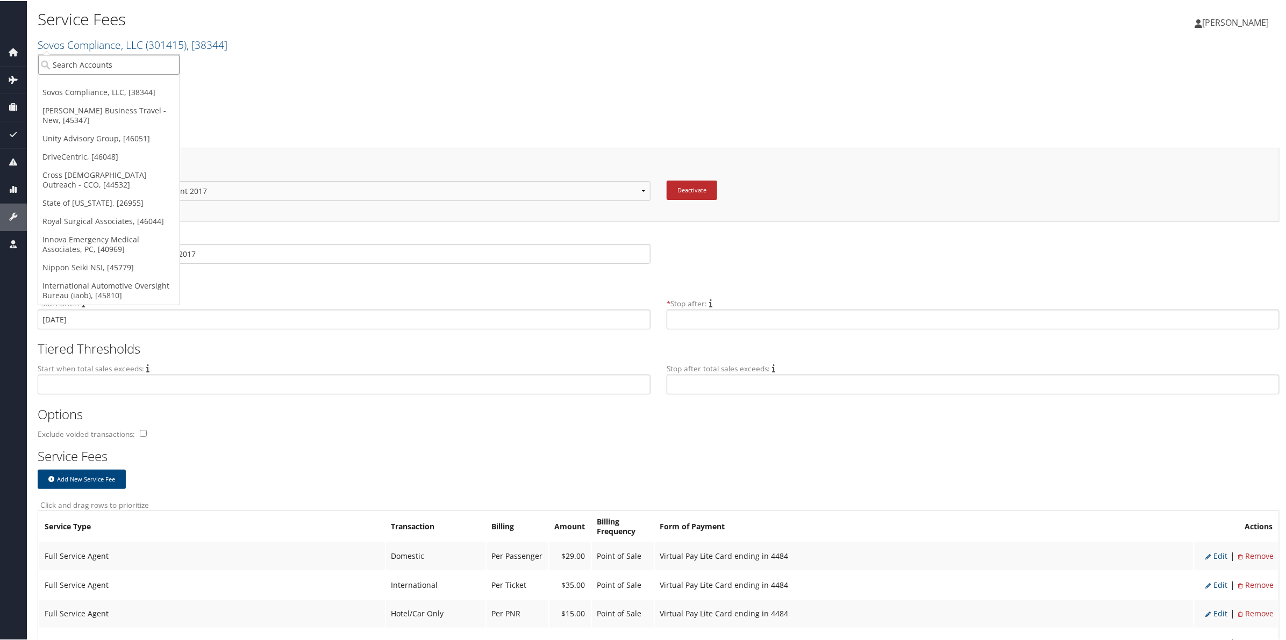
click at [154, 59] on input "search" at bounding box center [108, 64] width 141 height 20
type input "c"
type input "C"
click at [109, 57] on input "search" at bounding box center [108, 64] width 141 height 20
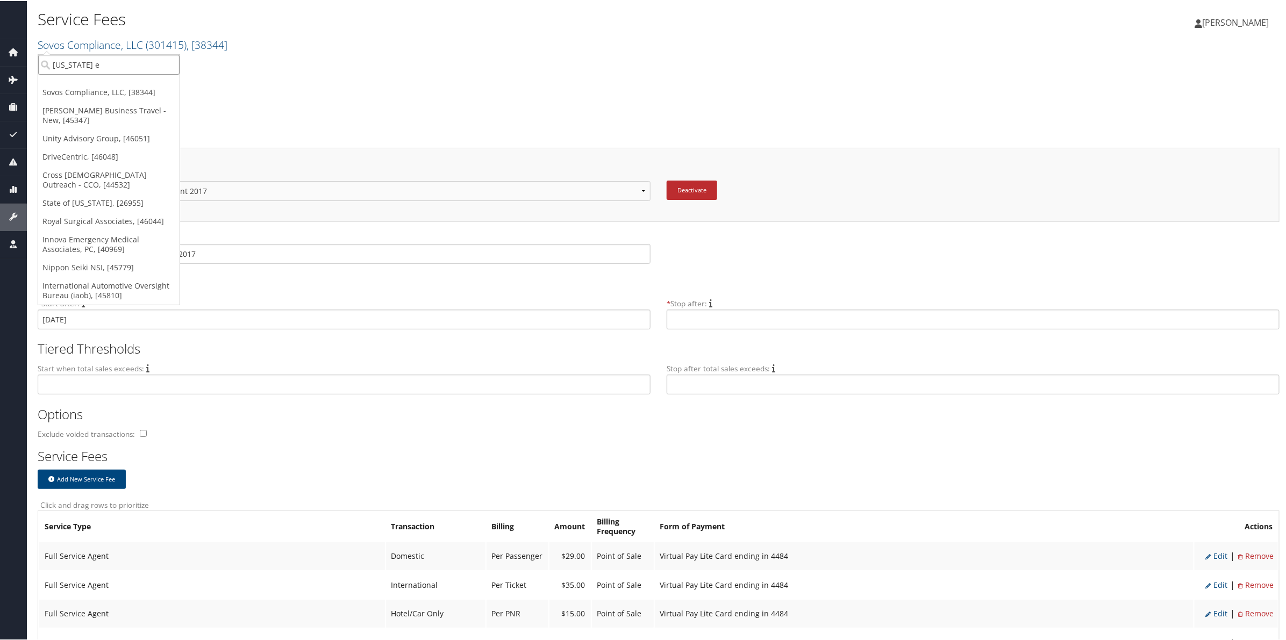
type input "colorado en"
click at [118, 80] on div "[US_STATE] Energy Mgmt" at bounding box center [108, 83] width 153 height 10
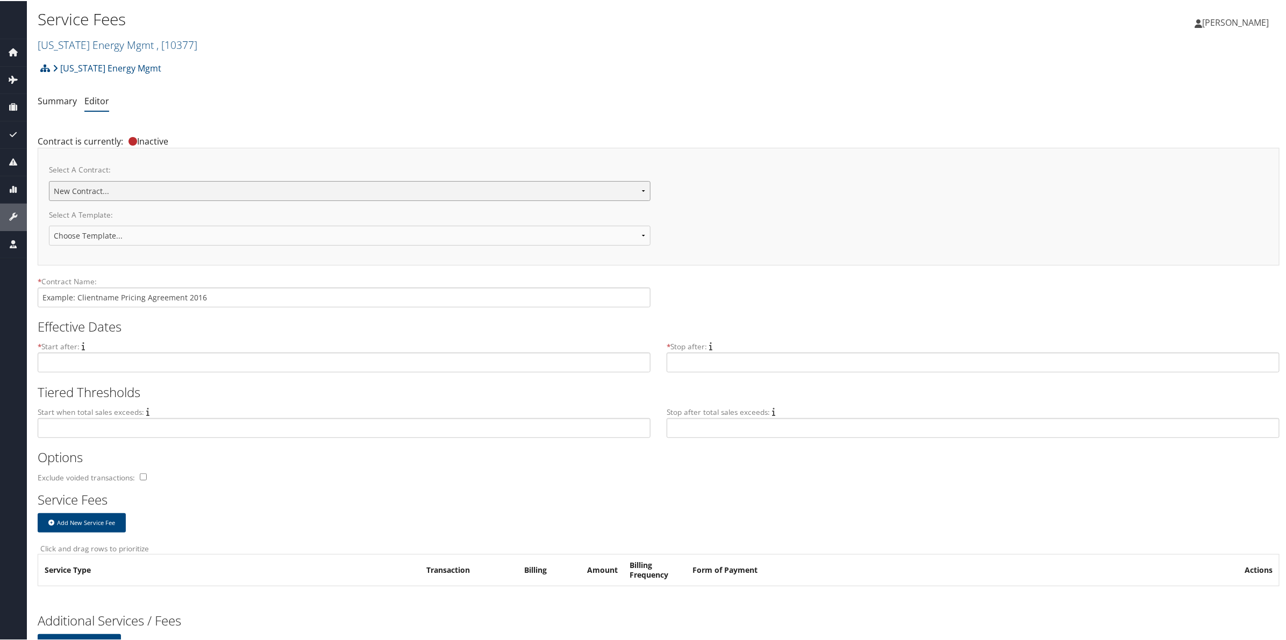
click at [320, 190] on select "New Contract..." at bounding box center [350, 190] width 602 height 20
click at [365, 99] on ul "Summary Editor" at bounding box center [659, 100] width 1242 height 19
click at [133, 39] on link "[US_STATE] Energy Mgmt , [ 10377 ]" at bounding box center [118, 44] width 160 height 15
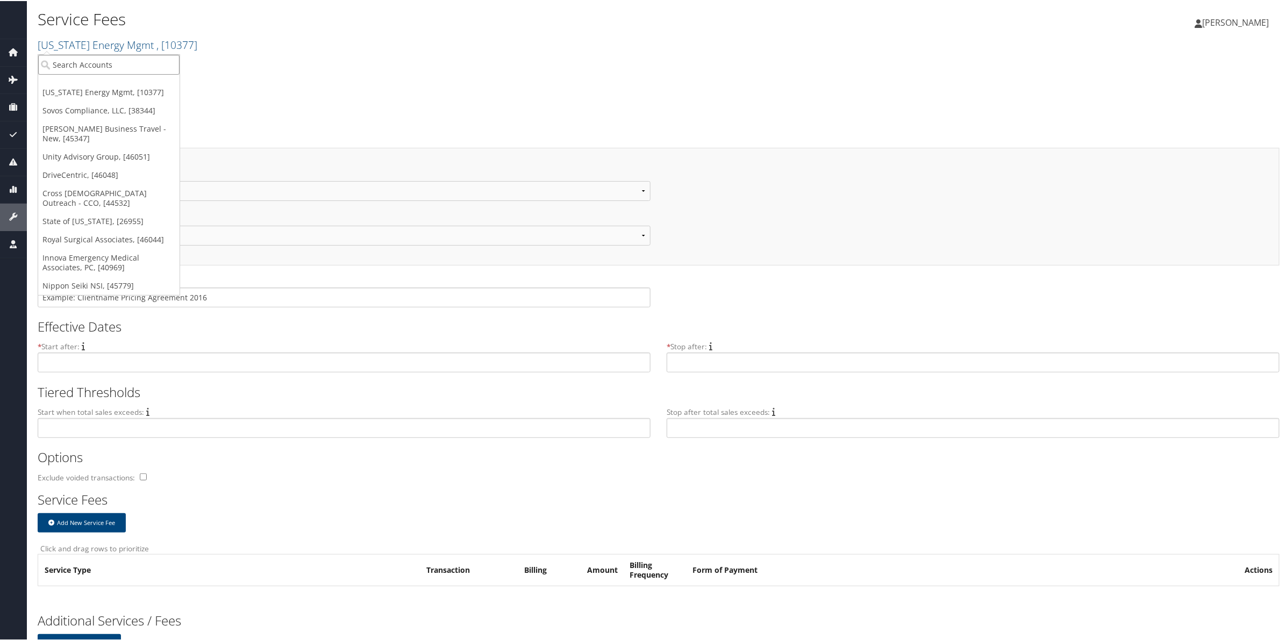
click at [119, 60] on input "search" at bounding box center [108, 64] width 141 height 20
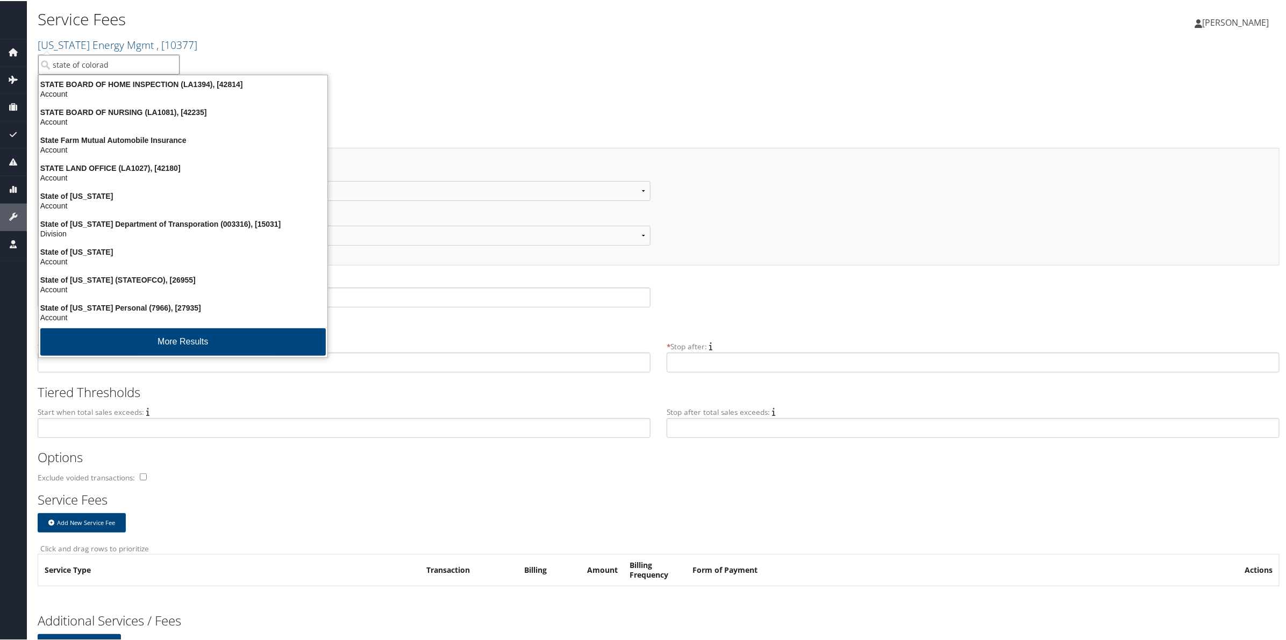
type input "state of colorado"
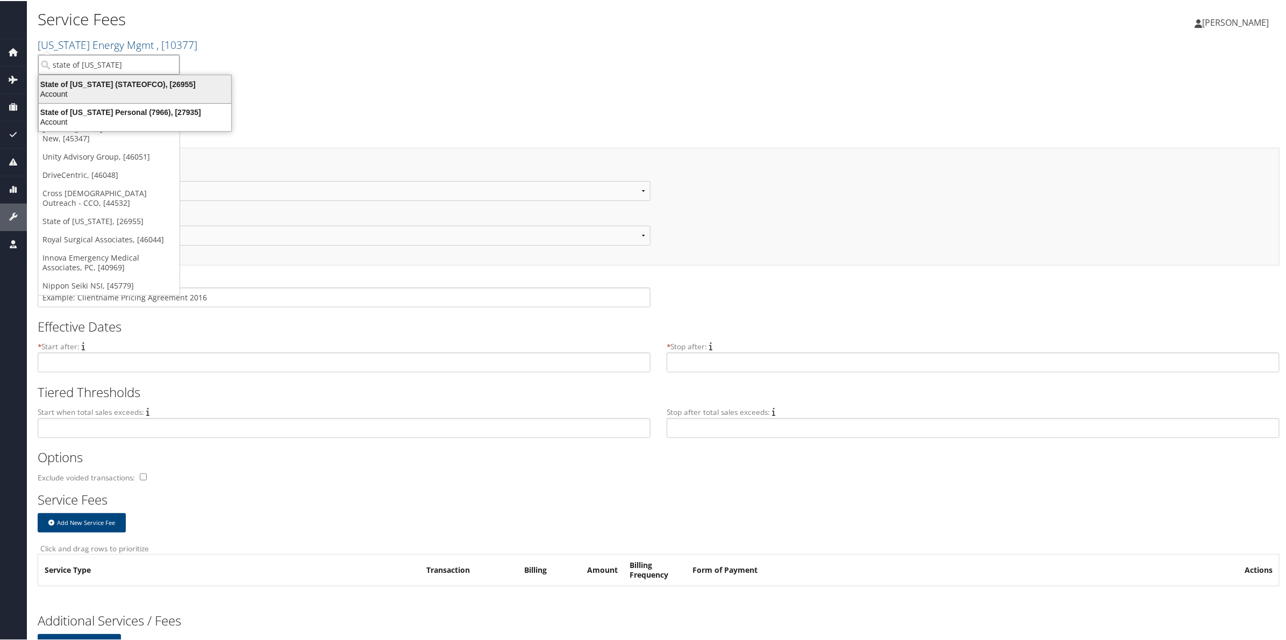
click at [120, 82] on div "State of Colorado (STATEOFCO), [26955]" at bounding box center [134, 83] width 205 height 10
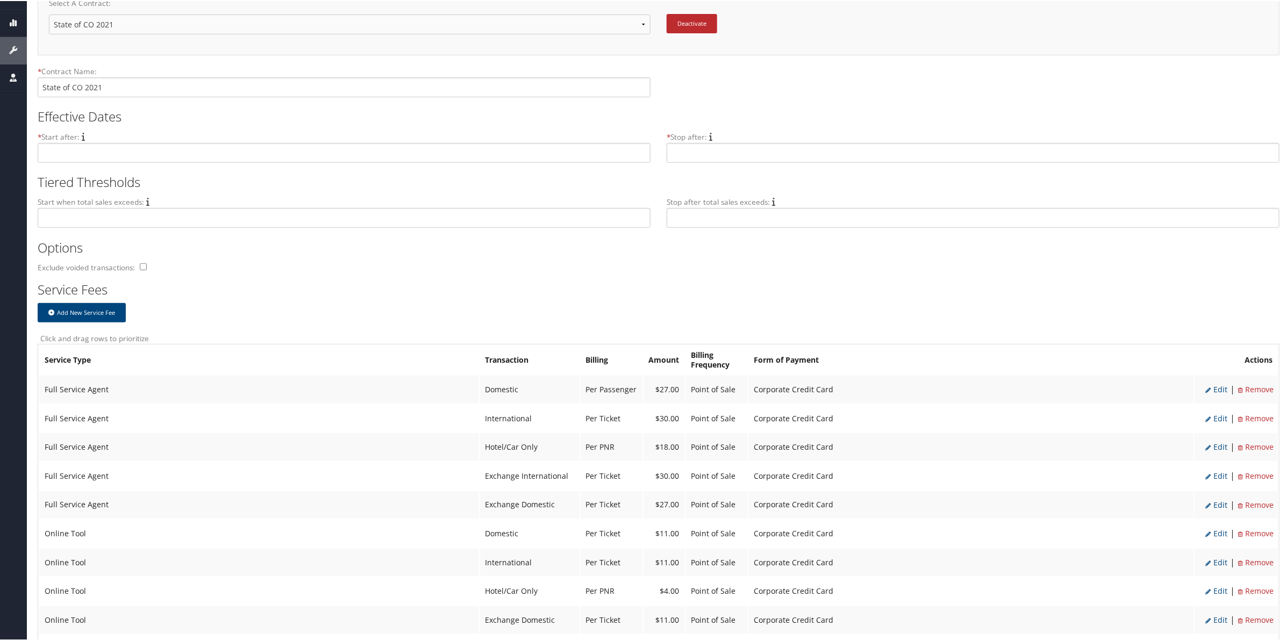
scroll to position [202, 0]
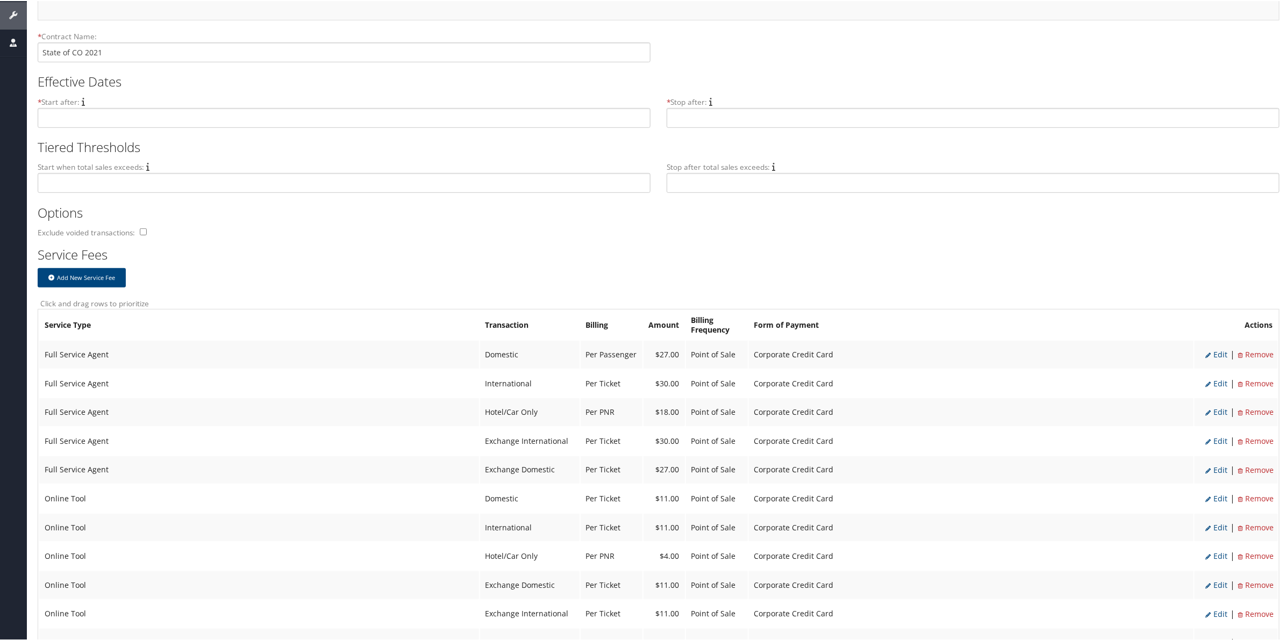
click at [1216, 353] on span "Edit" at bounding box center [1216, 353] width 22 height 10
select select "2"
type input "27.0"
select select "20"
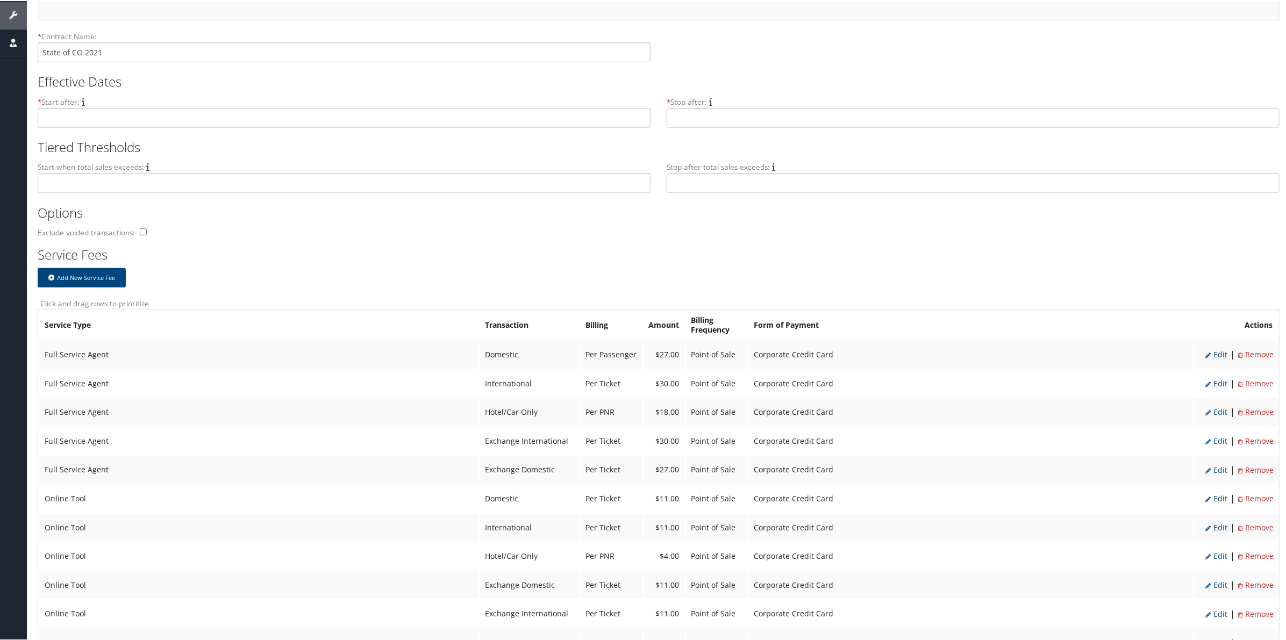
select select "2"
select select "20"
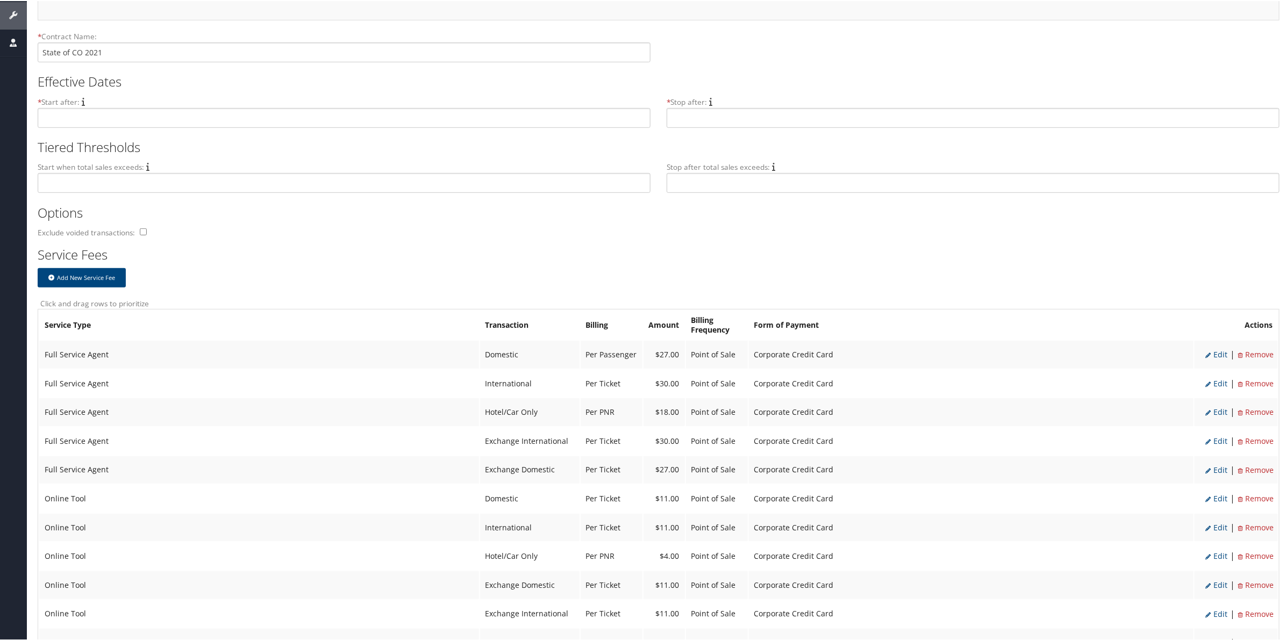
select select "2"
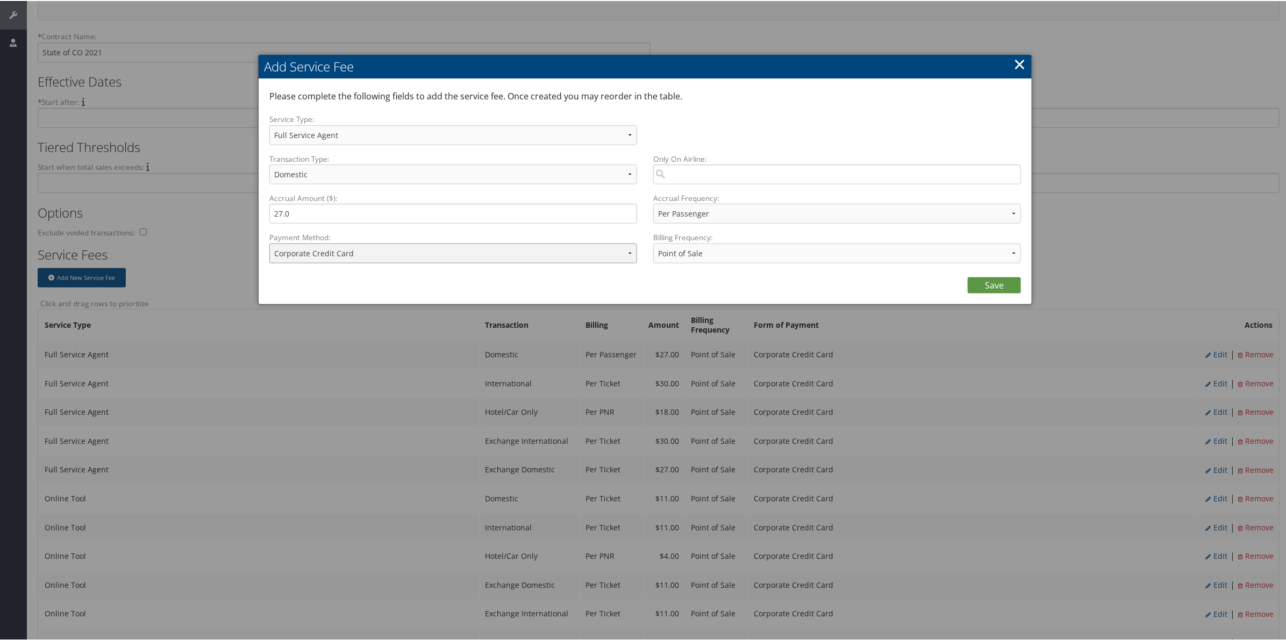
click at [353, 253] on select "ACH Transfer Cash / Check (AR) Corporate Credit Card Ghost Credit Card Hotel Gu…" at bounding box center [453, 252] width 368 height 20
click at [1013, 59] on link "×" at bounding box center [1019, 63] width 12 height 22
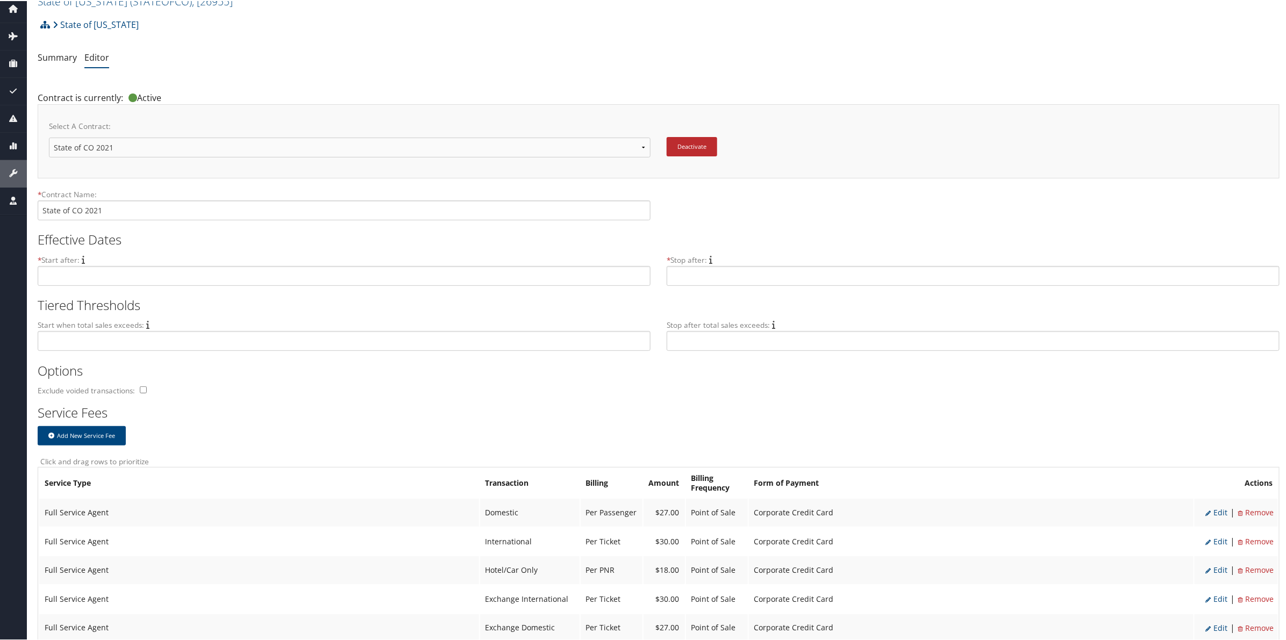
scroll to position [0, 0]
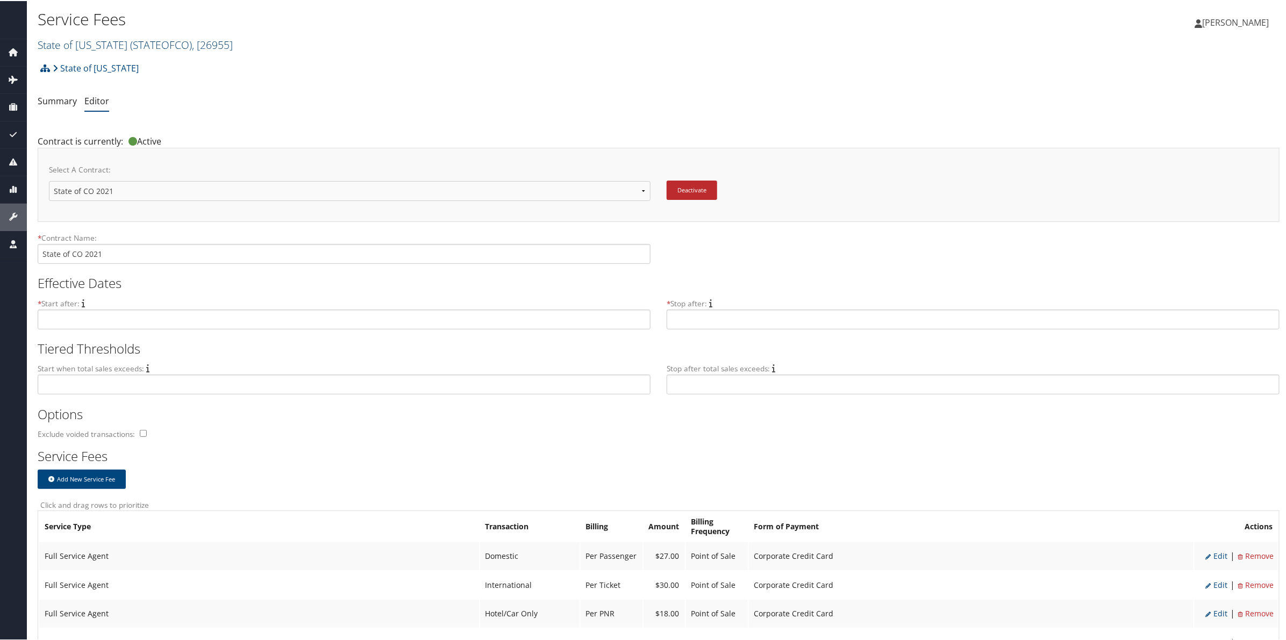
click at [166, 46] on span "( STATEOFCO )" at bounding box center [161, 44] width 62 height 15
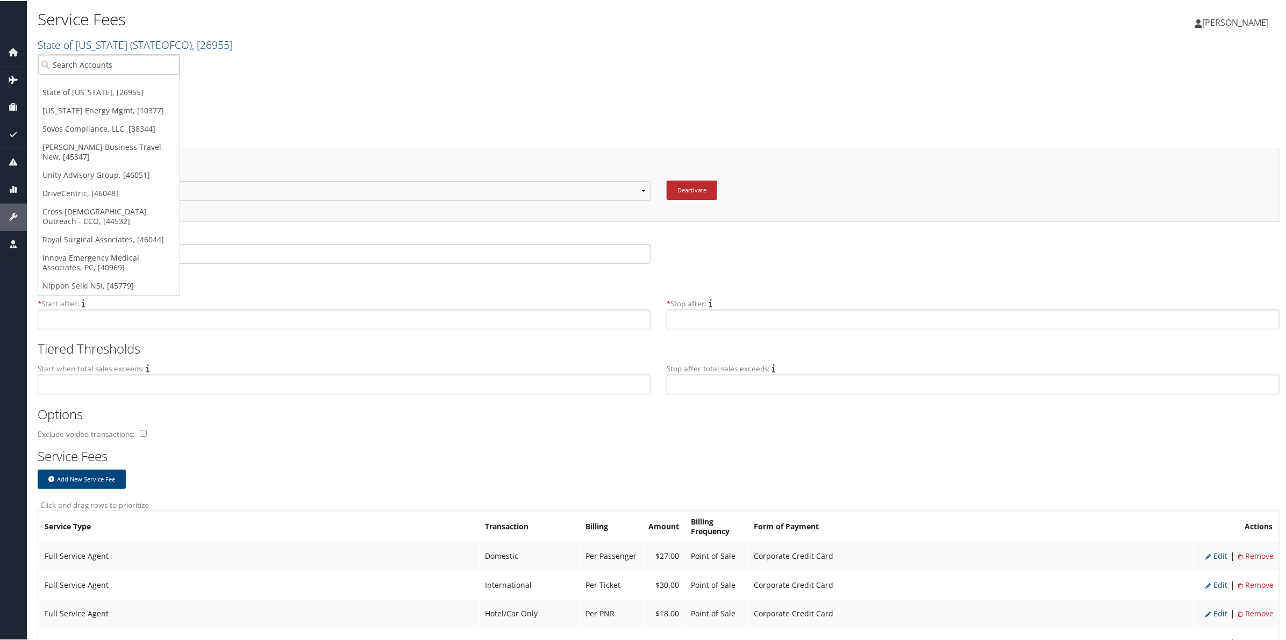
click at [167, 44] on span "( STATEOFCO )" at bounding box center [161, 44] width 62 height 15
click at [141, 65] on input "search" at bounding box center [108, 64] width 141 height 20
type input "6089"
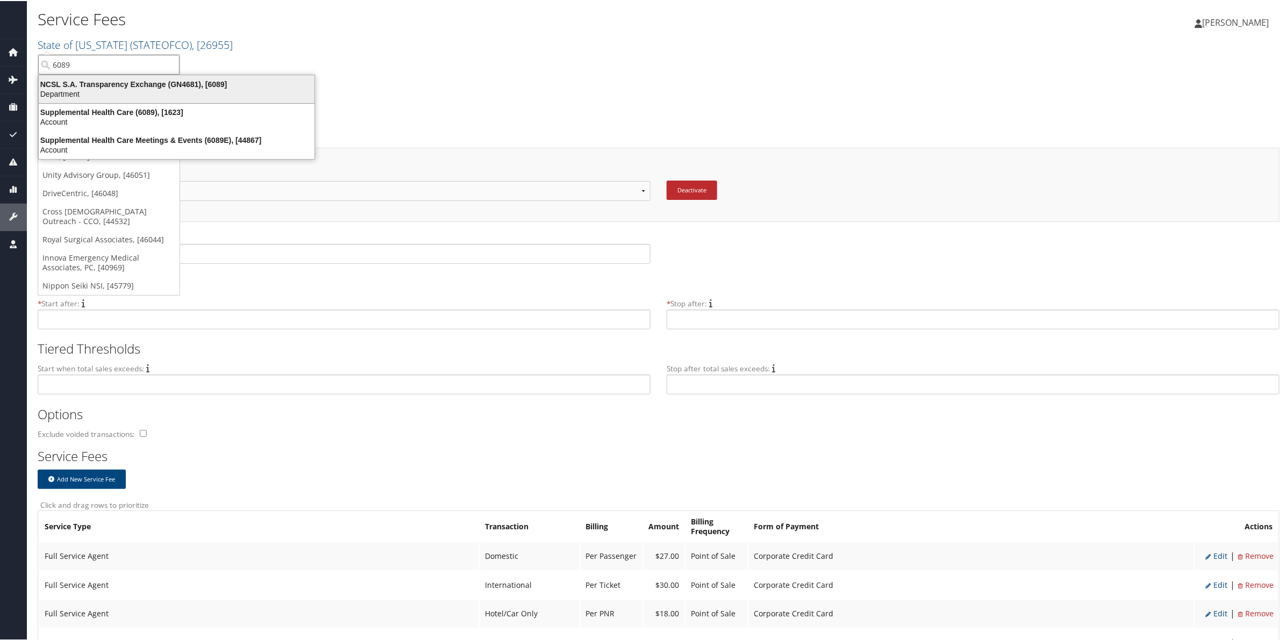
click at [136, 77] on div "NCSL S.A. Transparency Exchange (GN4681), [6089] Department" at bounding box center [176, 88] width 273 height 25
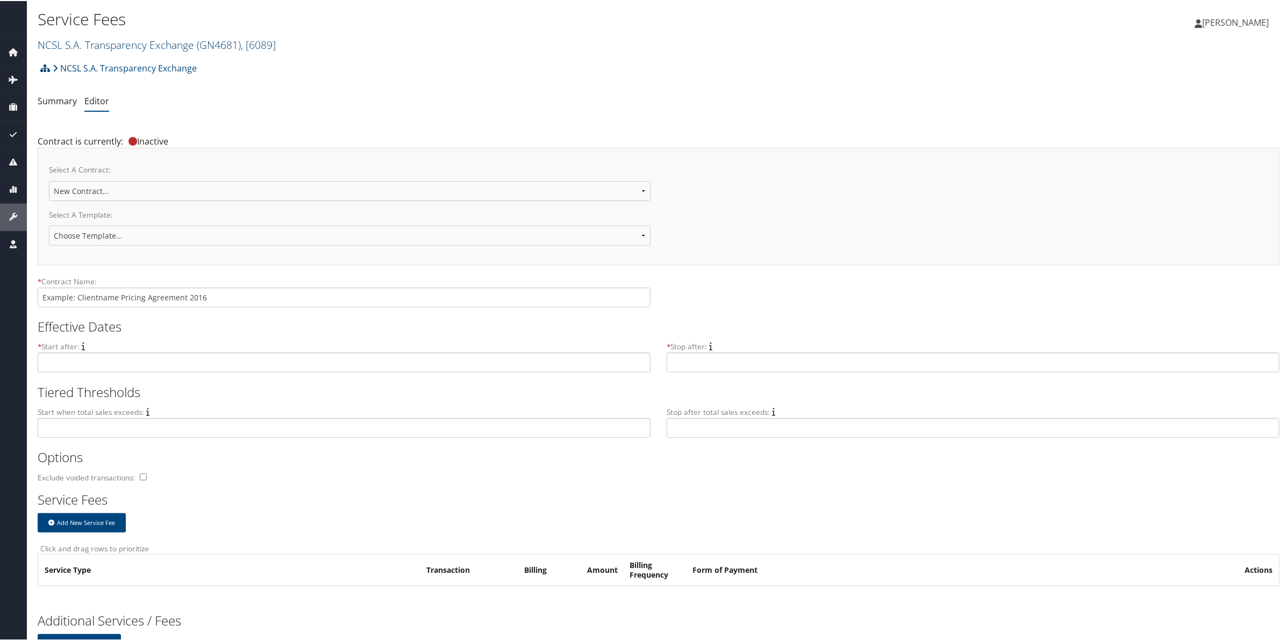
click at [179, 43] on link "NCSL S.A. Transparency Exchange ( GN4681 ) , [ 6089 ]" at bounding box center [157, 44] width 238 height 15
click at [132, 63] on input "search" at bounding box center [108, 64] width 141 height 20
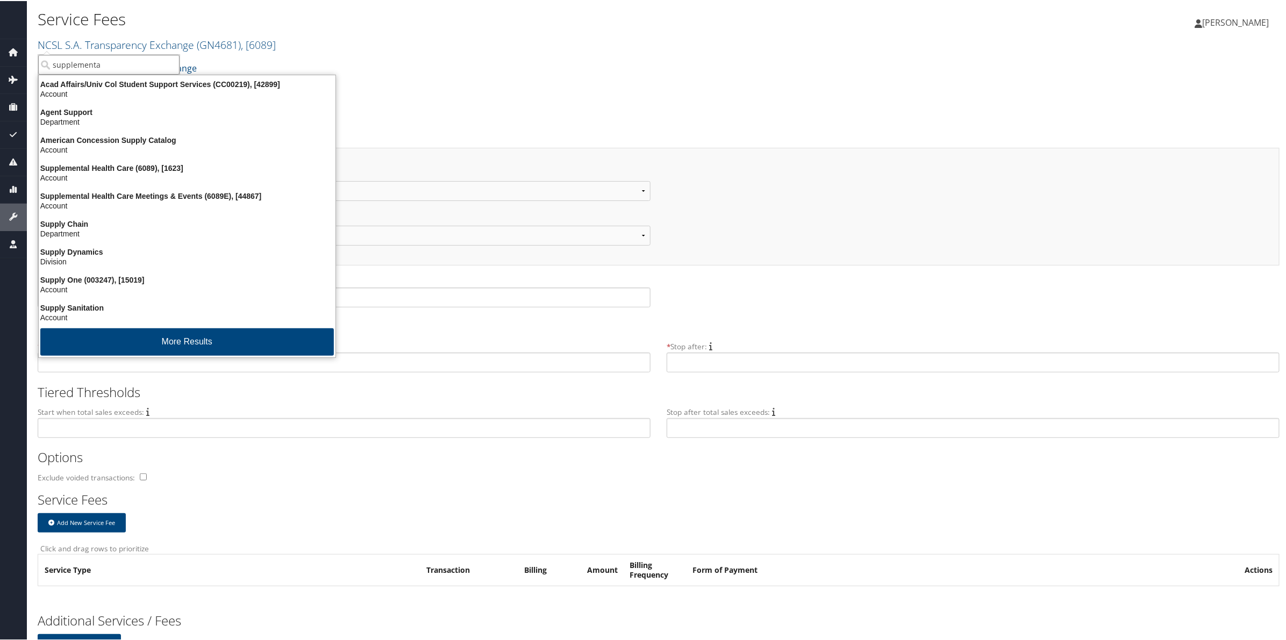
type input "supplemental"
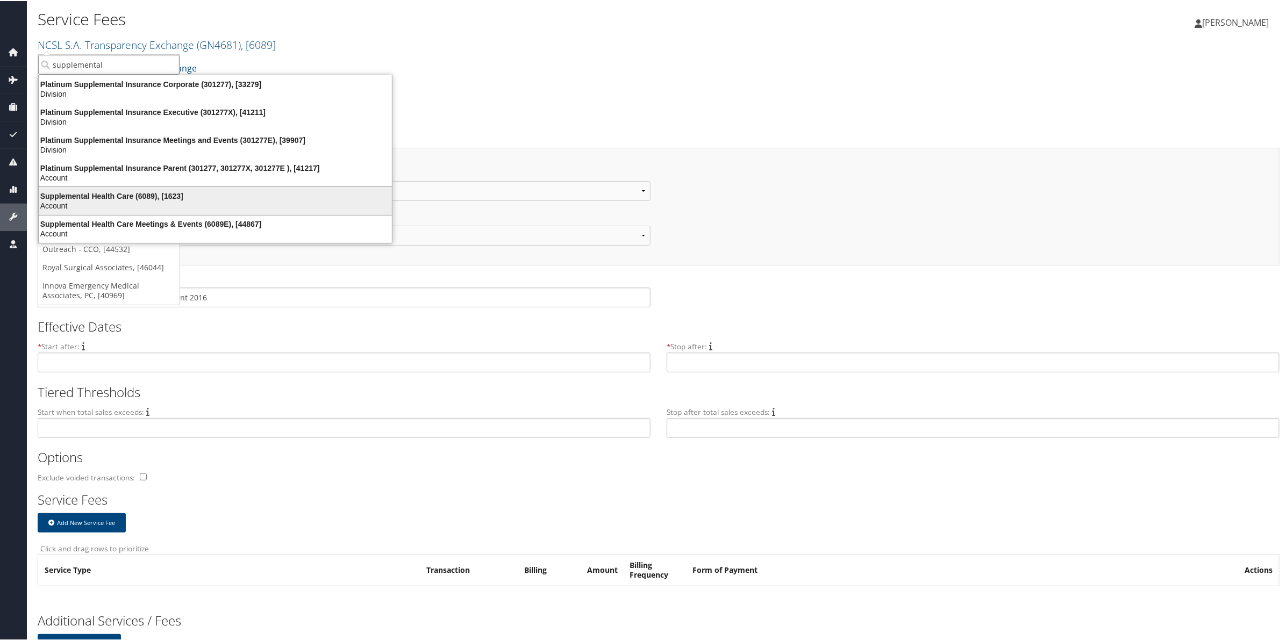
click at [164, 194] on div "Supplemental Health Care (6089), [1623]" at bounding box center [215, 195] width 366 height 10
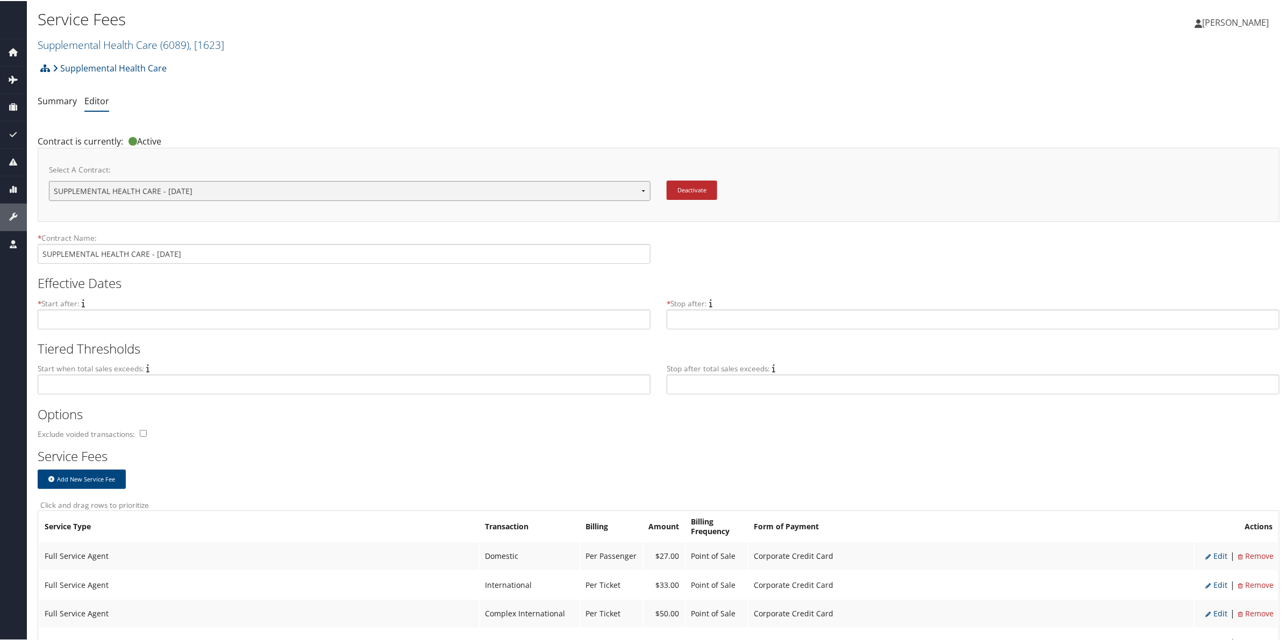
click at [332, 185] on select "SUPPLEMENTAL HEALTH CARE - [DATE] New Contract..." at bounding box center [350, 190] width 602 height 20
click at [332, 185] on select "SUPPLEMENTAL HEALTH CARE - OCT 2015 New Contract..." at bounding box center [350, 190] width 602 height 20
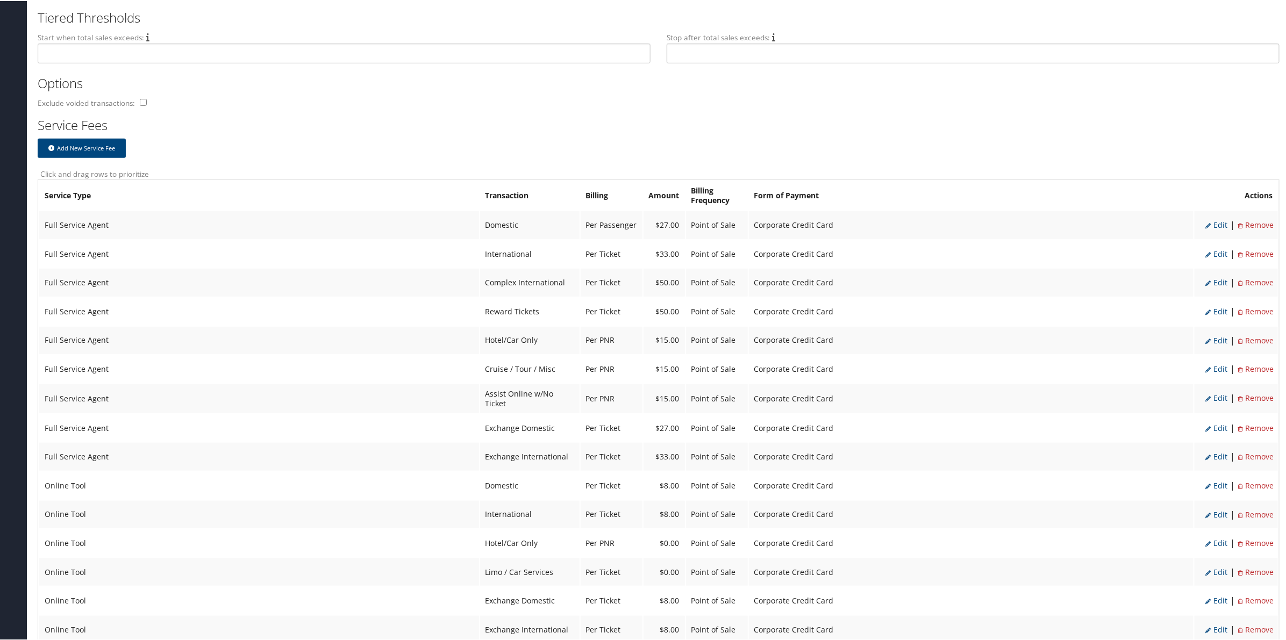
scroll to position [336, 0]
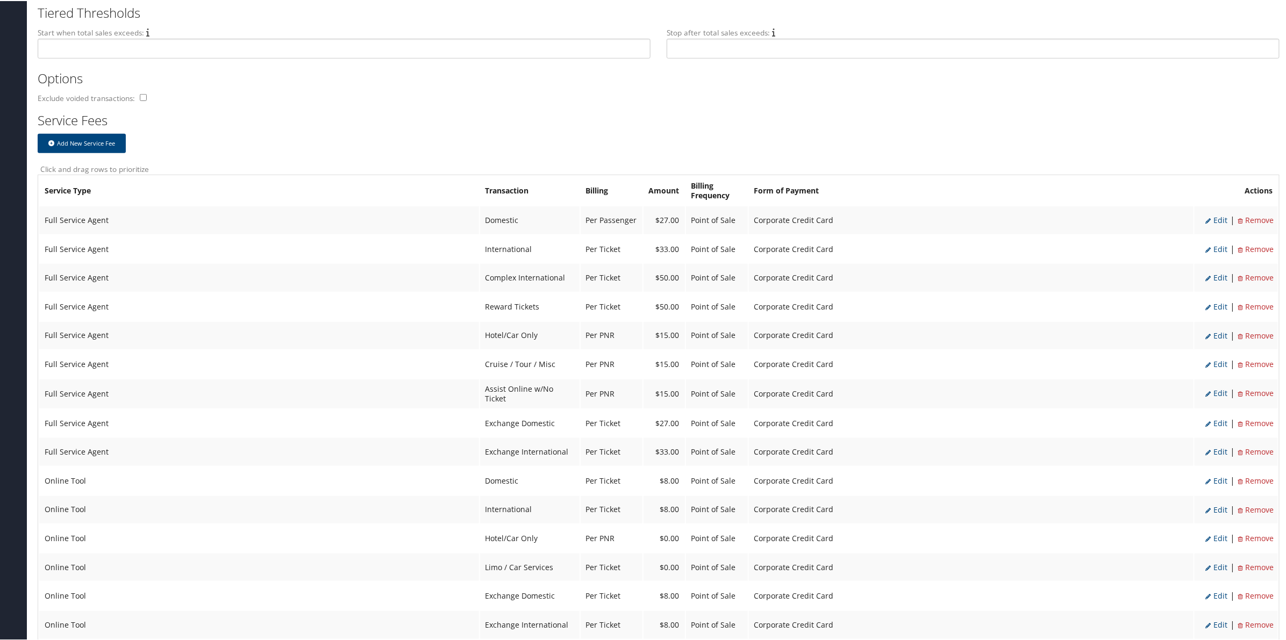
click at [1216, 217] on span "Edit" at bounding box center [1216, 219] width 22 height 10
select select "2"
type input "27.0"
select select "20"
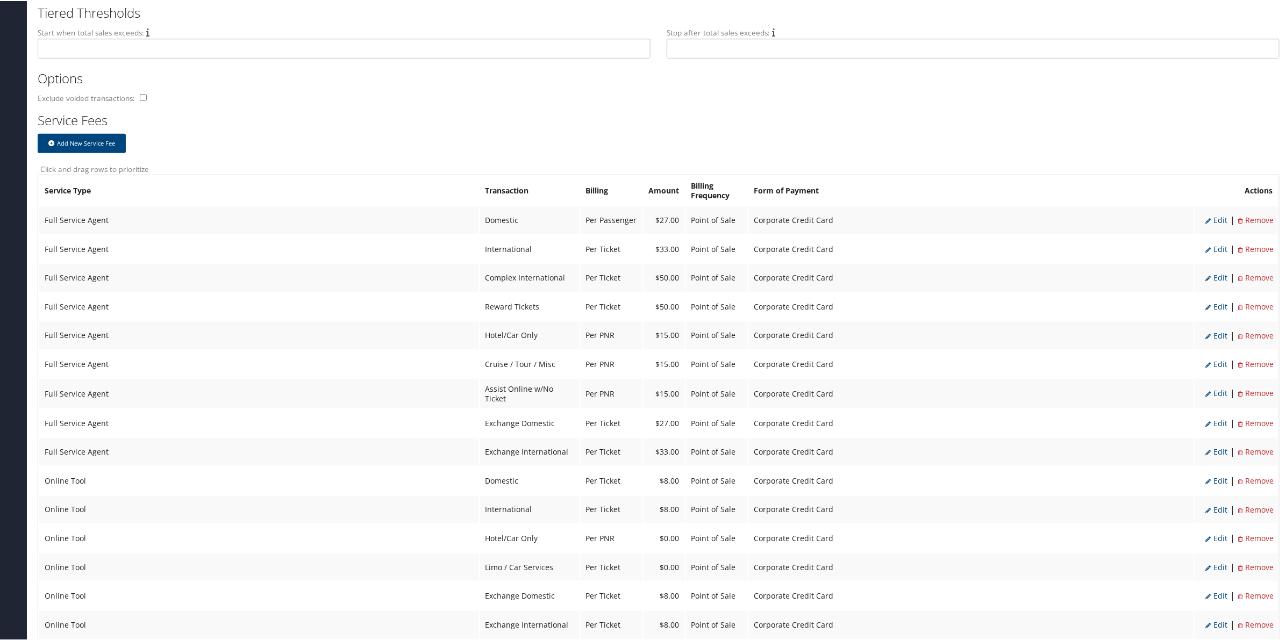
select select "2"
select select "20"
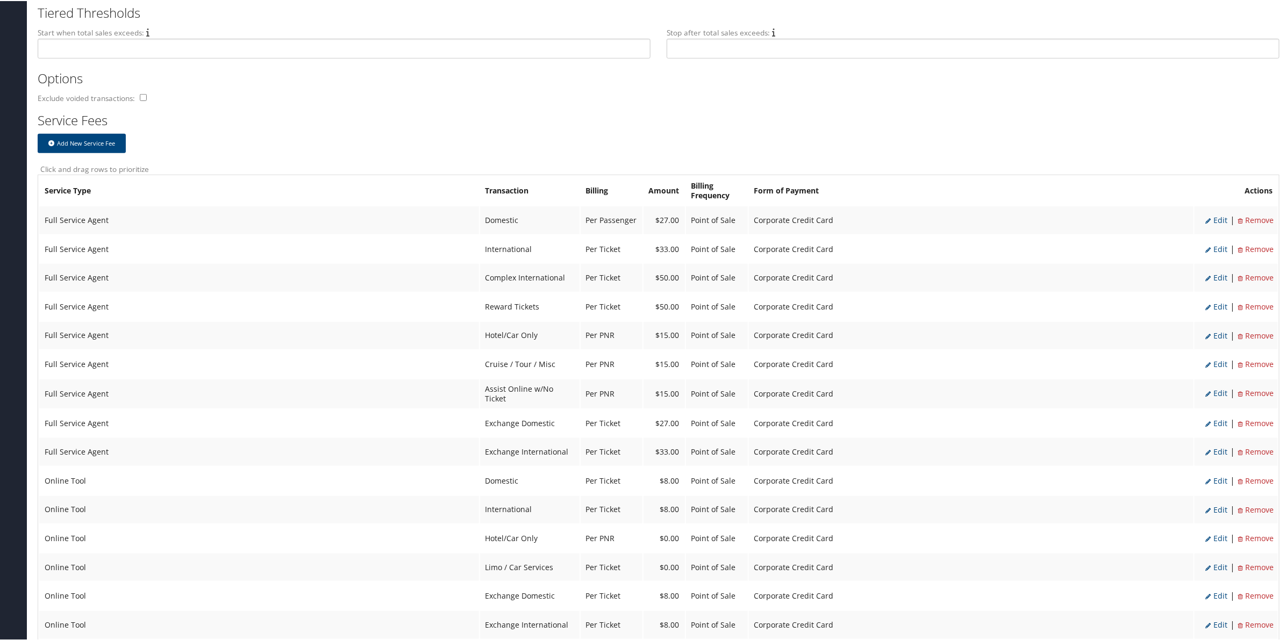
select select "2"
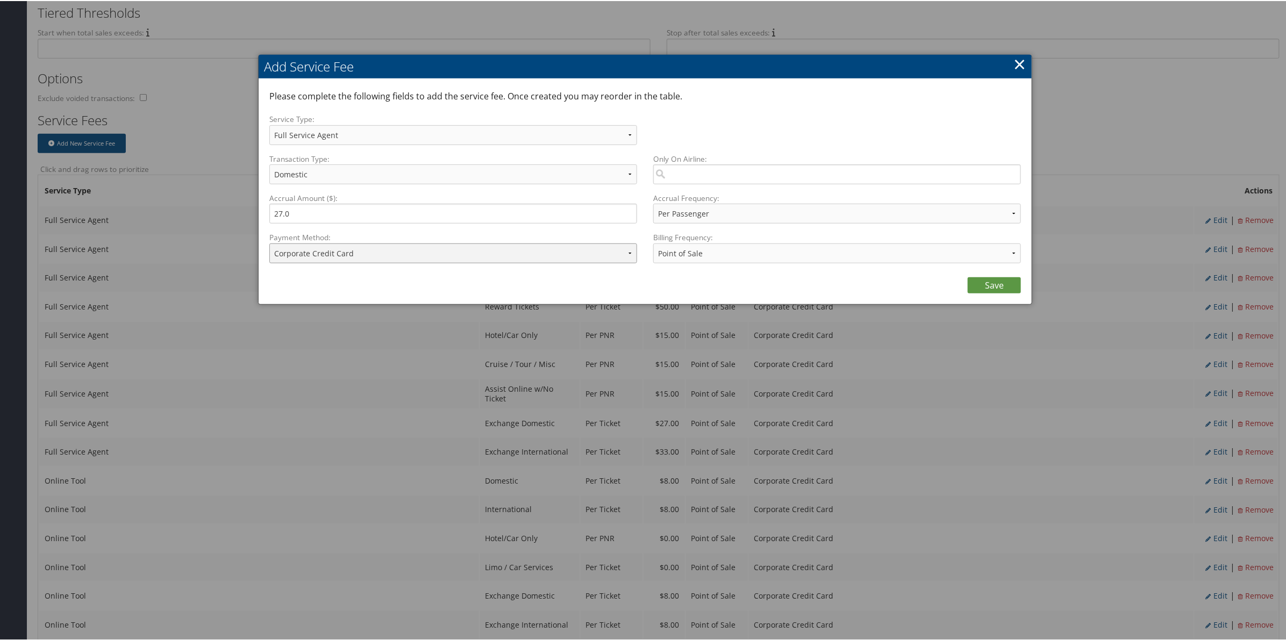
click at [361, 253] on select "ACH Transfer Cash / Check (AR) Corporate Credit Card Ghost Credit Card Hotel Gu…" at bounding box center [453, 252] width 368 height 20
select select "2_1013"
click at [269, 242] on select "ACH Transfer Cash / Check (AR) Corporate Credit Card Ghost Credit Card Hotel Gu…" at bounding box center [453, 252] width 368 height 20
click at [359, 250] on select "ACH Transfer Cash / Check (AR) Corporate Credit Card Ghost Credit Card Hotel Gu…" at bounding box center [453, 252] width 368 height 20
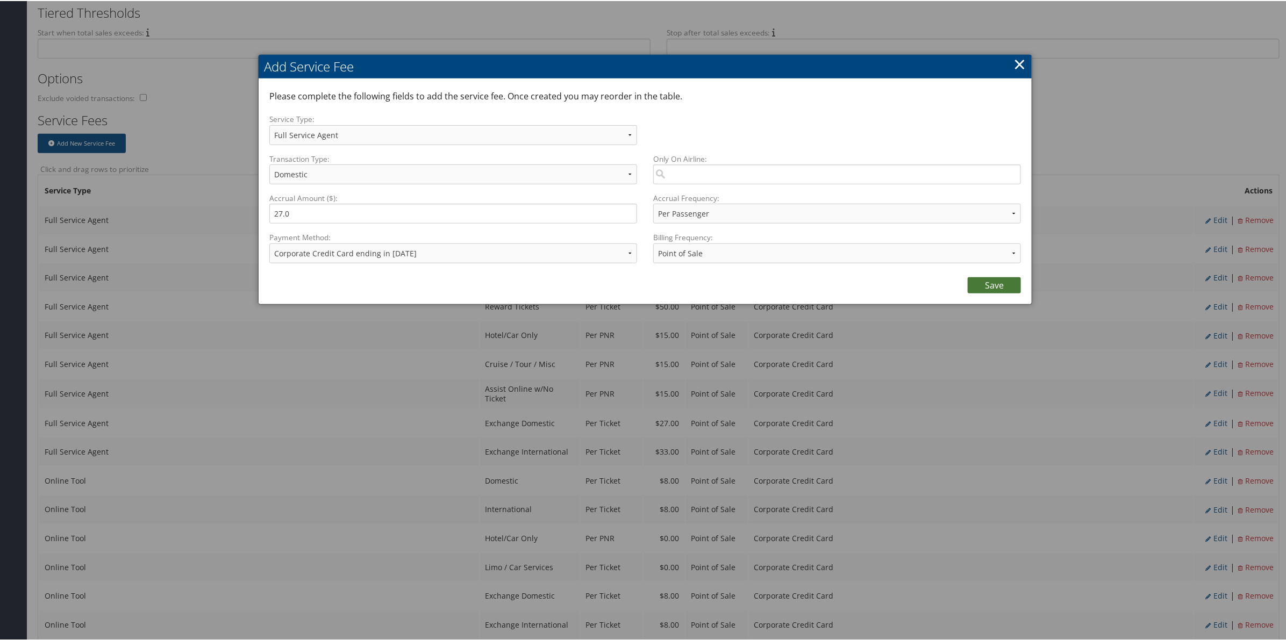
click at [992, 283] on link "Save" at bounding box center [994, 284] width 53 height 16
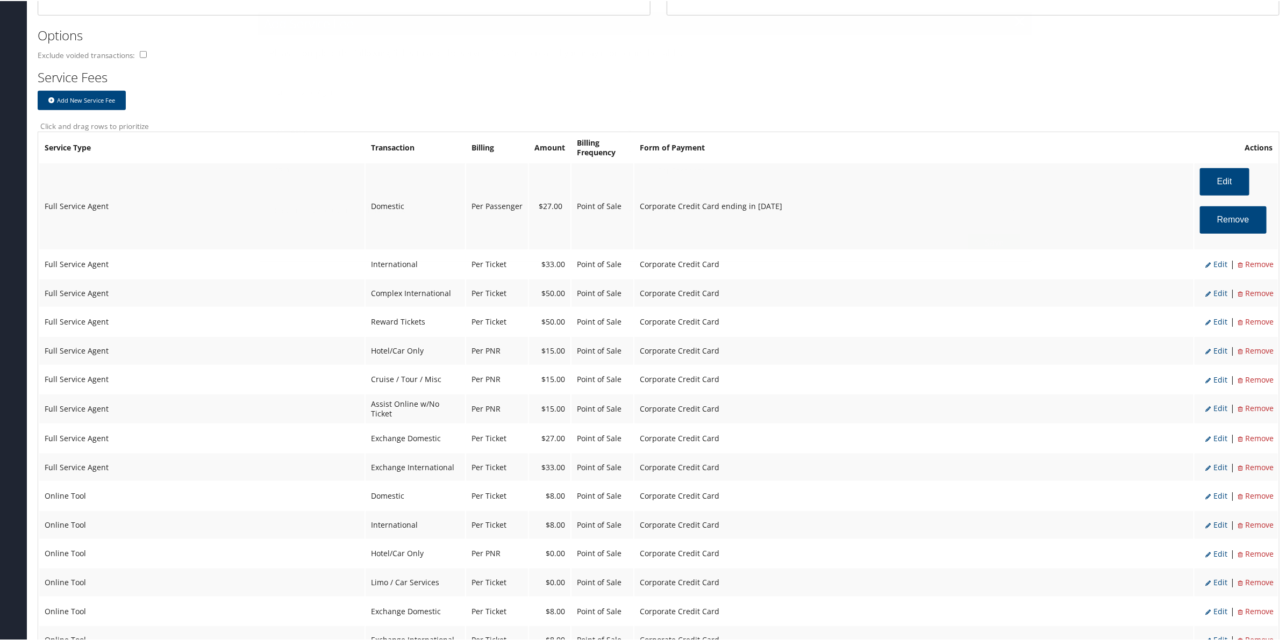
scroll to position [403, 0]
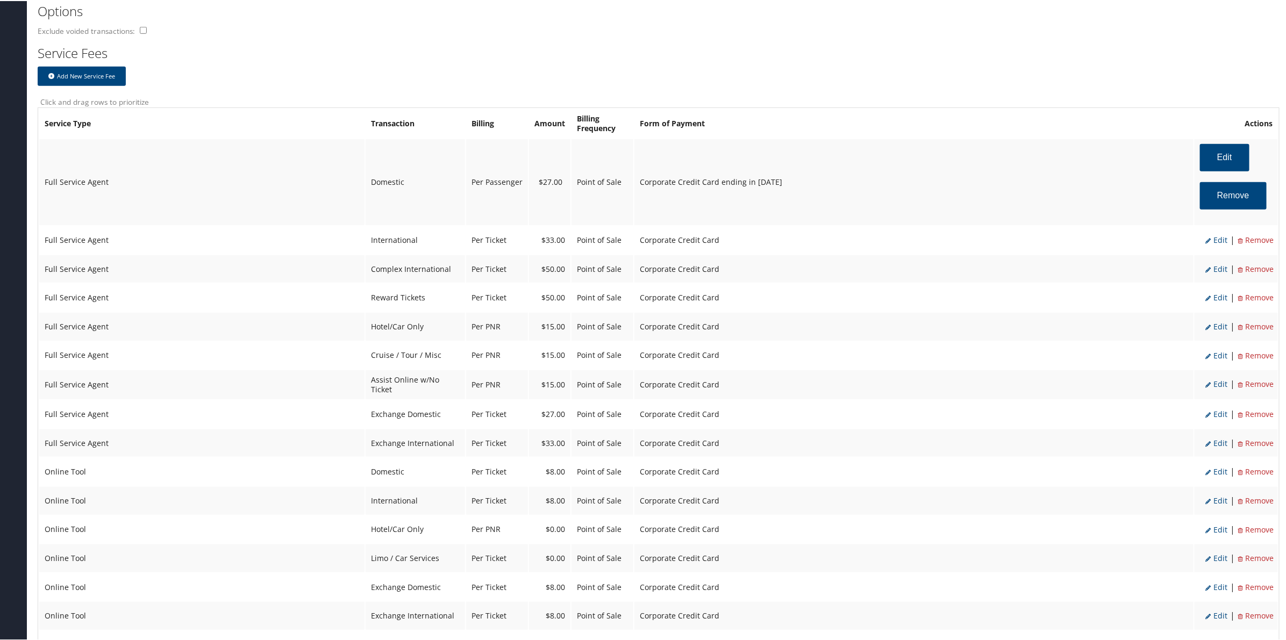
click at [1218, 239] on span "Edit" at bounding box center [1216, 239] width 22 height 10
select select "14"
type input "33.0"
select select "4"
select select "2"
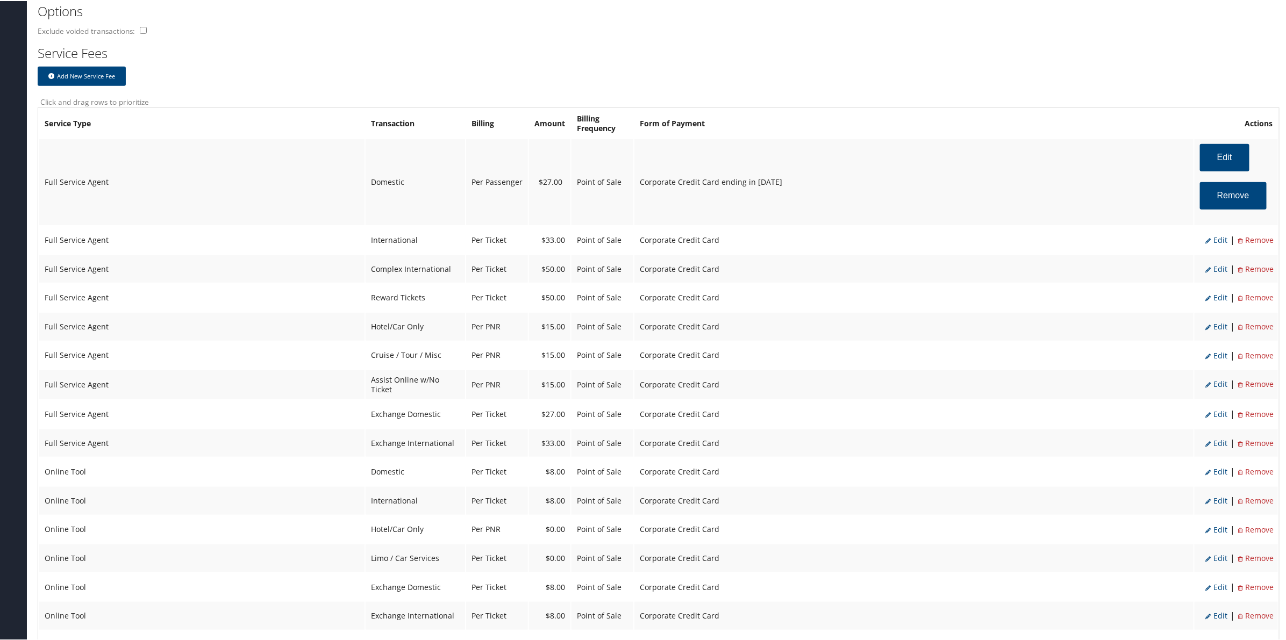
select select "2"
select select "14"
select select "4"
select select "2"
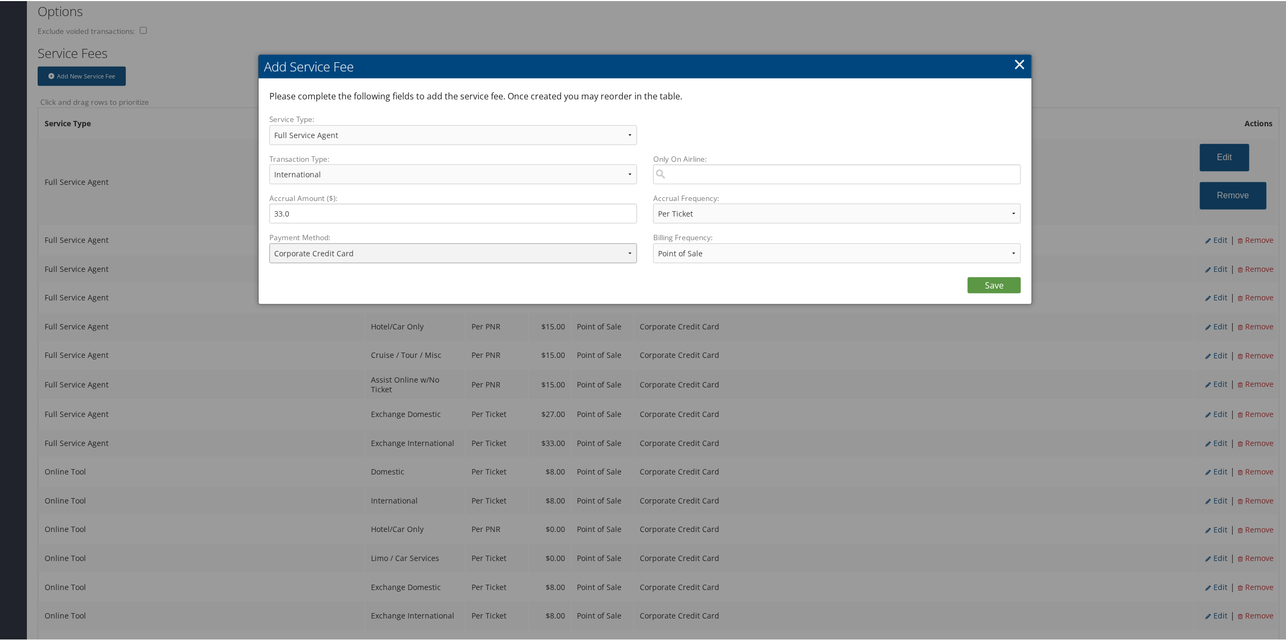
click at [383, 253] on select "ACH Transfer Cash / Check (AR) Corporate Credit Card Ghost Credit Card Hotel Gu…" at bounding box center [453, 252] width 368 height 20
select select "2_1013"
click at [269, 242] on select "ACH Transfer Cash / Check (AR) Corporate Credit Card Ghost Credit Card Hotel Gu…" at bounding box center [453, 252] width 368 height 20
click at [996, 281] on link "Save" at bounding box center [994, 284] width 53 height 16
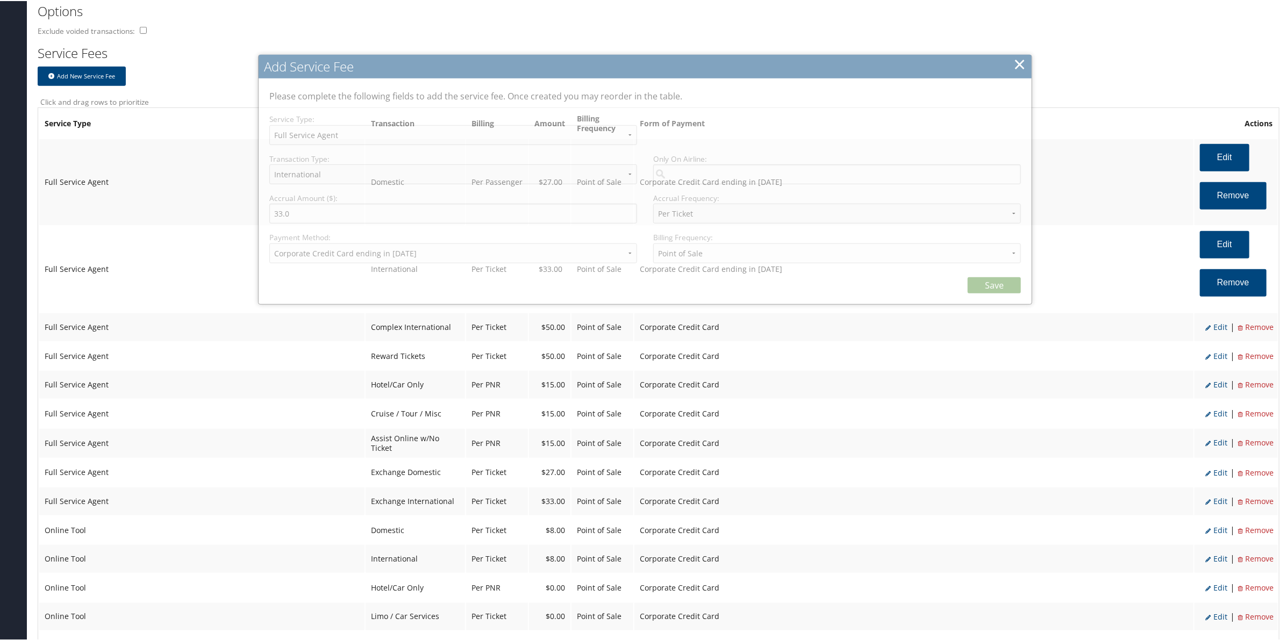
select select "2"
select select "14"
select select "4"
select select "2_1013"
select select "2"
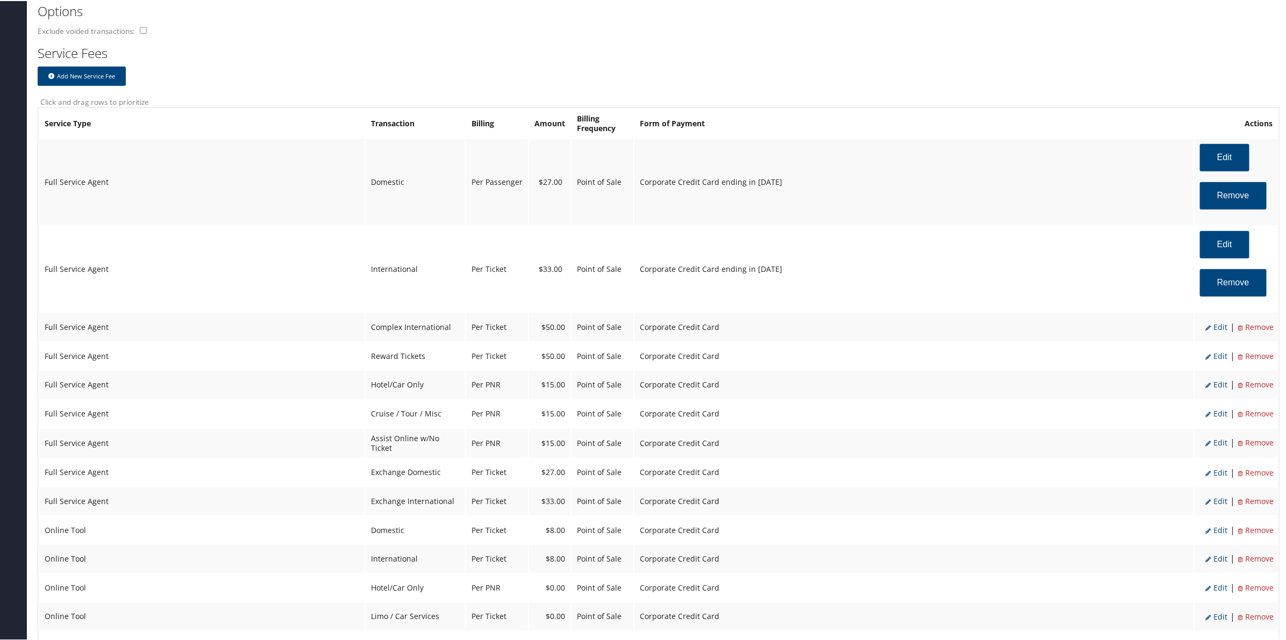
click at [1214, 326] on span "Edit" at bounding box center [1216, 326] width 22 height 10
select select "8"
type input "50.0"
select select "2"
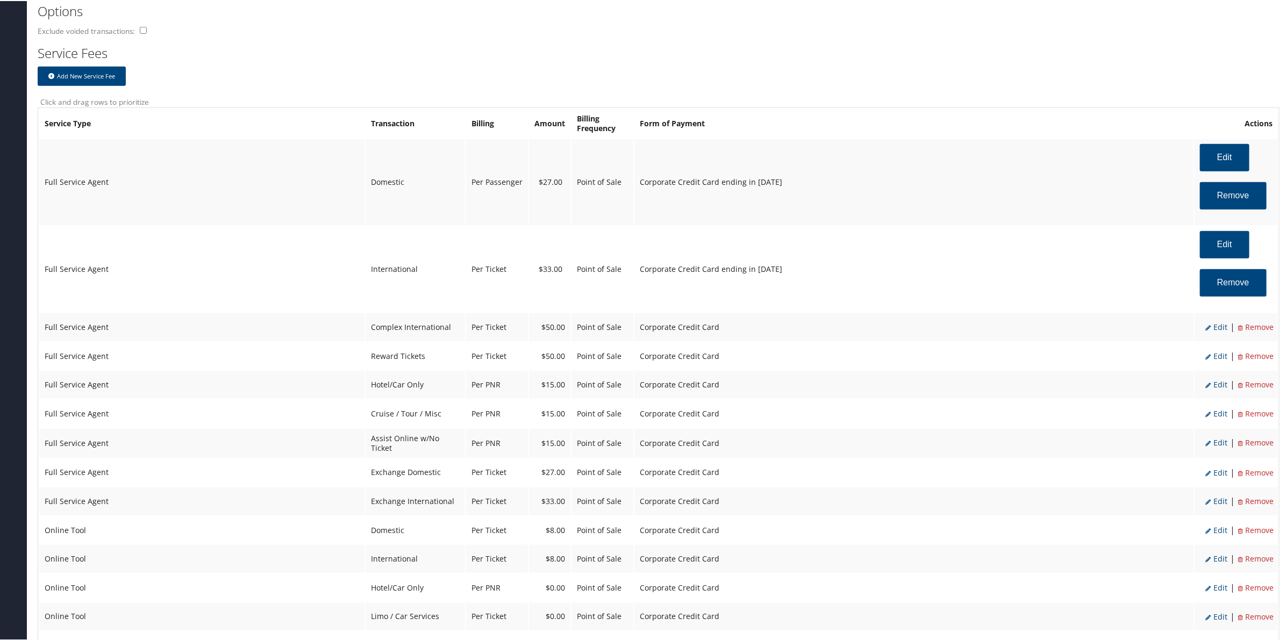
select select "8"
select select "4"
select select "2"
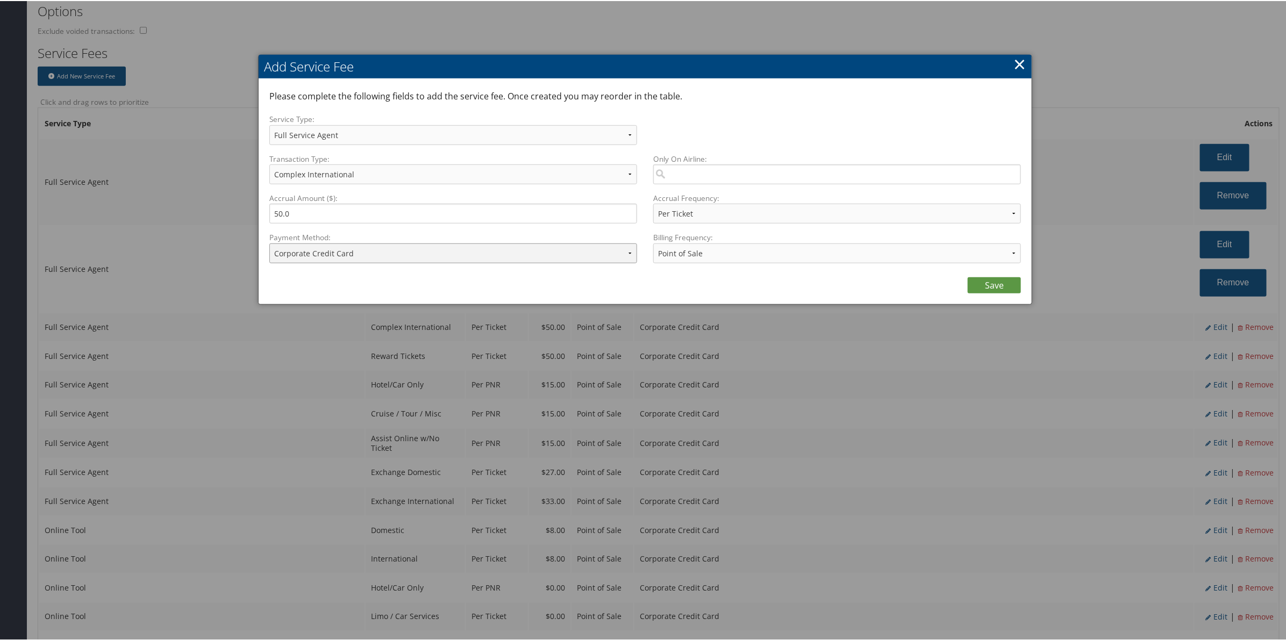
click at [417, 250] on select "ACH Transfer Cash / Check (AR) Corporate Credit Card Ghost Credit Card Hotel Gu…" at bounding box center [453, 252] width 368 height 20
select select "2_1013"
click at [269, 242] on select "ACH Transfer Cash / Check (AR) Corporate Credit Card Ghost Credit Card Hotel Gu…" at bounding box center [453, 252] width 368 height 20
click at [984, 283] on link "Save" at bounding box center [994, 284] width 53 height 16
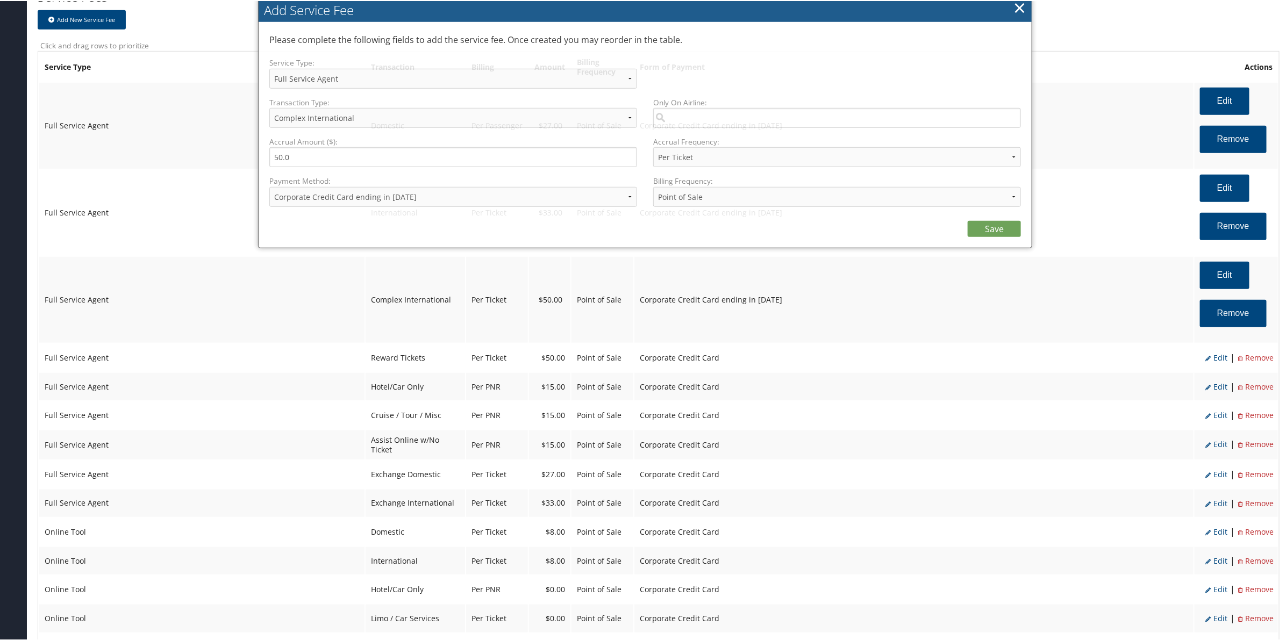
select select "2"
select select "8"
select select "4"
select select "2_1013"
select select "2"
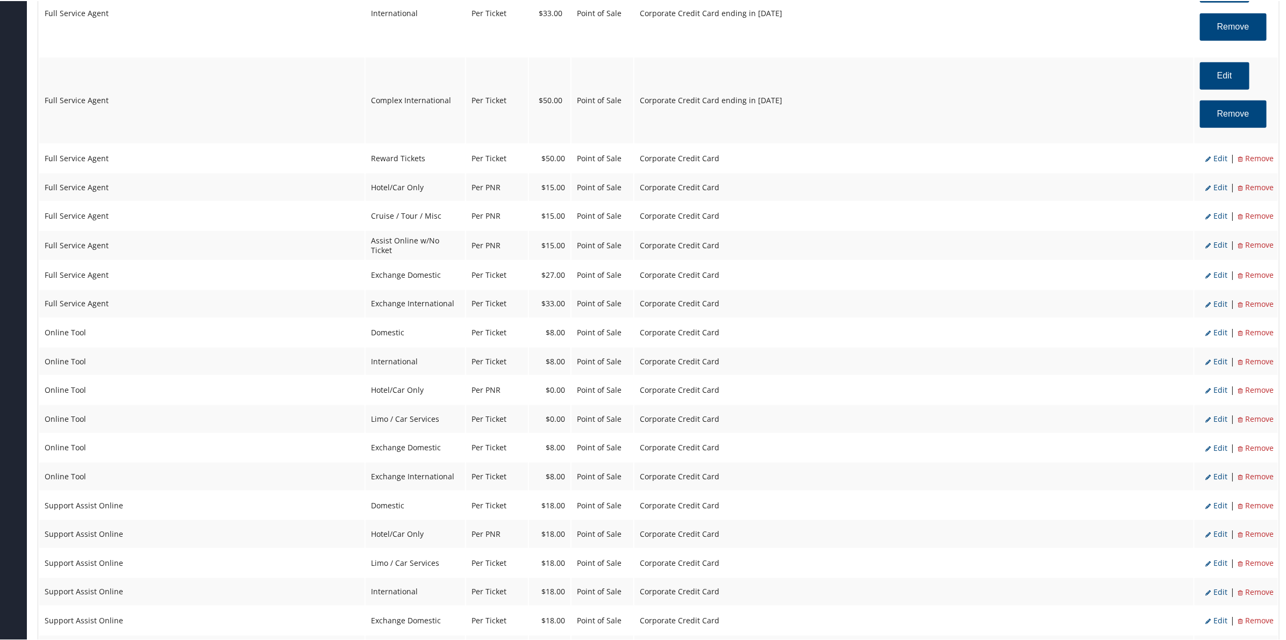
scroll to position [672, 0]
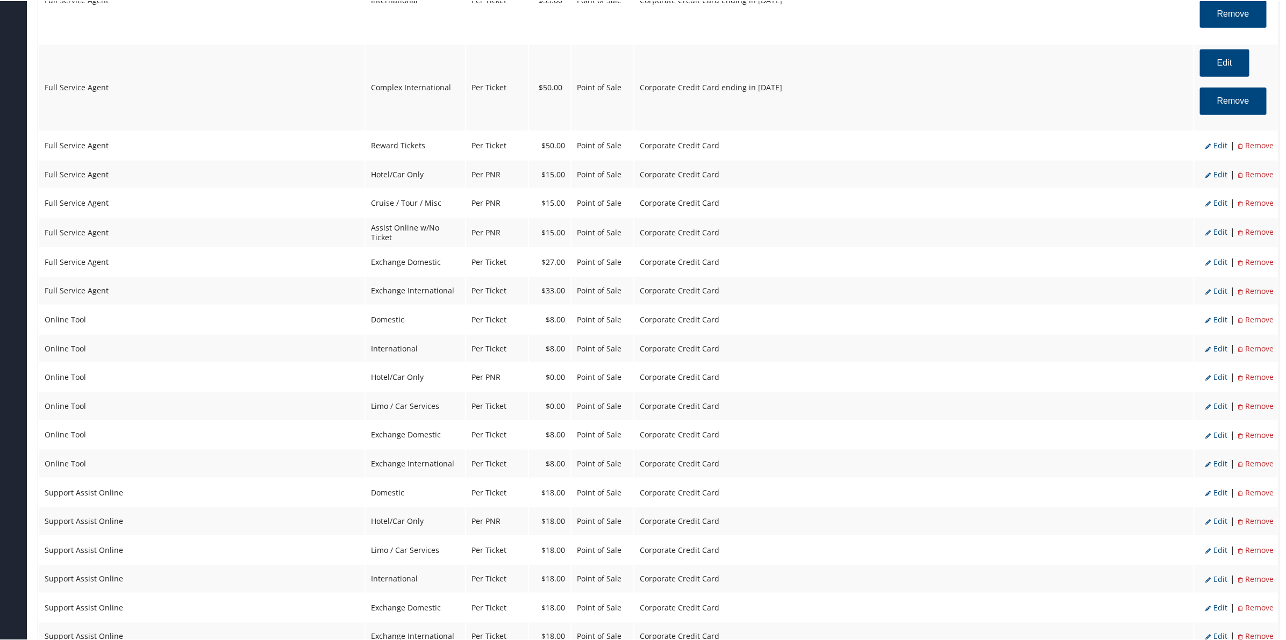
click at [1219, 147] on span "Edit" at bounding box center [1216, 144] width 22 height 10
select select "16"
select select "2"
select select "16"
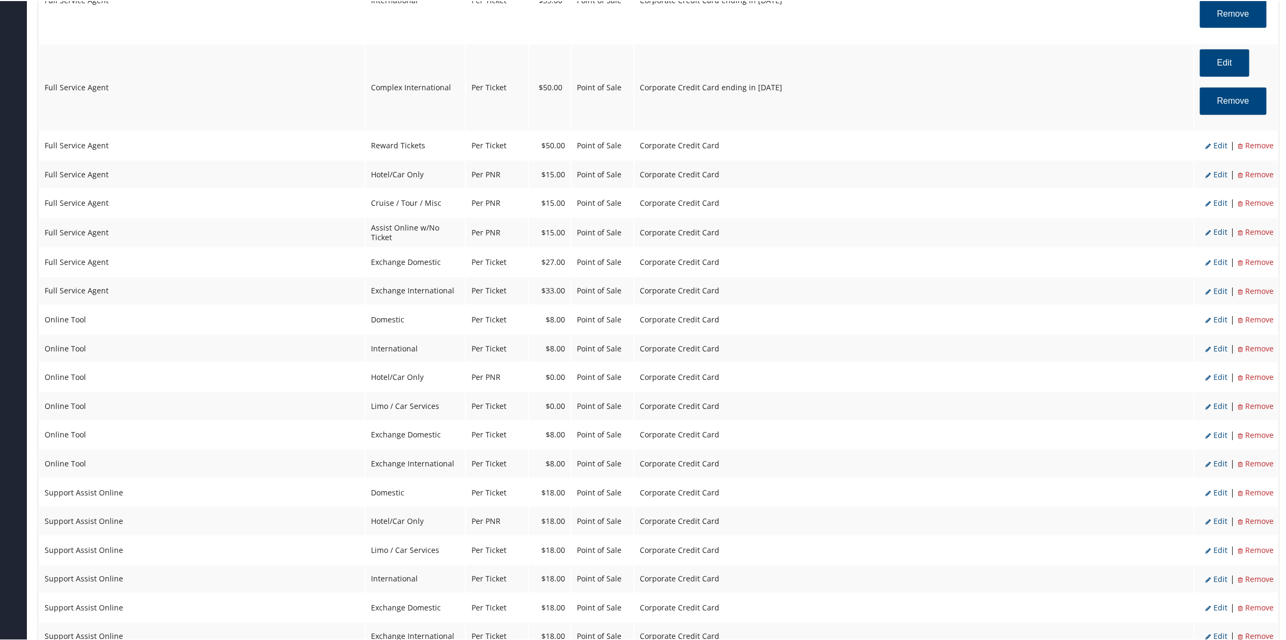
select select "4"
select select "2"
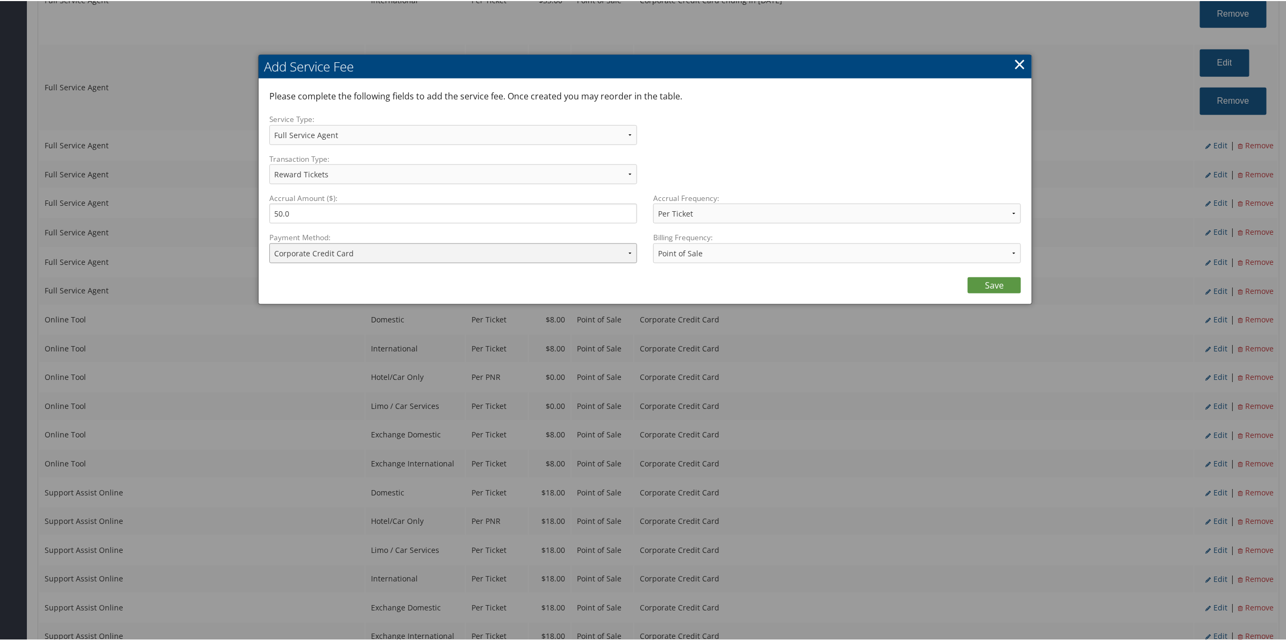
click at [362, 255] on select "ACH Transfer Cash / Check (AR) Corporate Credit Card Ghost Credit Card Hotel Gu…" at bounding box center [453, 252] width 368 height 20
select select "2_1013"
click at [269, 242] on select "ACH Transfer Cash / Check (AR) Corporate Credit Card Ghost Credit Card Hotel Gu…" at bounding box center [453, 252] width 368 height 20
click at [992, 283] on link "Save" at bounding box center [994, 284] width 53 height 16
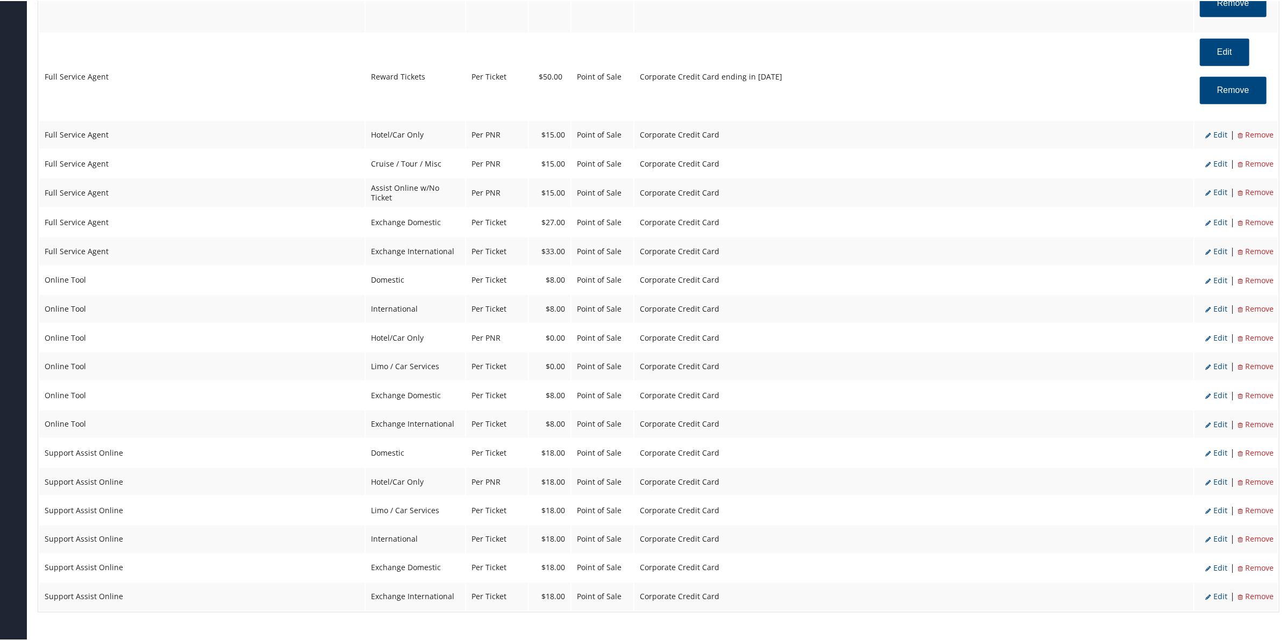
scroll to position [806, 0]
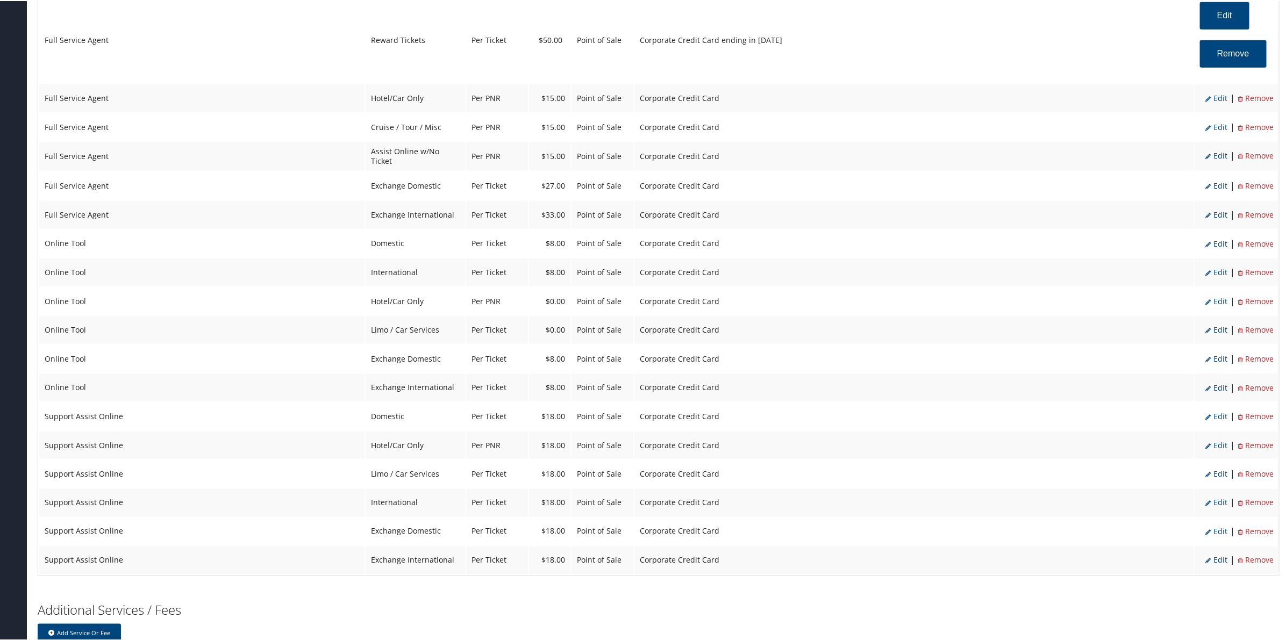
click at [1217, 95] on span "Edit" at bounding box center [1216, 97] width 22 height 10
select select "6"
type input "15.0"
select select "2"
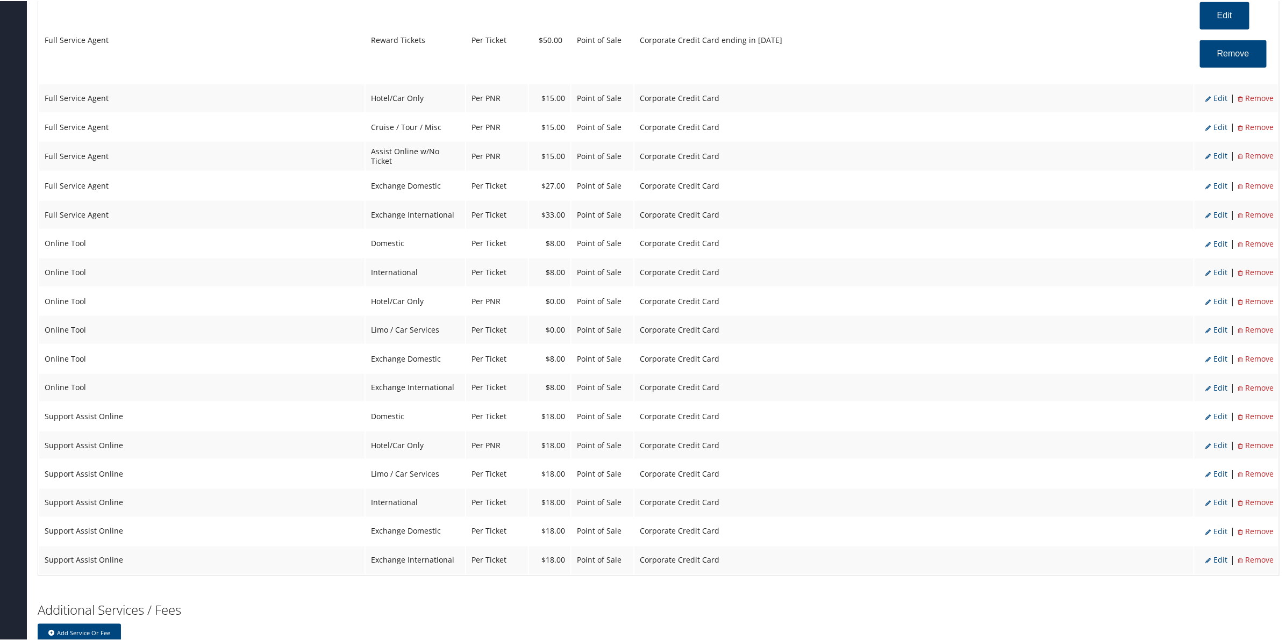
select select "2"
select select "6"
select select "2"
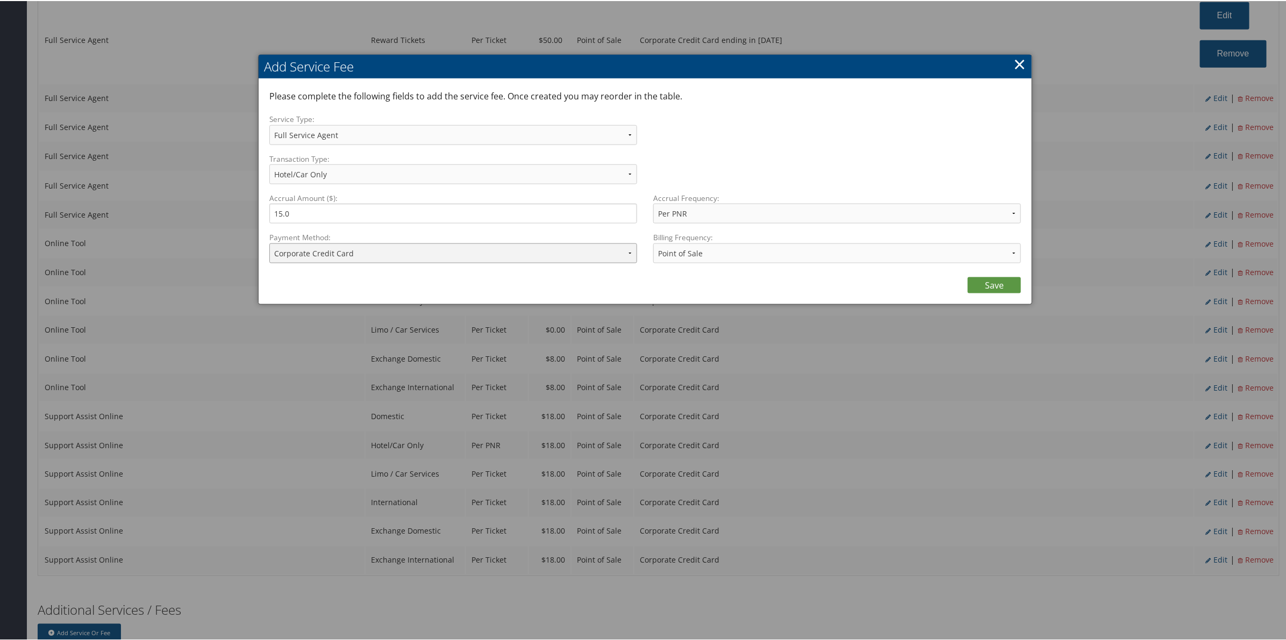
click at [359, 256] on select "ACH Transfer Cash / Check (AR) Corporate Credit Card Ghost Credit Card Hotel Gu…" at bounding box center [453, 252] width 368 height 20
select select "2_1013"
click at [269, 242] on select "ACH Transfer Cash / Check (AR) Corporate Credit Card Ghost Credit Card Hotel Gu…" at bounding box center [453, 252] width 368 height 20
click at [977, 281] on link "Save" at bounding box center [994, 284] width 53 height 16
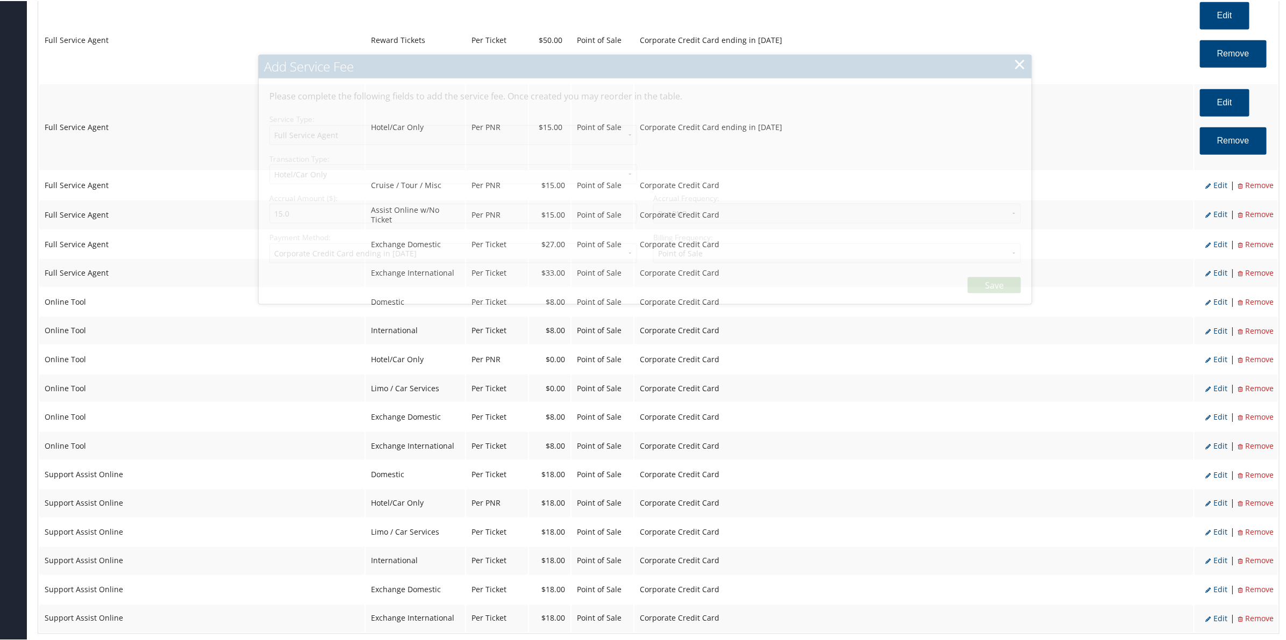
select select "2"
select select "6"
select select "2"
select select "2_1013"
select select "2"
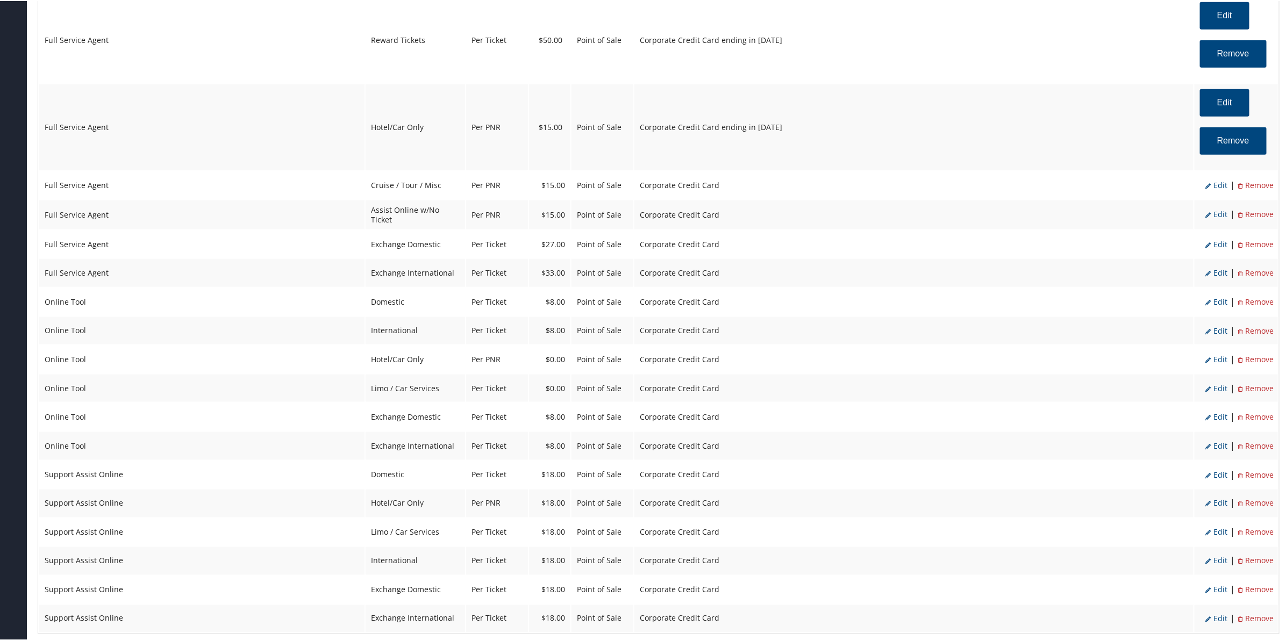
click at [1217, 184] on span "Edit" at bounding box center [1216, 184] width 22 height 10
select select "12"
select select "2"
select select "12"
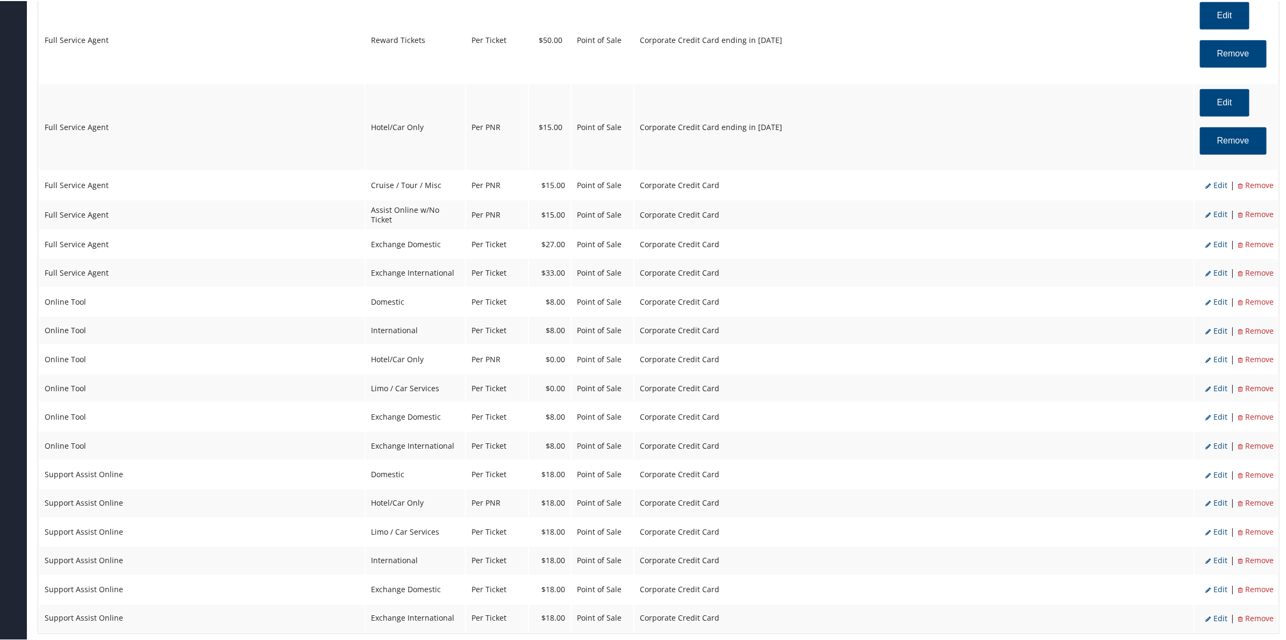
select select "2"
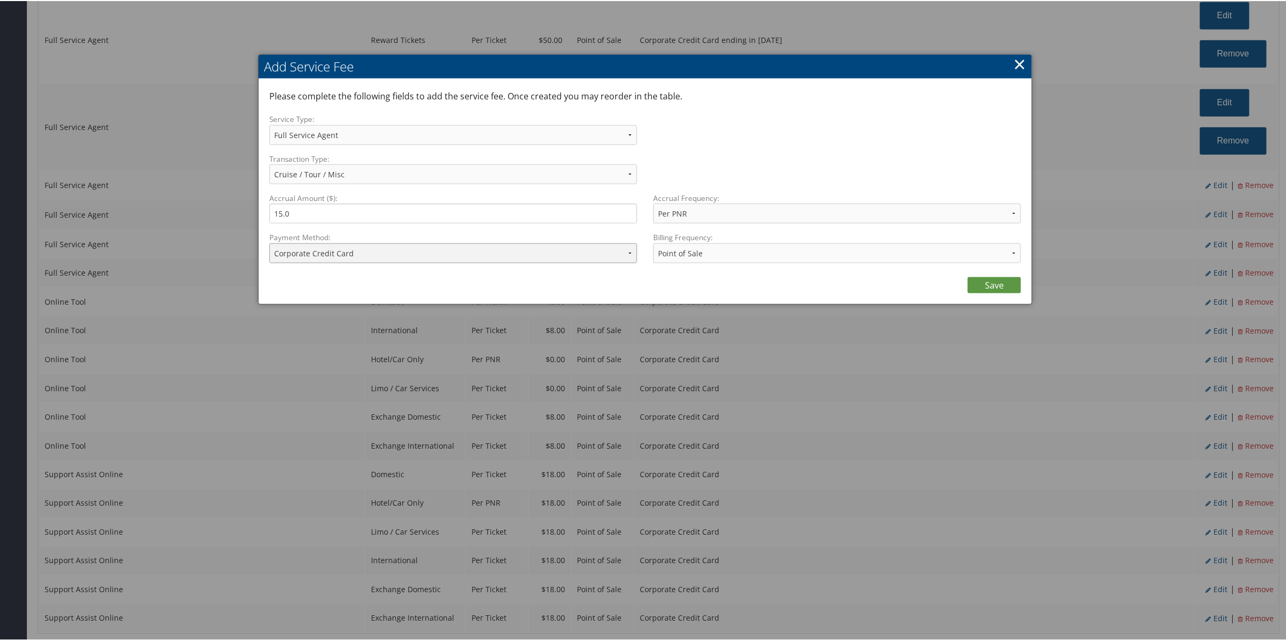
click at [420, 257] on select "ACH Transfer Cash / Check (AR) Corporate Credit Card Ghost Credit Card Hotel Gu…" at bounding box center [453, 252] width 368 height 20
select select "2_1013"
click at [269, 242] on select "ACH Transfer Cash / Check (AR) Corporate Credit Card Ghost Credit Card Hotel Gu…" at bounding box center [453, 252] width 368 height 20
click at [985, 283] on link "Save" at bounding box center [994, 284] width 53 height 16
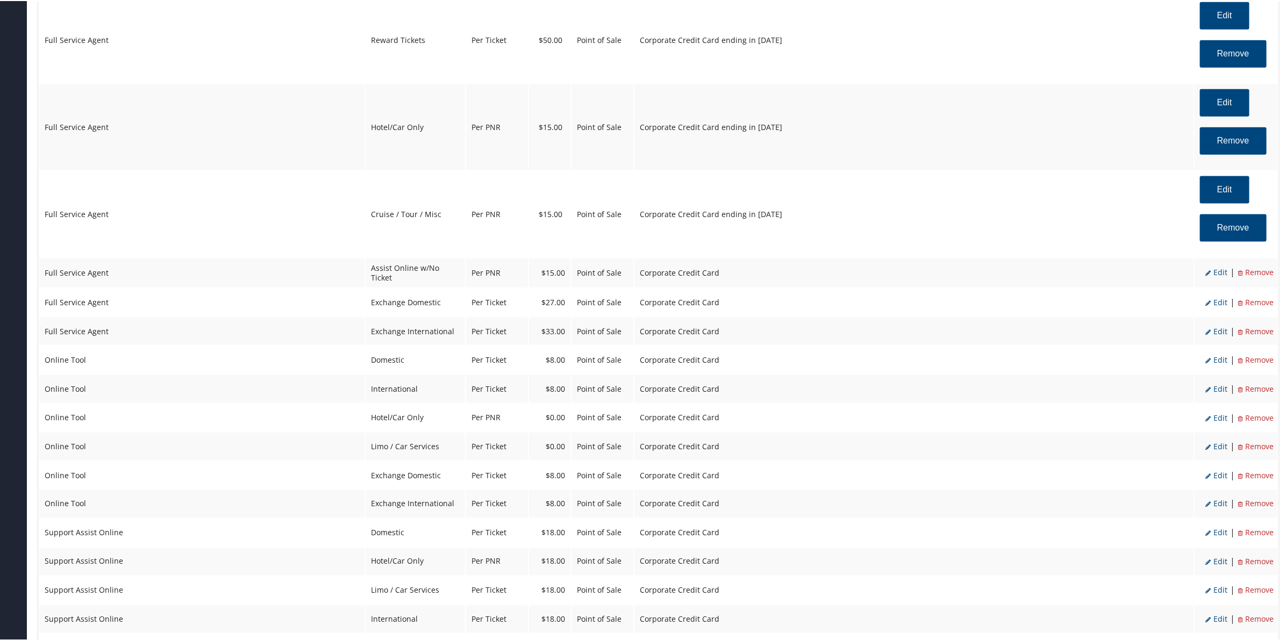
click at [1213, 273] on span "Edit" at bounding box center [1216, 271] width 22 height 10
select select "22"
select select "2"
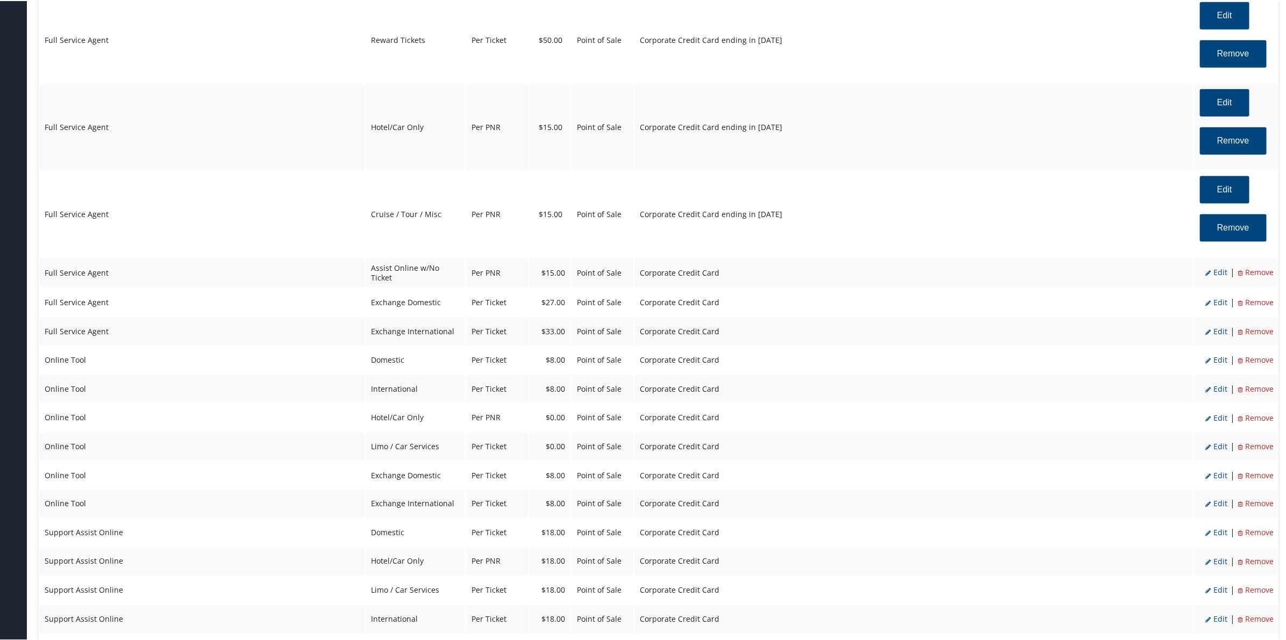
select select "2"
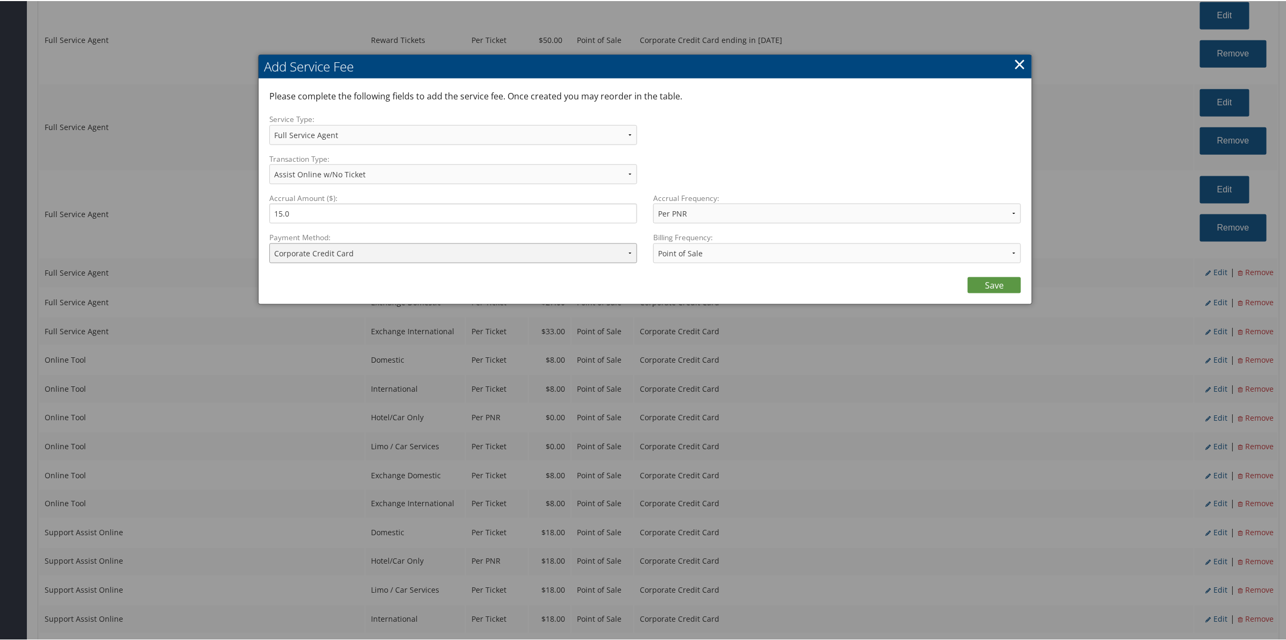
click at [381, 248] on select "ACH Transfer Cash / Check (AR) Corporate Credit Card Ghost Credit Card Hotel Gu…" at bounding box center [453, 252] width 368 height 20
select select "2_1013"
click at [269, 242] on select "ACH Transfer Cash / Check (AR) Corporate Credit Card Ghost Credit Card Hotel Gu…" at bounding box center [453, 252] width 368 height 20
click at [991, 285] on link "Save" at bounding box center [994, 284] width 53 height 16
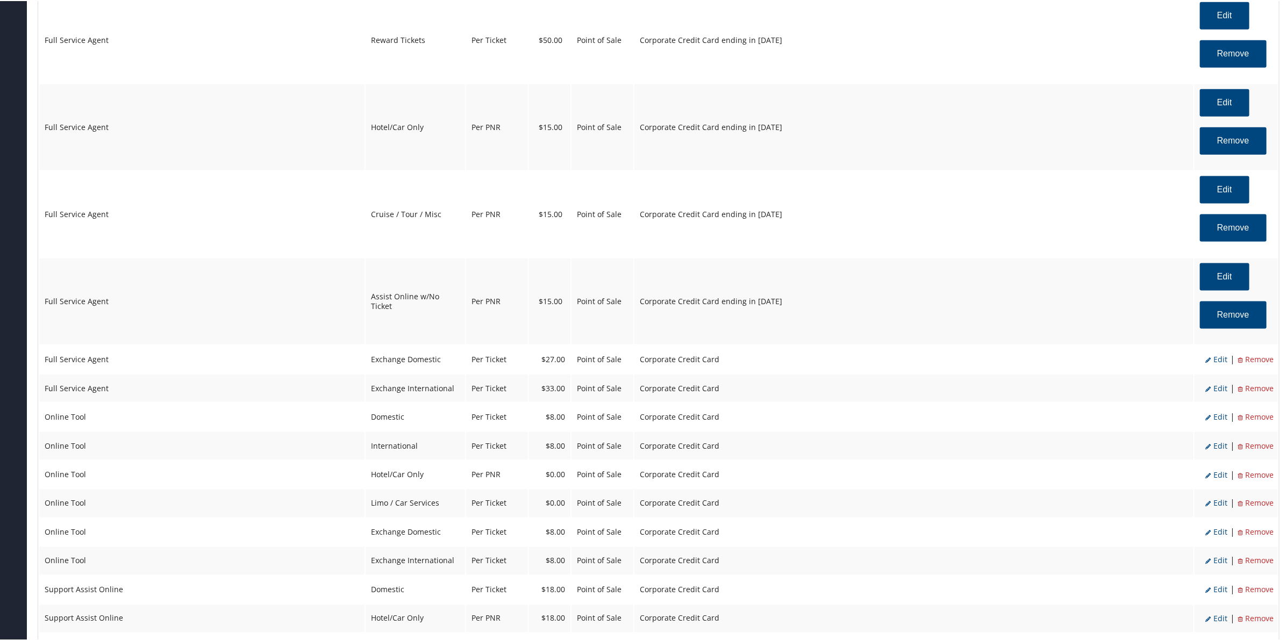
click at [1219, 361] on span "Edit" at bounding box center [1216, 358] width 22 height 10
select select "24"
type input "27.0"
select select "4"
select select "2"
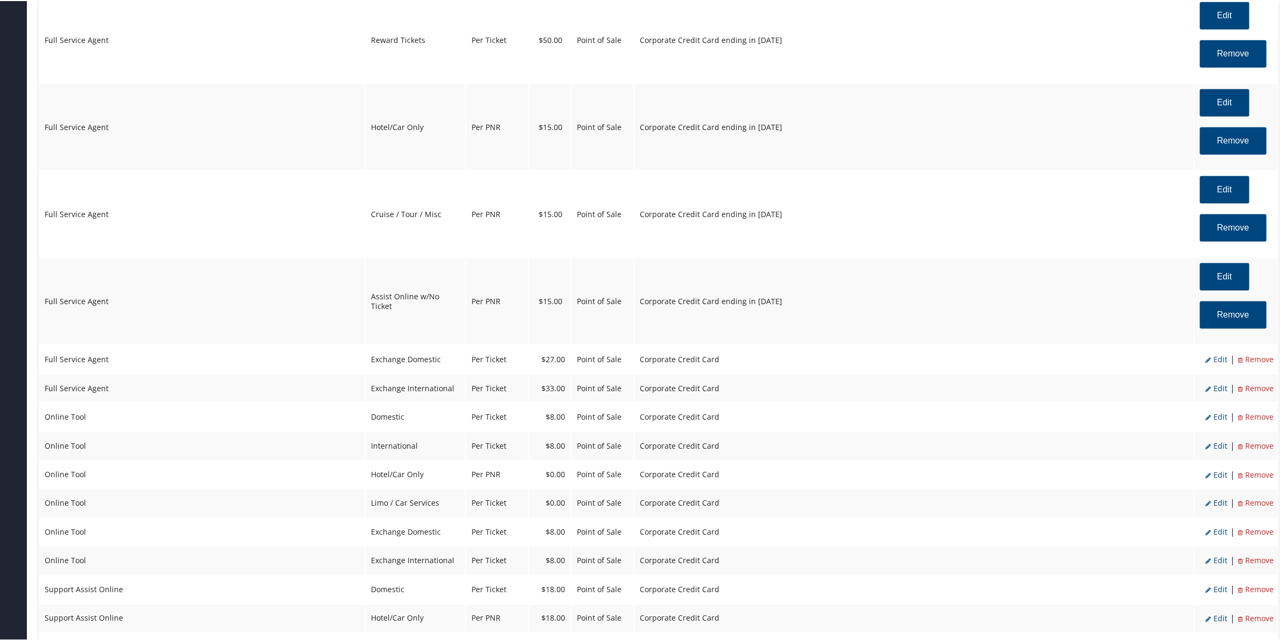
select select "2"
select select "24"
select select "4"
select select "2"
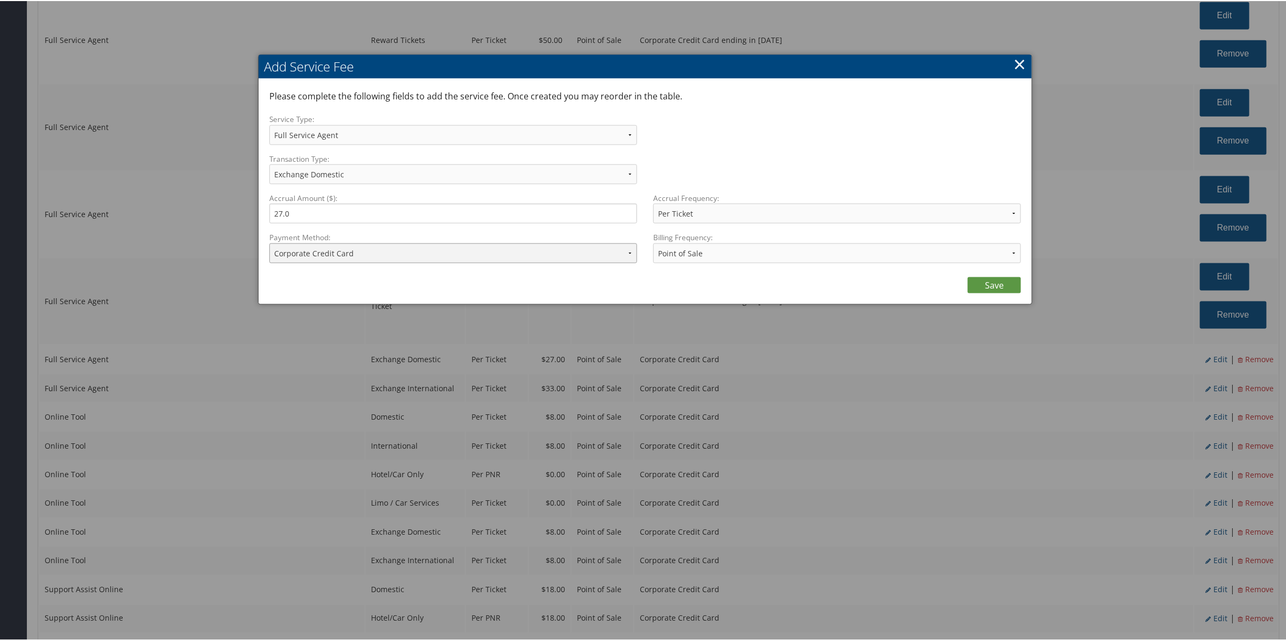
click at [452, 257] on select "ACH Transfer Cash / Check (AR) Corporate Credit Card Ghost Credit Card Hotel Gu…" at bounding box center [453, 252] width 368 height 20
select select "2_1013"
click at [269, 242] on select "ACH Transfer Cash / Check (AR) Corporate Credit Card Ghost Credit Card Hotel Gu…" at bounding box center [453, 252] width 368 height 20
click at [982, 278] on link "Save" at bounding box center [994, 284] width 53 height 16
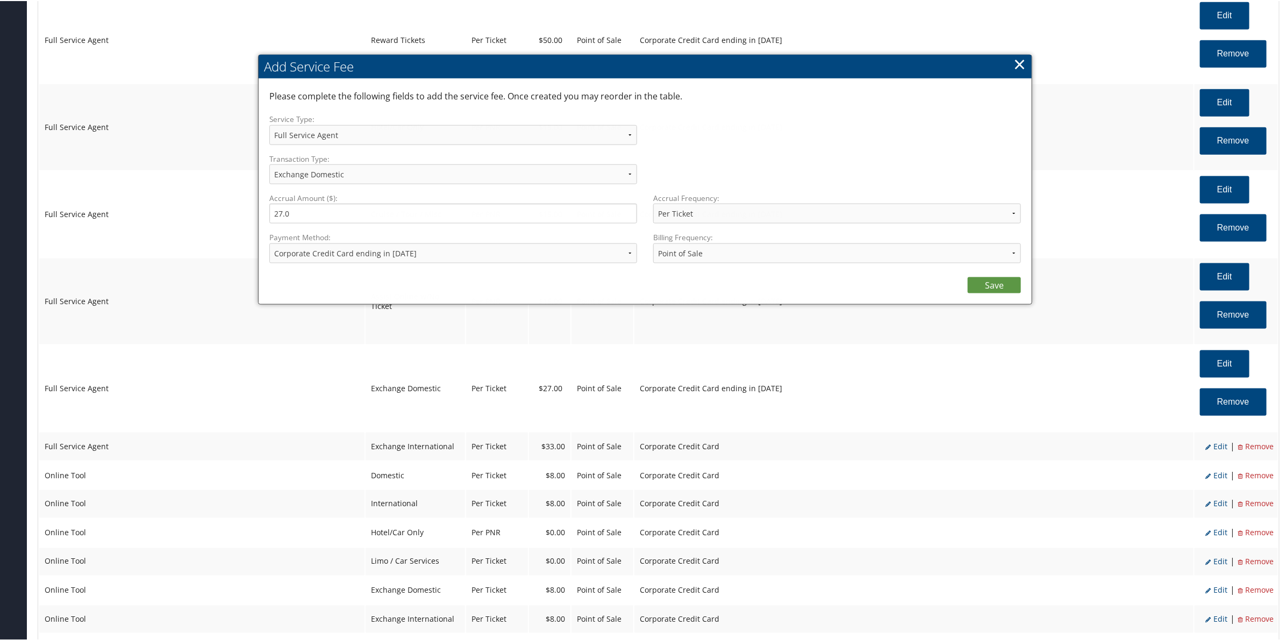
select select "2"
select select "24"
select select "4"
select select "2_1013"
select select "2"
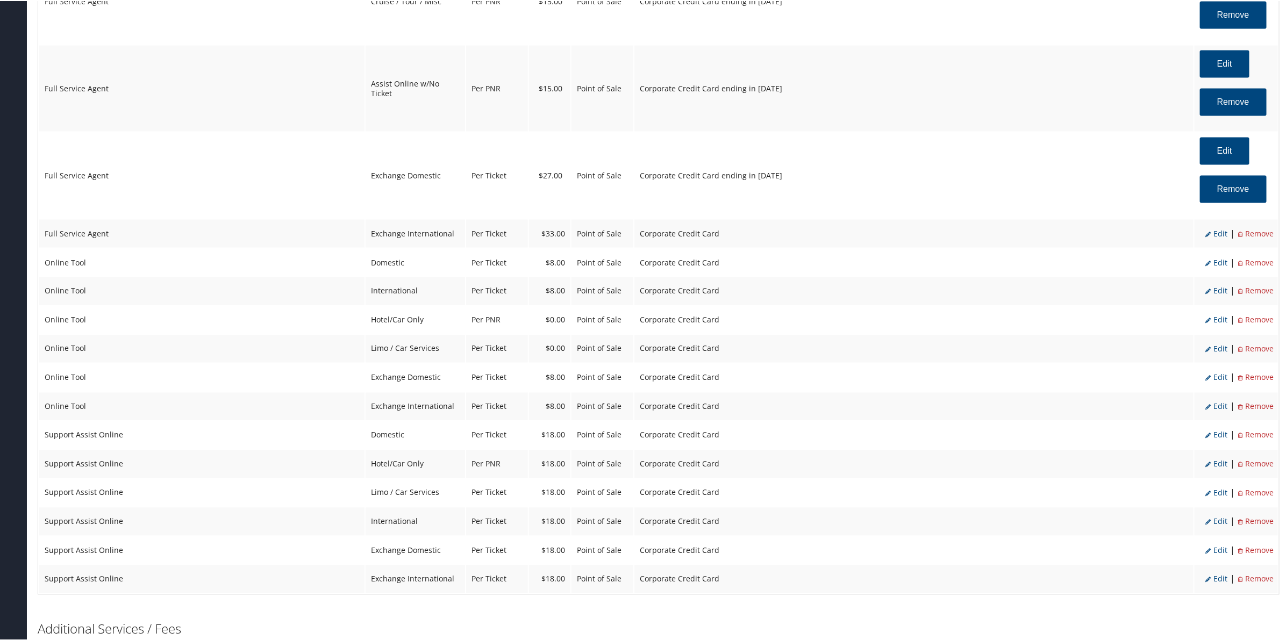
scroll to position [1075, 0]
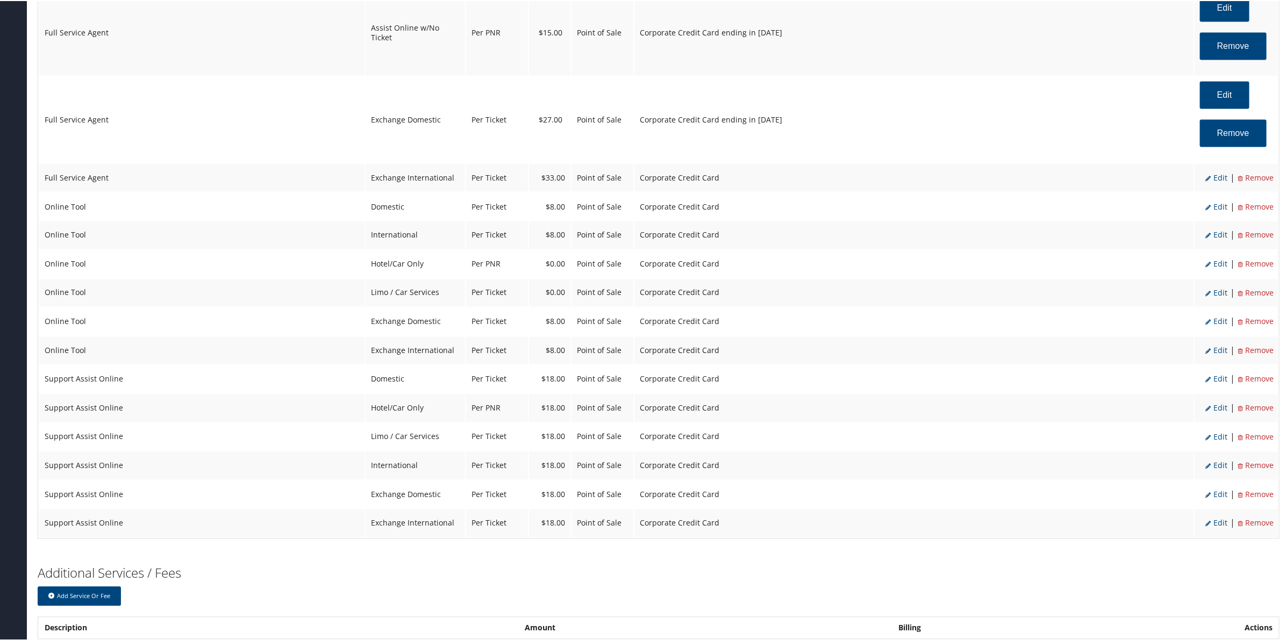
click at [1211, 178] on span "Edit" at bounding box center [1216, 177] width 22 height 10
select select "25"
type input "33.0"
select select "2"
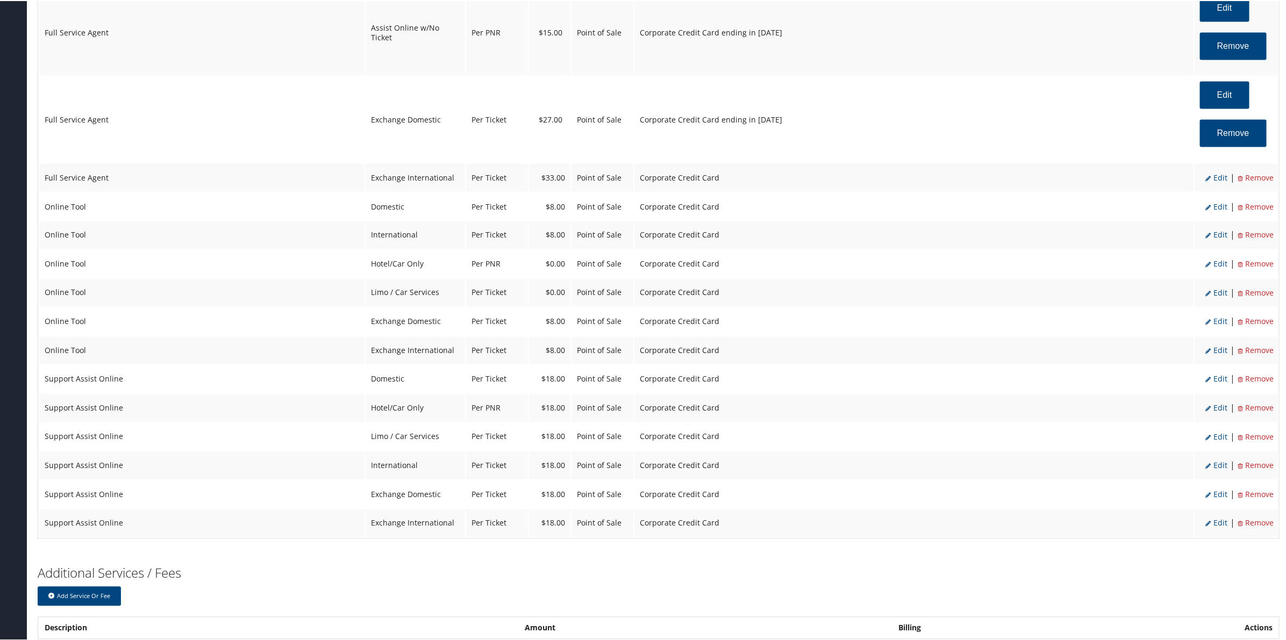
select select "25"
select select "4"
select select "2"
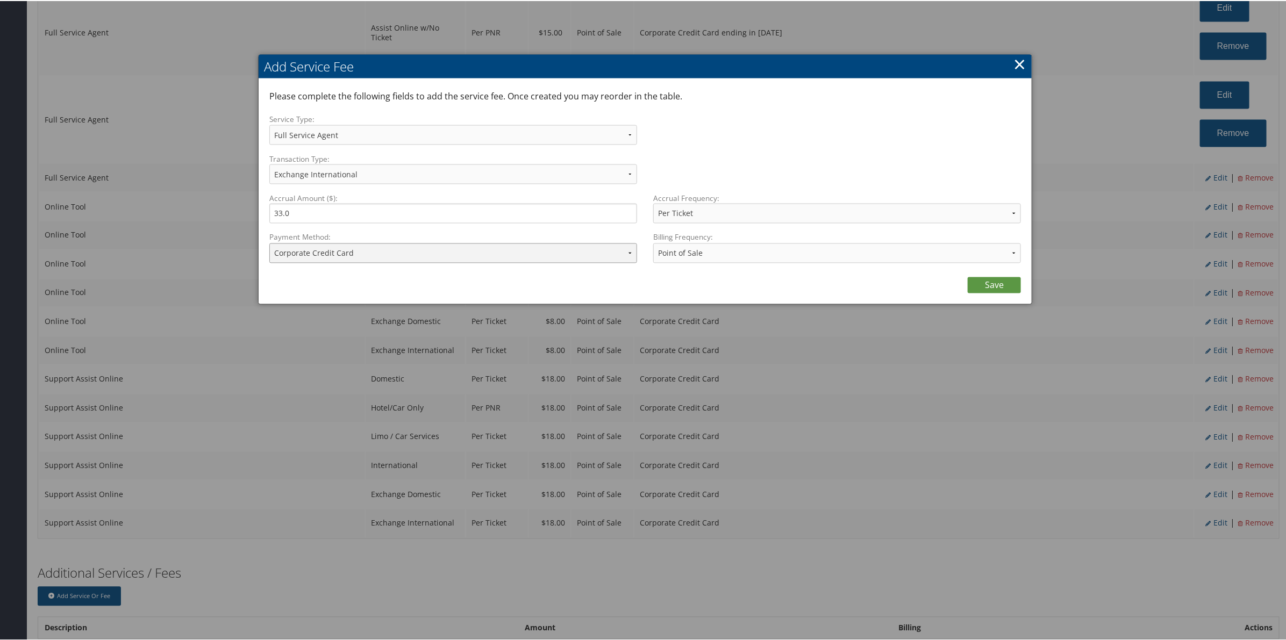
click at [375, 249] on select "ACH Transfer Cash / Check (AR) Corporate Credit Card Ghost Credit Card Hotel Gu…" at bounding box center [453, 252] width 368 height 20
select select "2_1013"
click at [269, 242] on select "ACH Transfer Cash / Check (AR) Corporate Credit Card Ghost Credit Card Hotel Gu…" at bounding box center [453, 252] width 368 height 20
click at [998, 275] on div "Save" at bounding box center [645, 282] width 752 height 22
click at [991, 277] on link "Save" at bounding box center [994, 284] width 53 height 16
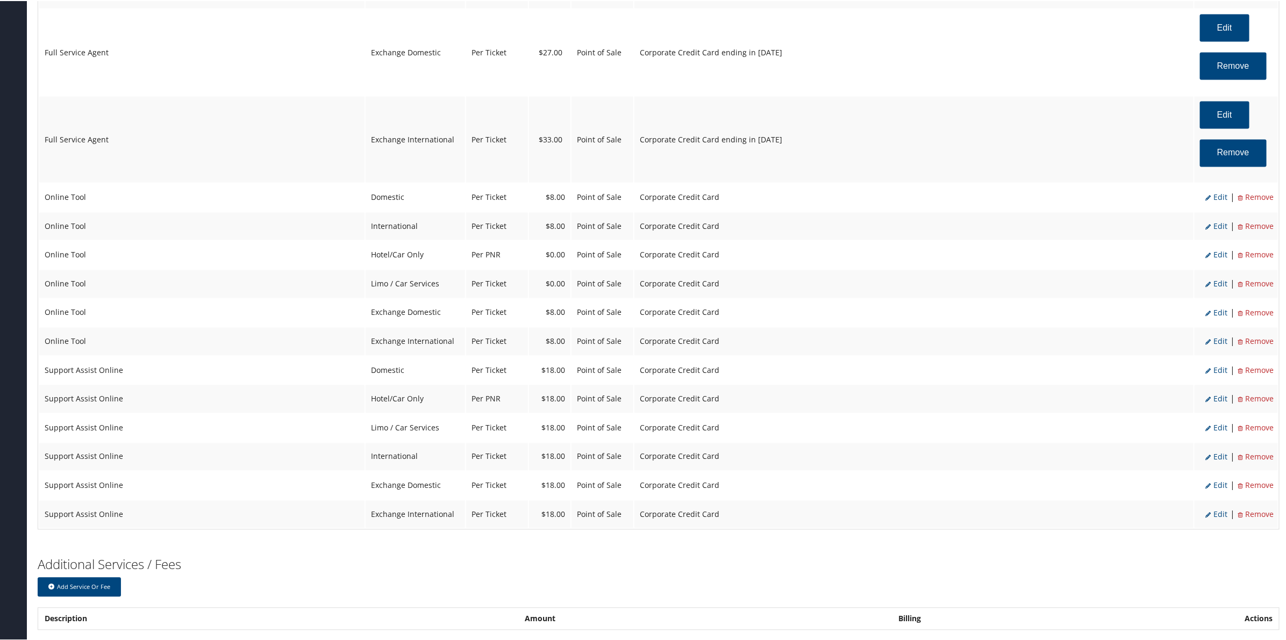
scroll to position [1191, 0]
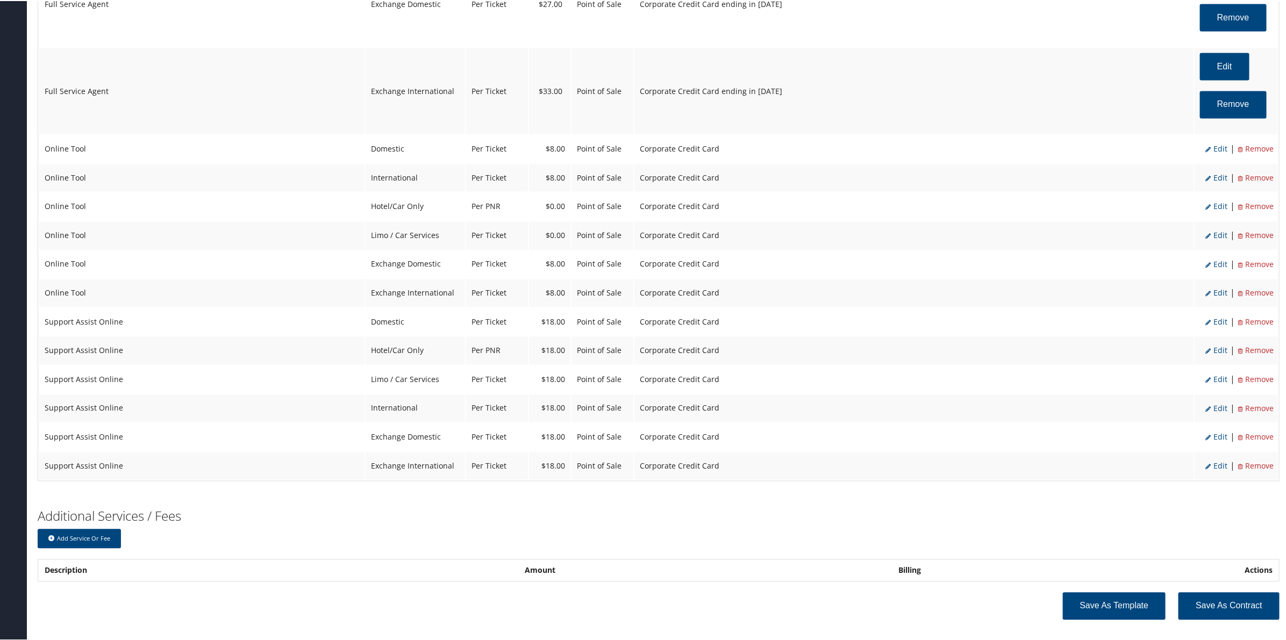
click at [1216, 149] on span "Edit" at bounding box center [1216, 148] width 22 height 10
select select "6"
select select "2"
type input "8.0"
select select "2"
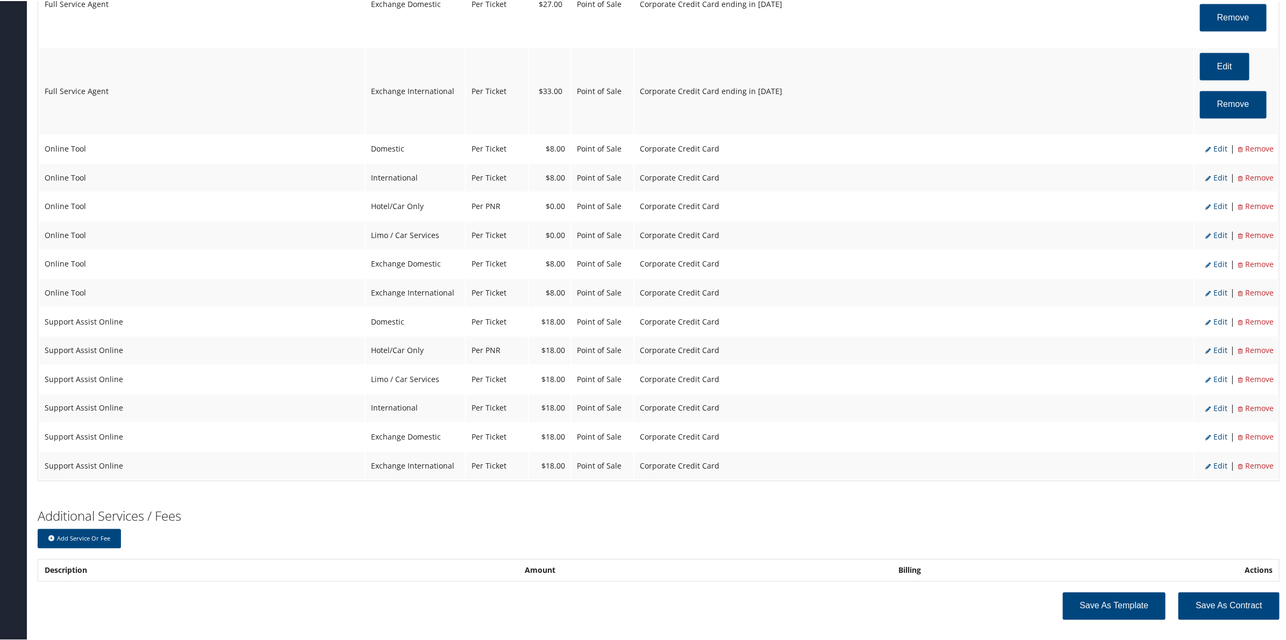
select select "6"
select select "2"
select select "4"
select select "2"
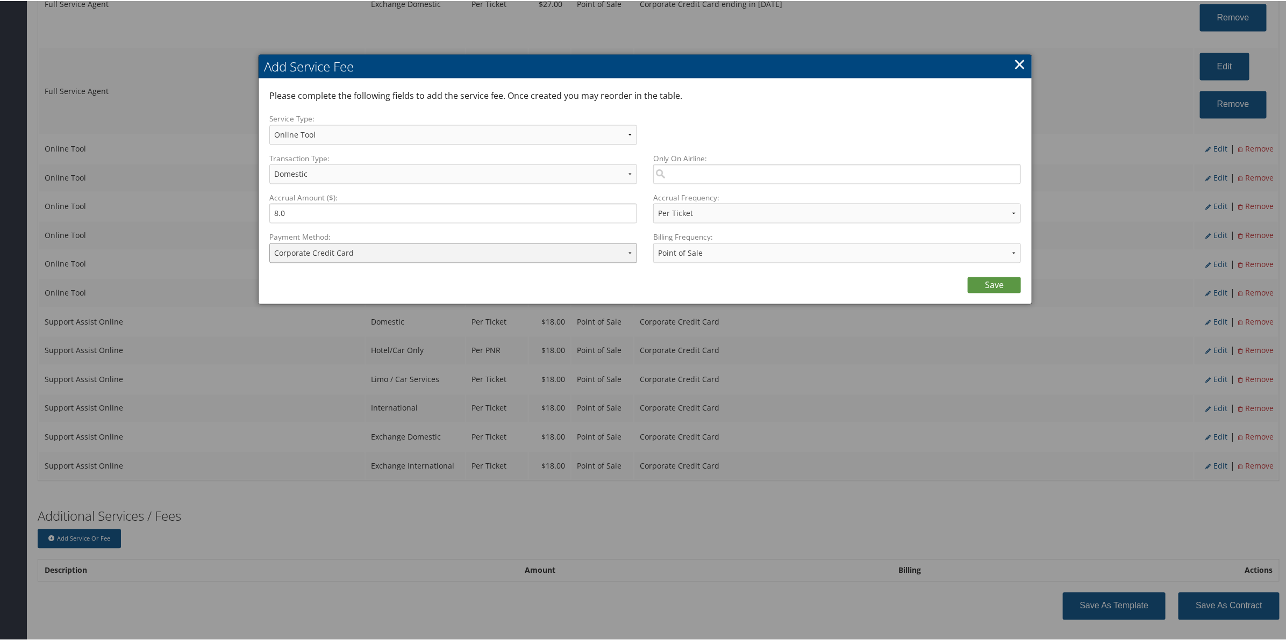
click at [451, 258] on select "ACH Transfer Cash / Check (AR) Corporate Credit Card Ghost Credit Card Hotel Gu…" at bounding box center [453, 252] width 368 height 20
select select "2_1013"
click at [269, 242] on select "ACH Transfer Cash / Check (AR) Corporate Credit Card Ghost Credit Card Hotel Gu…" at bounding box center [453, 252] width 368 height 20
click at [974, 285] on link "Save" at bounding box center [994, 284] width 53 height 16
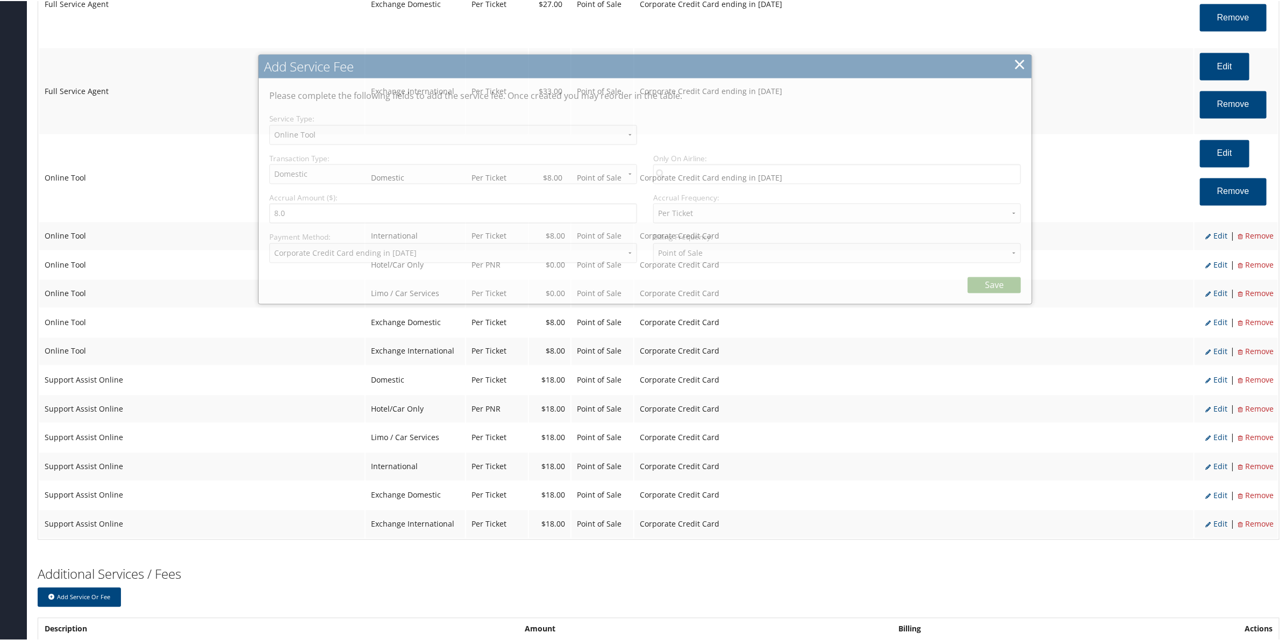
select select "6"
select select "2"
select select "4"
select select "2_1013"
select select "2"
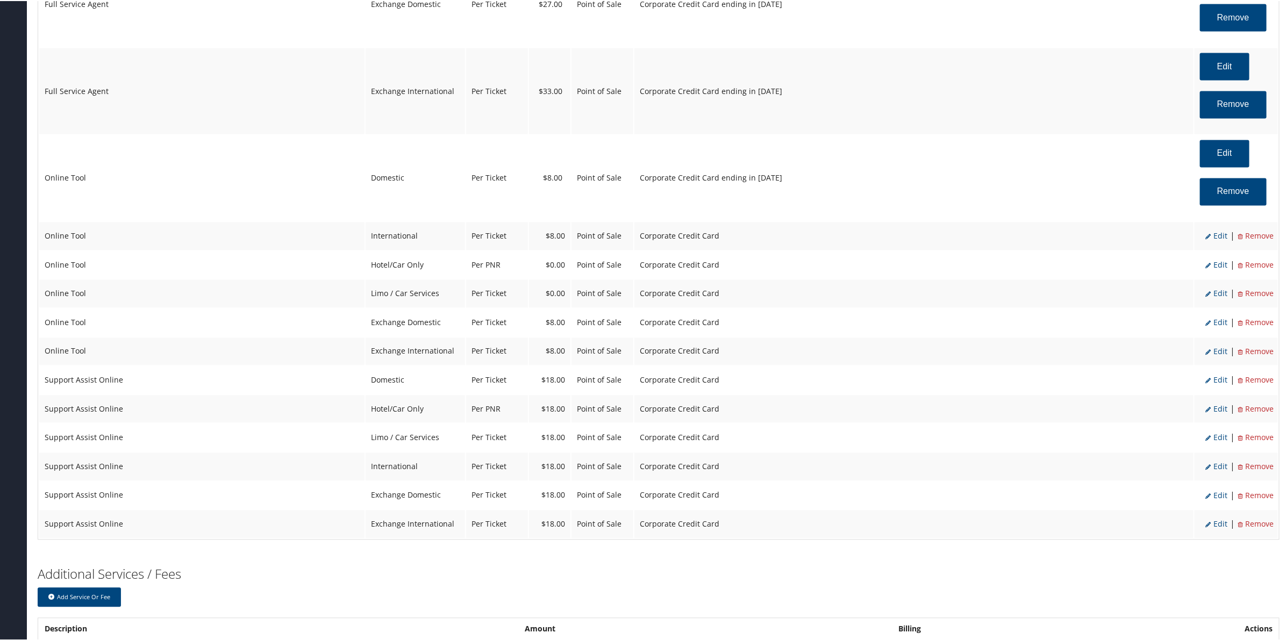
click at [1218, 239] on span "Edit" at bounding box center [1216, 235] width 22 height 10
select select "14"
select select "2"
select select "6"
select select "14"
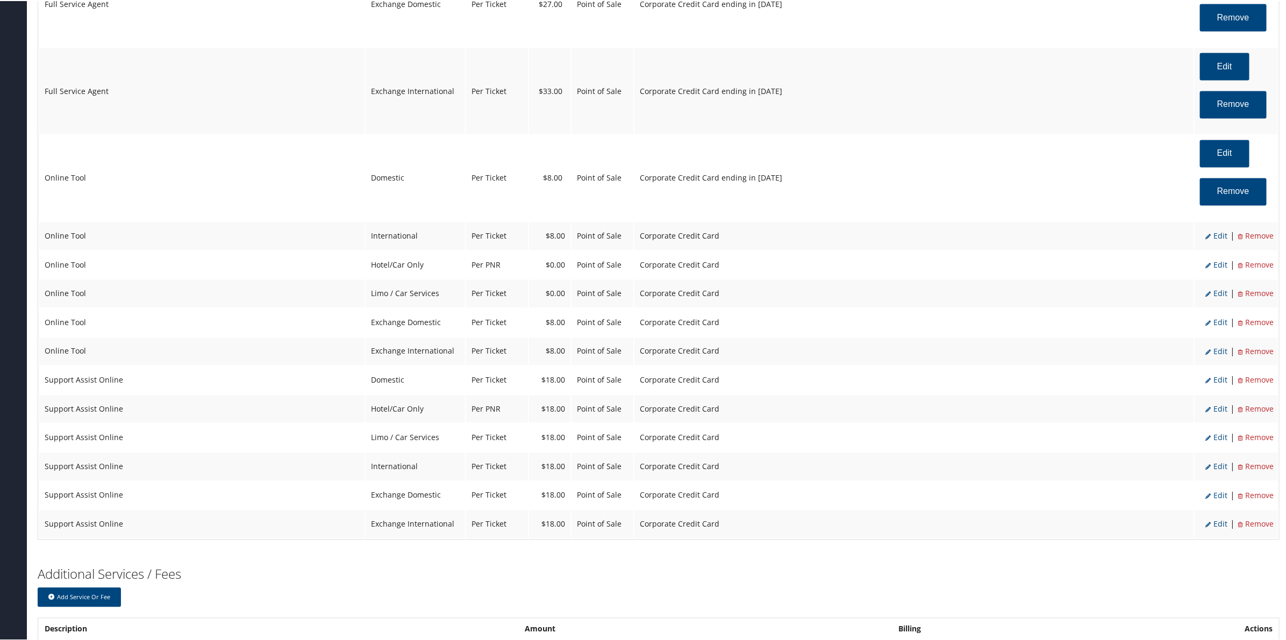
select select "4"
select select "2"
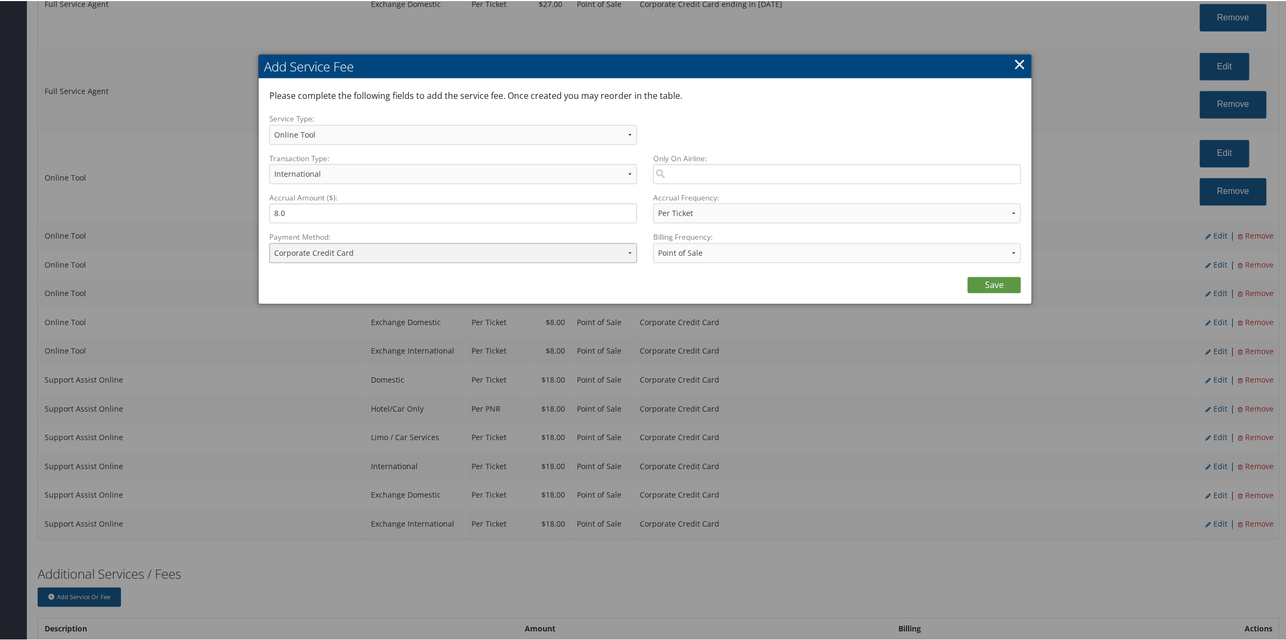
drag, startPoint x: 372, startPoint y: 253, endPoint x: 376, endPoint y: 261, distance: 9.6
click at [373, 253] on select "ACH Transfer Cash / Check (AR) Corporate Credit Card Ghost Credit Card Hotel Gu…" at bounding box center [453, 252] width 368 height 20
select select "2_1013"
click at [269, 242] on select "ACH Transfer Cash / Check (AR) Corporate Credit Card Ghost Credit Card Hotel Gu…" at bounding box center [453, 252] width 368 height 20
drag, startPoint x: 981, startPoint y: 273, endPoint x: 989, endPoint y: 287, distance: 16.1
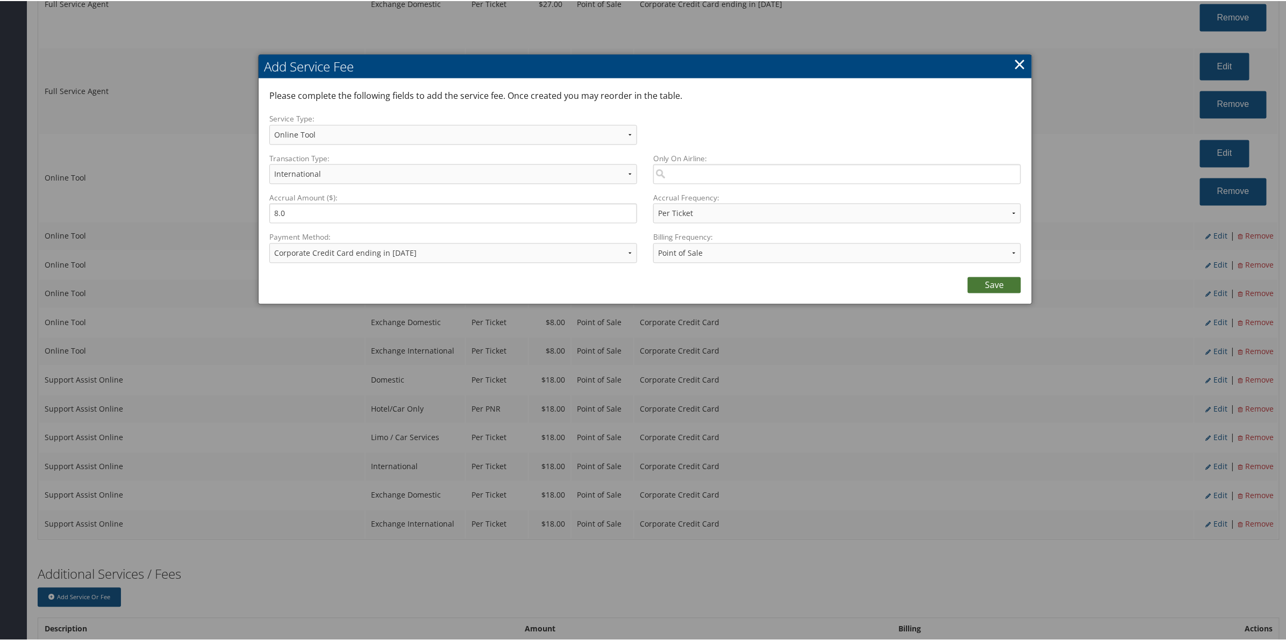
click at [983, 278] on div "Save" at bounding box center [645, 282] width 752 height 22
click at [990, 289] on link "Save" at bounding box center [994, 284] width 53 height 16
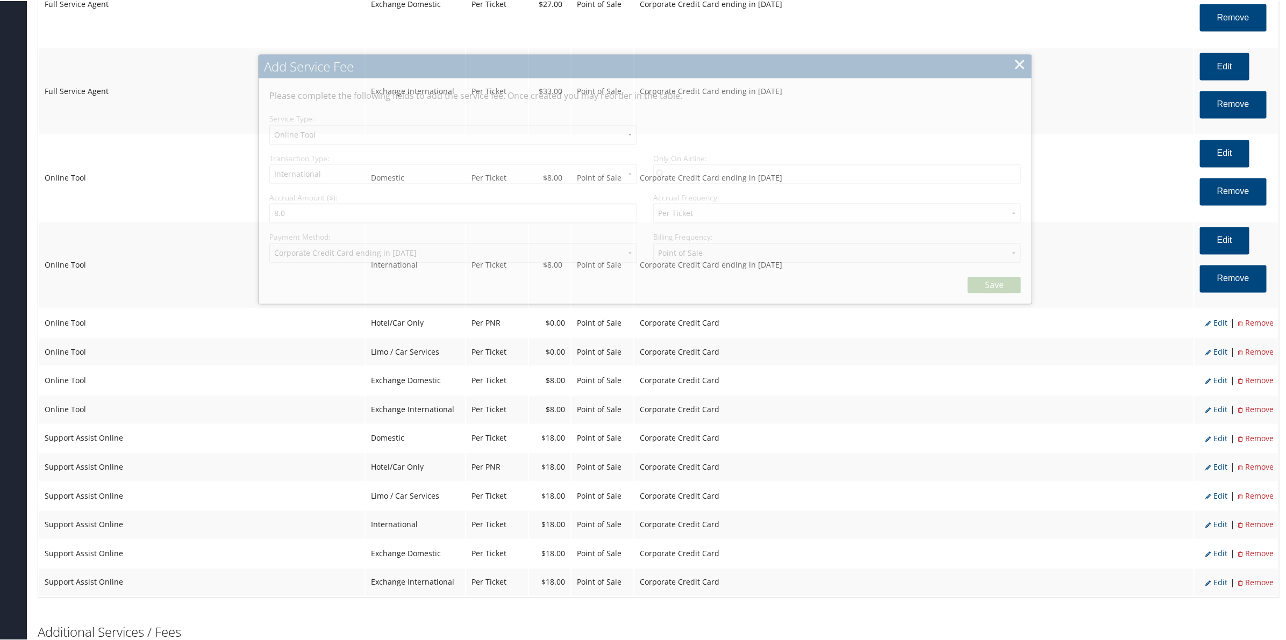
select select "6"
select select "14"
select select "4"
select select "2_1013"
select select "2"
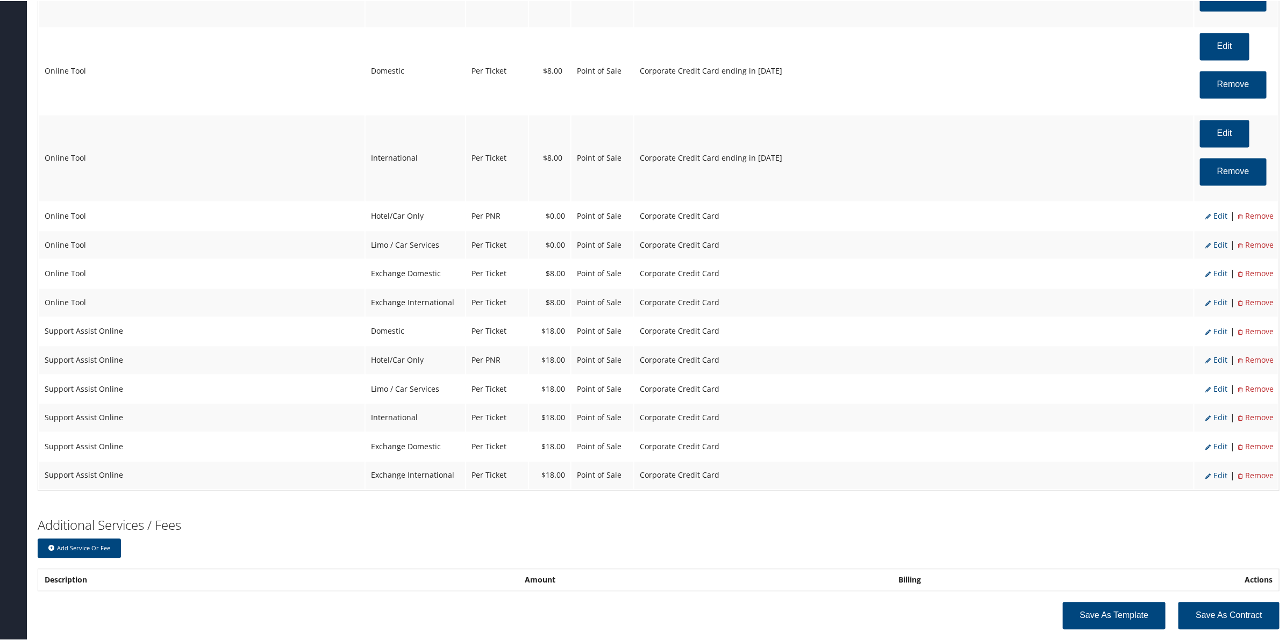
scroll to position [1312, 0]
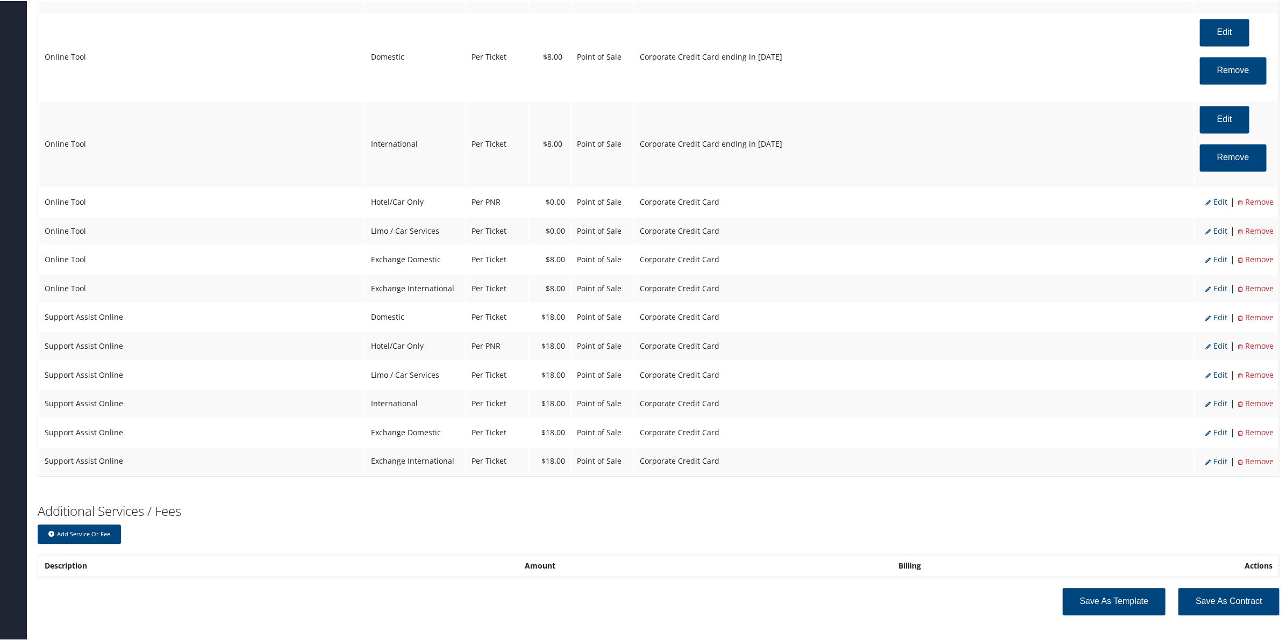
click at [1215, 203] on span "Edit" at bounding box center [1216, 201] width 22 height 10
select select "6"
type input "0.0"
select select "2"
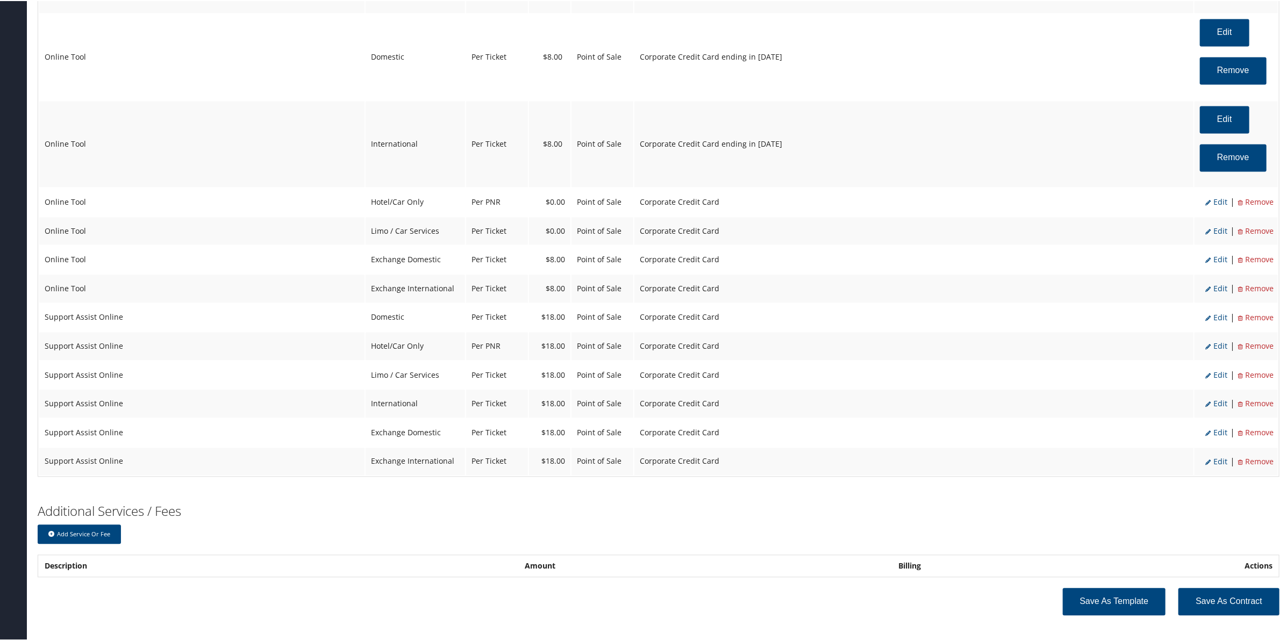
select select "6"
select select "2"
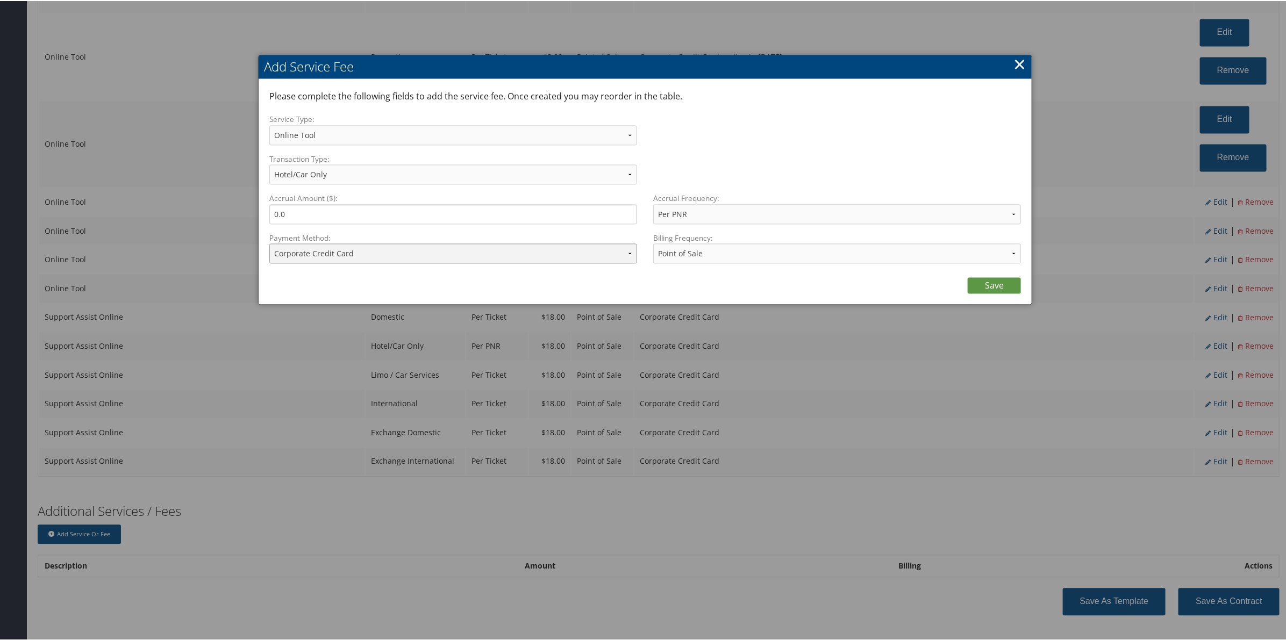
click at [340, 251] on select "ACH Transfer Cash / Check (AR) Corporate Credit Card Ghost Credit Card Hotel Gu…" at bounding box center [453, 252] width 368 height 20
select select "2_1013"
click at [269, 242] on select "ACH Transfer Cash / Check (AR) Corporate Credit Card Ghost Credit Card Hotel Gu…" at bounding box center [453, 252] width 368 height 20
click at [991, 281] on link "Save" at bounding box center [994, 284] width 53 height 16
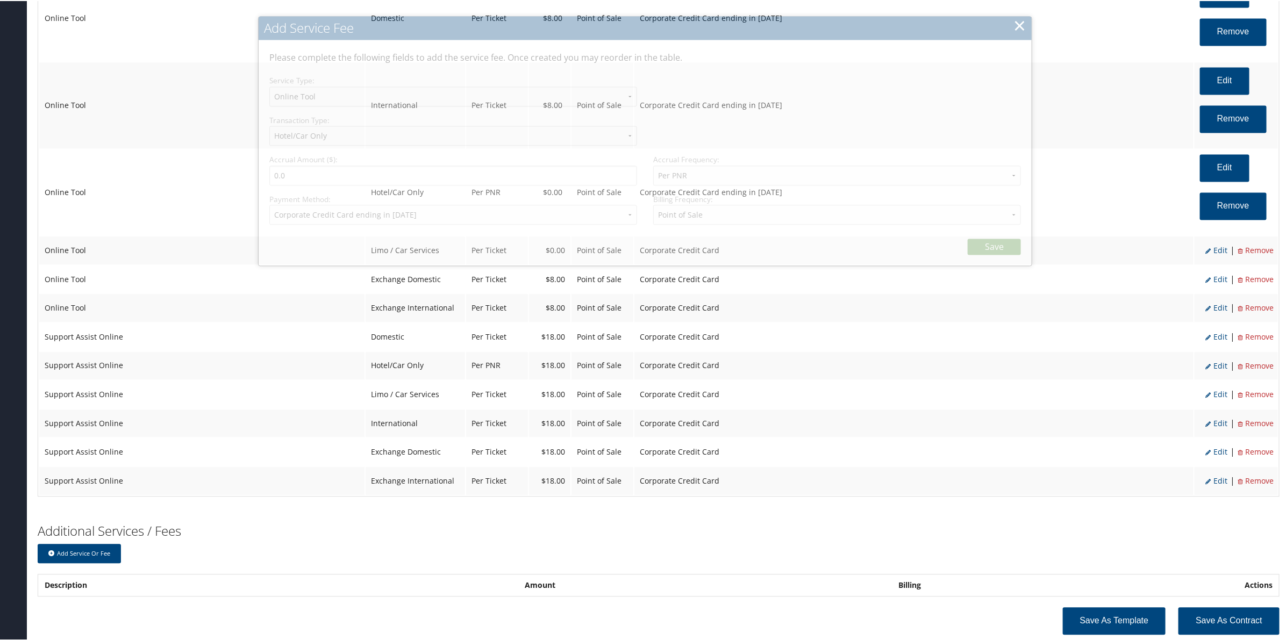
scroll to position [1373, 0]
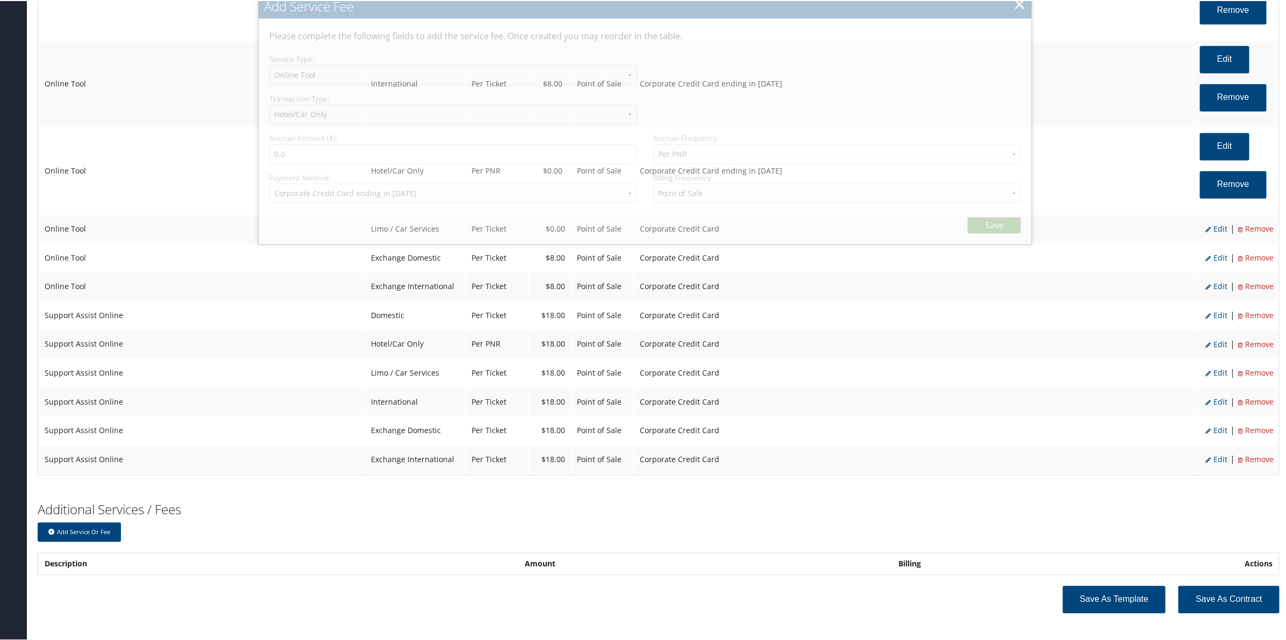
select select "6"
select select "2"
select select "2_1013"
select select "2"
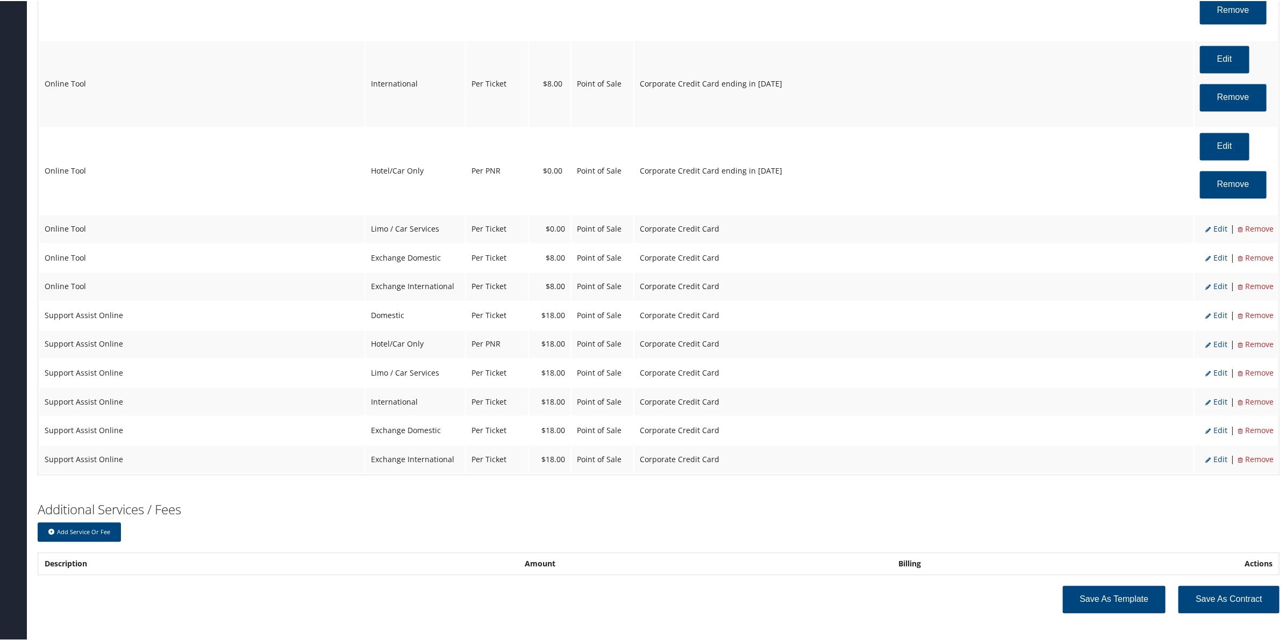
click at [1219, 230] on span "Edit" at bounding box center [1216, 228] width 22 height 10
select select "26"
select select "4"
select select "2"
select select "6"
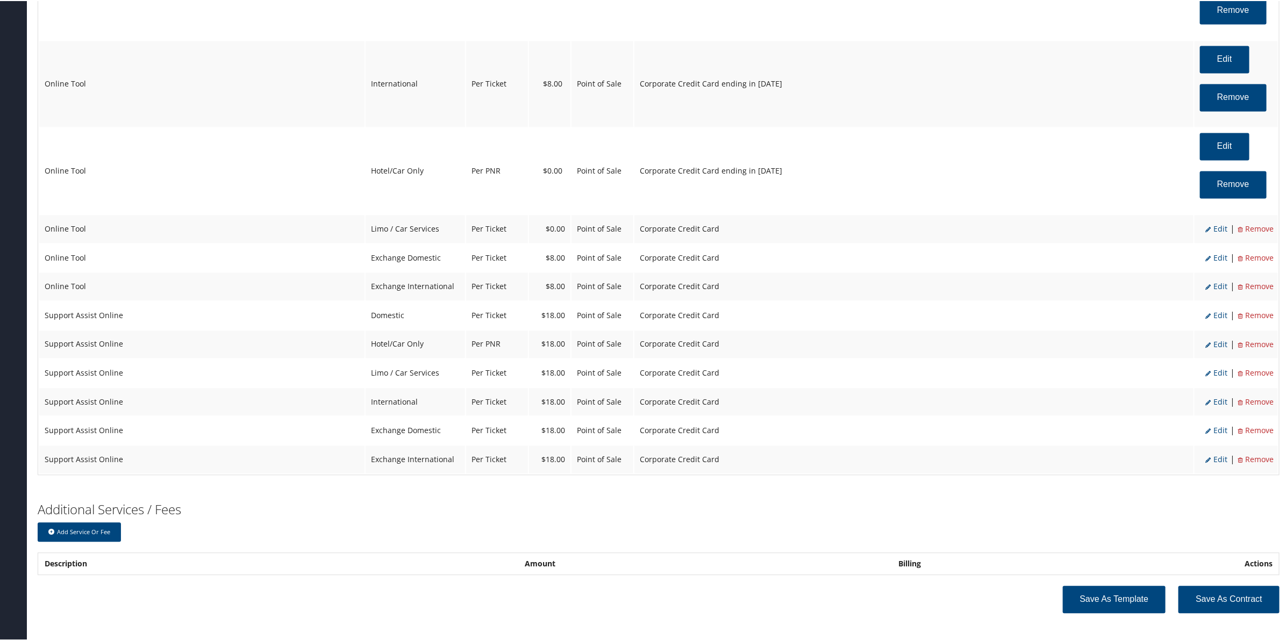
select select "26"
select select "4"
select select "2"
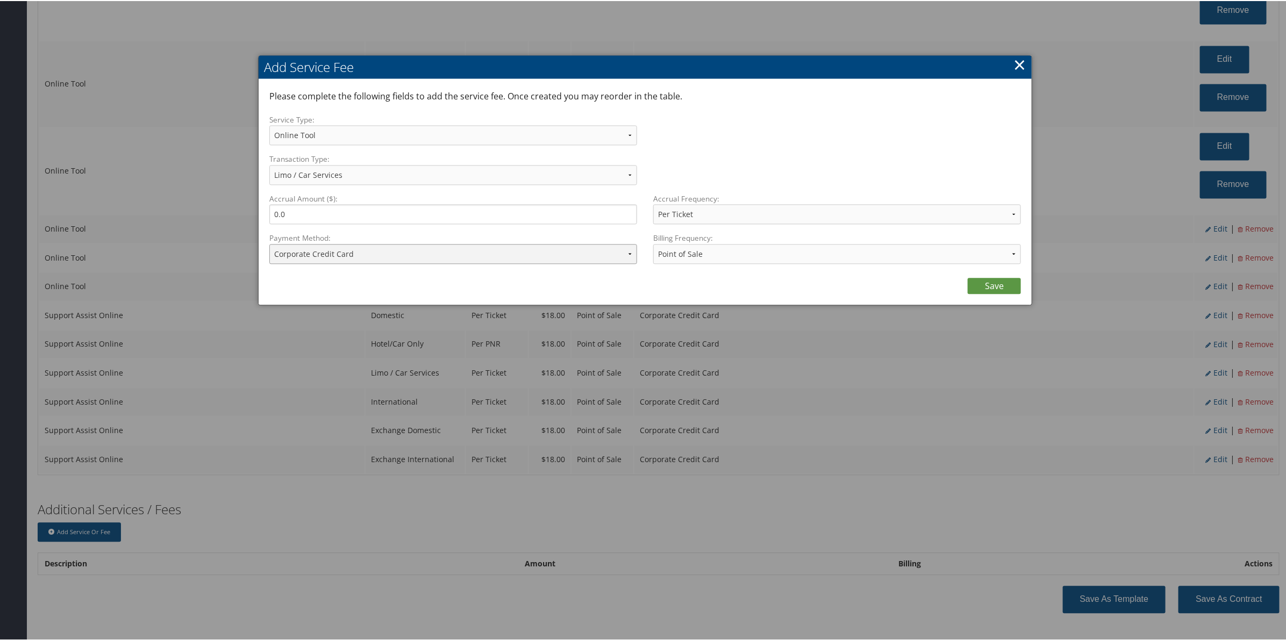
click at [359, 253] on select "ACH Transfer Cash / Check (AR) Corporate Credit Card Ghost Credit Card Hotel Gu…" at bounding box center [453, 253] width 368 height 20
select select "15"
click at [269, 243] on select "ACH Transfer Cash / Check (AR) Corporate Credit Card Ghost Credit Card Hotel Gu…" at bounding box center [453, 253] width 368 height 20
click at [992, 294] on div "Please complete the following fields to add the service fee. Once created you m…" at bounding box center [645, 190] width 773 height 225
click at [983, 281] on link "Save" at bounding box center [994, 285] width 53 height 16
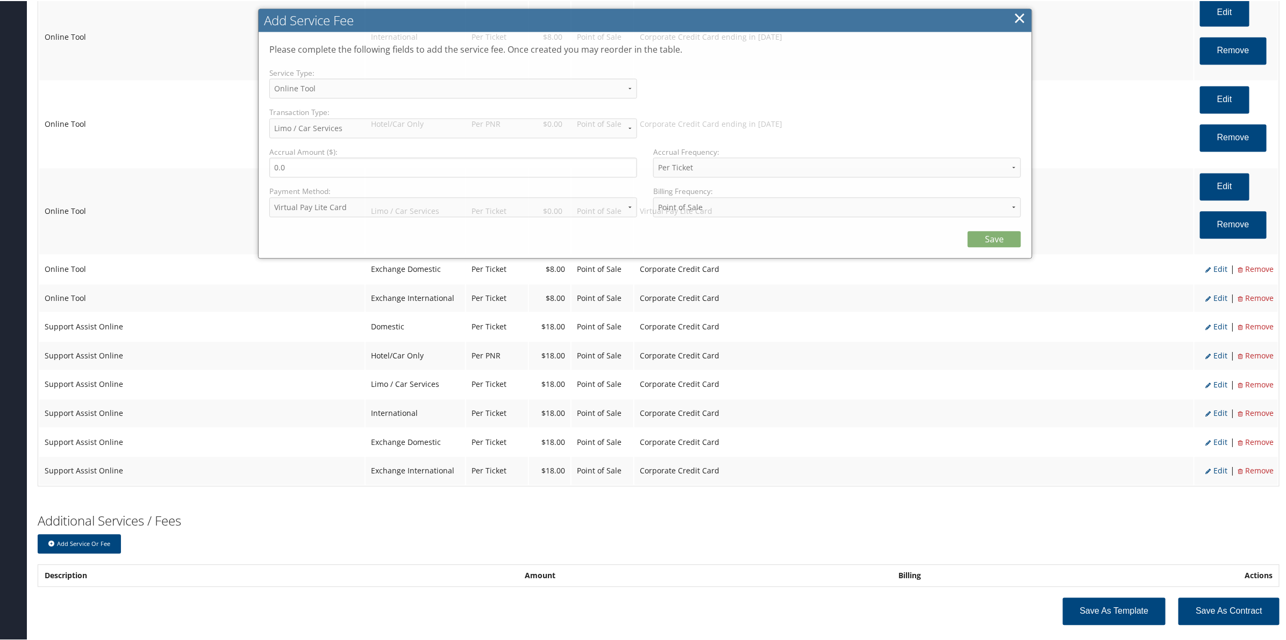
select select "6"
select select "26"
select select "4"
select select "15"
select select "2"
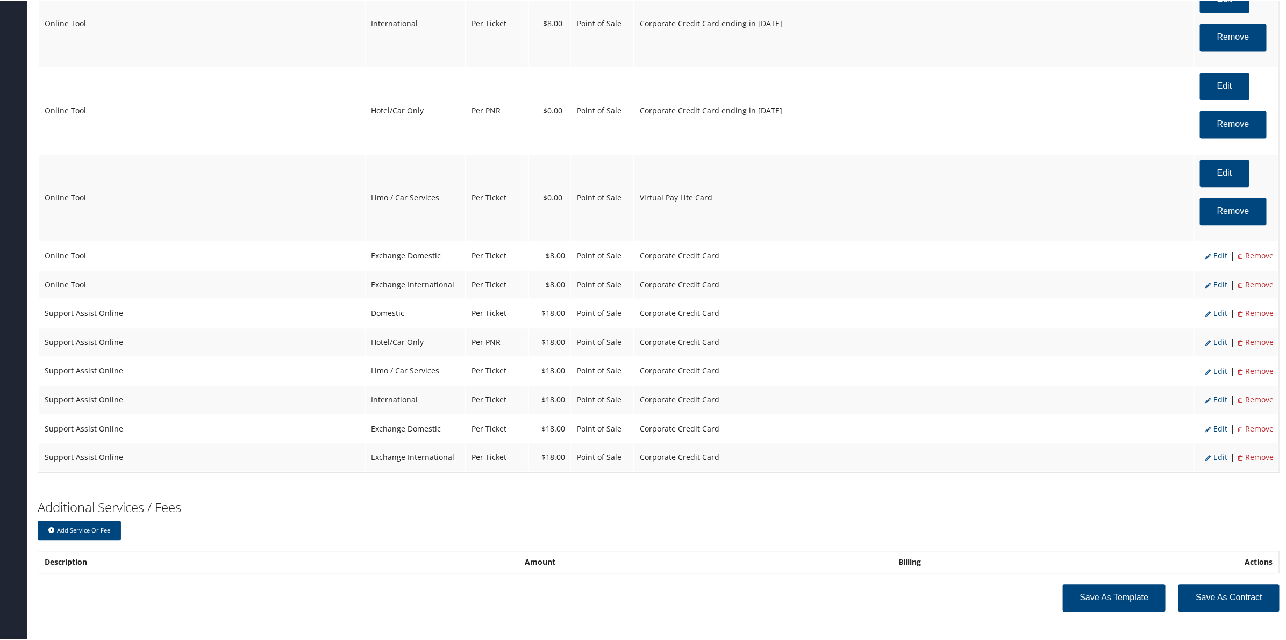
scroll to position [1433, 0]
click at [1213, 259] on span "Edit" at bounding box center [1216, 254] width 22 height 10
select select "24"
type input "8.0"
select select "2"
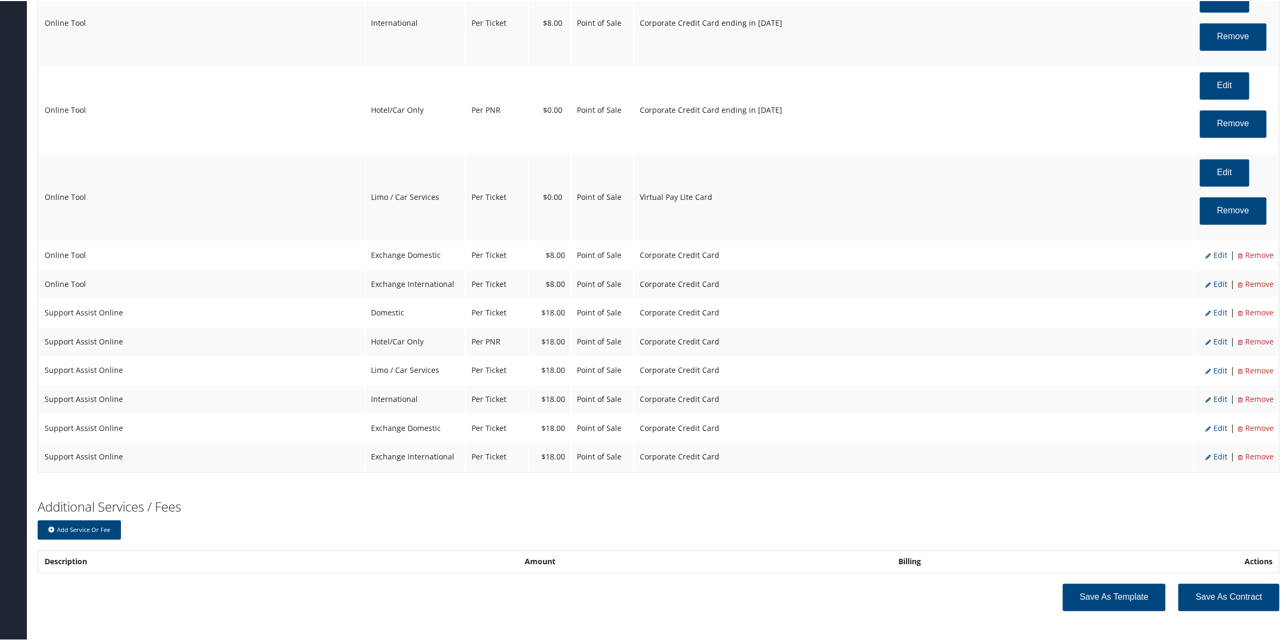
select select "6"
select select "24"
select select "4"
select select "2"
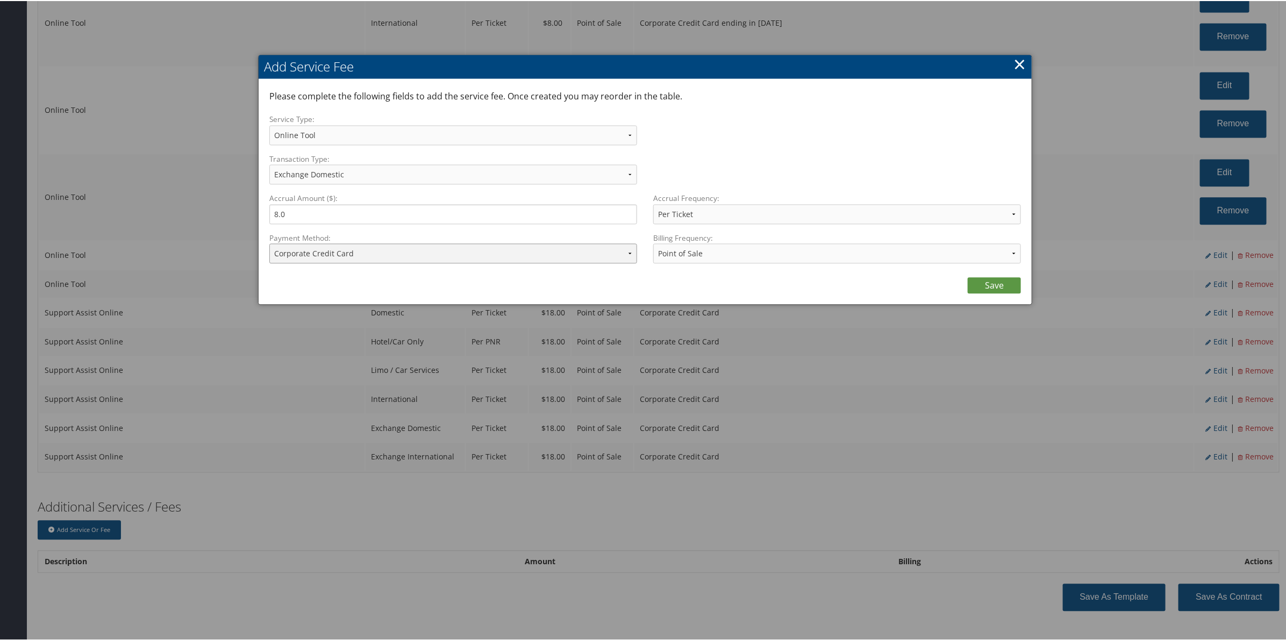
click at [340, 256] on select "ACH Transfer Cash / Check (AR) Corporate Credit Card Ghost Credit Card Hotel Gu…" at bounding box center [453, 252] width 368 height 20
select select "2_1013"
click at [269, 242] on select "ACH Transfer Cash / Check (AR) Corporate Credit Card Ghost Credit Card Hotel Gu…" at bounding box center [453, 252] width 368 height 20
click at [983, 283] on link "Save" at bounding box center [994, 284] width 53 height 16
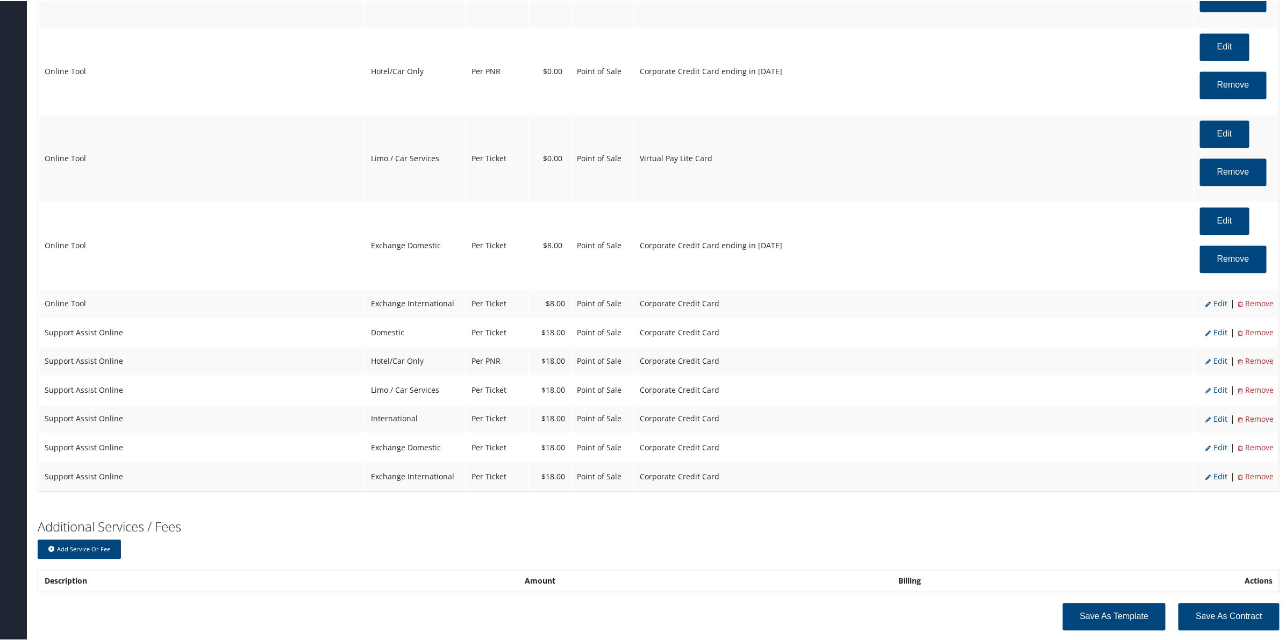
scroll to position [1494, 0]
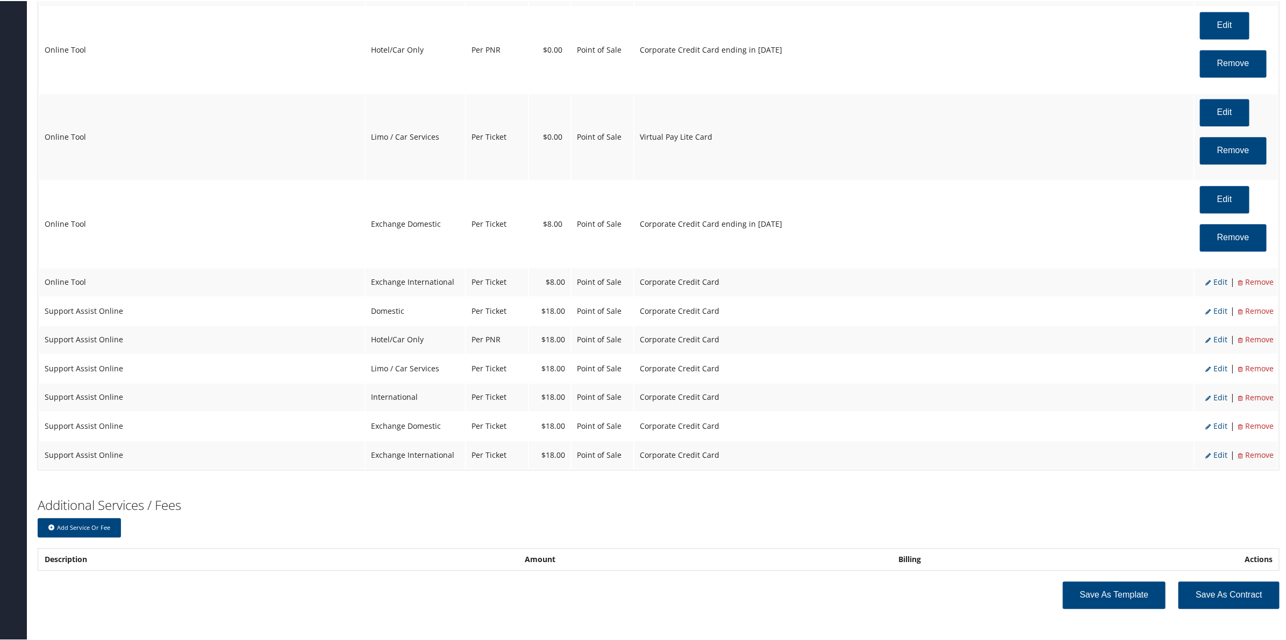
click at [1217, 283] on span "Edit" at bounding box center [1216, 281] width 22 height 10
select select "25"
select select "2"
select select "6"
select select "25"
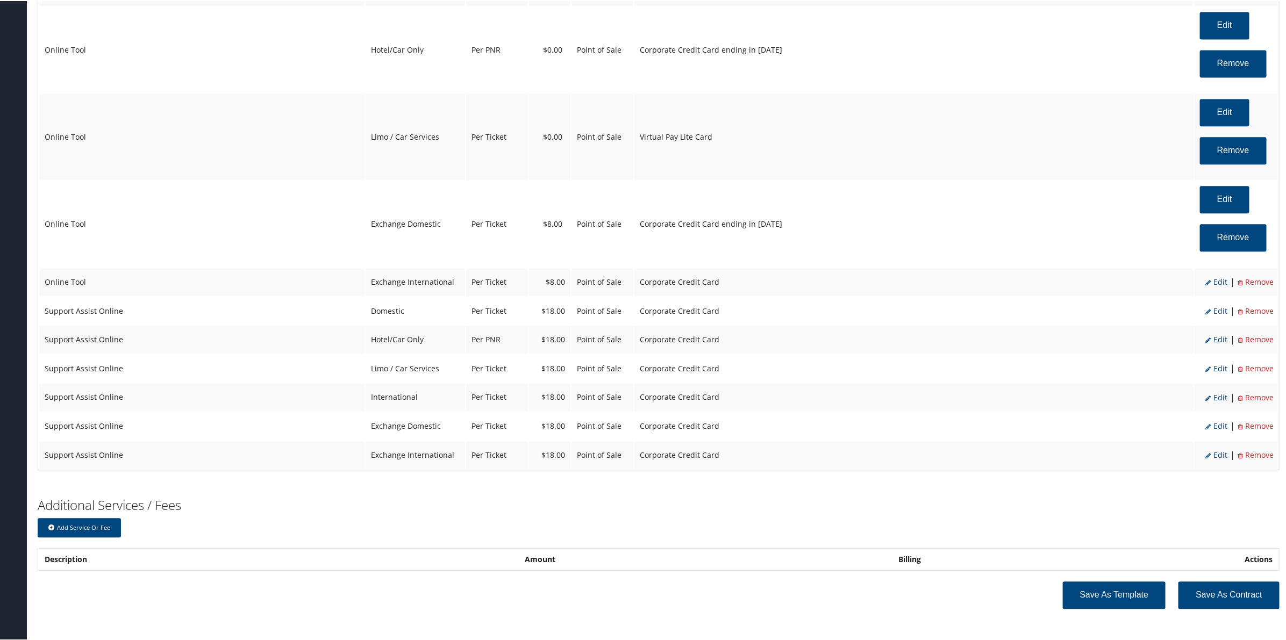
select select "4"
select select "2"
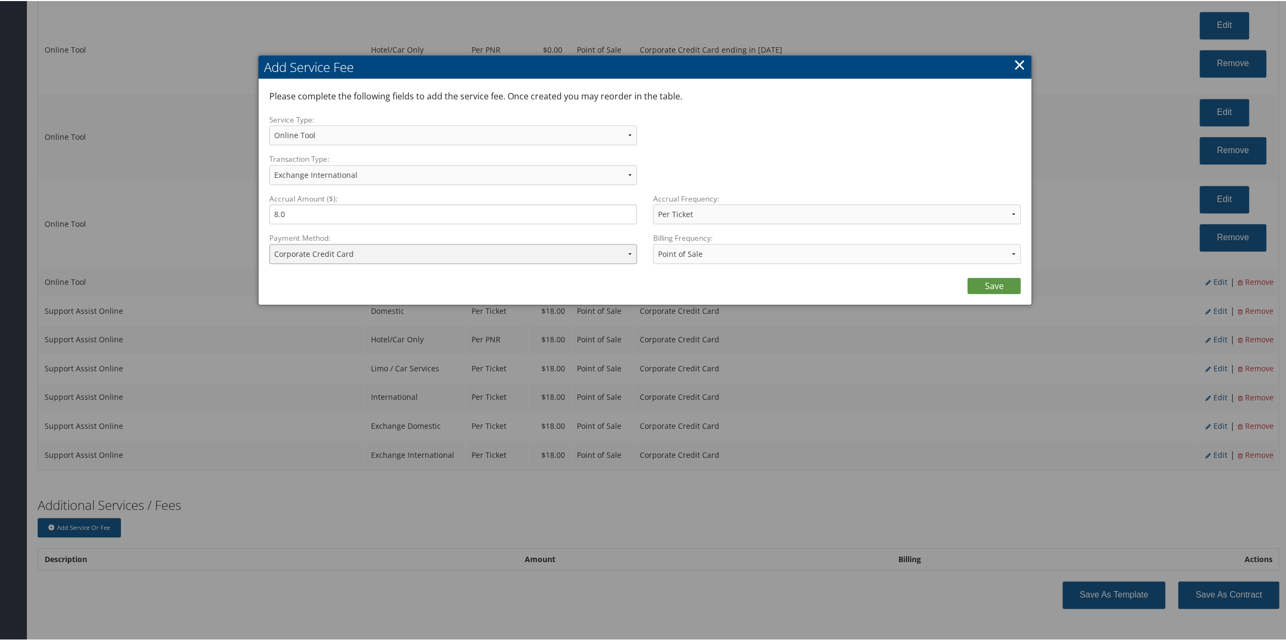
click at [377, 256] on select "ACH Transfer Cash / Check (AR) Corporate Credit Card Ghost Credit Card Hotel Gu…" at bounding box center [453, 253] width 368 height 20
select select "2_1013"
click at [269, 243] on select "ACH Transfer Cash / Check (AR) Corporate Credit Card Ghost Credit Card Hotel Gu…" at bounding box center [453, 253] width 368 height 20
click at [995, 285] on link "Save" at bounding box center [994, 285] width 53 height 16
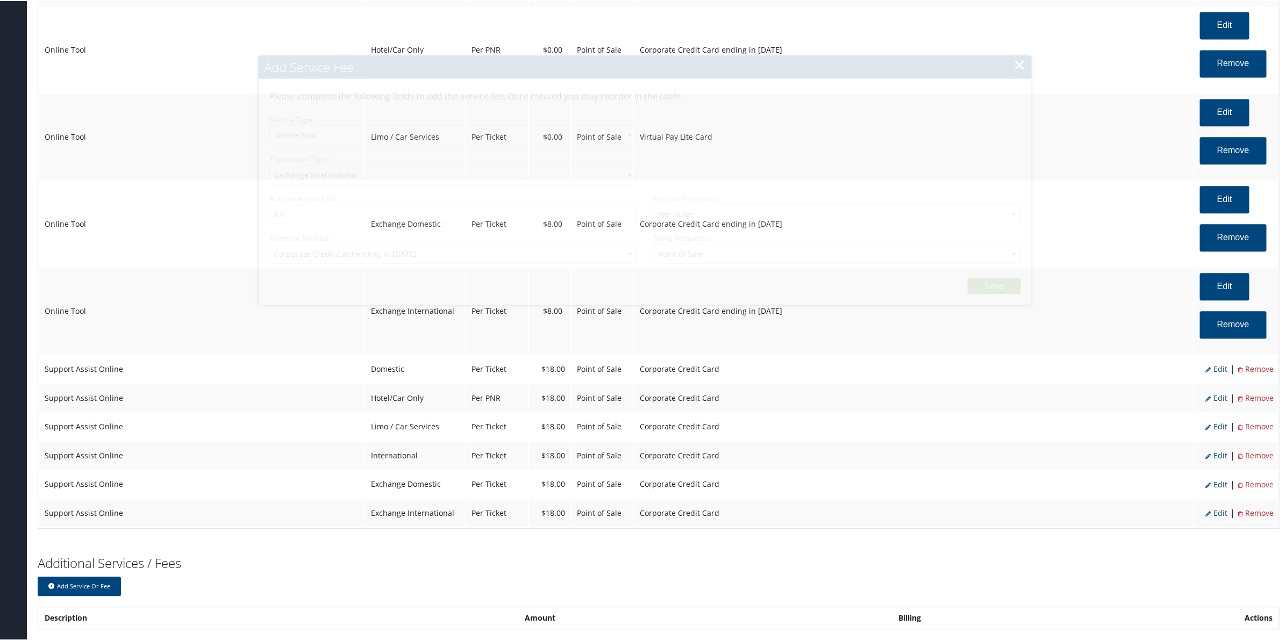
select select "6"
select select "25"
select select "4"
select select "2_1013"
select select "2"
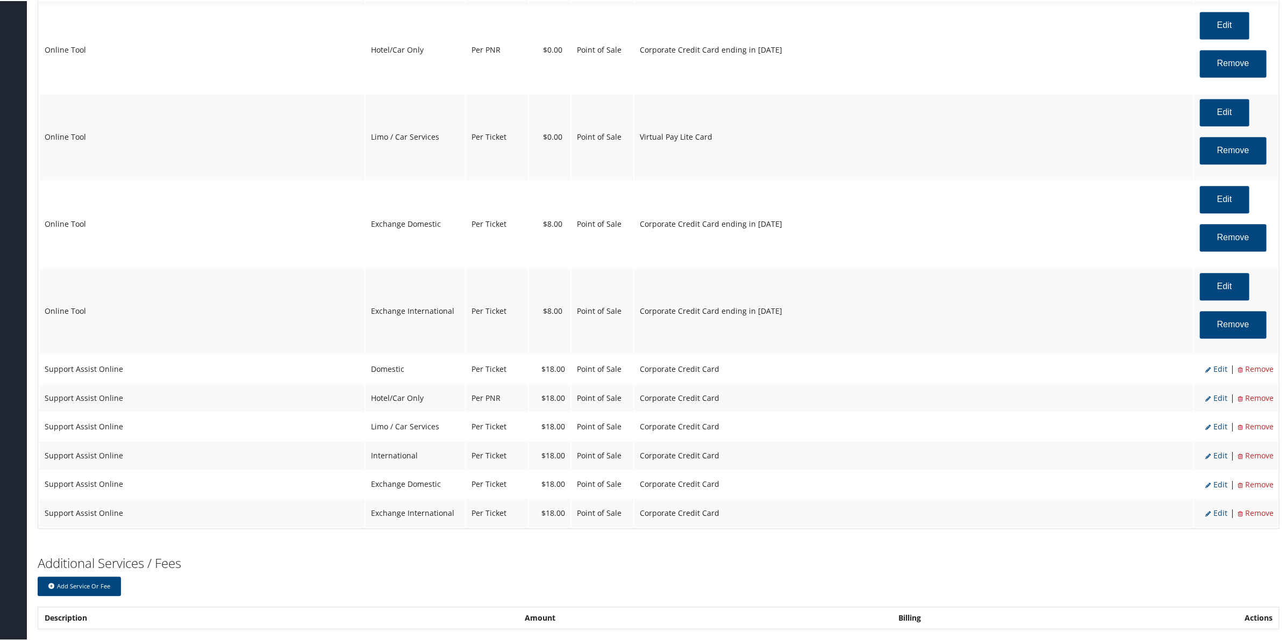
click at [1216, 373] on span "Edit" at bounding box center [1216, 368] width 22 height 10
select select "12"
select select "2"
type input "18.0"
select select "2"
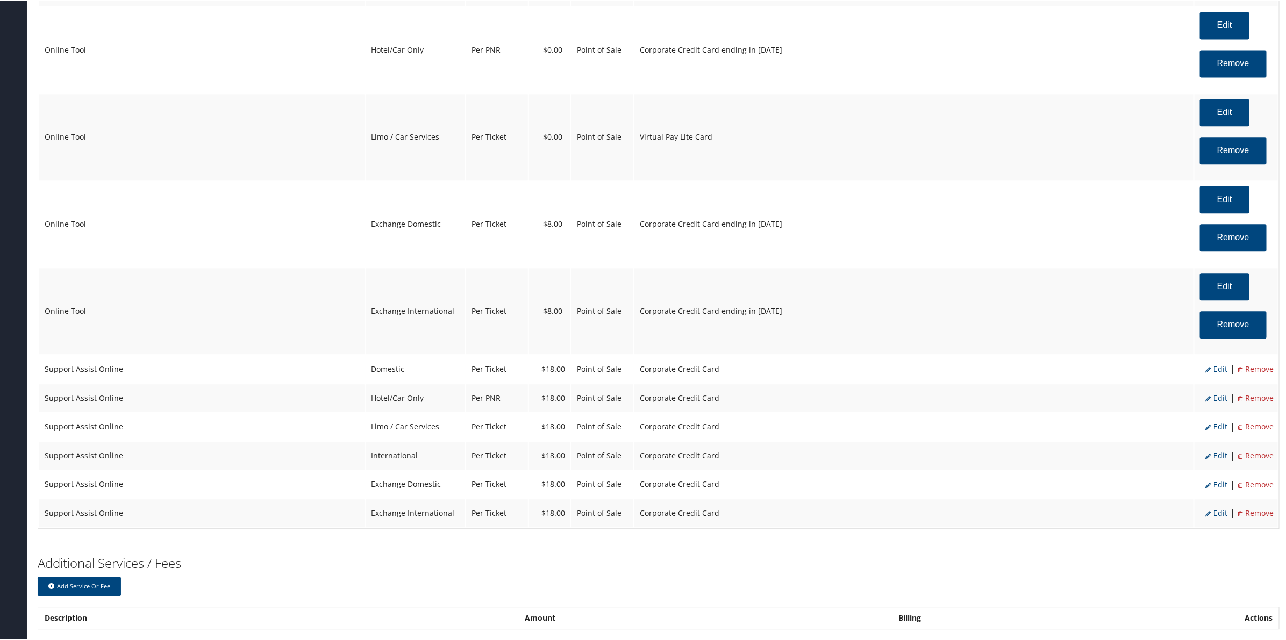
select select "12"
select select "2"
select select "4"
select select "2"
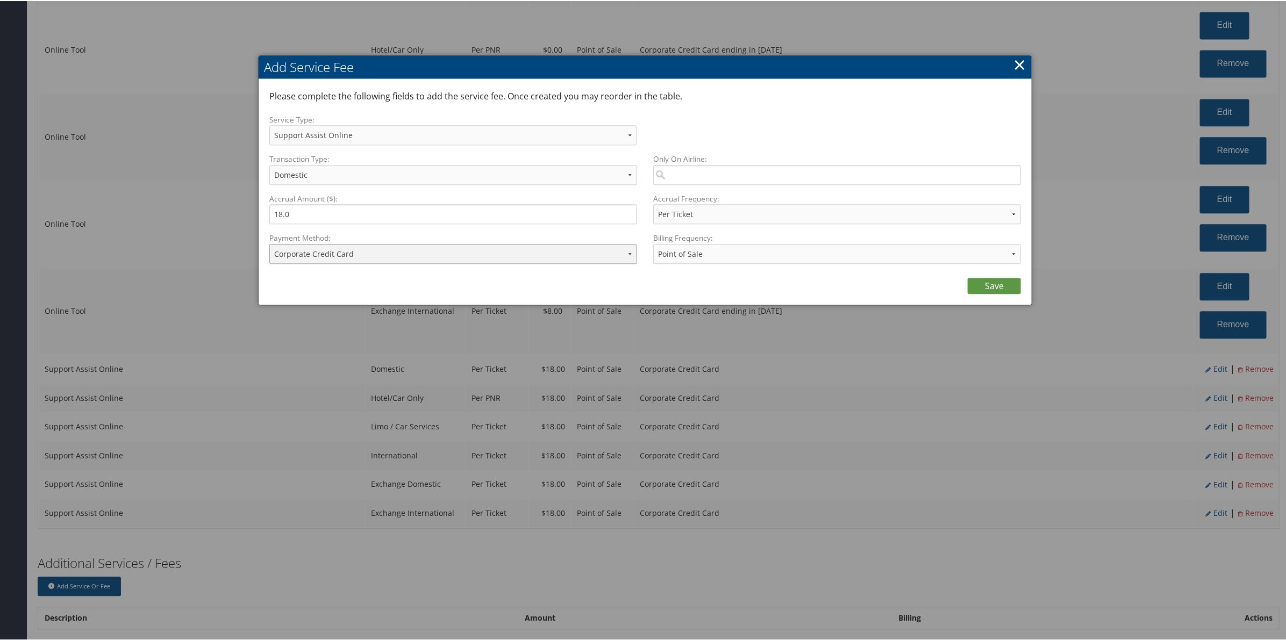
drag, startPoint x: 305, startPoint y: 246, endPoint x: 308, endPoint y: 252, distance: 5.8
click at [305, 246] on select "ACH Transfer Cash / Check (AR) Corporate Credit Card Ghost Credit Card Hotel Gu…" at bounding box center [453, 253] width 368 height 20
select select "2_1013"
click at [269, 243] on select "ACH Transfer Cash / Check (AR) Corporate Credit Card Ghost Credit Card Hotel Gu…" at bounding box center [453, 253] width 368 height 20
click at [987, 288] on link "Save" at bounding box center [994, 285] width 53 height 16
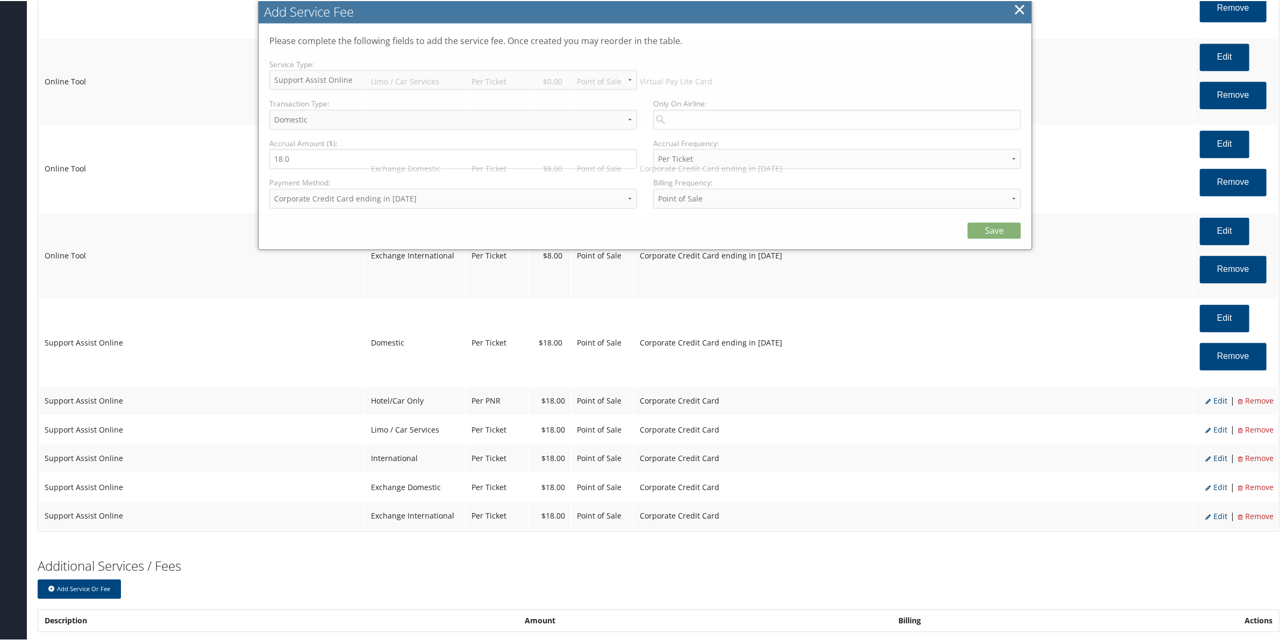
scroll to position [1616, 0]
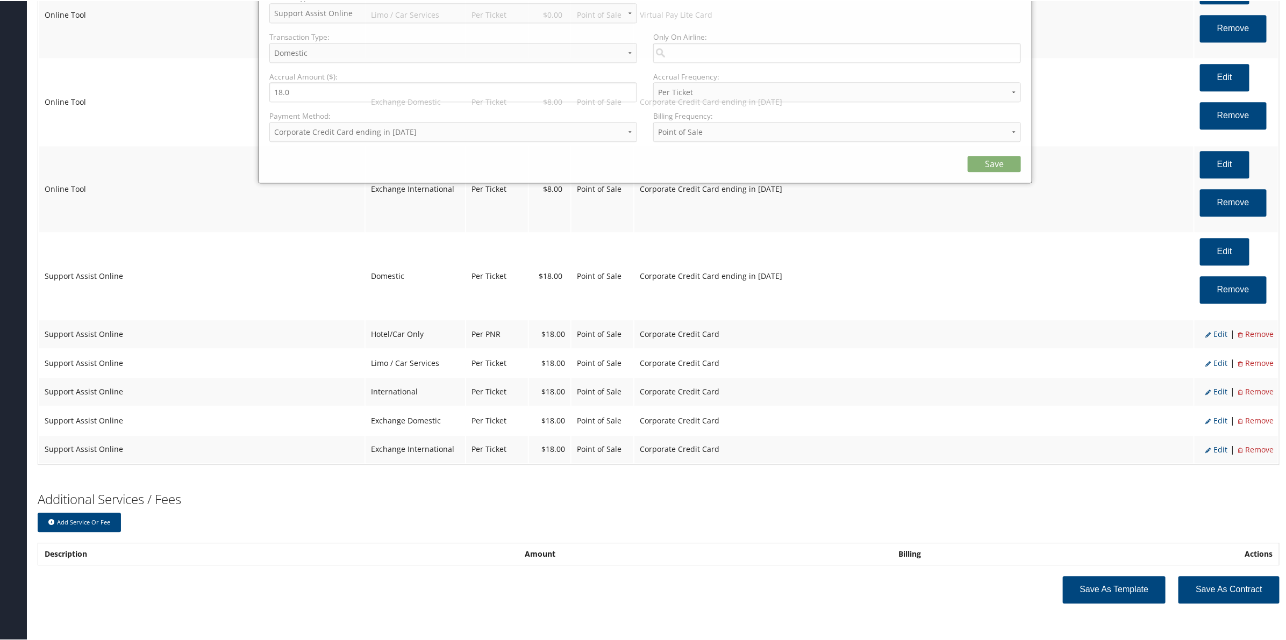
select select "12"
select select "2"
select select "4"
select select "2_1013"
select select "2"
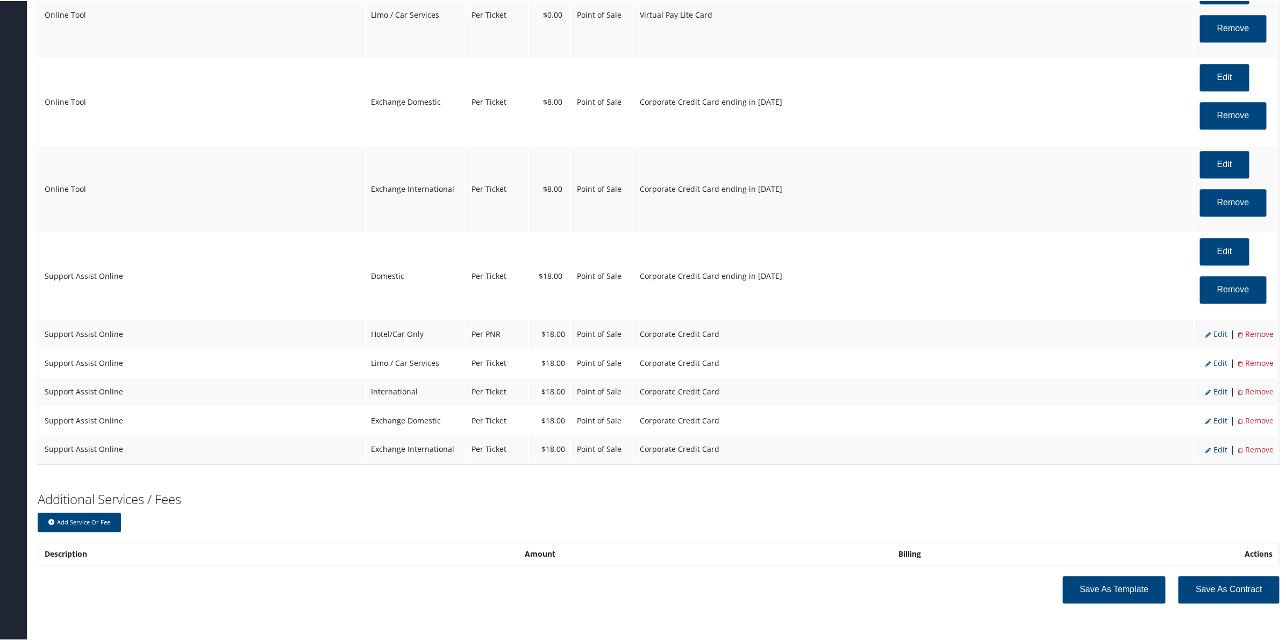
click at [1217, 334] on span "Edit" at bounding box center [1216, 333] width 22 height 10
select select "6"
select select "2"
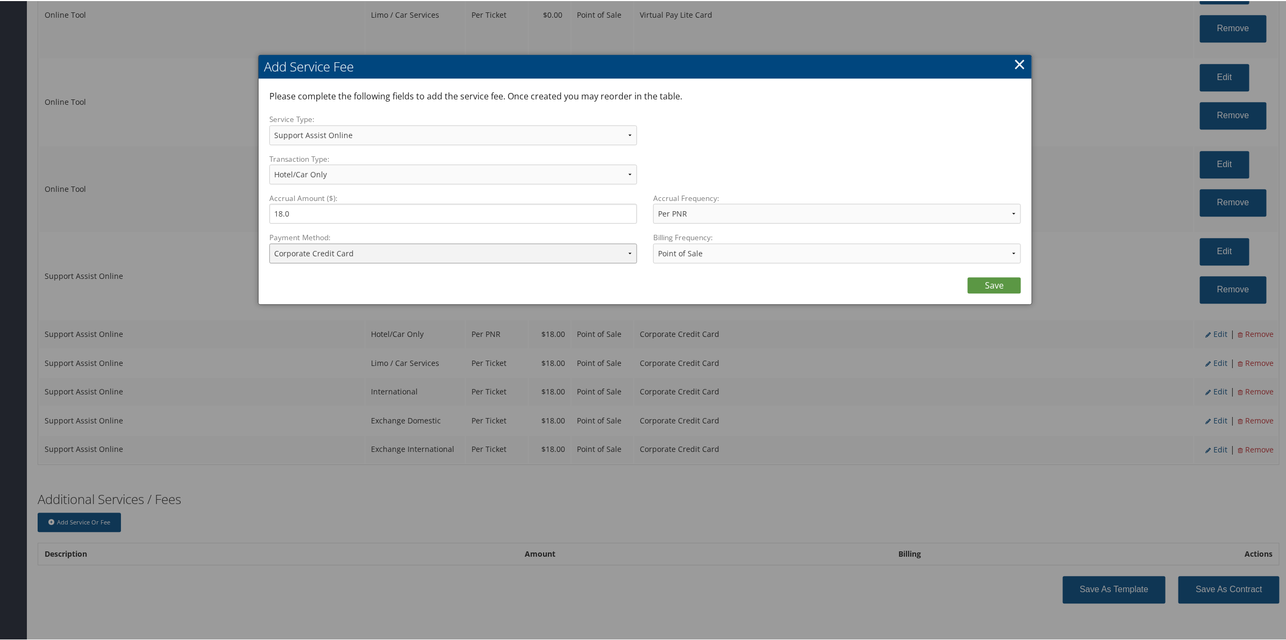
click at [348, 258] on select "ACH Transfer Cash / Check (AR) Corporate Credit Card Ghost Credit Card Hotel Gu…" at bounding box center [453, 252] width 368 height 20
click at [269, 242] on select "ACH Transfer Cash / Check (AR) Corporate Credit Card Ghost Credit Card Hotel Gu…" at bounding box center [453, 252] width 368 height 20
click at [990, 288] on link "Save" at bounding box center [994, 284] width 53 height 16
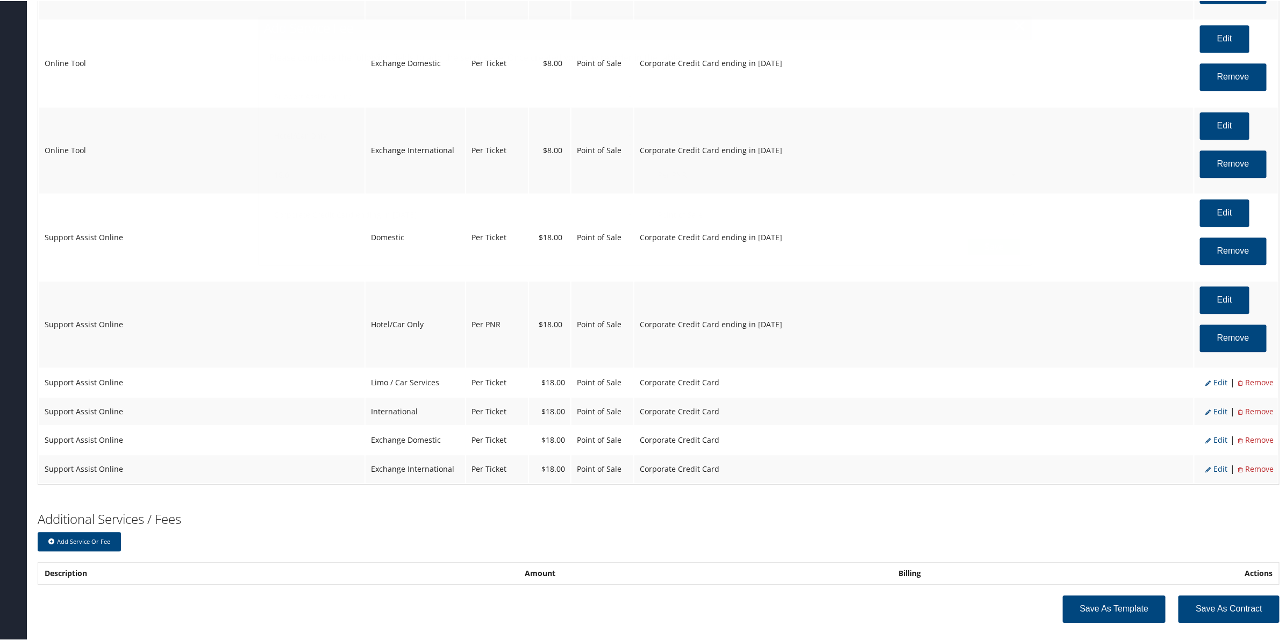
scroll to position [1676, 0]
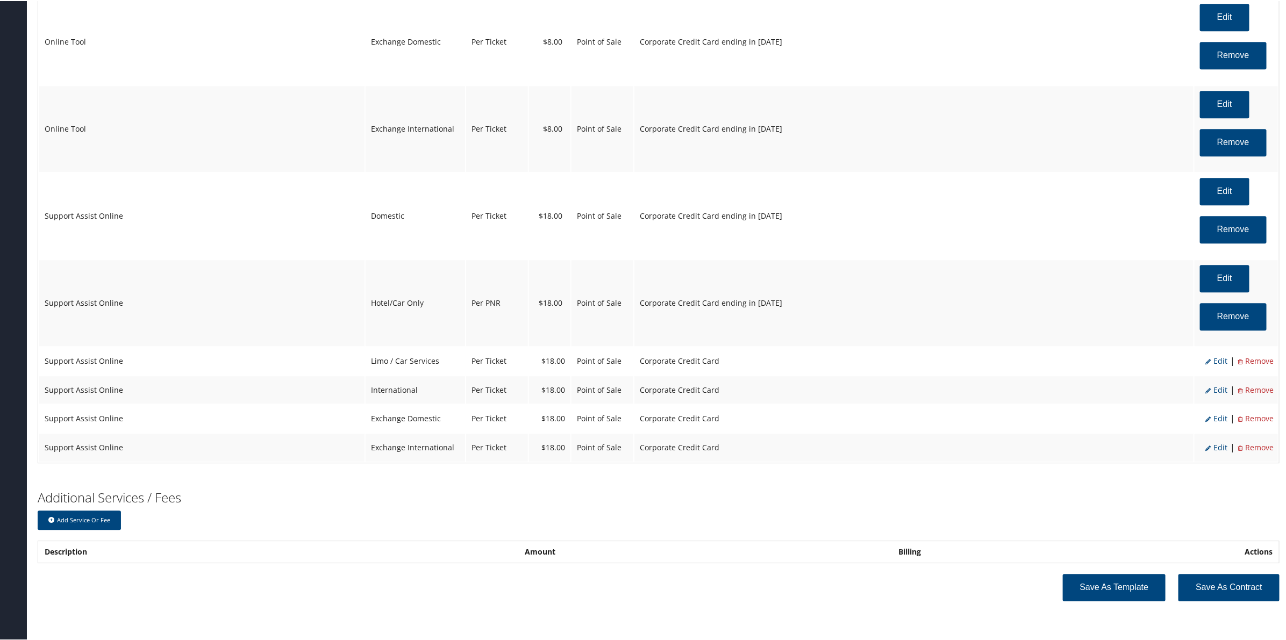
click at [1214, 362] on span "Edit" at bounding box center [1216, 360] width 22 height 10
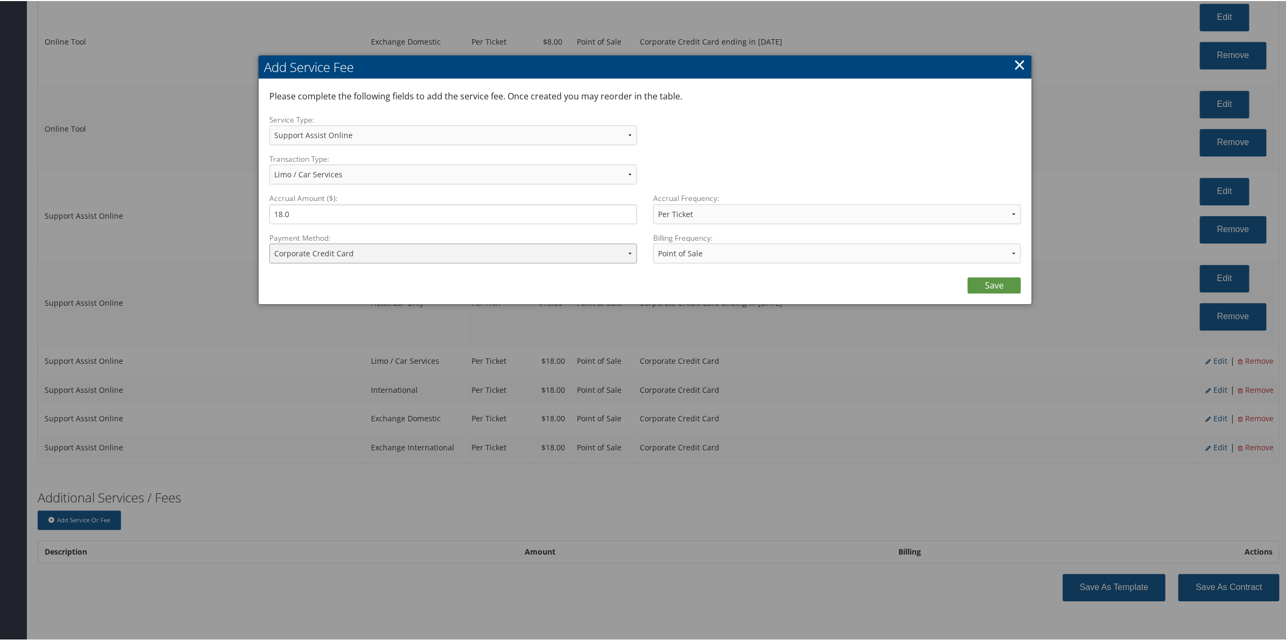
drag, startPoint x: 331, startPoint y: 246, endPoint x: 333, endPoint y: 253, distance: 7.3
click at [332, 248] on select "ACH Transfer Cash / Check (AR) Corporate Credit Card Ghost Credit Card Hotel Gu…" at bounding box center [453, 252] width 368 height 20
click at [269, 242] on select "ACH Transfer Cash / Check (AR) Corporate Credit Card Ghost Credit Card Hotel Gu…" at bounding box center [453, 252] width 368 height 20
click at [995, 288] on link "Save" at bounding box center [994, 284] width 53 height 16
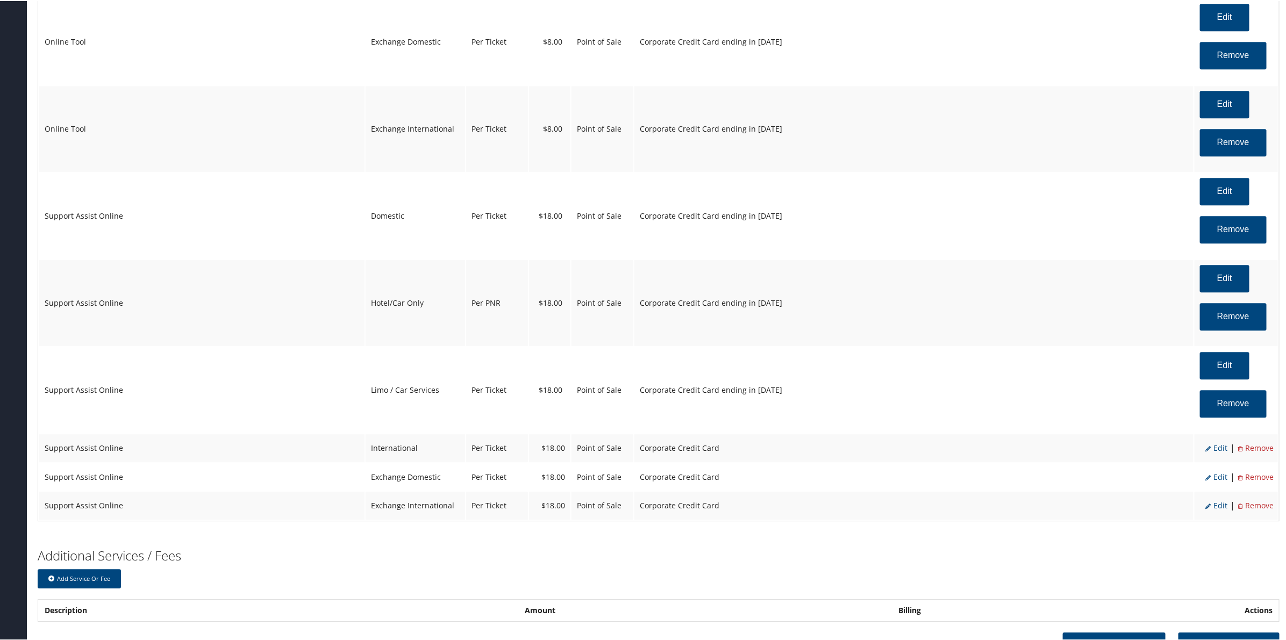
click at [1222, 451] on span "Edit" at bounding box center [1216, 447] width 22 height 10
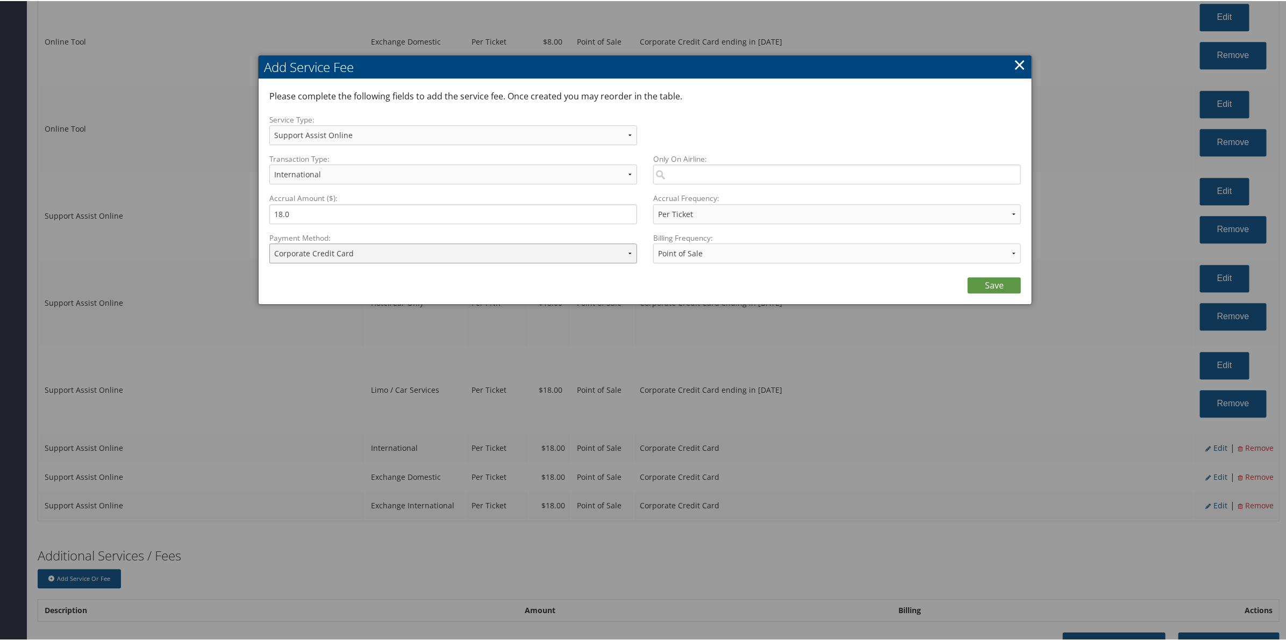
click at [336, 261] on select "ACH Transfer Cash / Check (AR) Corporate Credit Card Ghost Credit Card Hotel Gu…" at bounding box center [453, 252] width 368 height 20
click at [269, 242] on select "ACH Transfer Cash / Check (AR) Corporate Credit Card Ghost Credit Card Hotel Gu…" at bounding box center [453, 252] width 368 height 20
drag, startPoint x: 988, startPoint y: 284, endPoint x: 1019, endPoint y: 289, distance: 31.1
click at [995, 280] on link "Save" at bounding box center [994, 284] width 53 height 16
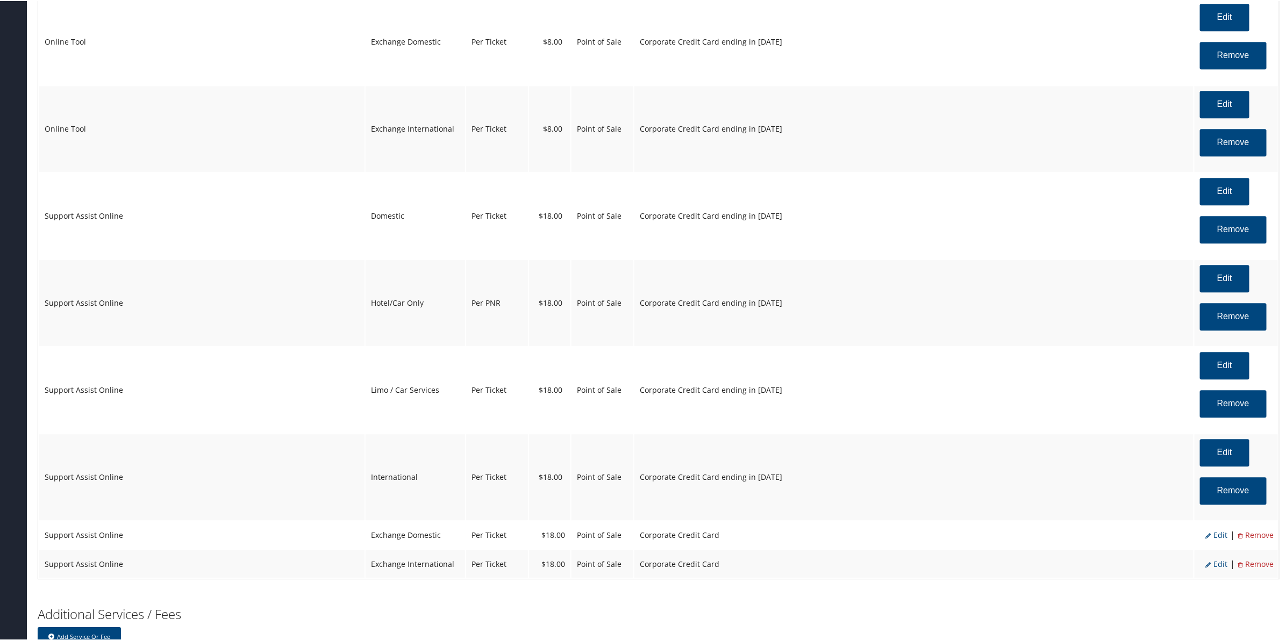
click at [1216, 539] on span "Edit" at bounding box center [1216, 534] width 22 height 10
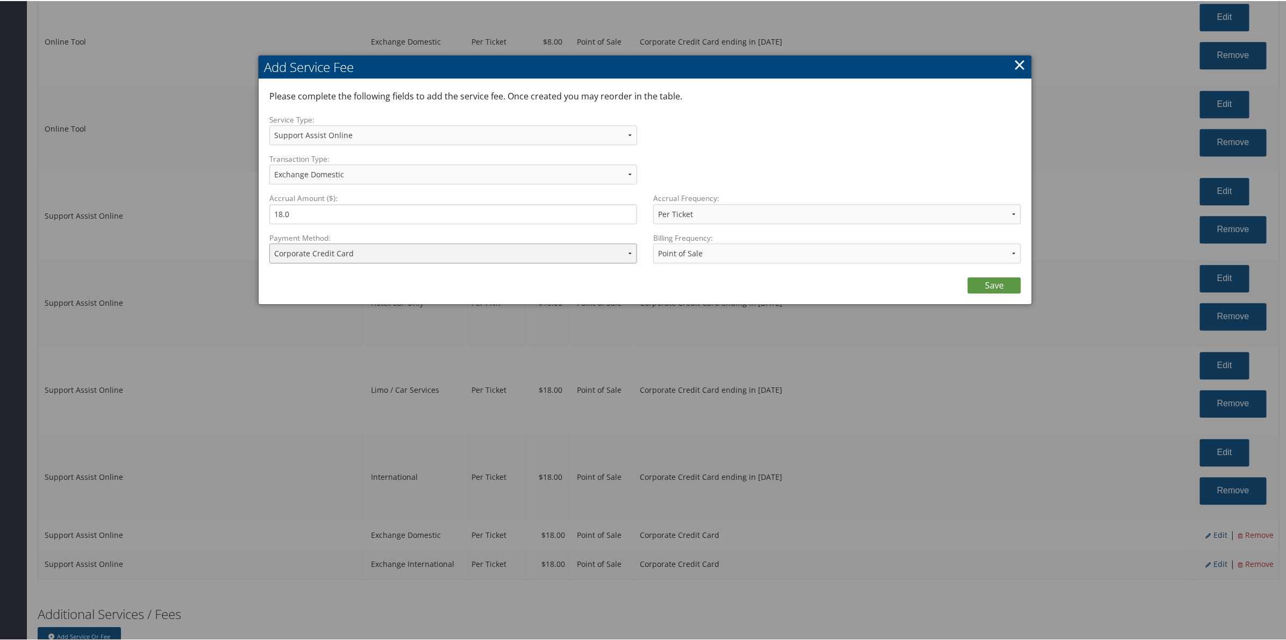
click at [348, 255] on select "ACH Transfer Cash / Check (AR) Corporate Credit Card Ghost Credit Card Hotel Gu…" at bounding box center [453, 252] width 368 height 20
click at [269, 242] on select "ACH Transfer Cash / Check (AR) Corporate Credit Card Ghost Credit Card Hotel Gu…" at bounding box center [453, 252] width 368 height 20
click at [993, 280] on link "Save" at bounding box center [994, 284] width 53 height 16
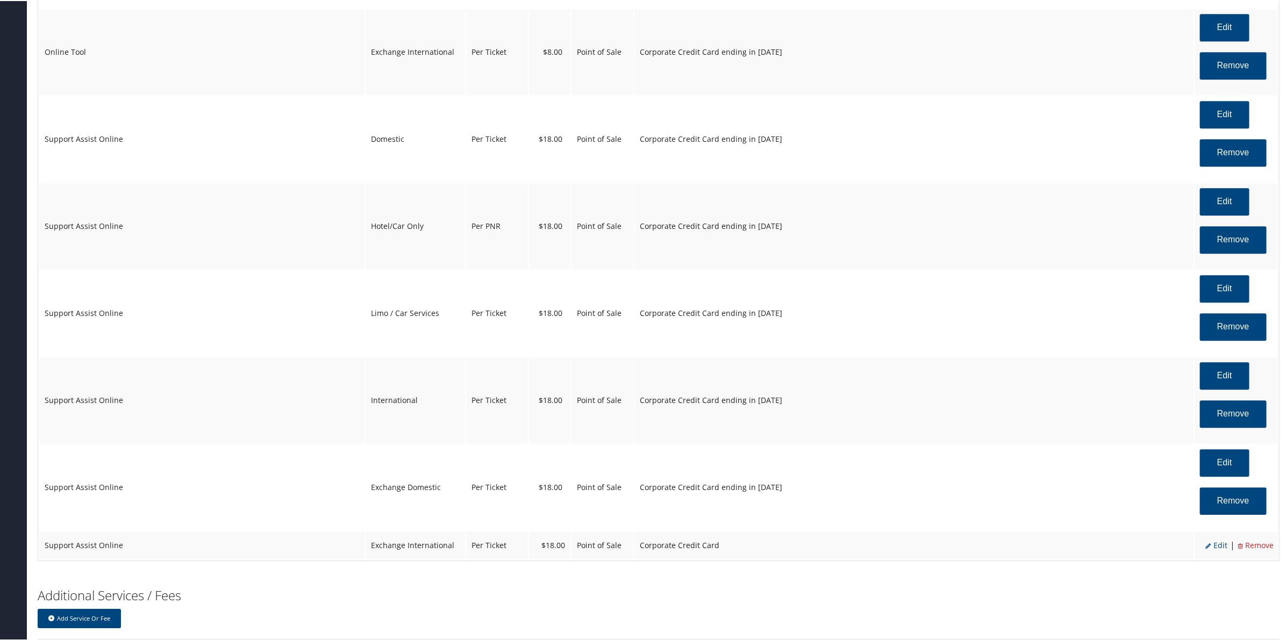
scroll to position [1858, 0]
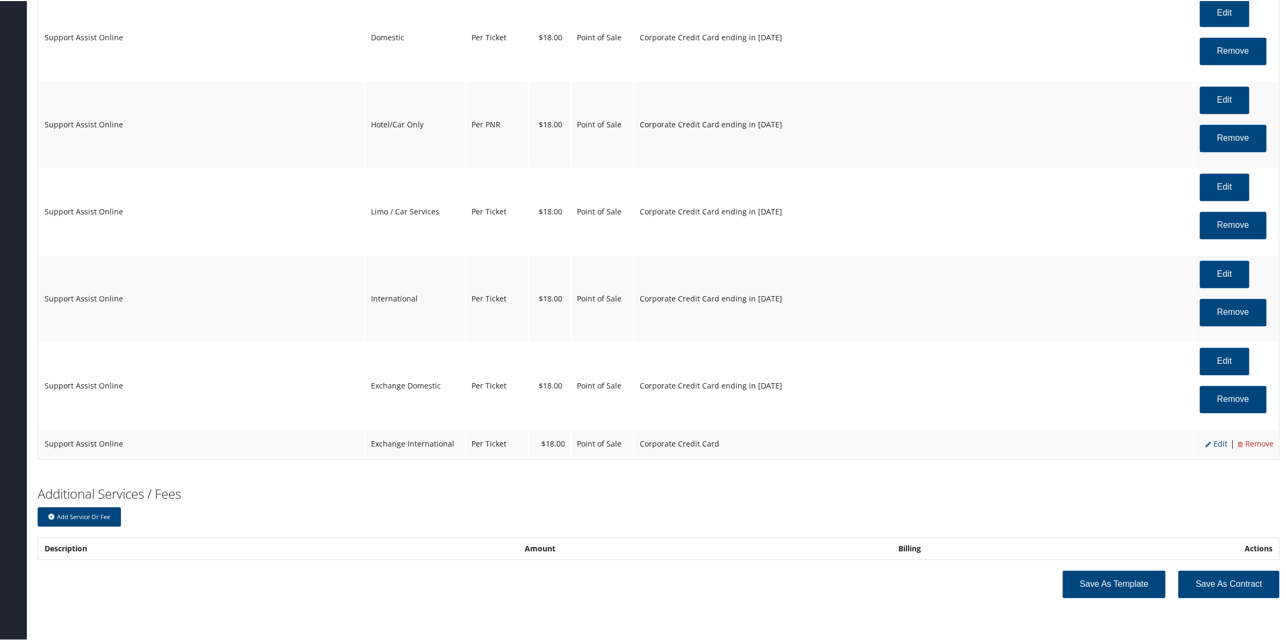
click at [1218, 444] on span "Edit" at bounding box center [1216, 443] width 22 height 10
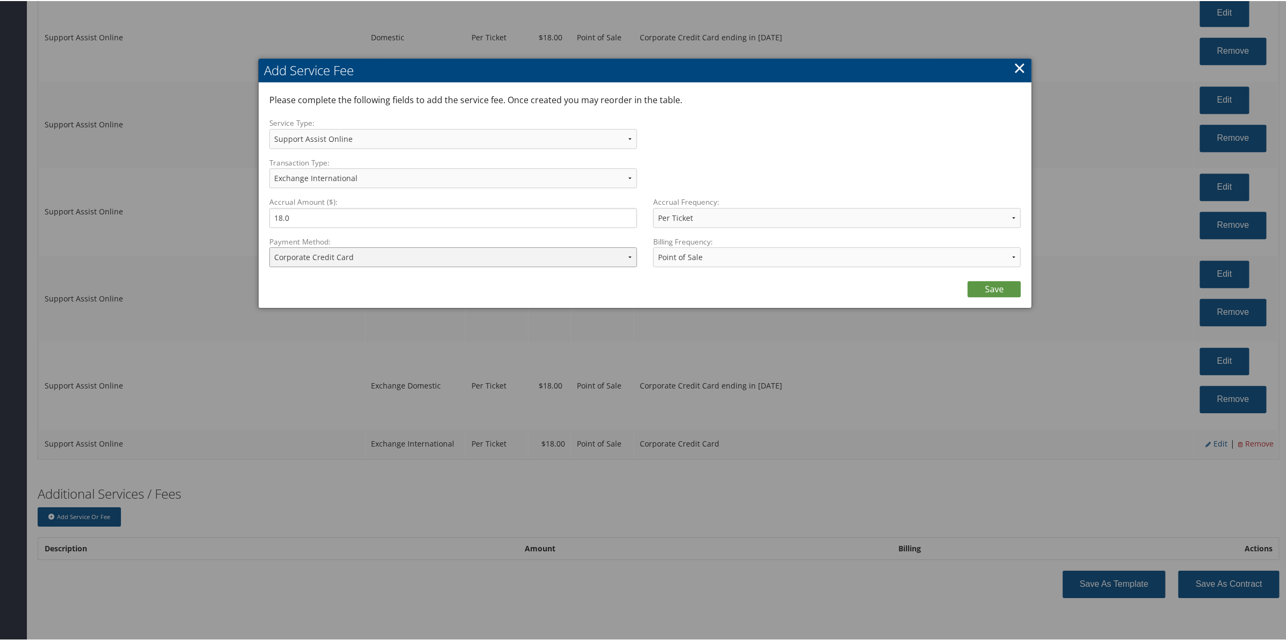
drag, startPoint x: 339, startPoint y: 251, endPoint x: 341, endPoint y: 261, distance: 11.0
click at [339, 253] on select "ACH Transfer Cash / Check (AR) Corporate Credit Card Ghost Credit Card Hotel Gu…" at bounding box center [453, 256] width 368 height 20
click at [269, 246] on select "ACH Transfer Cash / Check (AR) Corporate Credit Card Ghost Credit Card Hotel Gu…" at bounding box center [453, 256] width 368 height 20
click at [990, 281] on link "Save" at bounding box center [994, 288] width 53 height 16
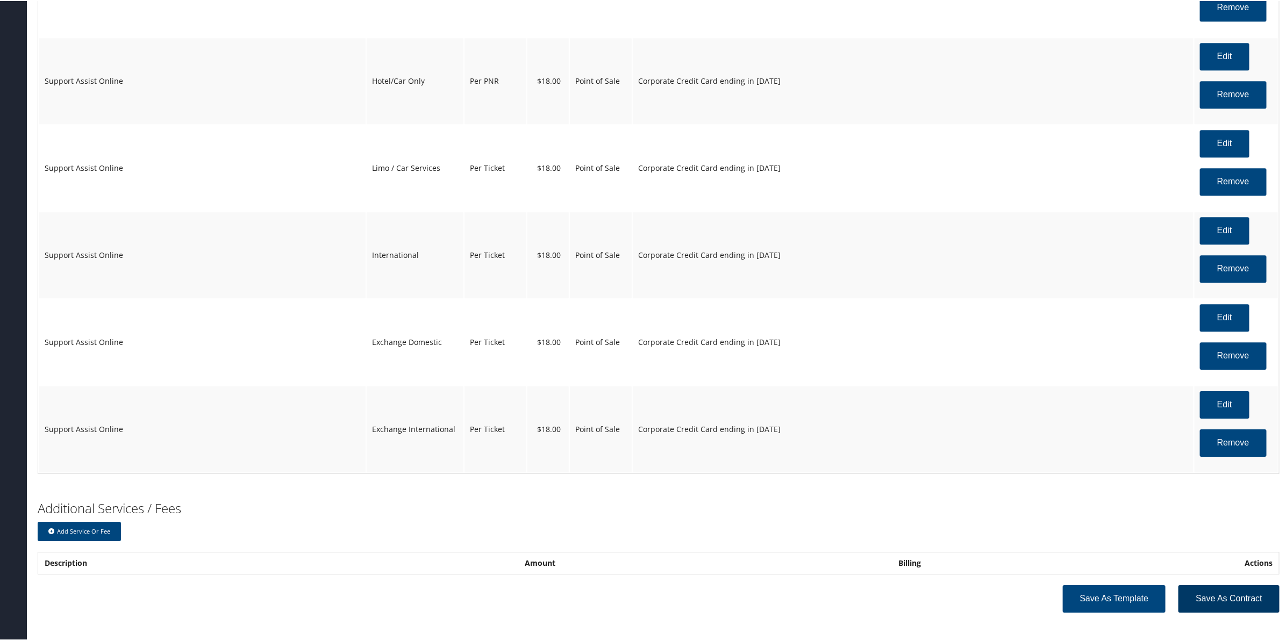
scroll to position [1919, 0]
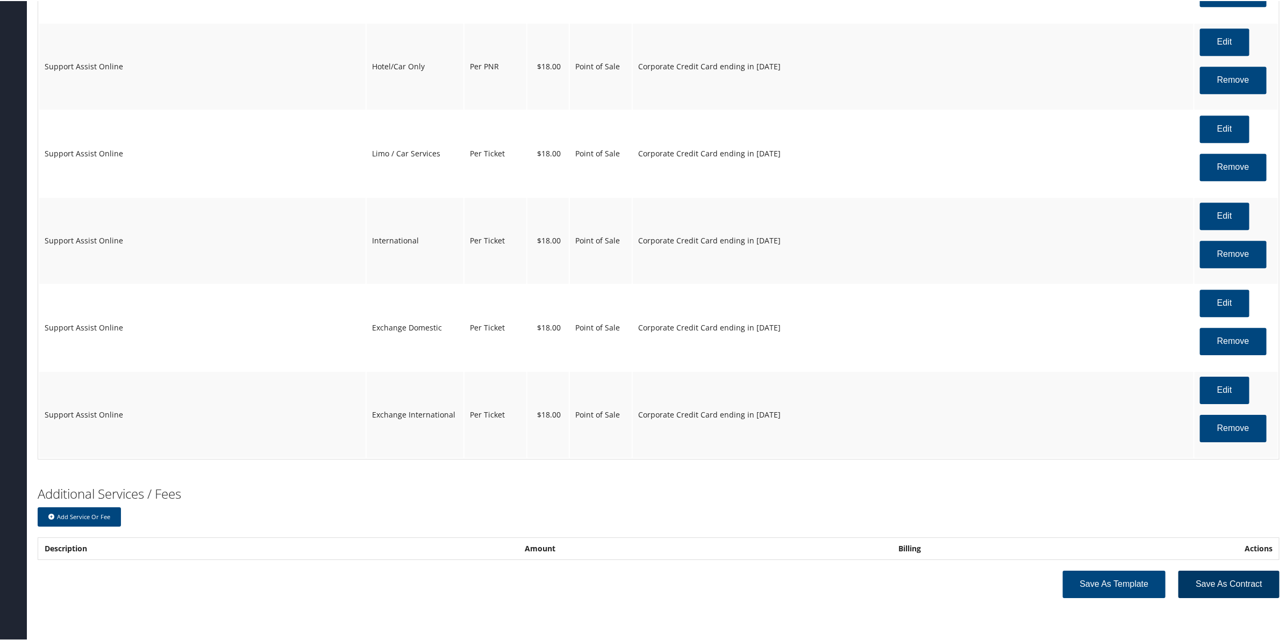
click at [1212, 587] on button "Save as Contract" at bounding box center [1228, 583] width 101 height 27
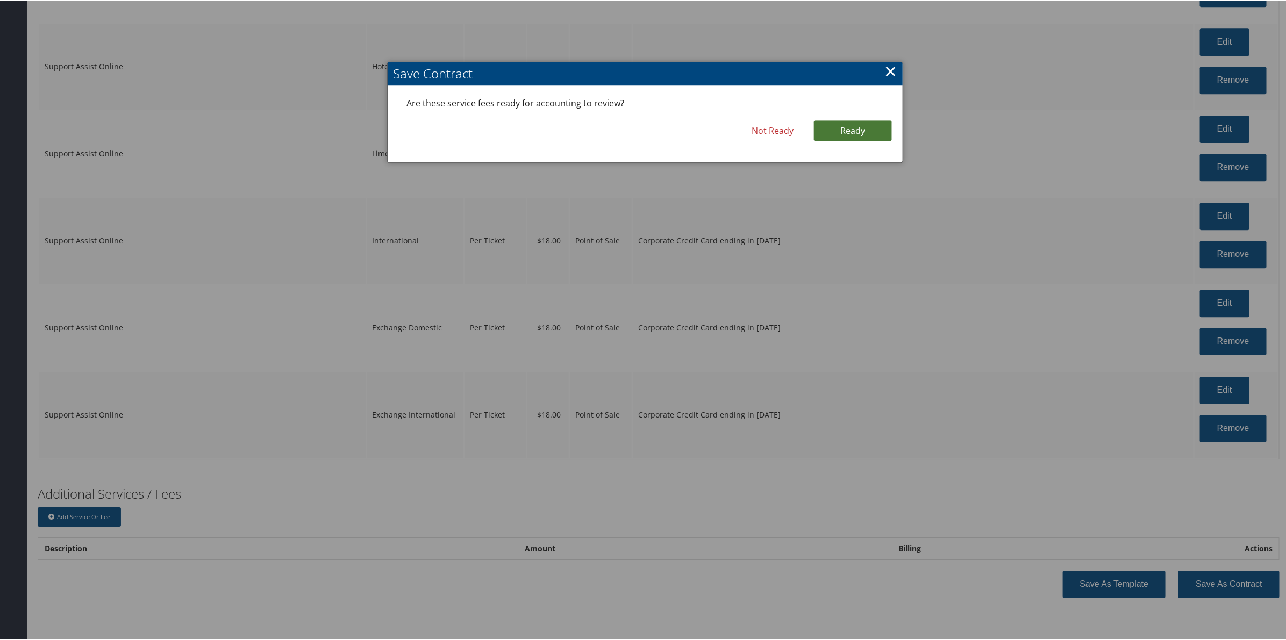
click at [856, 120] on link "Ready" at bounding box center [853, 129] width 78 height 20
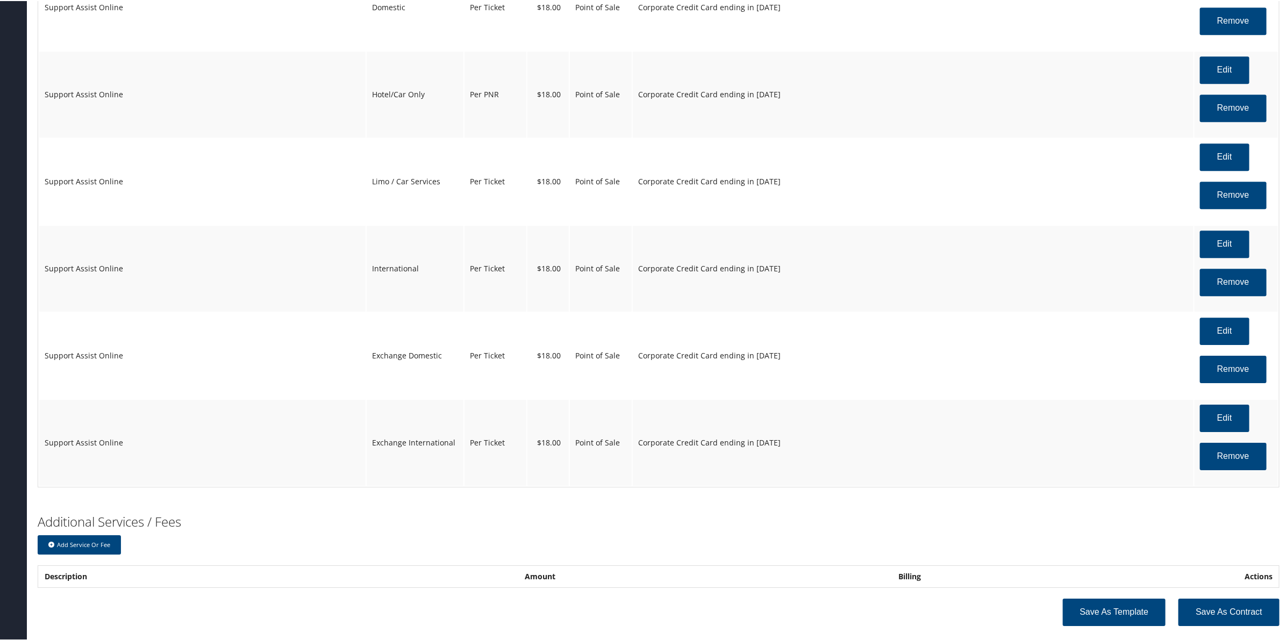
scroll to position [1954, 0]
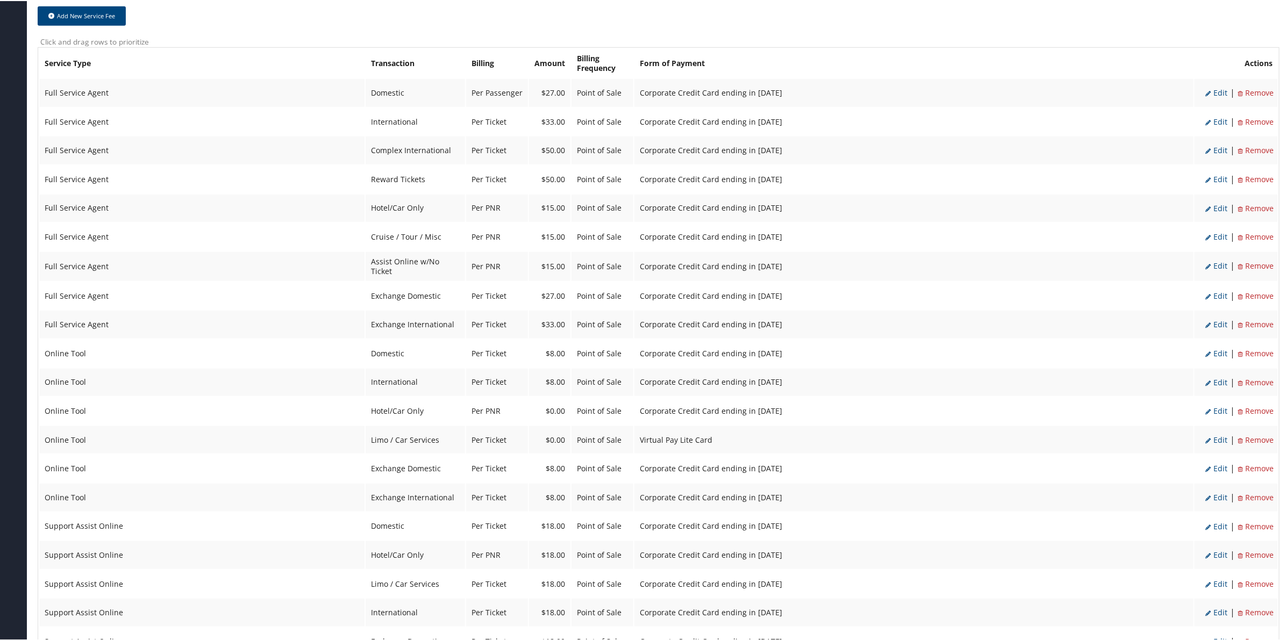
scroll to position [470, 0]
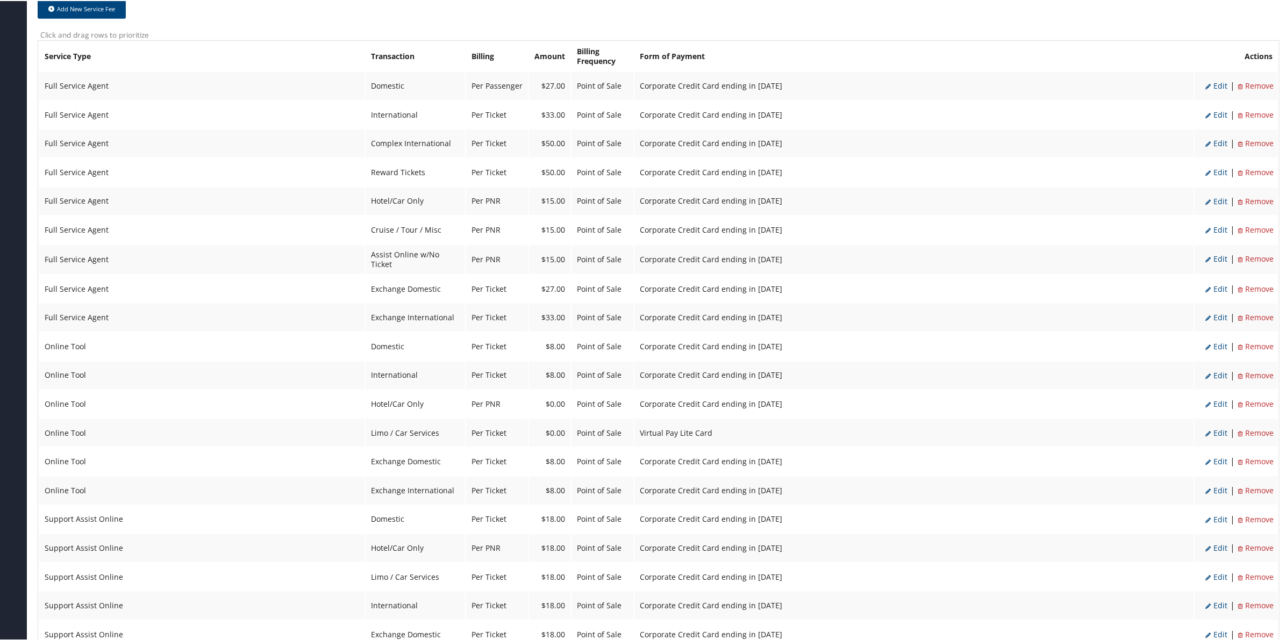
click at [1218, 427] on span "Edit" at bounding box center [1216, 432] width 22 height 10
select select "6"
select select "26"
type input "0.0"
select select "4"
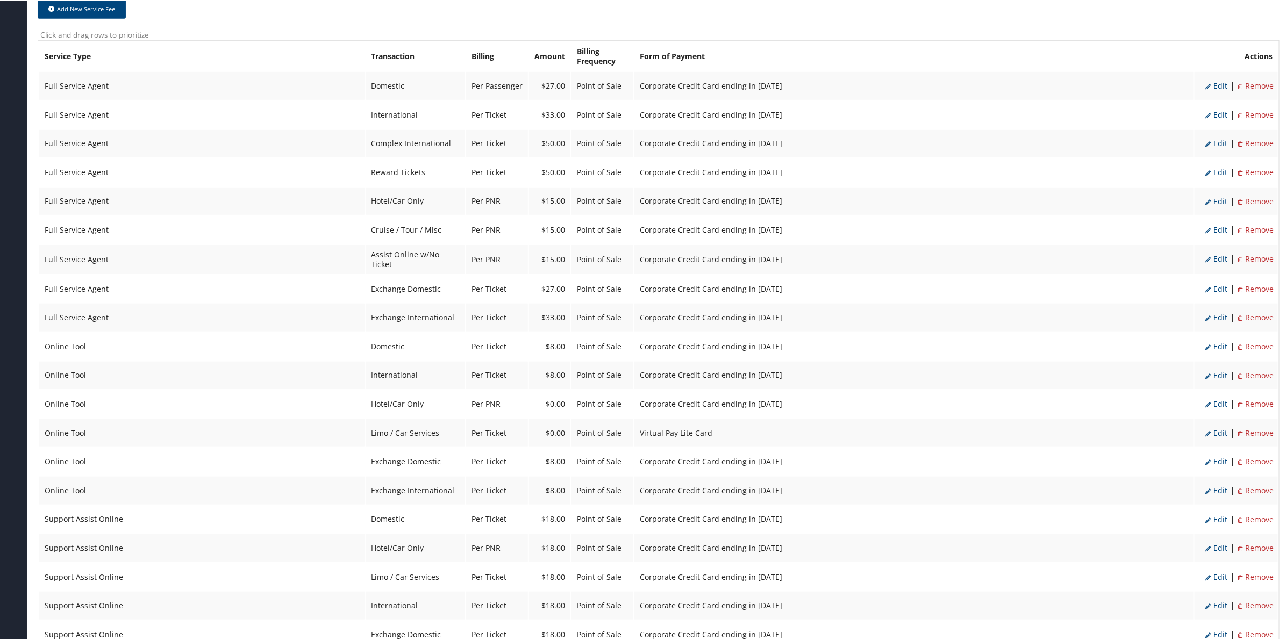
select select "15"
select select "2"
select select "6"
select select "26"
select select "4"
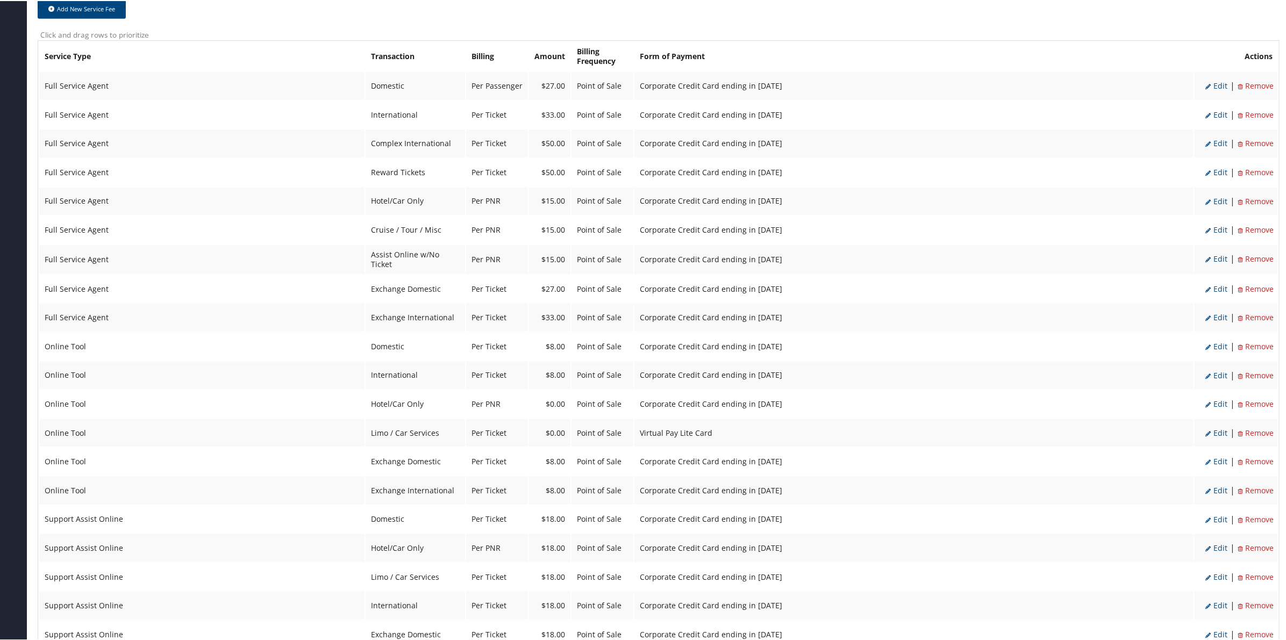
select select "15"
select select "2"
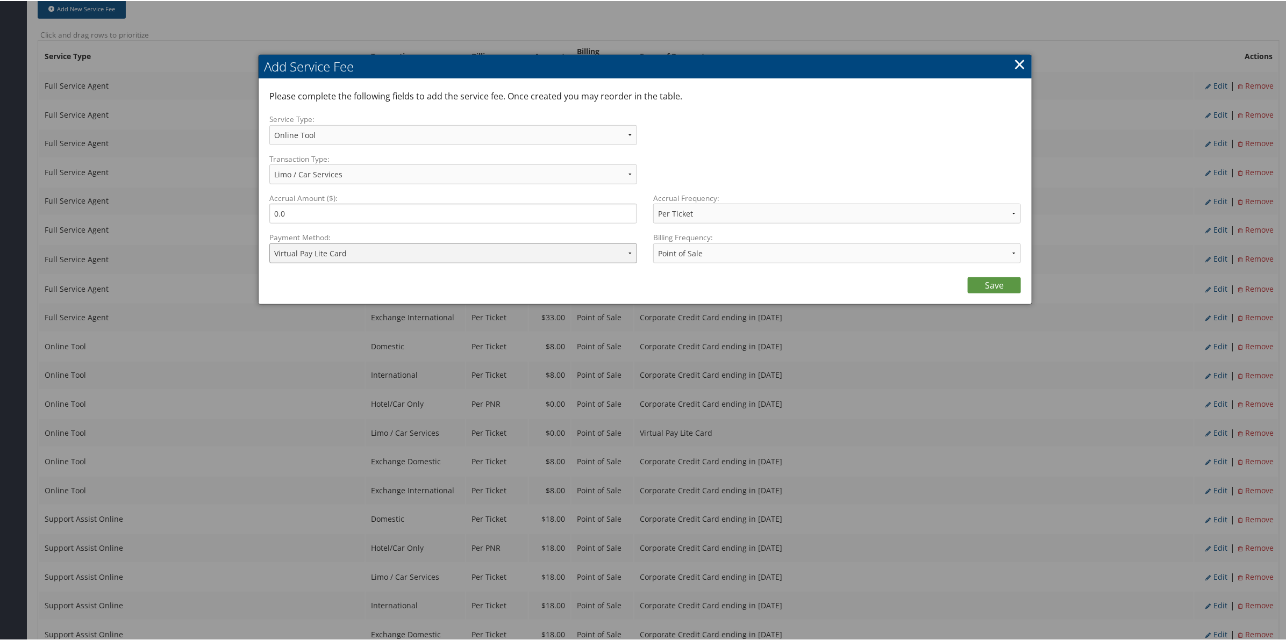
drag, startPoint x: 513, startPoint y: 248, endPoint x: 515, endPoint y: 261, distance: 13.0
click at [515, 251] on select "ACH Transfer Cash / Check (AR) Corporate Credit Card Ghost Credit Card Hotel Gu…" at bounding box center [453, 252] width 368 height 20
select select "2_1013"
click at [269, 242] on select "ACH Transfer Cash / Check (AR) Corporate Credit Card Ghost Credit Card Hotel Gu…" at bounding box center [453, 252] width 368 height 20
click at [982, 284] on link "Save" at bounding box center [994, 284] width 53 height 16
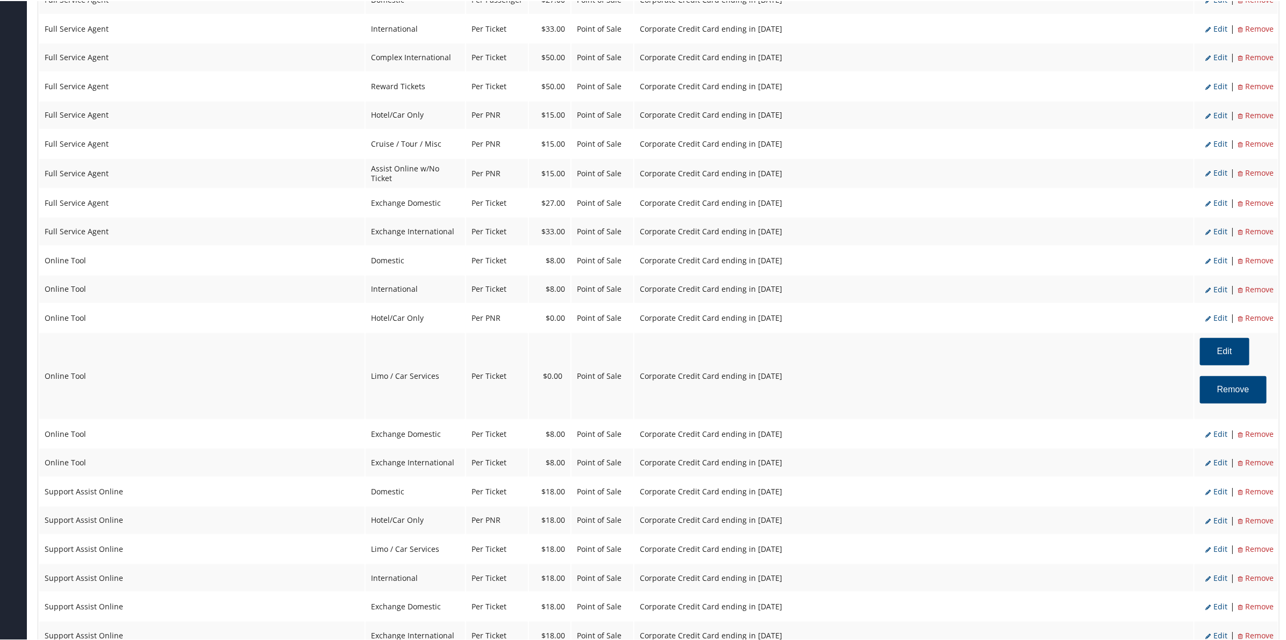
scroll to position [705, 0]
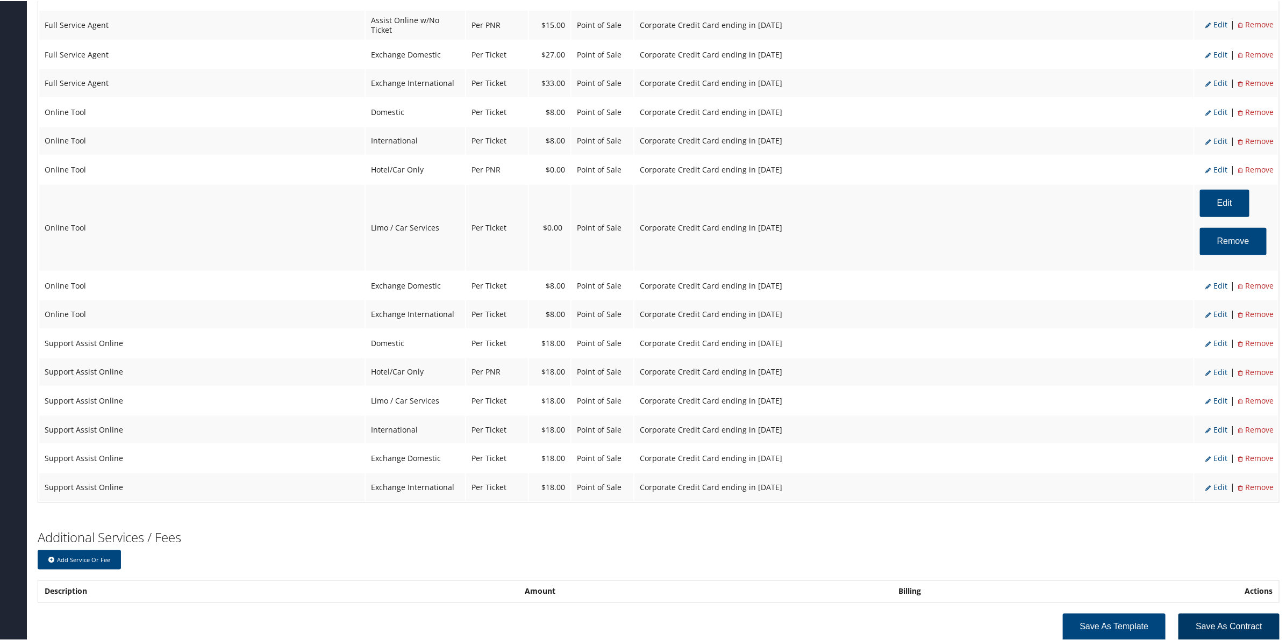
click at [1225, 613] on button "Save as Contract" at bounding box center [1228, 626] width 101 height 27
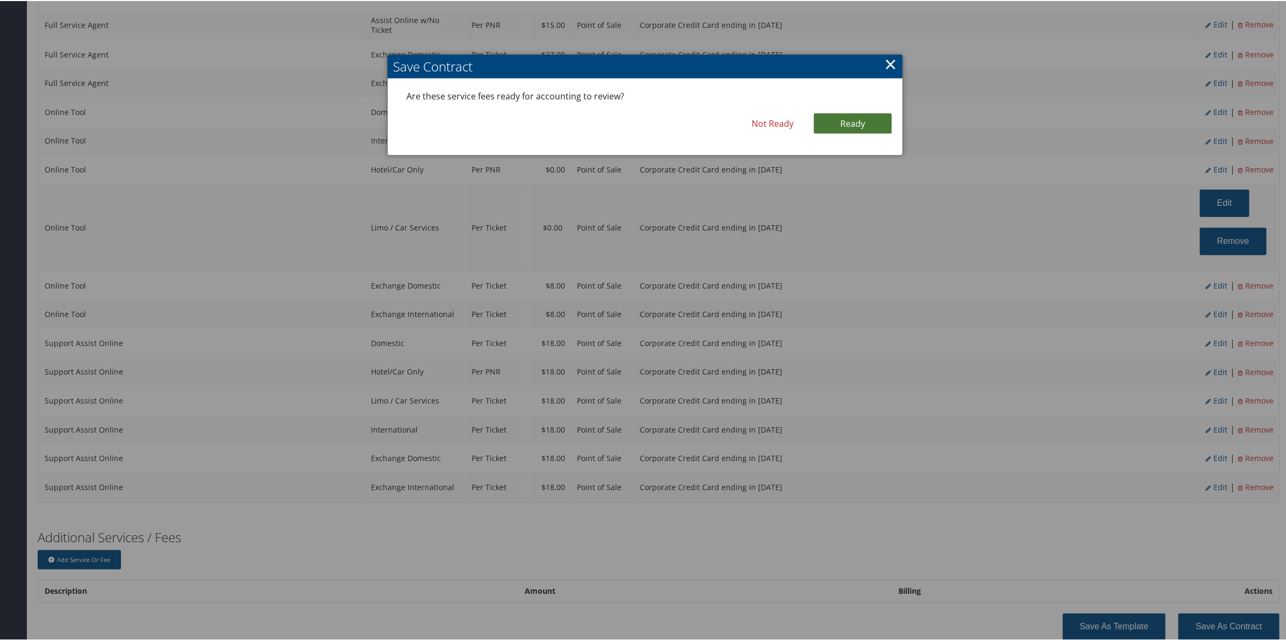
click at [867, 122] on link "Ready" at bounding box center [853, 122] width 78 height 20
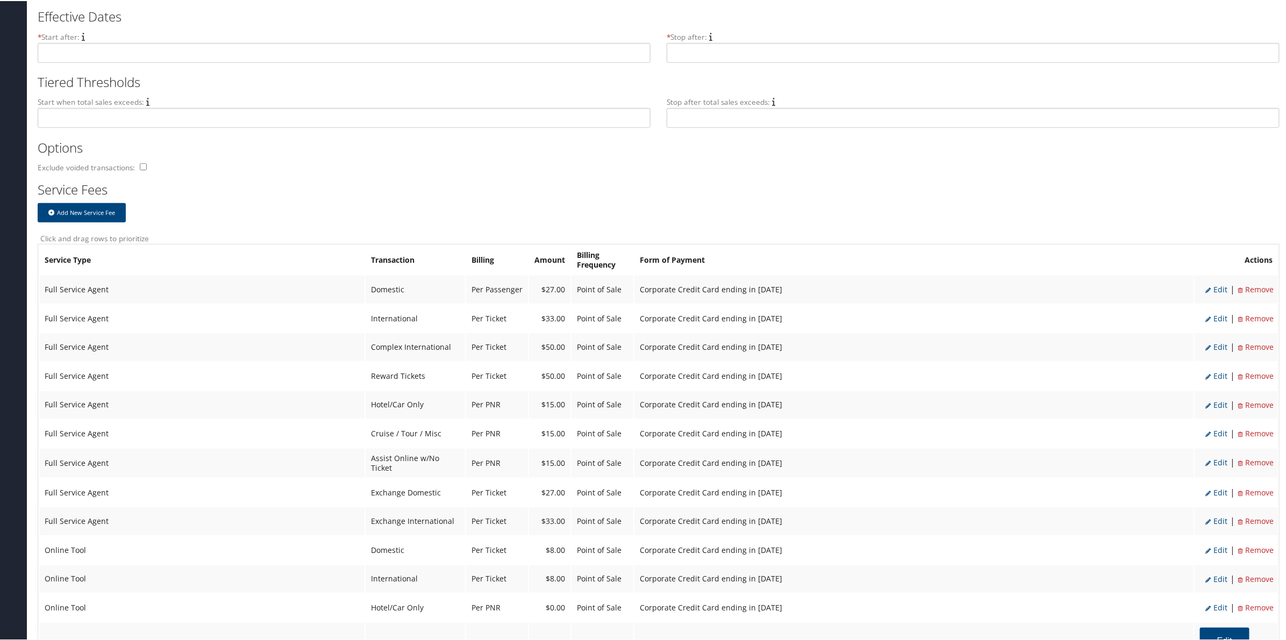
scroll to position [740, 0]
